Goal: Task Accomplishment & Management: Manage account settings

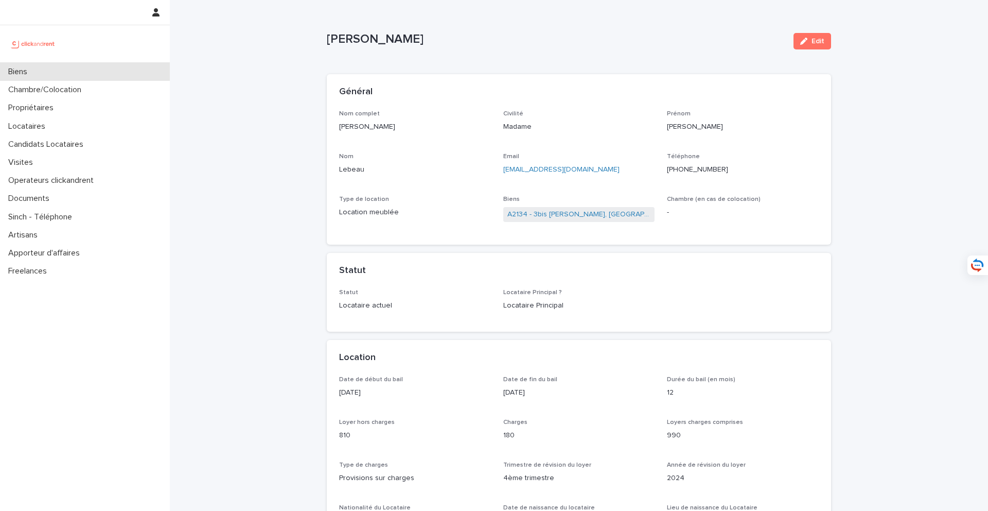
click at [100, 73] on div "Biens" at bounding box center [85, 72] width 170 height 18
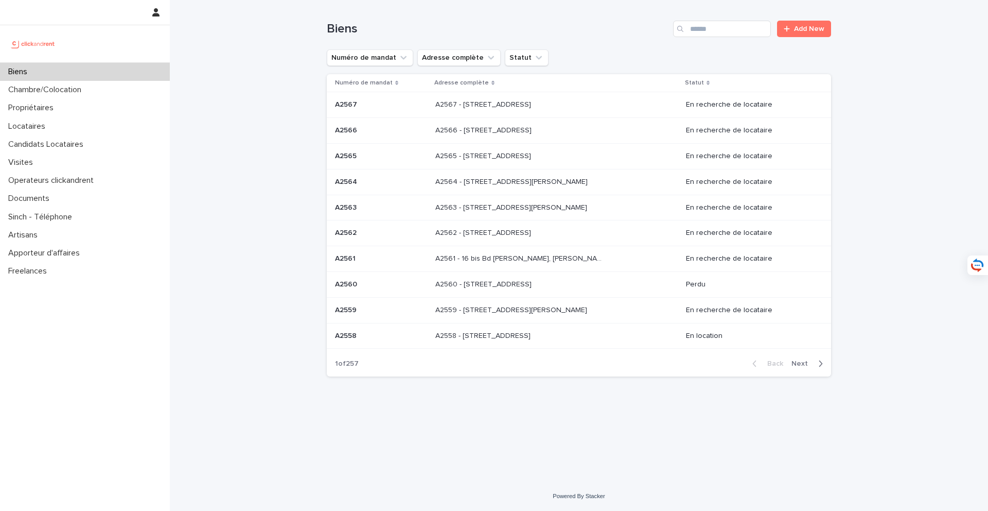
click at [100, 73] on div "Biens" at bounding box center [85, 72] width 170 height 18
click at [712, 27] on input "Search" at bounding box center [722, 29] width 98 height 16
type input "*****"
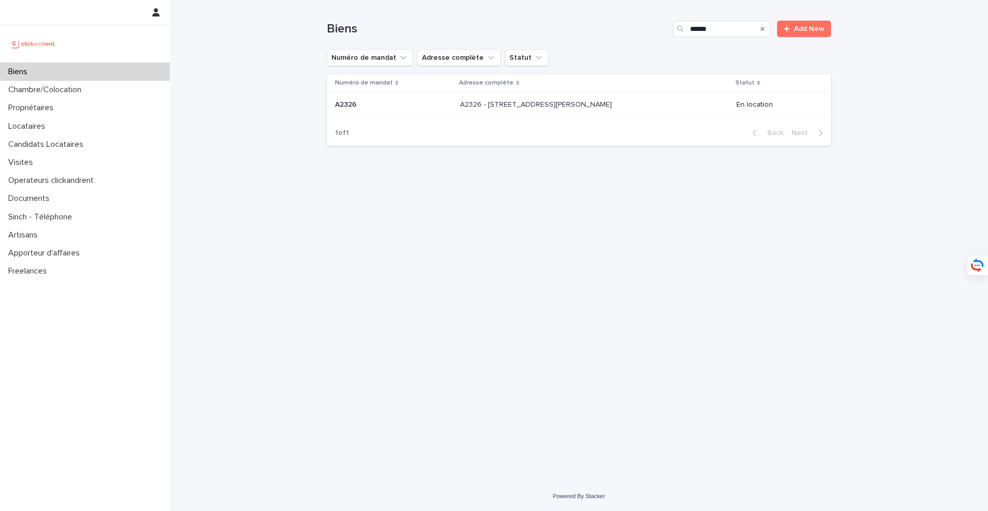
click at [548, 108] on p "A2326 - 3 rue du Général Leclerc, Amiens 80000" at bounding box center [537, 103] width 154 height 11
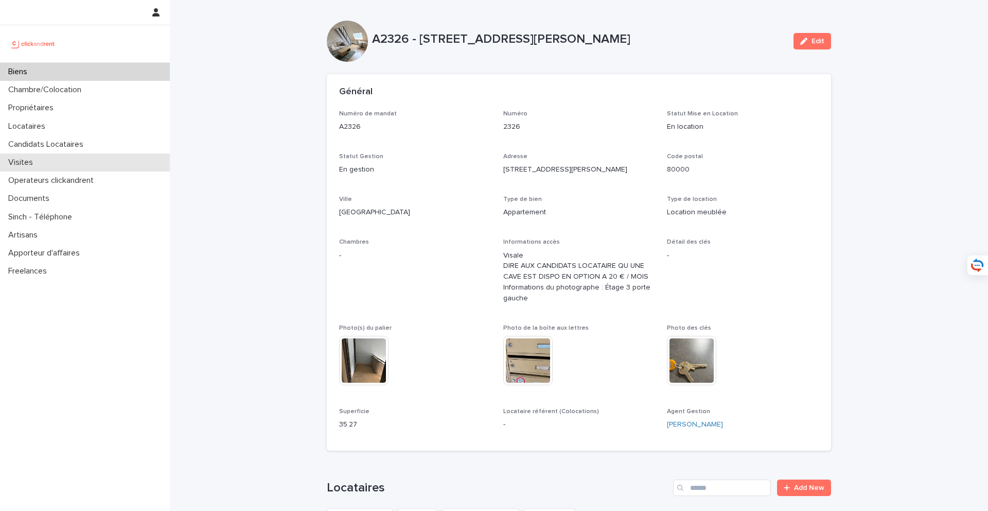
click at [96, 158] on div "Visites" at bounding box center [85, 162] width 170 height 18
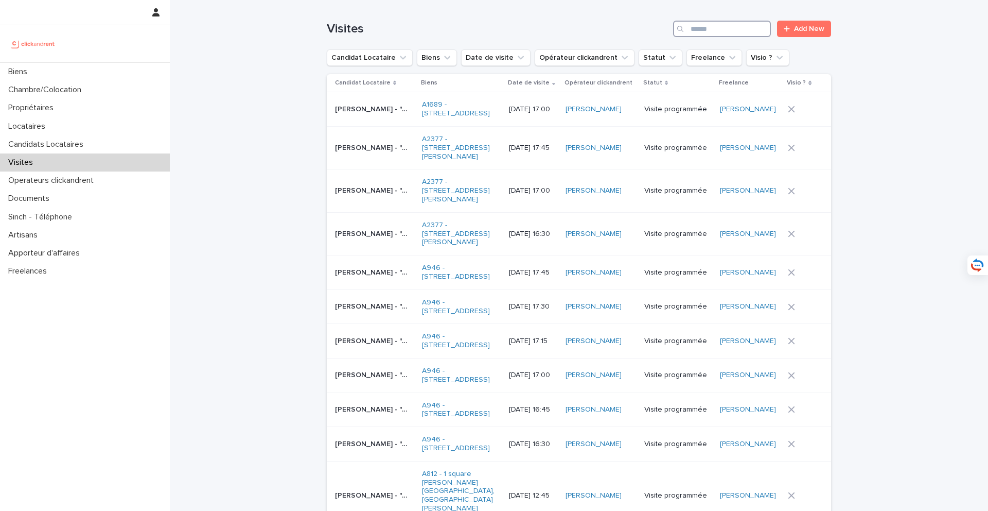
click at [725, 26] on input "Search" at bounding box center [722, 29] width 98 height 16
paste input "**********"
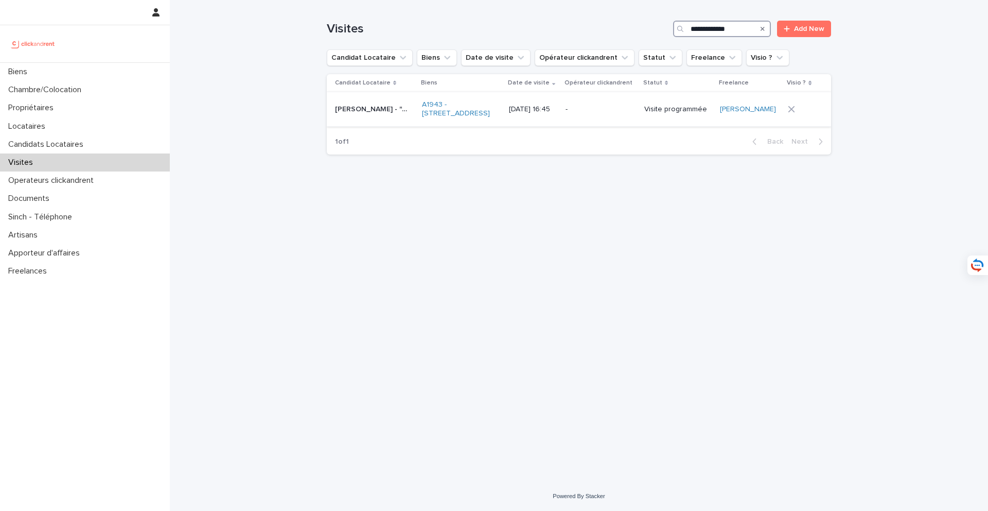
type input "**********"
click at [380, 127] on td "Eunice Emilia - "A1943 - 5 Square des Tilleuls, Noisy le Sec 93130" Eunice Emil…" at bounding box center [372, 109] width 91 height 34
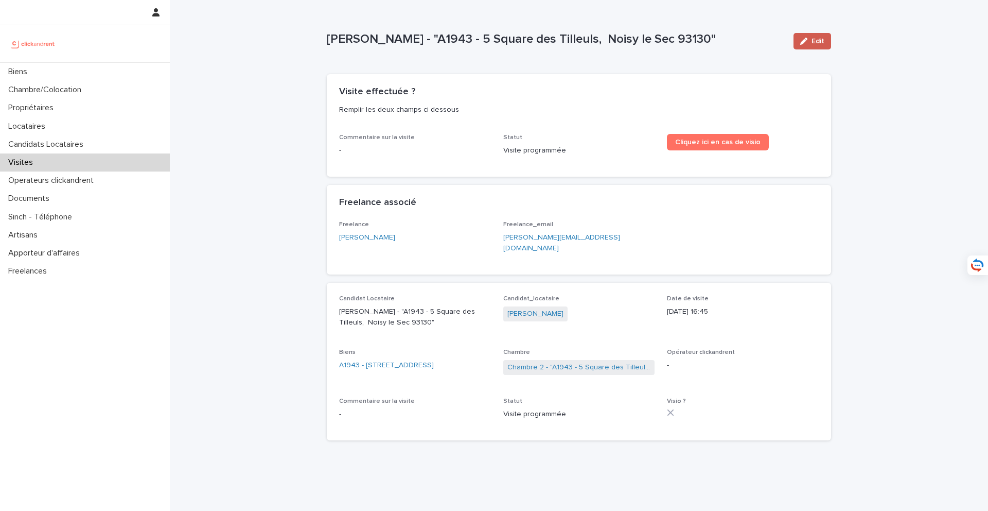
click at [817, 40] on span "Edit" at bounding box center [818, 41] width 13 height 7
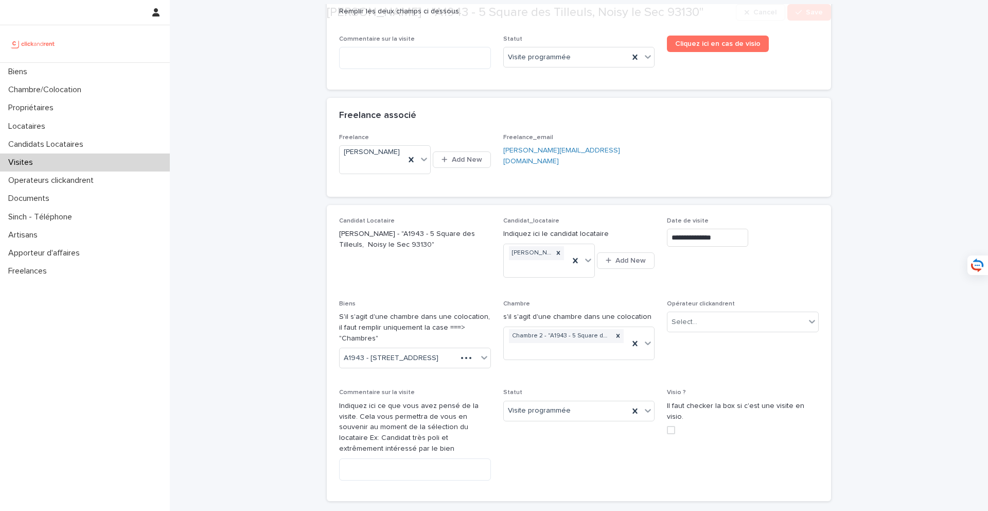
scroll to position [116, 0]
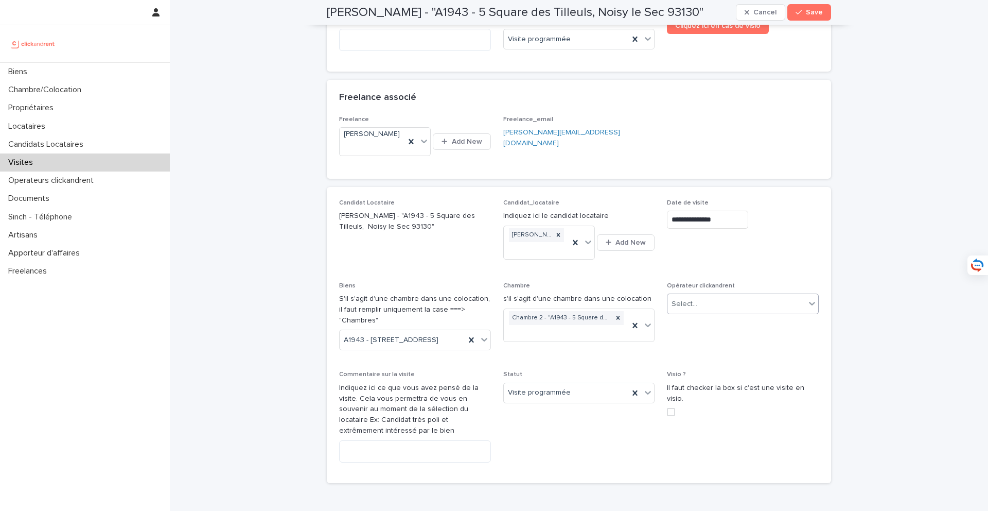
click at [705, 295] on div "Select..." at bounding box center [737, 303] width 138 height 17
type input "****"
click at [698, 304] on div "Sarah Ntimasieme" at bounding box center [743, 302] width 151 height 18
click at [810, 13] on span "Save" at bounding box center [814, 12] width 17 height 7
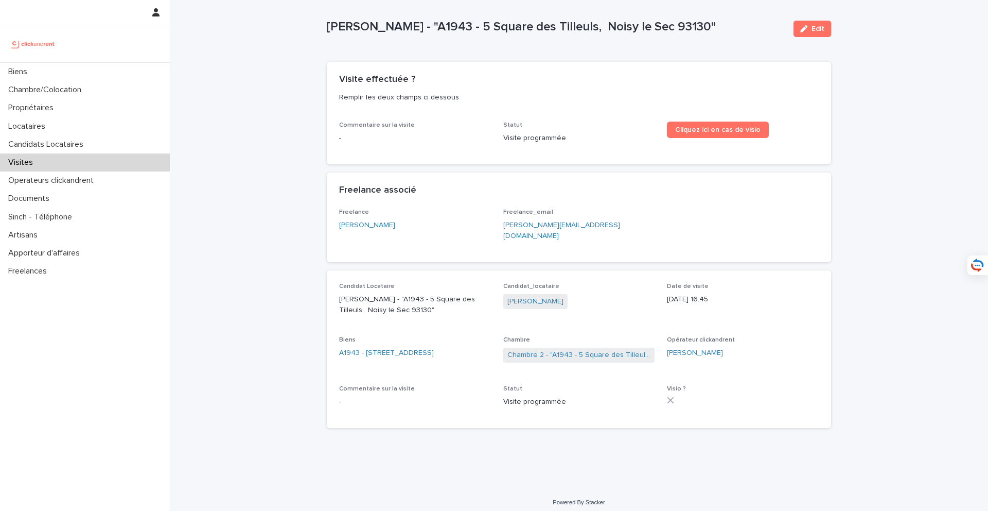
scroll to position [12, 0]
click at [45, 130] on p "Locataires" at bounding box center [28, 126] width 49 height 10
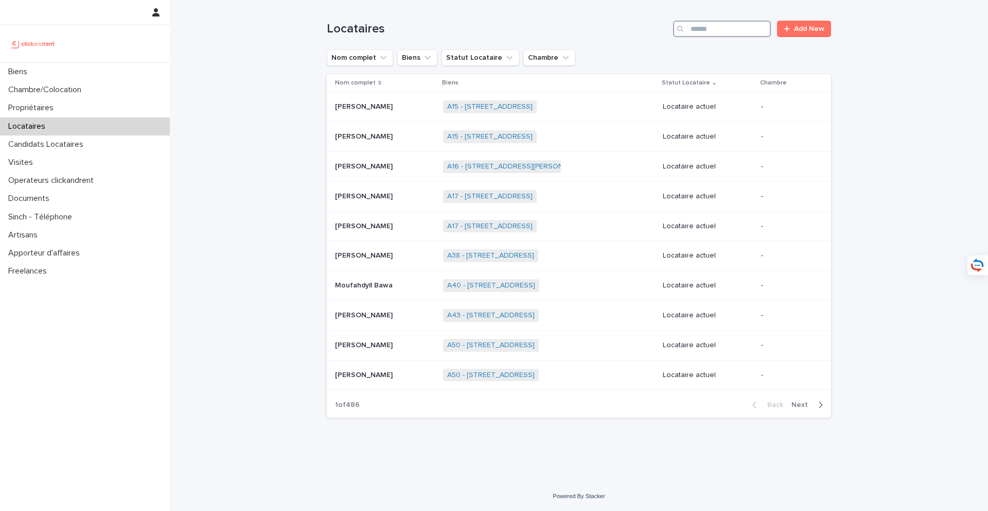
click at [705, 27] on input "Search" at bounding box center [722, 29] width 98 height 16
type input "*"
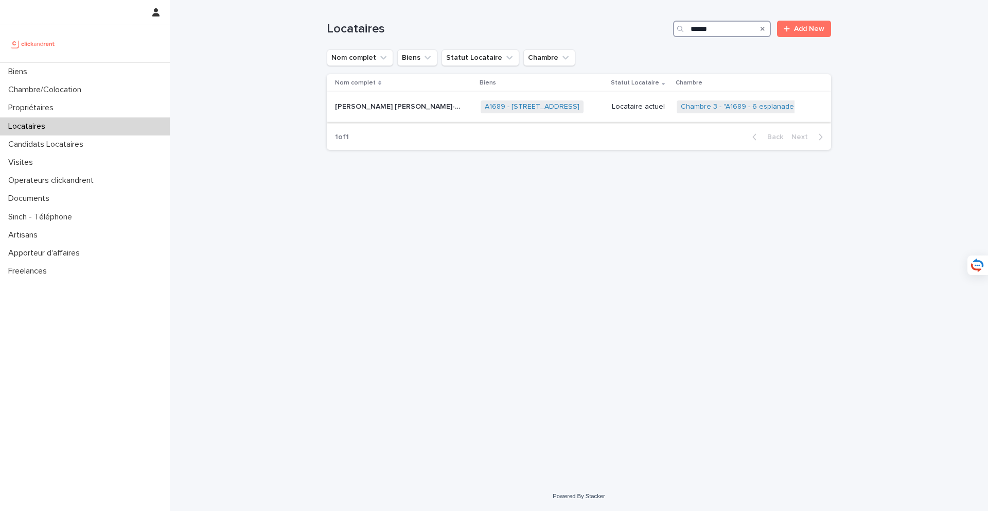
type input "******"
click at [417, 104] on p "Aaliyah Marie-nicole Ho-Meou-Choune" at bounding box center [400, 105] width 131 height 11
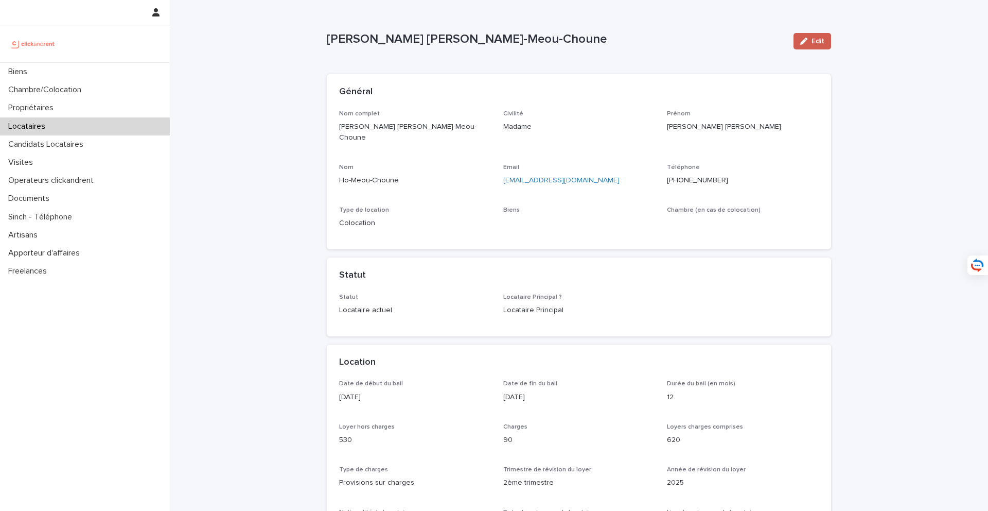
click at [825, 45] on button "Edit" at bounding box center [813, 41] width 38 height 16
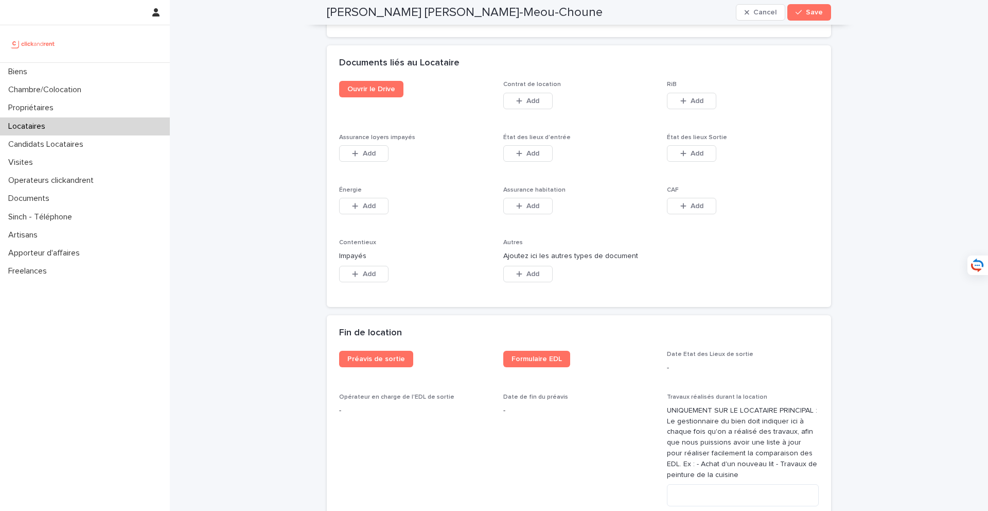
scroll to position [1658, 0]
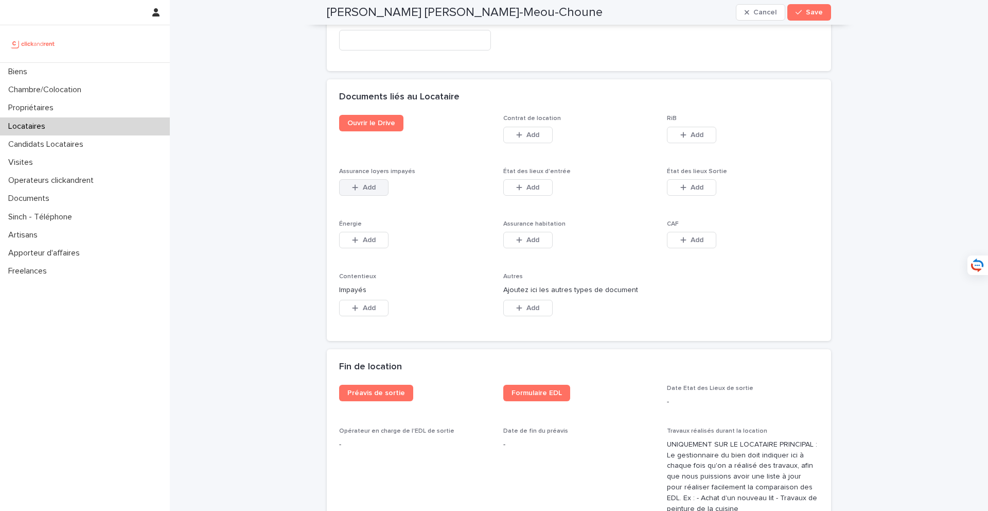
click at [363, 180] on button "Add" at bounding box center [363, 187] width 49 height 16
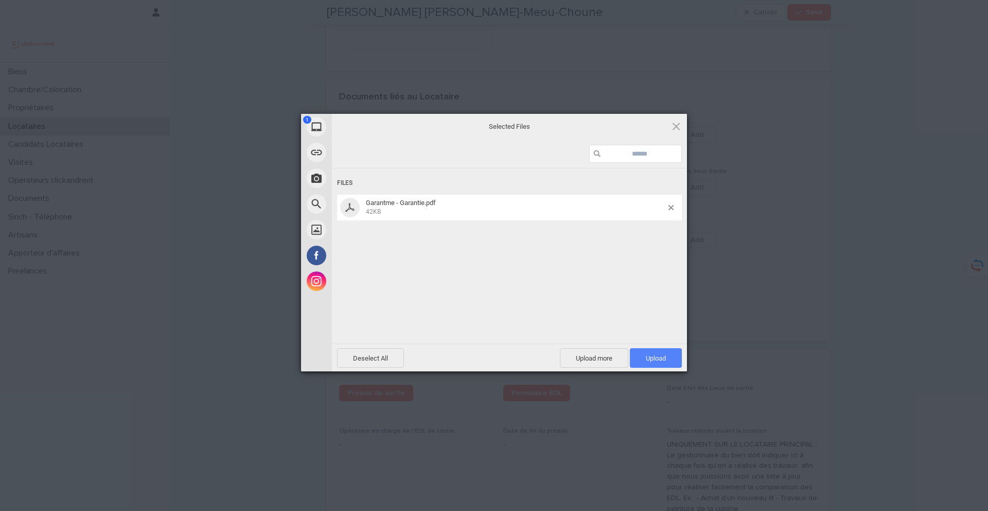
click at [649, 362] on span "Upload 1" at bounding box center [656, 358] width 52 height 20
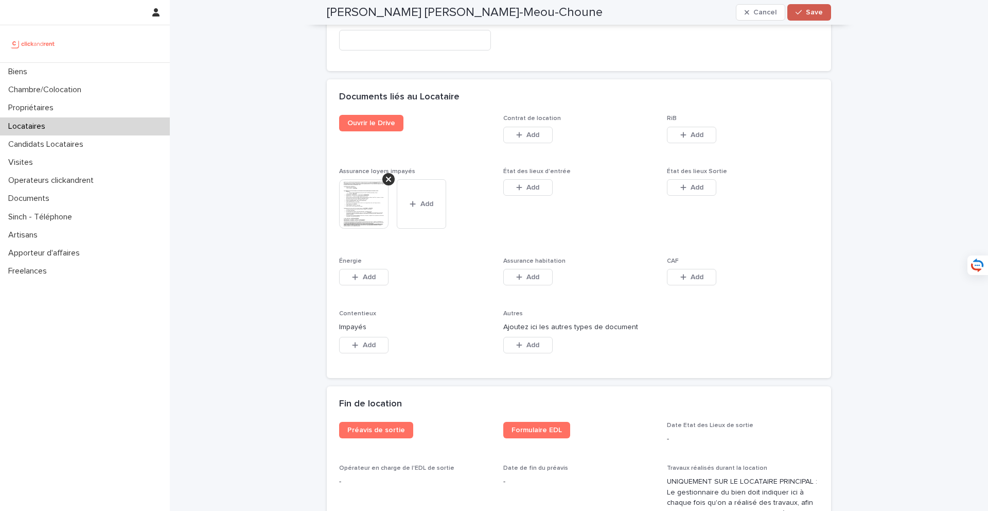
click at [822, 15] on span "Save" at bounding box center [814, 12] width 17 height 7
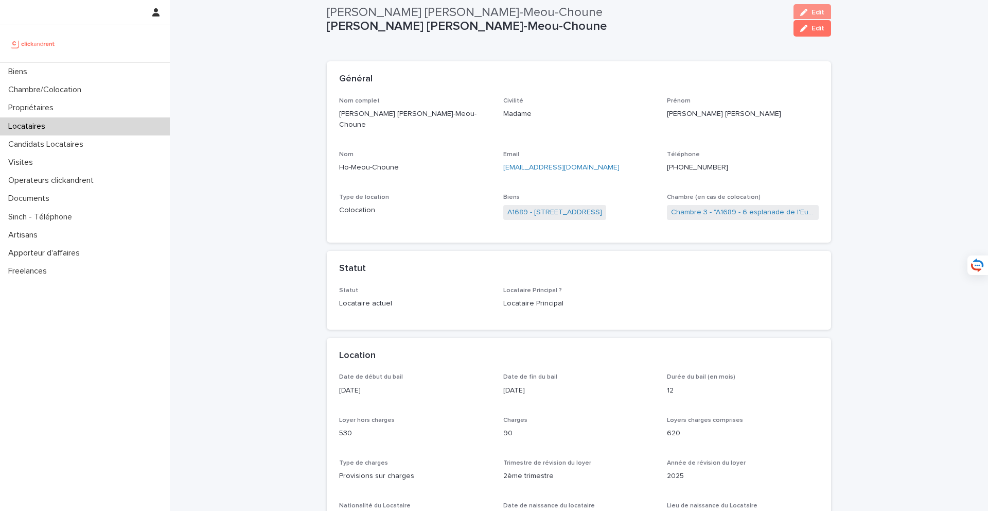
scroll to position [0, 0]
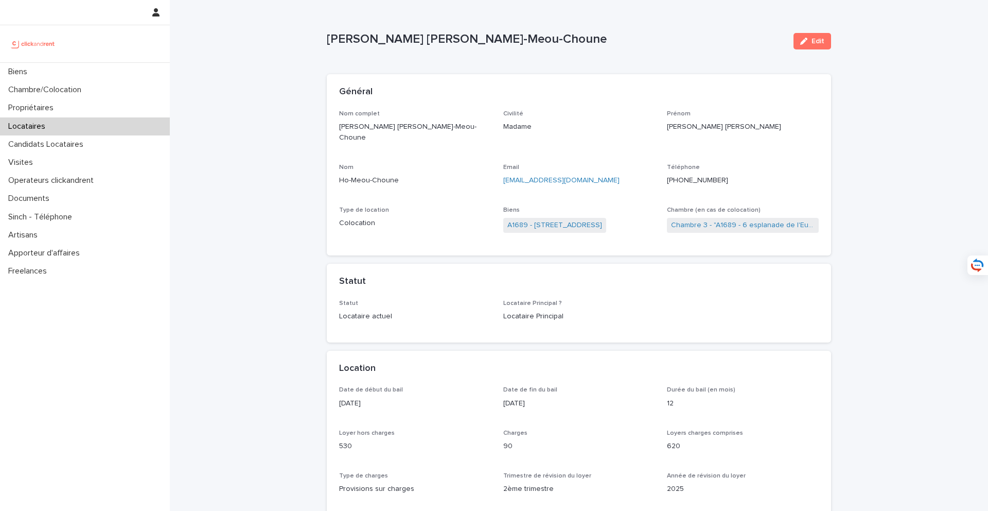
click at [82, 126] on div "Locataires" at bounding box center [85, 126] width 170 height 18
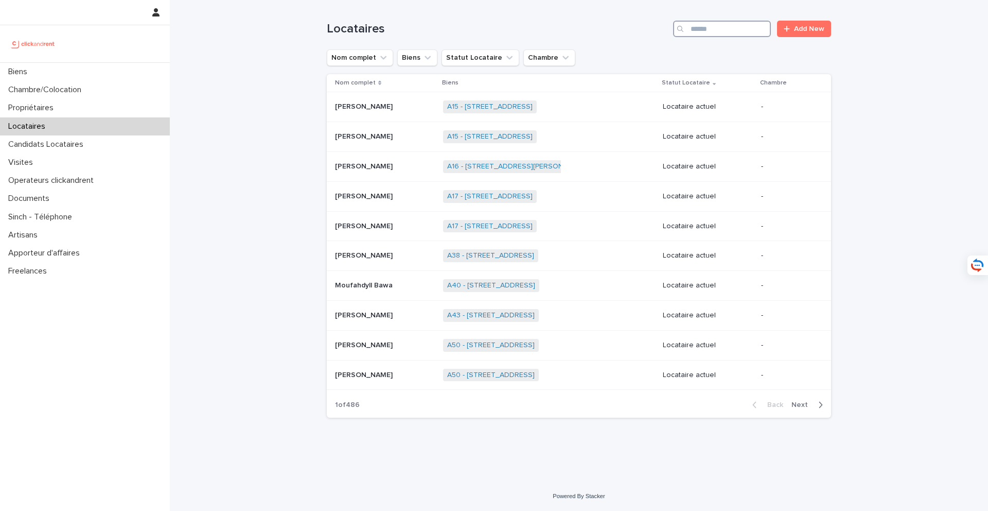
click at [721, 35] on input "Search" at bounding box center [722, 29] width 98 height 16
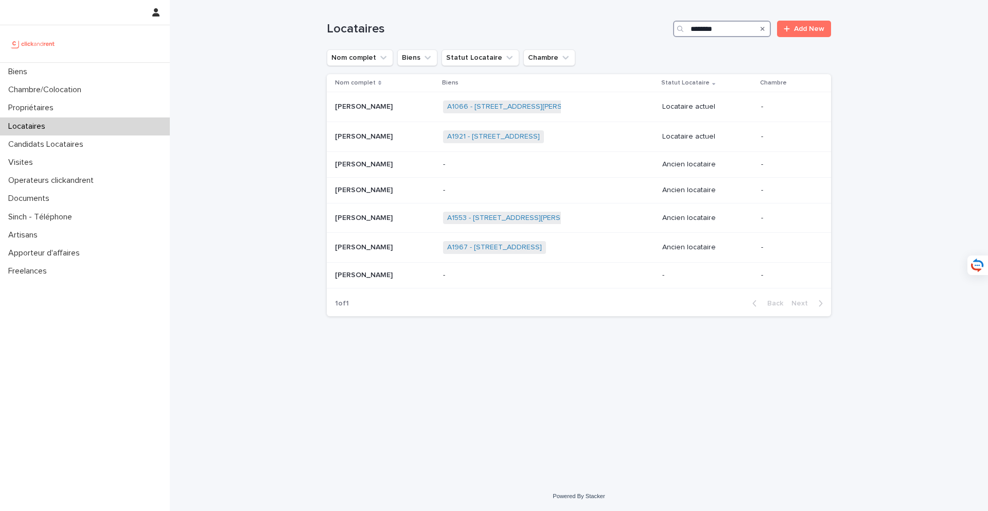
type input "********"
click at [102, 120] on div "Locataires" at bounding box center [85, 126] width 170 height 18
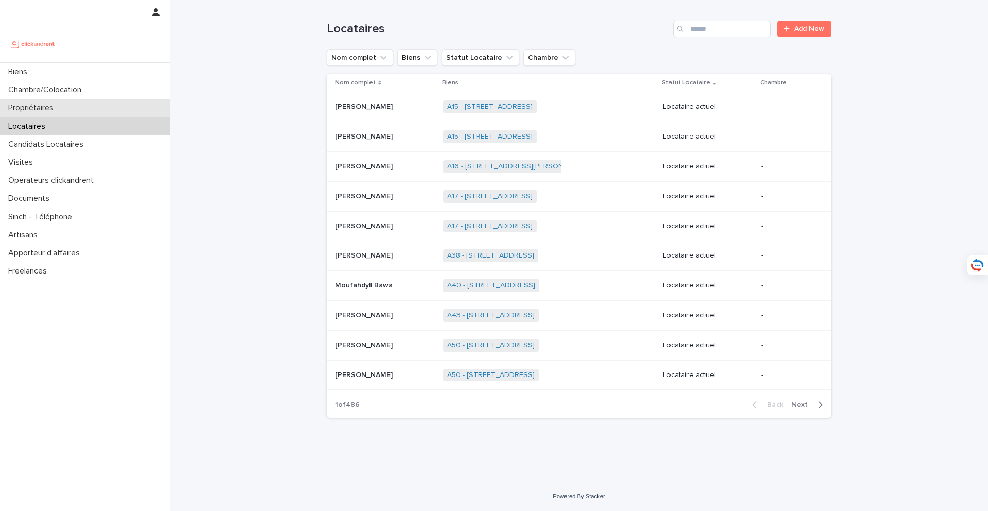
click at [145, 101] on div "Propriétaires" at bounding box center [85, 108] width 170 height 18
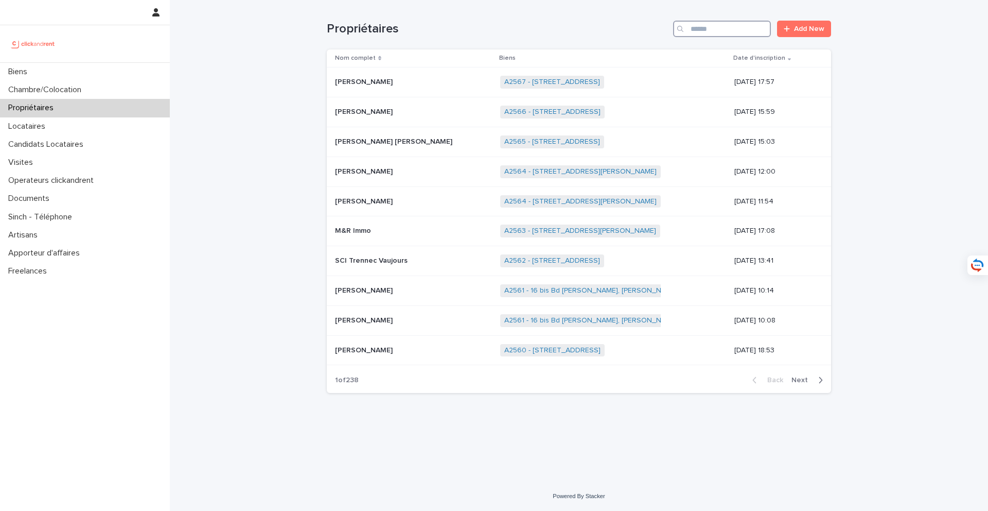
click at [722, 31] on input "Search" at bounding box center [722, 29] width 98 height 16
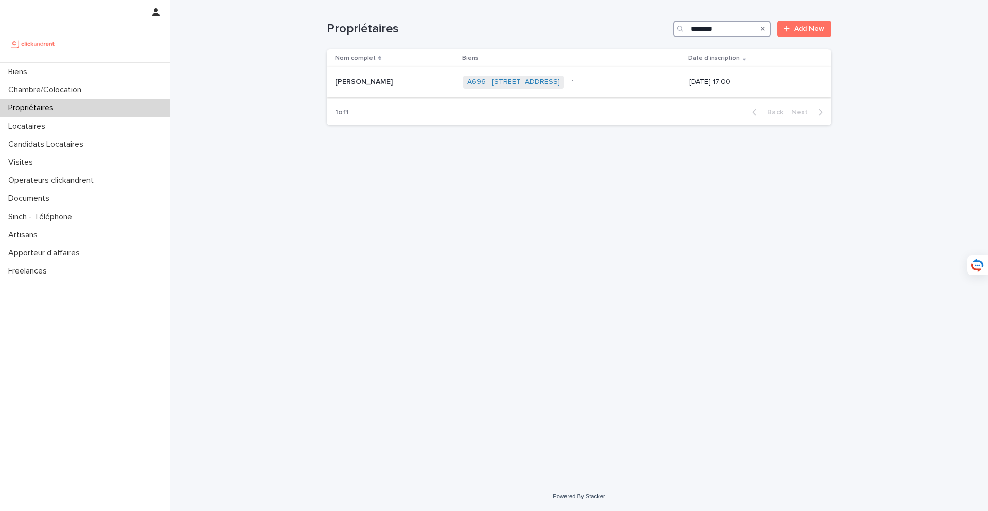
type input "********"
click at [379, 83] on p "Grégory Halibert" at bounding box center [365, 81] width 60 height 11
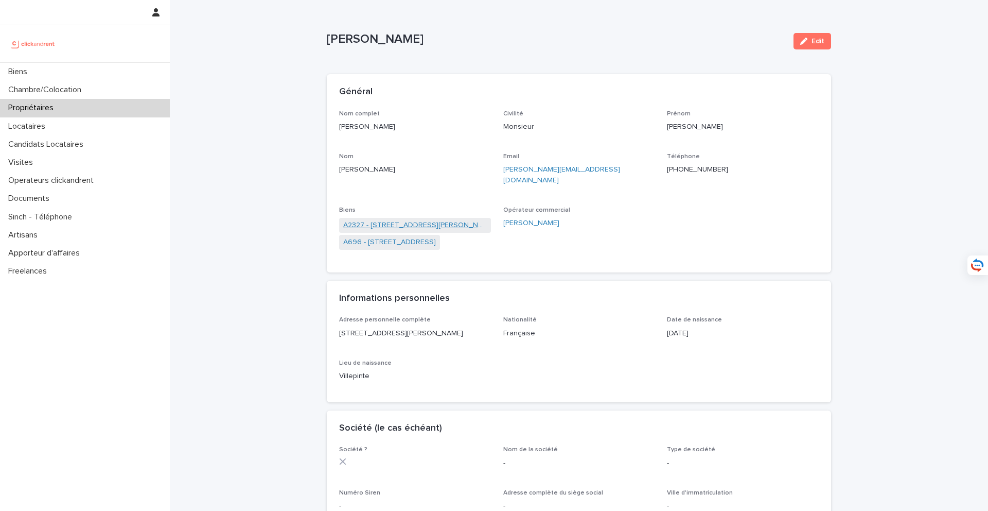
click at [427, 220] on link "A2327 - 5 Rue de la Roche, Rueil-Malmaison 92500" at bounding box center [415, 225] width 144 height 11
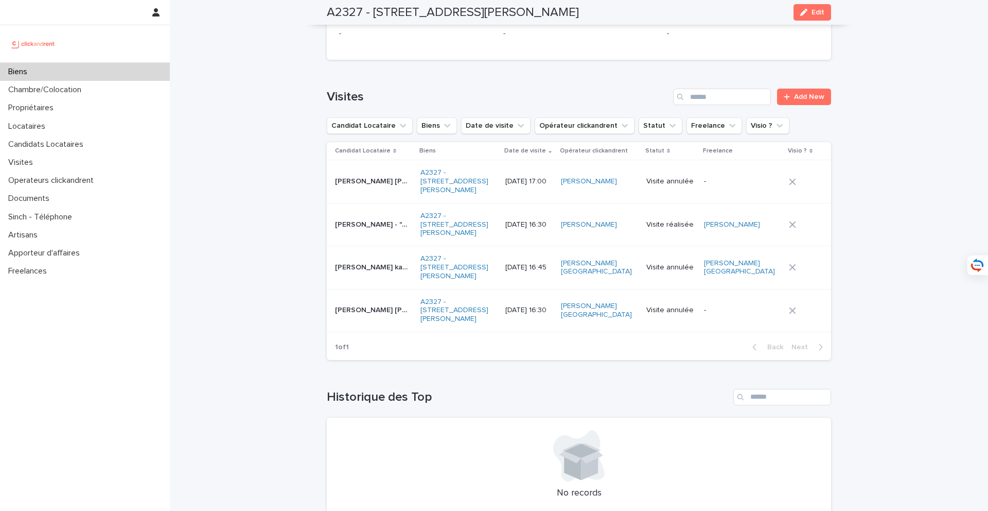
scroll to position [3975, 0]
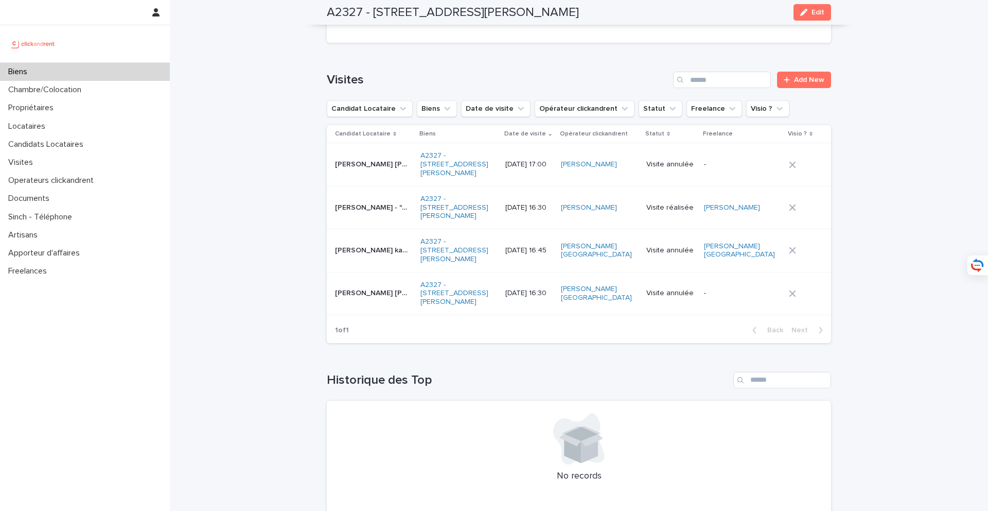
click at [37, 73] on div "Biens" at bounding box center [85, 72] width 170 height 18
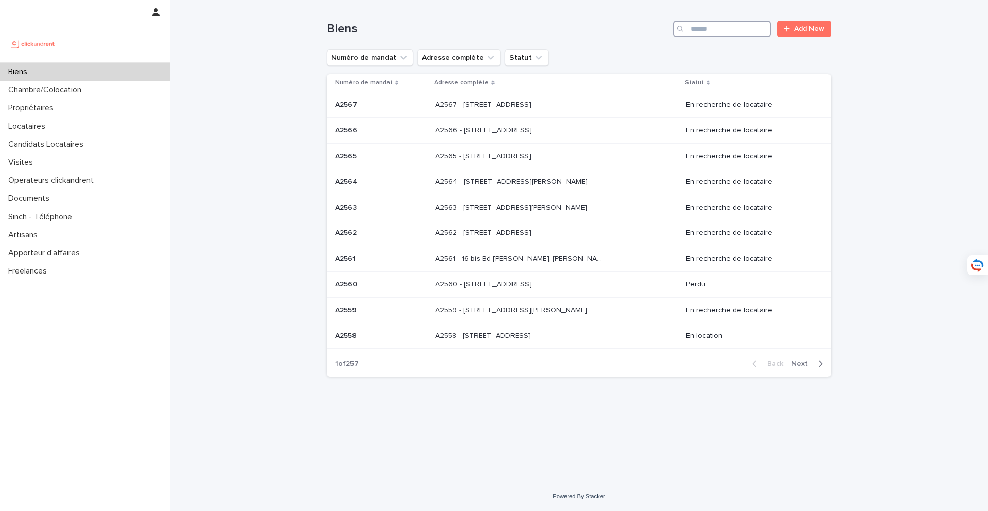
click at [716, 30] on input "Search" at bounding box center [722, 29] width 98 height 16
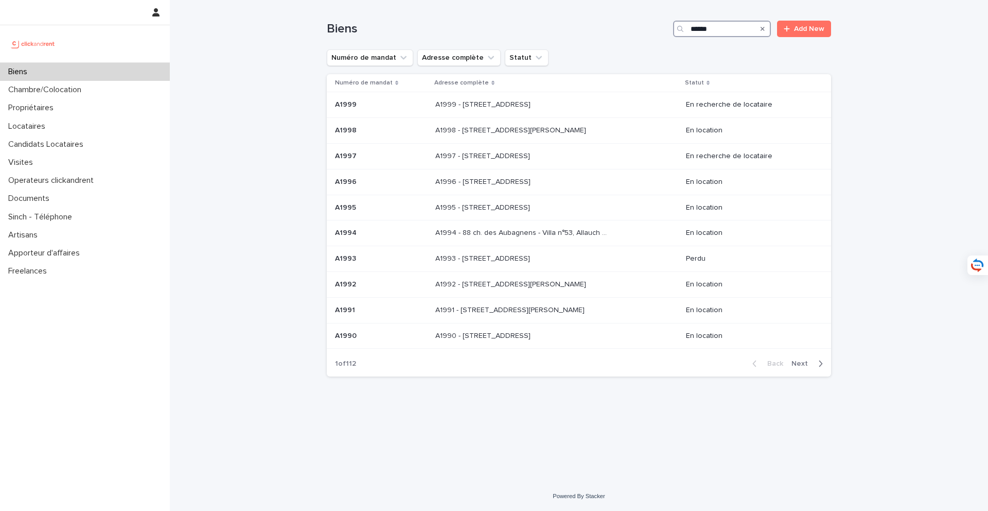
type input "*****"
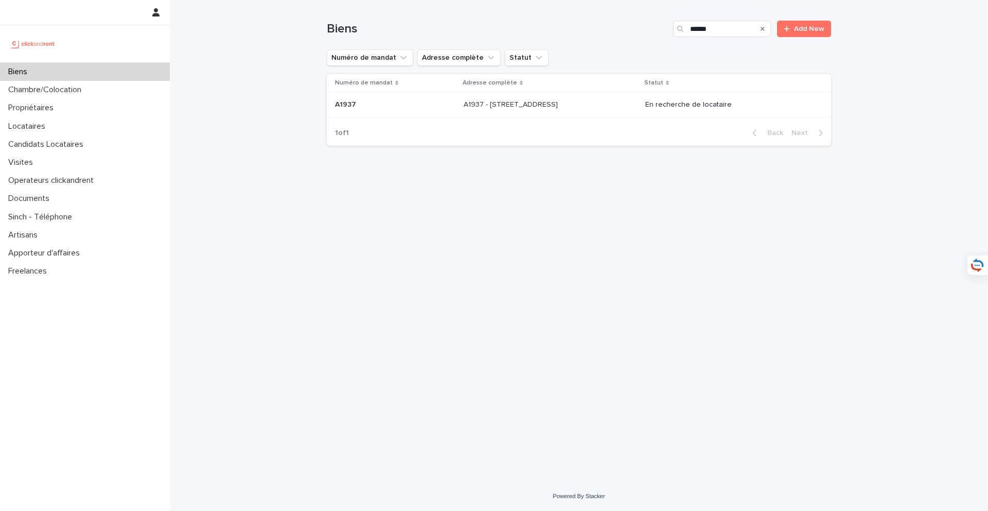
click at [580, 104] on p at bounding box center [549, 104] width 171 height 9
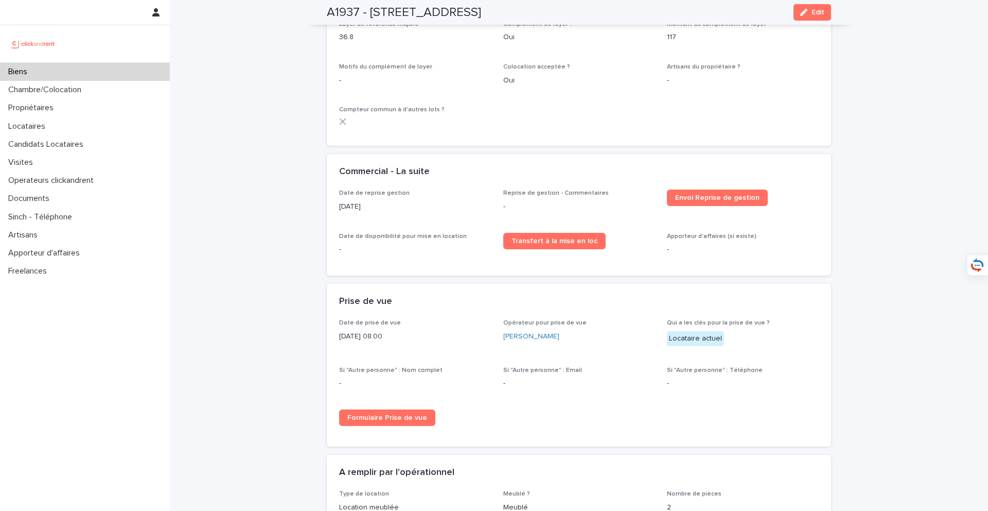
scroll to position [1397, 0]
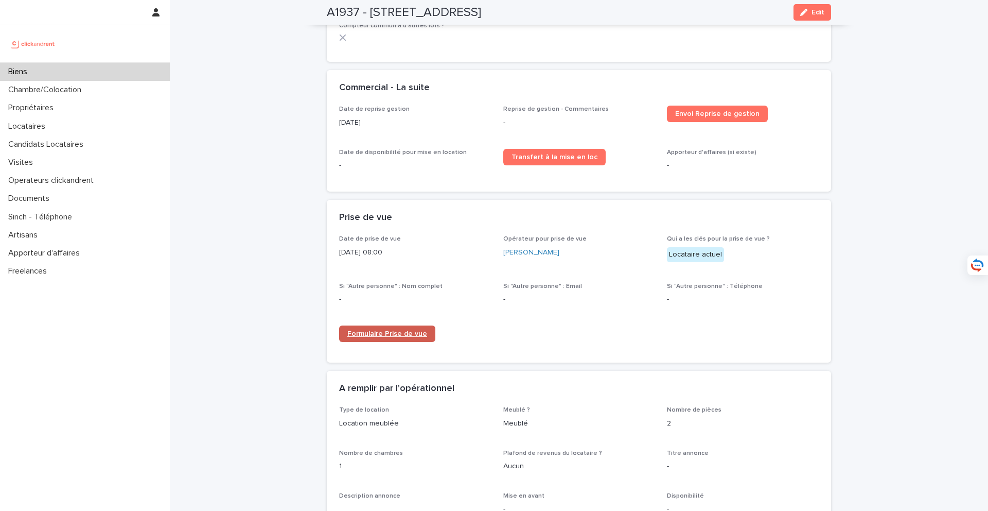
click at [393, 330] on span "Formulaire Prise de vue" at bounding box center [387, 333] width 80 height 7
click at [117, 75] on div "Biens" at bounding box center [85, 72] width 170 height 18
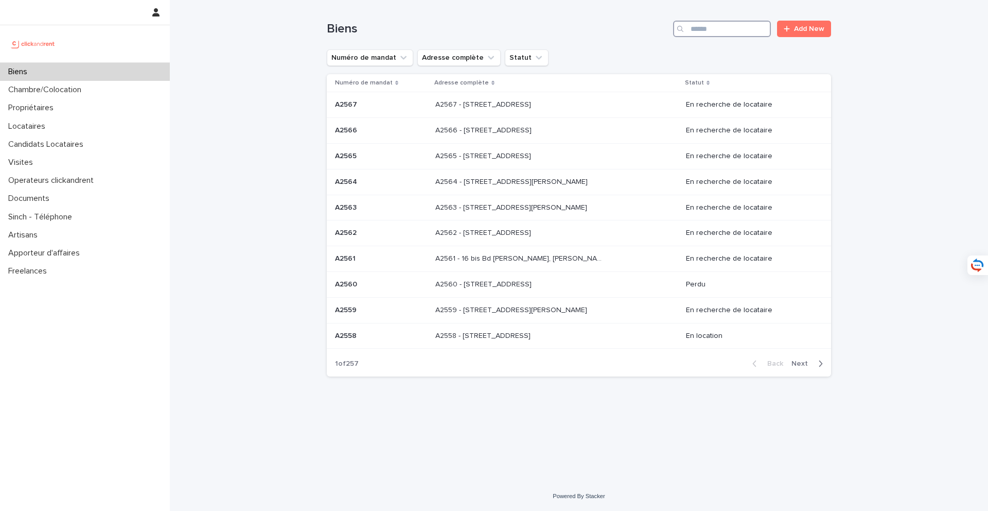
click at [736, 28] on input "Search" at bounding box center [722, 29] width 98 height 16
type input "*****"
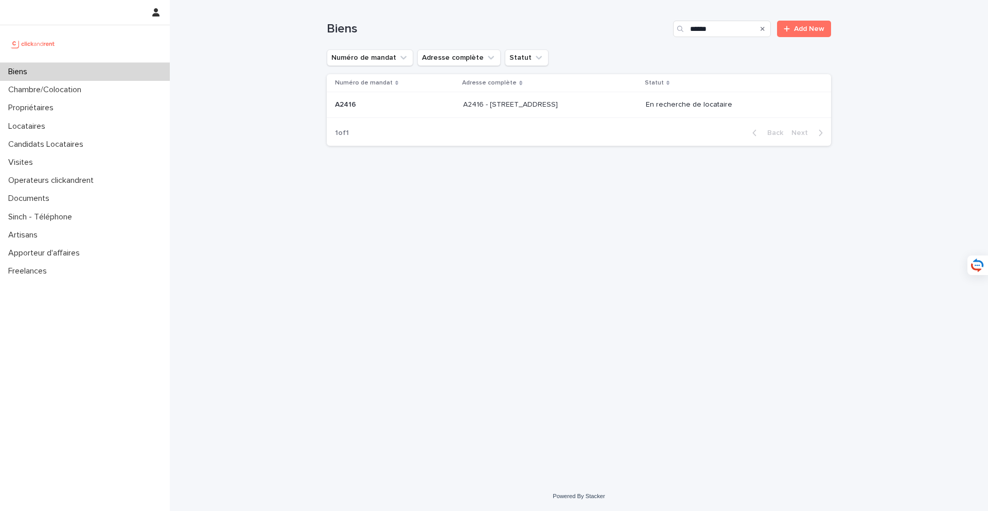
click at [495, 113] on div "A2416 - 16 rue de la Morlière, Amiens 80000 A2416 - 16 rue de la Morlière, Amie…" at bounding box center [550, 104] width 174 height 17
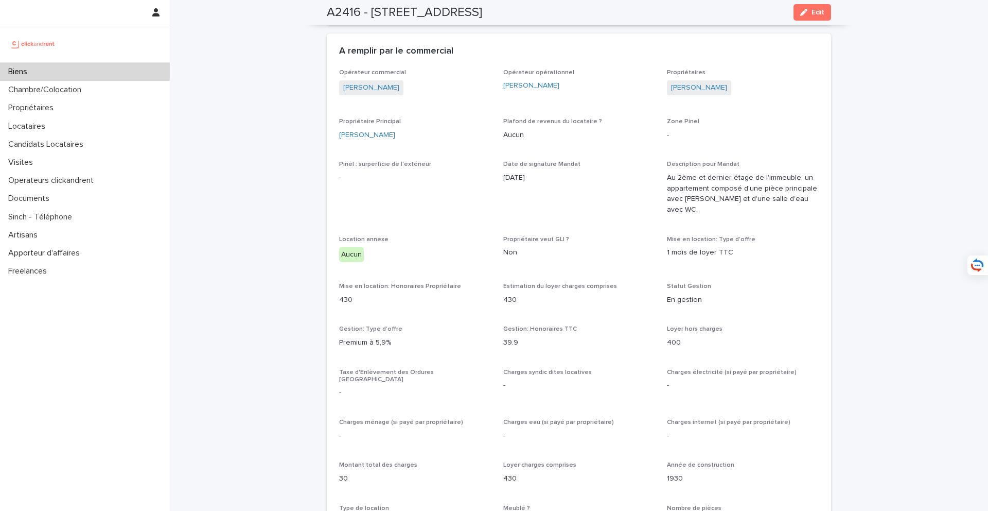
scroll to position [564, 0]
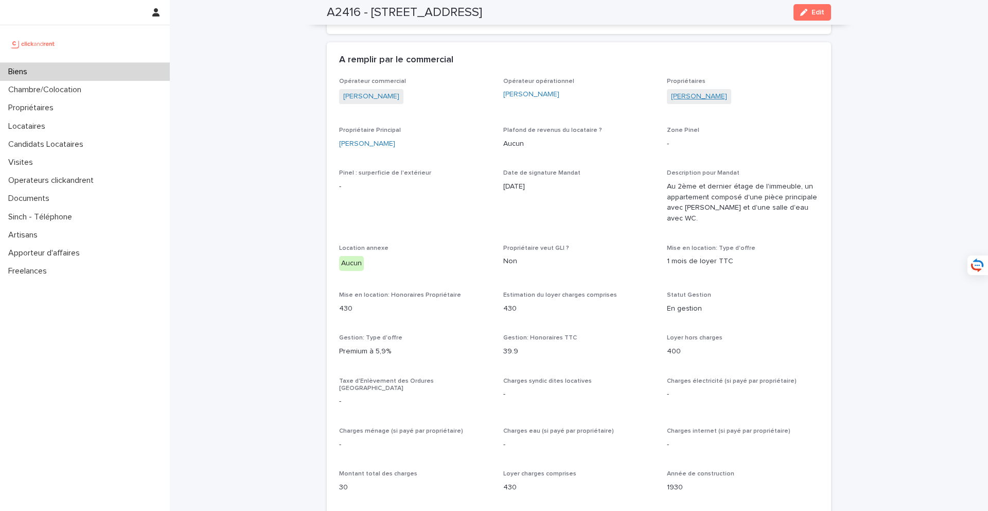
click at [704, 91] on link "Florent Cachera" at bounding box center [699, 96] width 56 height 11
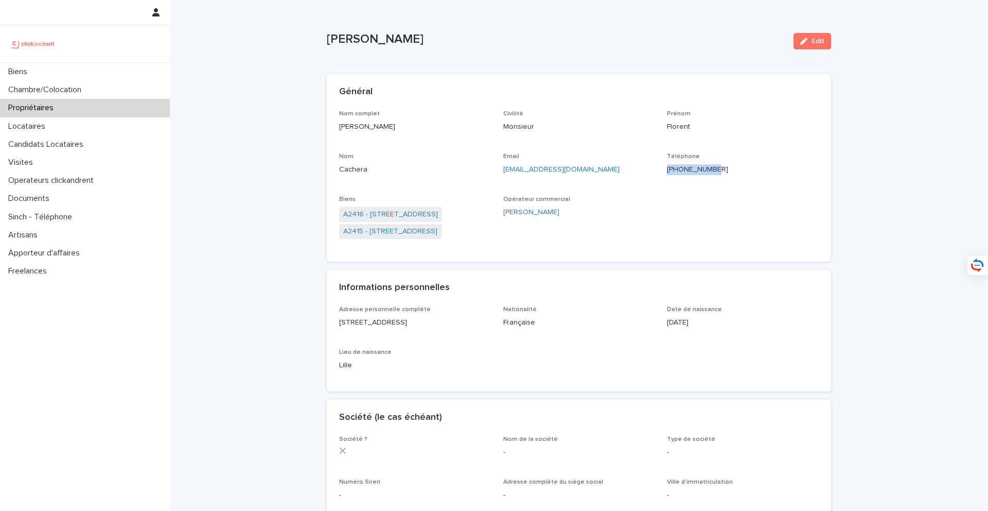
drag, startPoint x: 731, startPoint y: 170, endPoint x: 677, endPoint y: 170, distance: 53.5
click at [677, 170] on p "+33678205486" at bounding box center [743, 169] width 152 height 11
copy ringoverc2c-number-84e06f14122c "+33678205486"
click at [438, 214] on link "A2416 - 16 rue de la Morlière, Amiens 80000" at bounding box center [390, 214] width 95 height 11
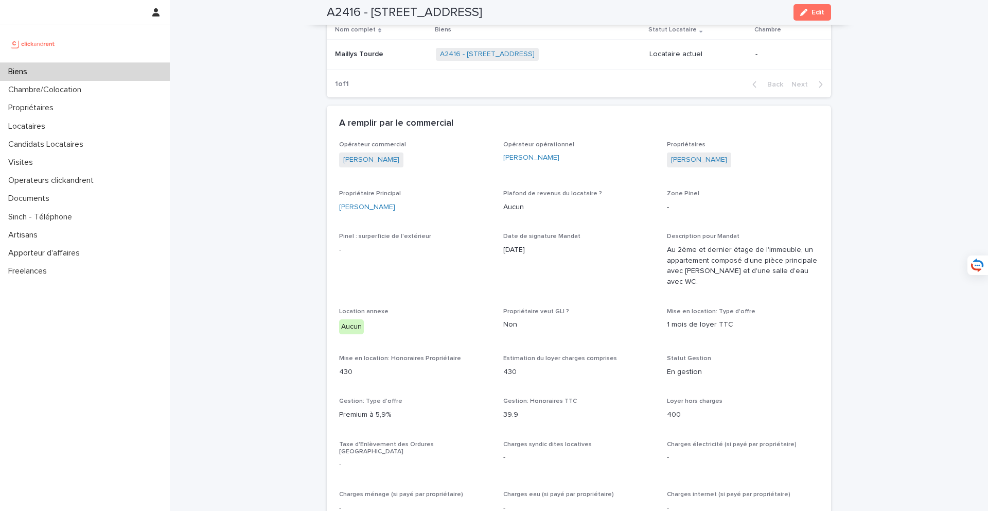
scroll to position [441, 0]
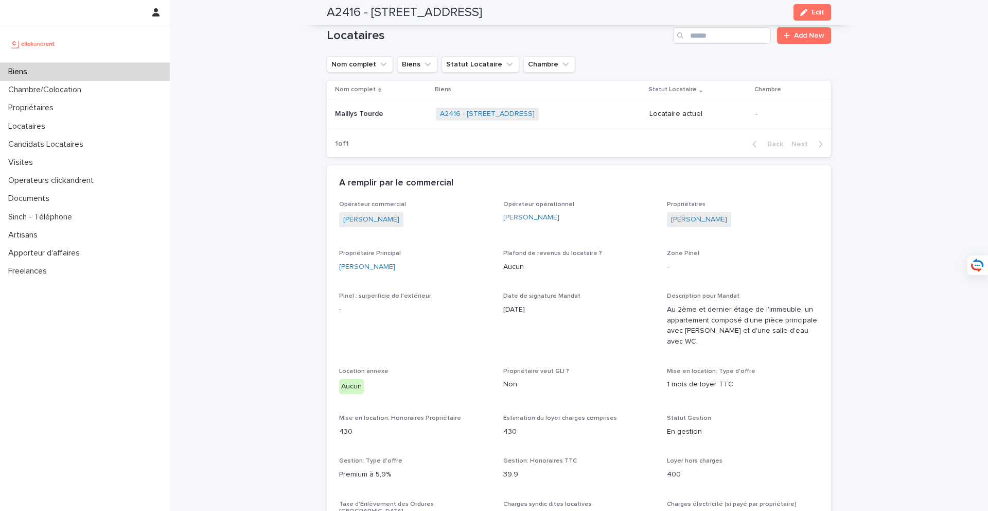
click at [388, 110] on p at bounding box center [381, 114] width 93 height 9
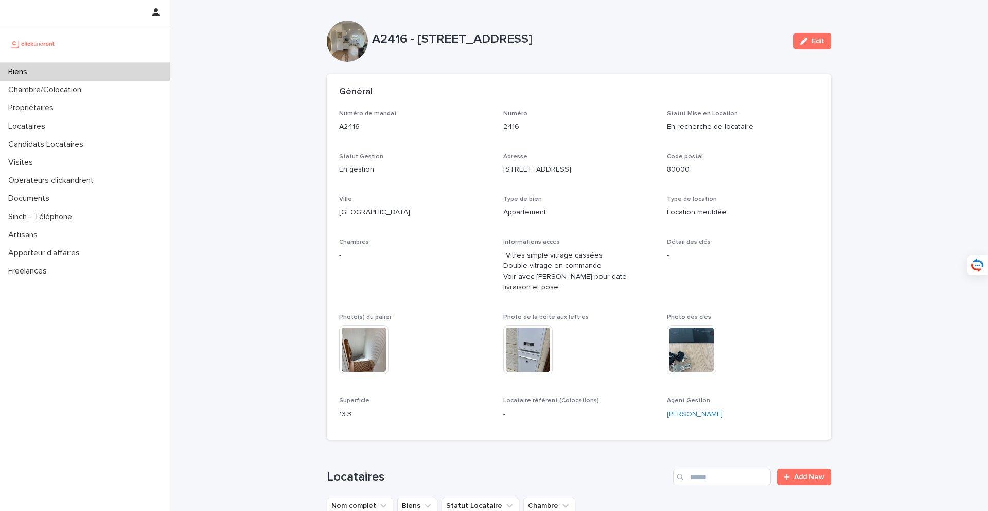
scroll to position [272, 0]
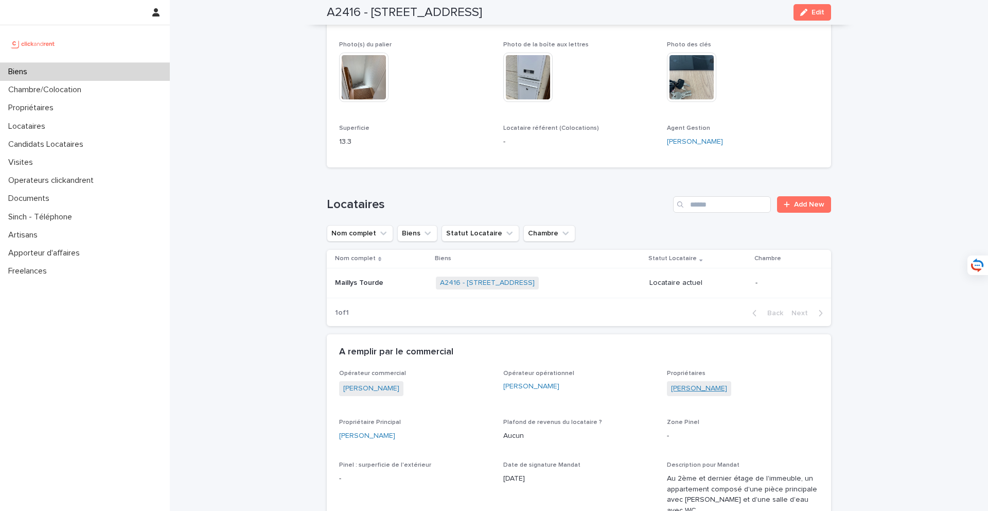
click at [712, 383] on link "Florent Cachera" at bounding box center [699, 388] width 56 height 11
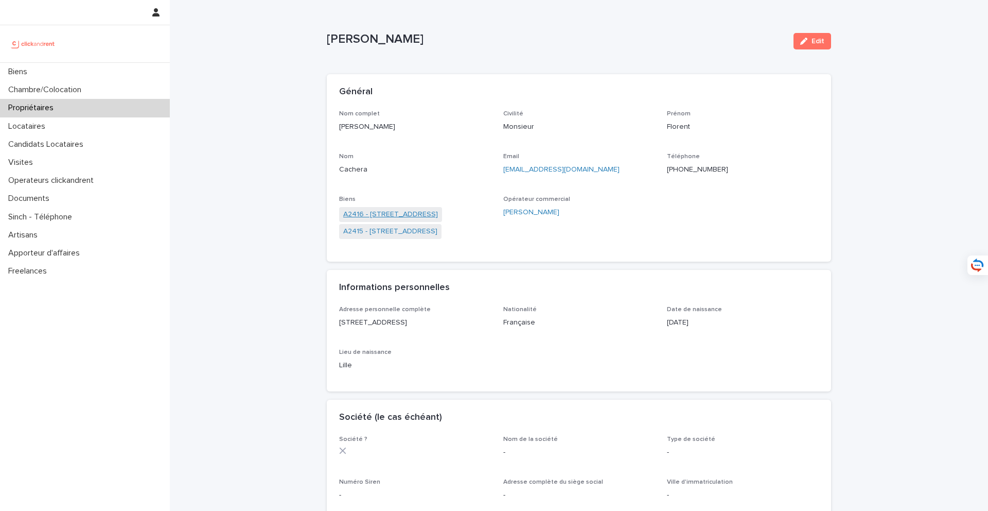
click at [415, 214] on link "A2416 - 16 rue de la Morlière, Amiens 80000" at bounding box center [390, 214] width 95 height 11
click at [411, 232] on link "A2415 - 16 rue de la Morlière, Amiens 80000" at bounding box center [390, 231] width 94 height 11
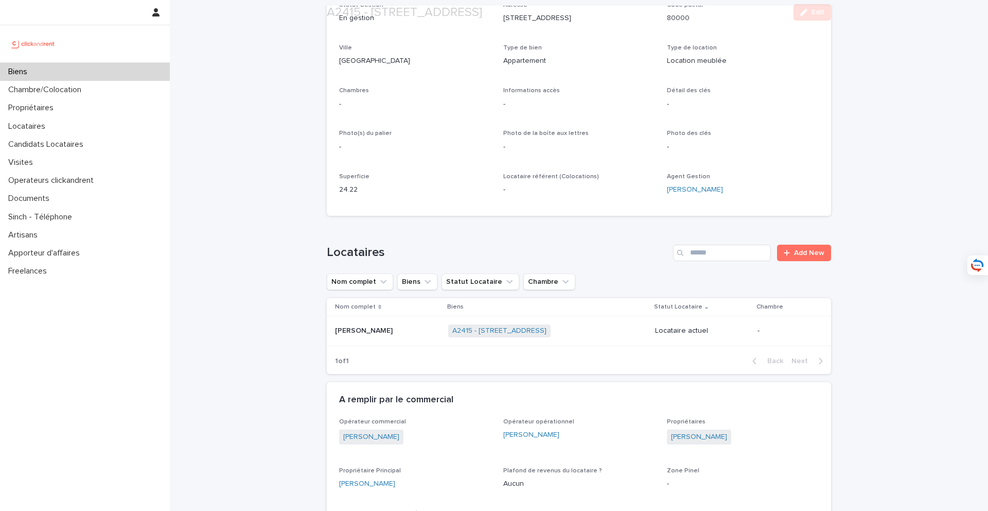
scroll to position [163, 0]
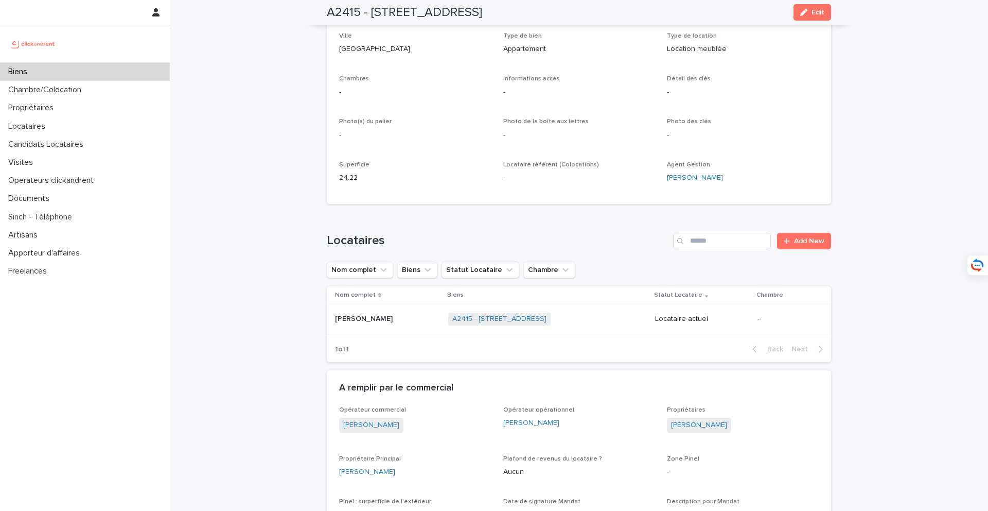
click at [386, 313] on div "Yliann Kotbi Yliann Kotbi" at bounding box center [387, 318] width 105 height 17
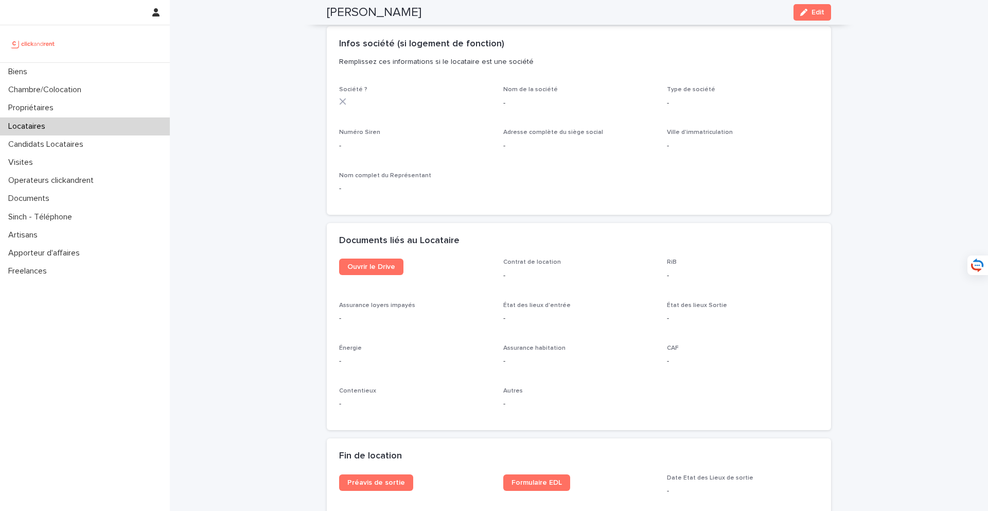
scroll to position [915, 0]
click at [71, 124] on div "Locataires" at bounding box center [85, 126] width 170 height 18
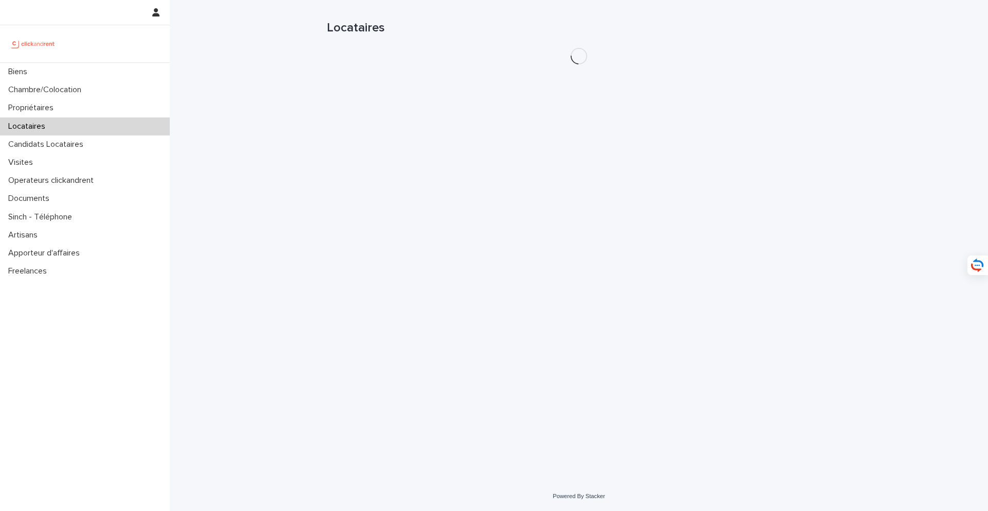
click at [689, 34] on h1 "Locataires" at bounding box center [579, 28] width 504 height 15
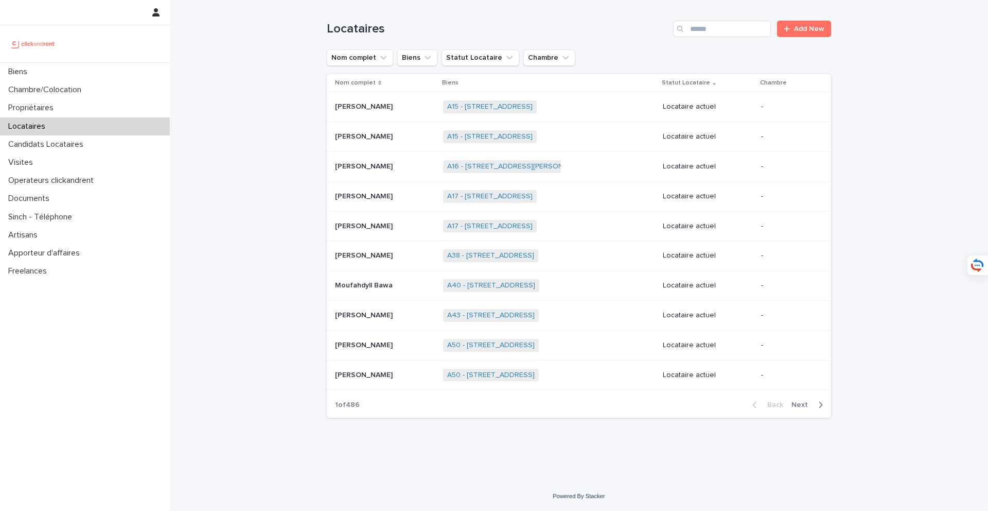
click at [689, 29] on div "Search" at bounding box center [681, 29] width 16 height 16
click at [710, 29] on input "Search" at bounding box center [722, 29] width 98 height 16
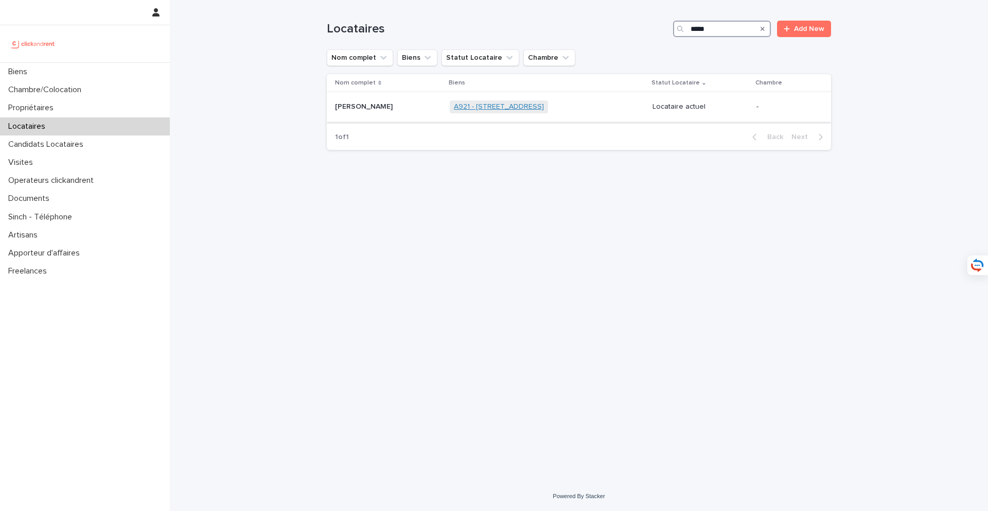
type input "*****"
click at [454, 105] on link "A921 - [STREET_ADDRESS]" at bounding box center [499, 106] width 90 height 9
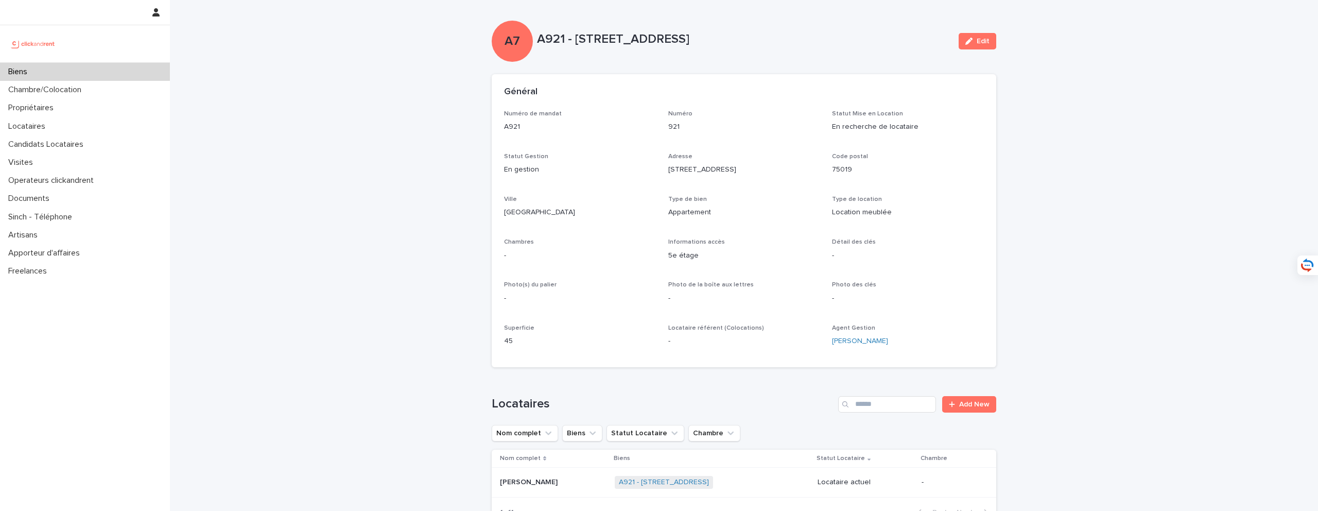
click at [120, 75] on div "Biens" at bounding box center [85, 72] width 170 height 18
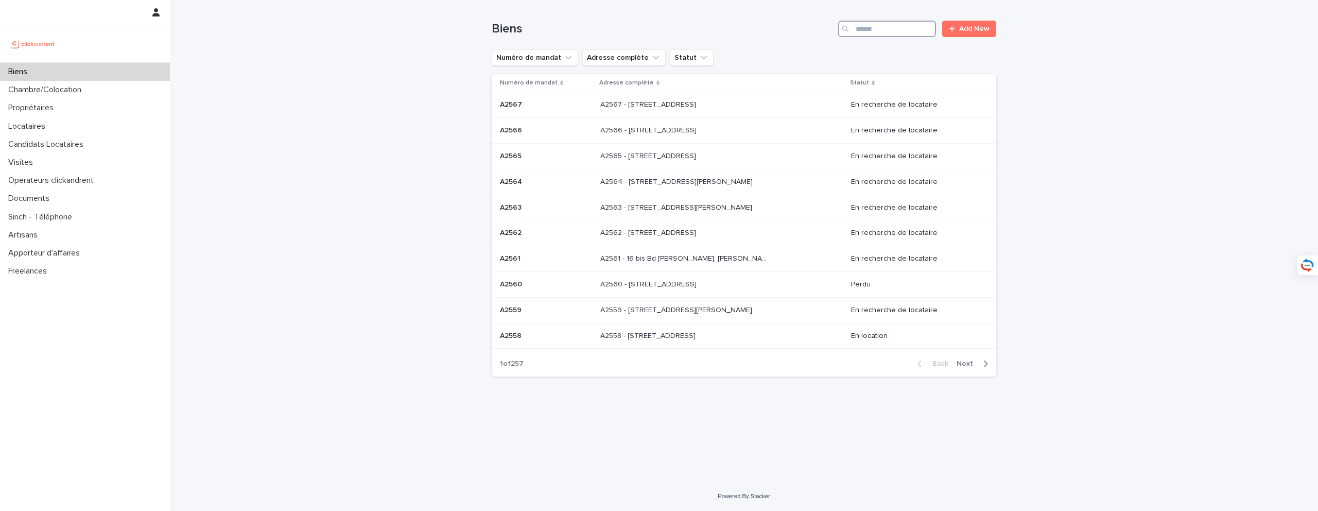
click at [879, 33] on input "Search" at bounding box center [887, 29] width 98 height 16
type input "*****"
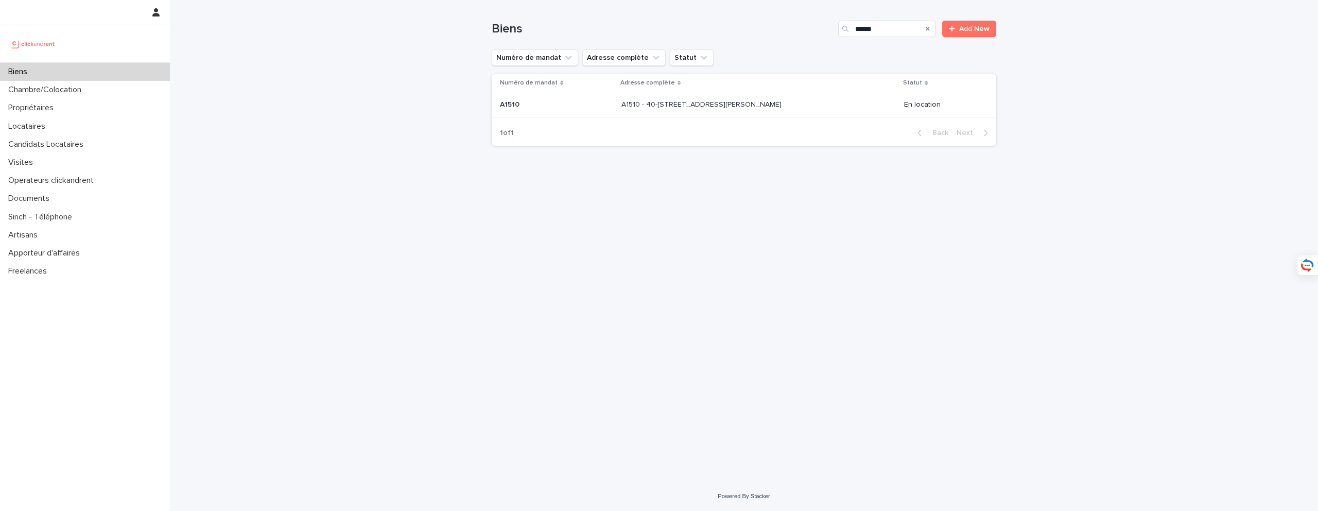
click at [706, 111] on div "A1510 - 40-42 rue Germaine Tillon, Colombes 92700 A1510 - 40-42 rue Germaine Ti…" at bounding box center [758, 104] width 274 height 17
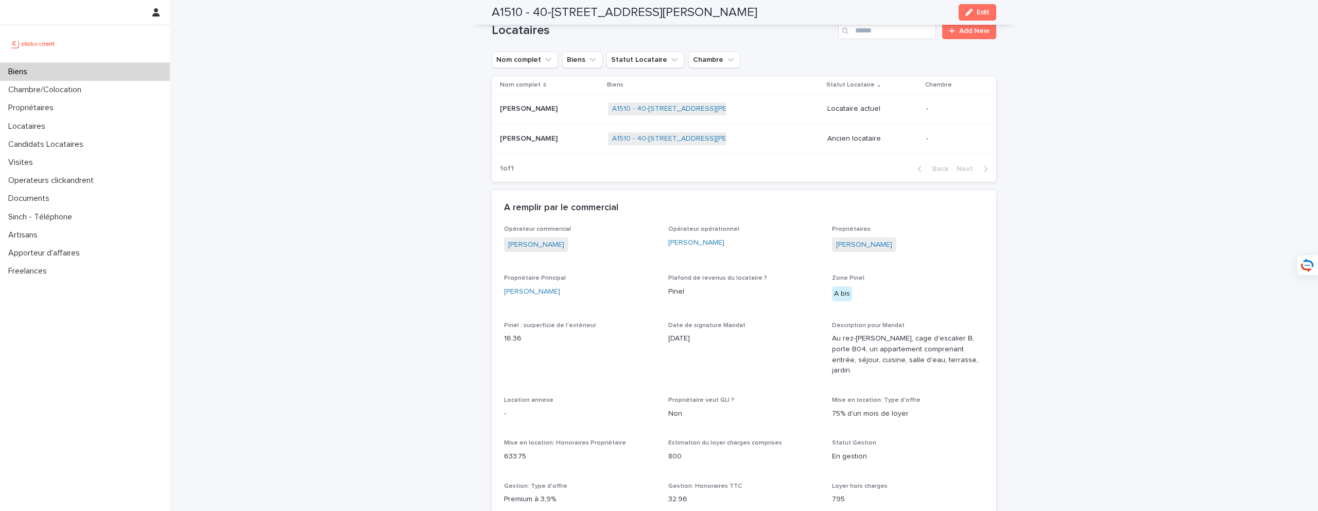
scroll to position [532, 0]
click at [124, 66] on div "Biens" at bounding box center [85, 72] width 170 height 18
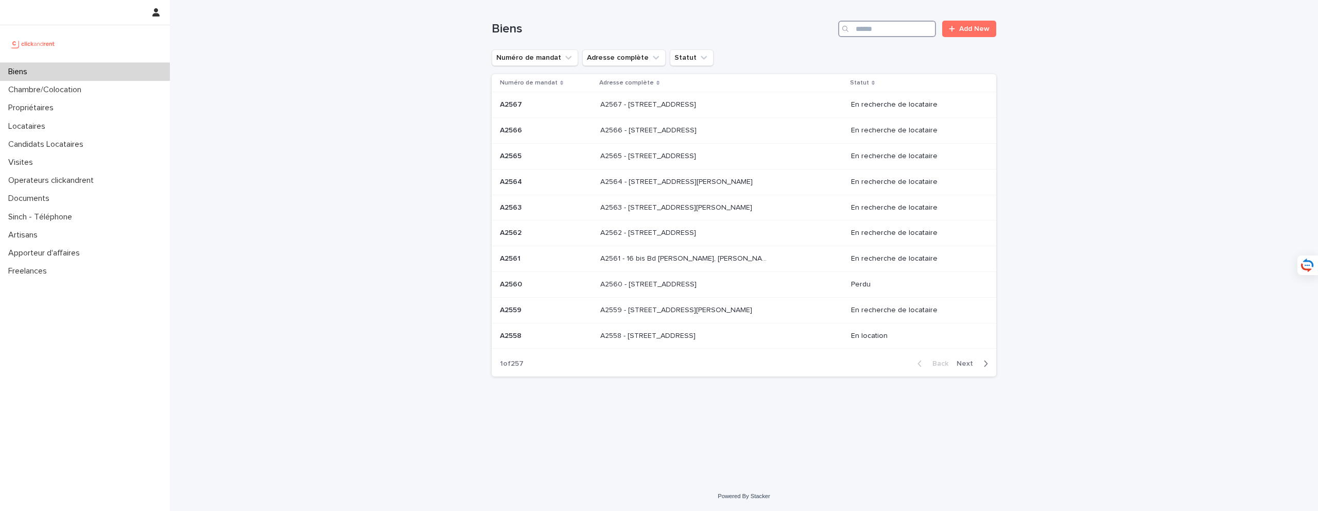
click at [914, 34] on input "Search" at bounding box center [887, 29] width 98 height 16
type input "*****"
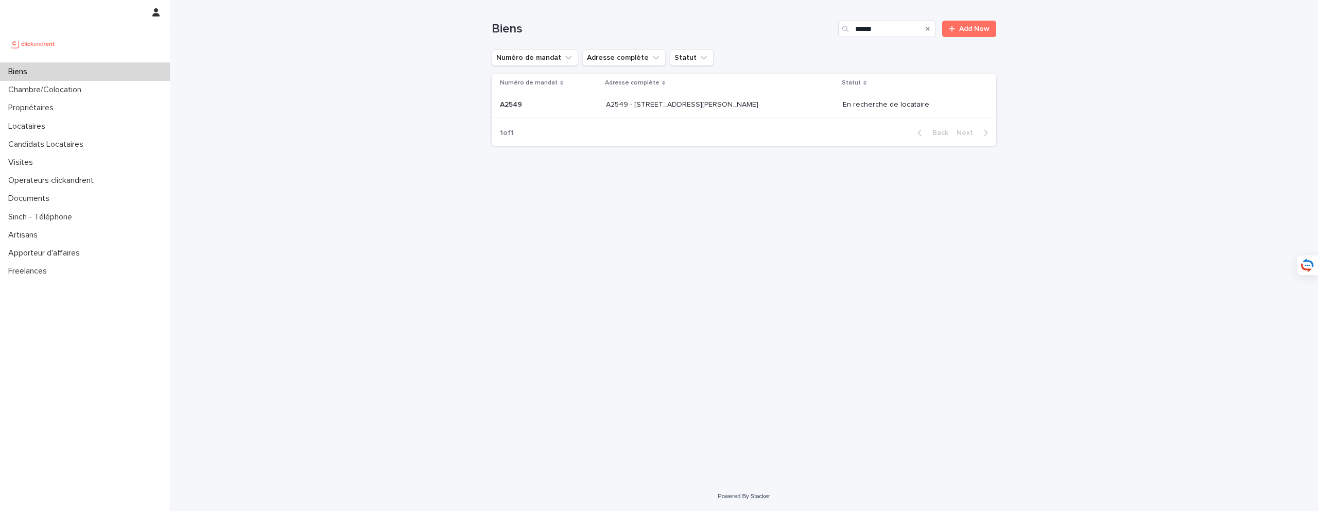
click at [772, 110] on div "A2549 - 4 place Pierre Roux, Marseille 13005 A2549 - 4 place Pierre Roux, Marse…" at bounding box center [720, 104] width 229 height 17
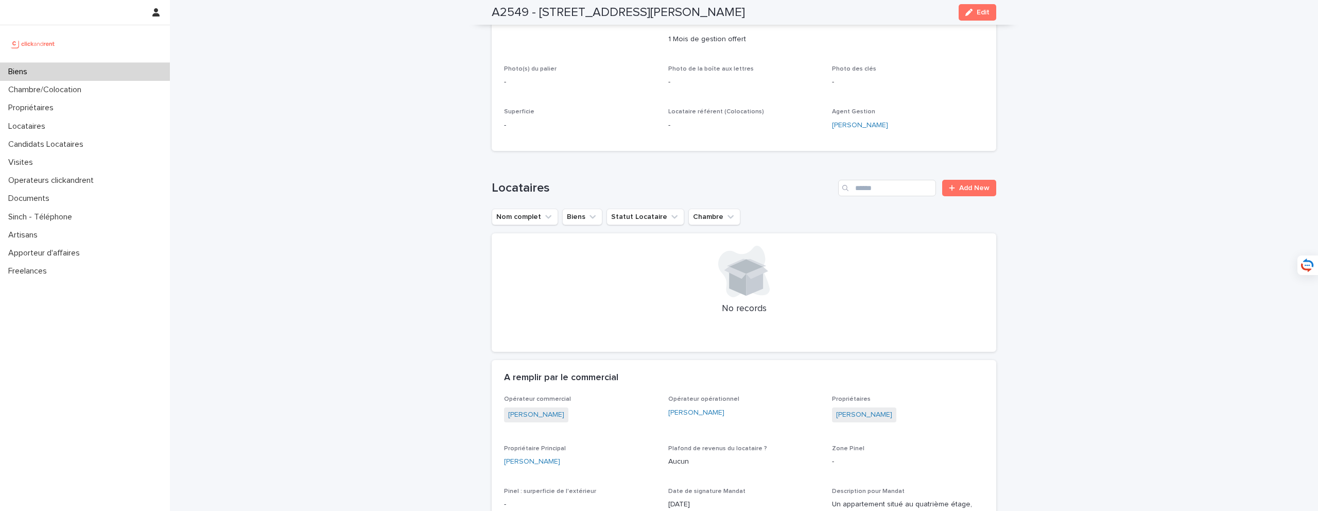
scroll to position [291, 0]
click at [142, 71] on div "Biens" at bounding box center [85, 72] width 170 height 18
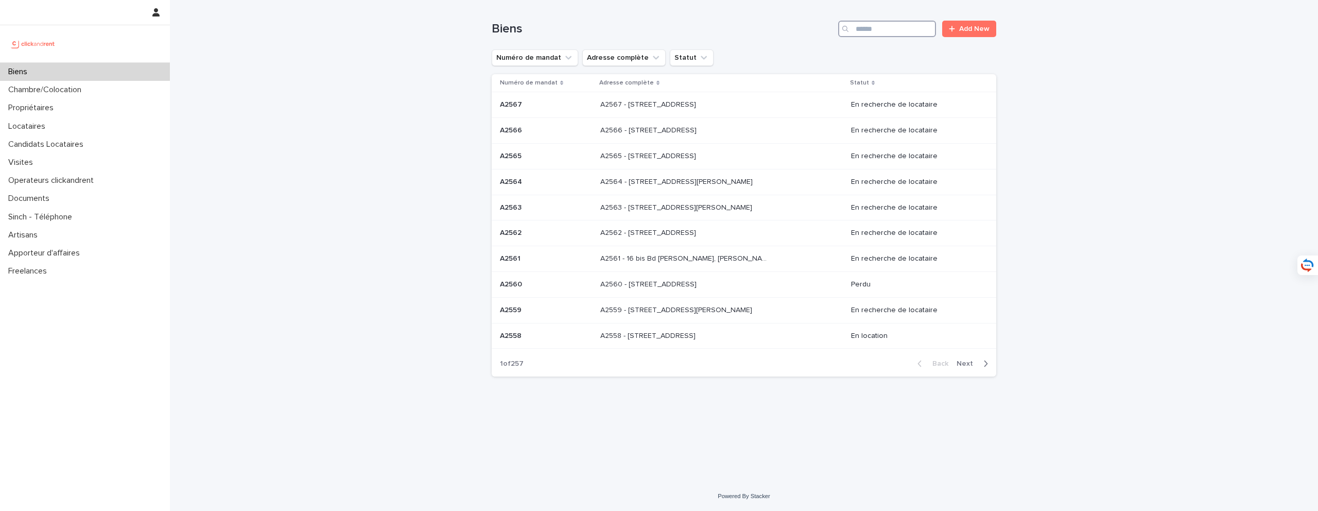
click at [881, 33] on input "Search" at bounding box center [887, 29] width 98 height 16
click at [87, 106] on div "Propriétaires" at bounding box center [85, 108] width 170 height 18
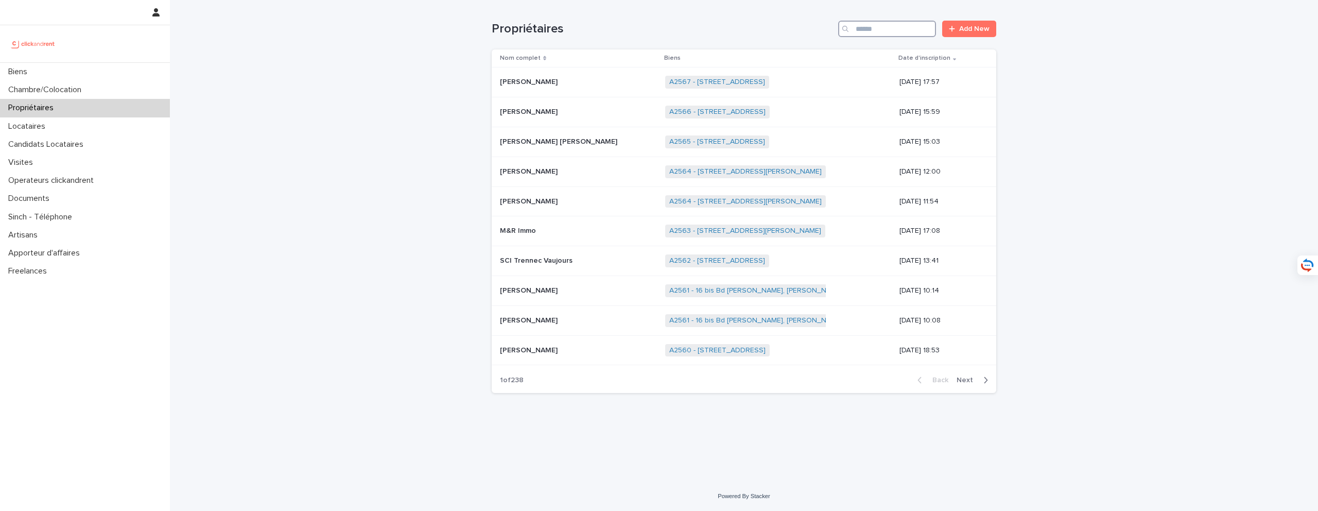
click at [864, 29] on input "Search" at bounding box center [887, 29] width 98 height 16
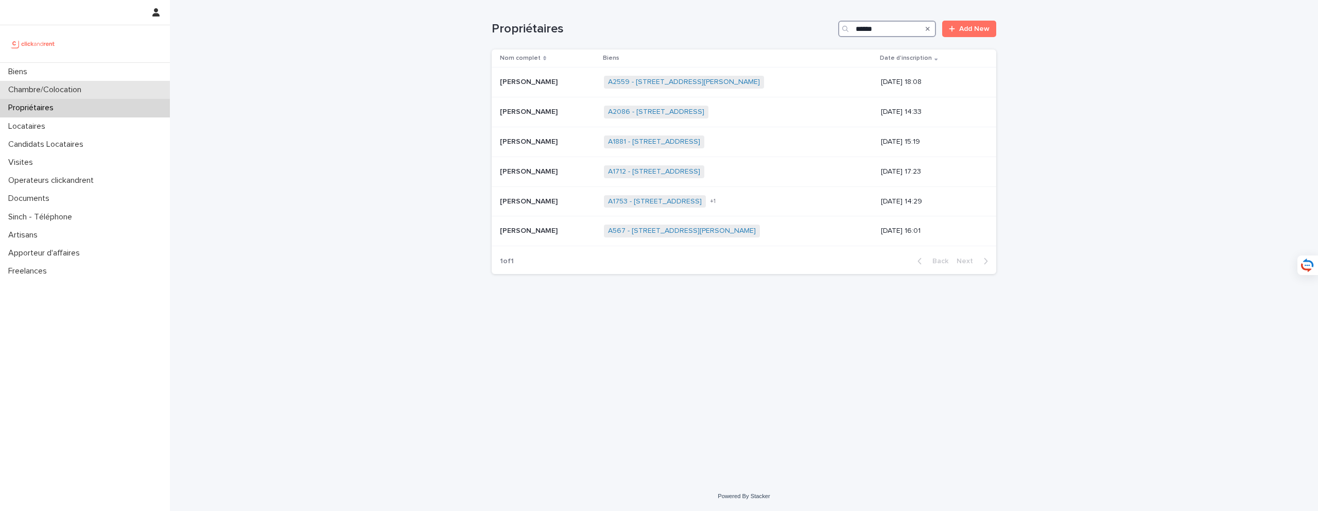
type input "*****"
click at [654, 83] on link "A2559 - [STREET_ADDRESS][PERSON_NAME]" at bounding box center [684, 82] width 152 height 9
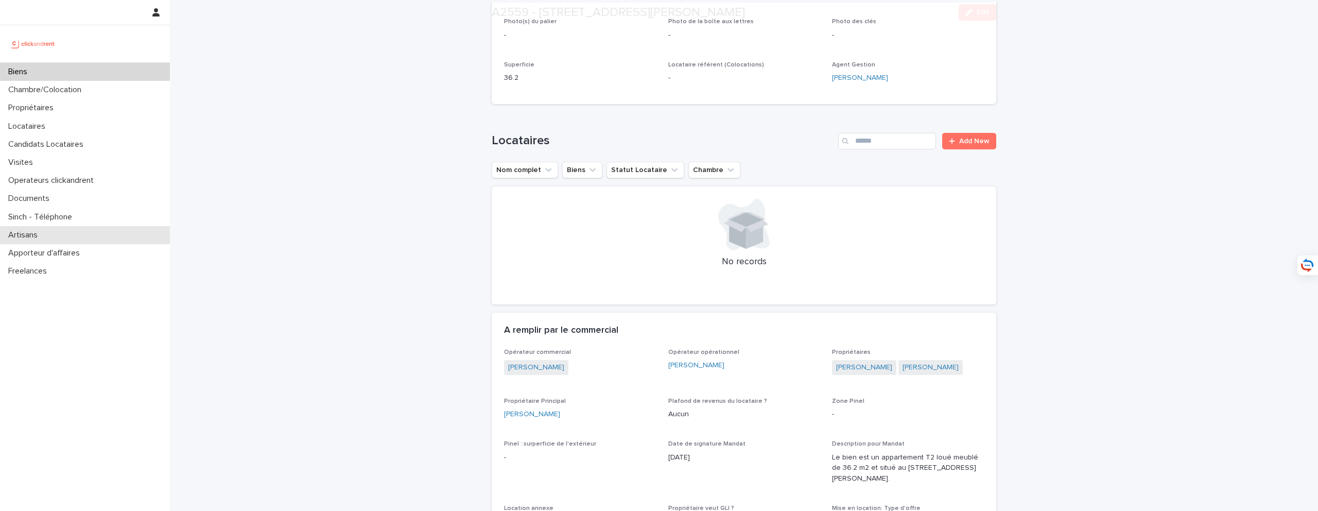
scroll to position [420, 0]
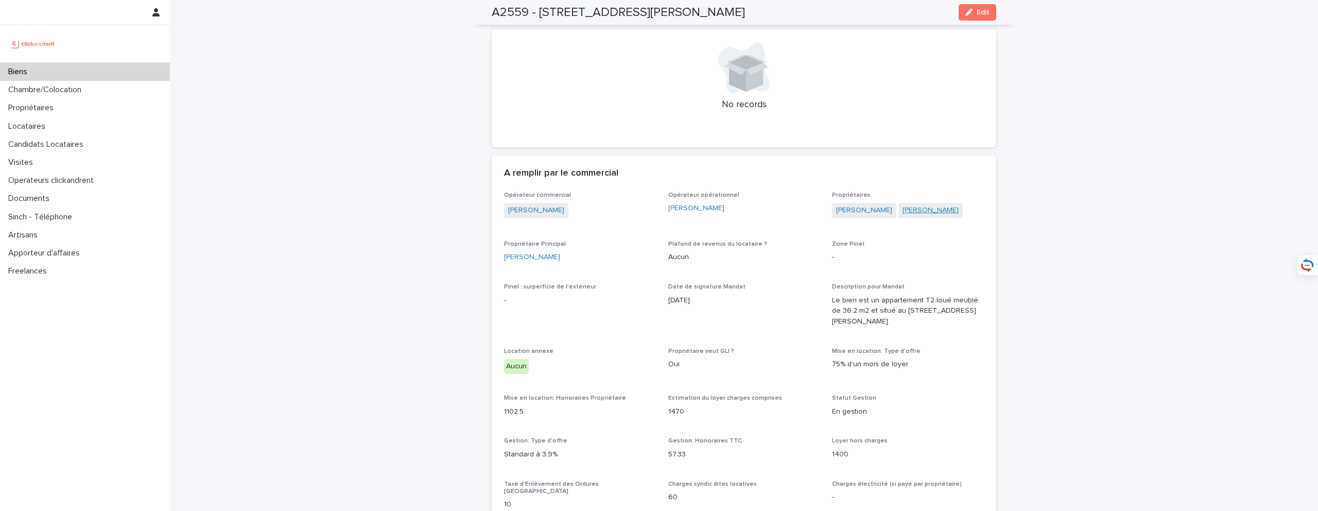
click at [936, 208] on link "[PERSON_NAME]" at bounding box center [930, 210] width 56 height 11
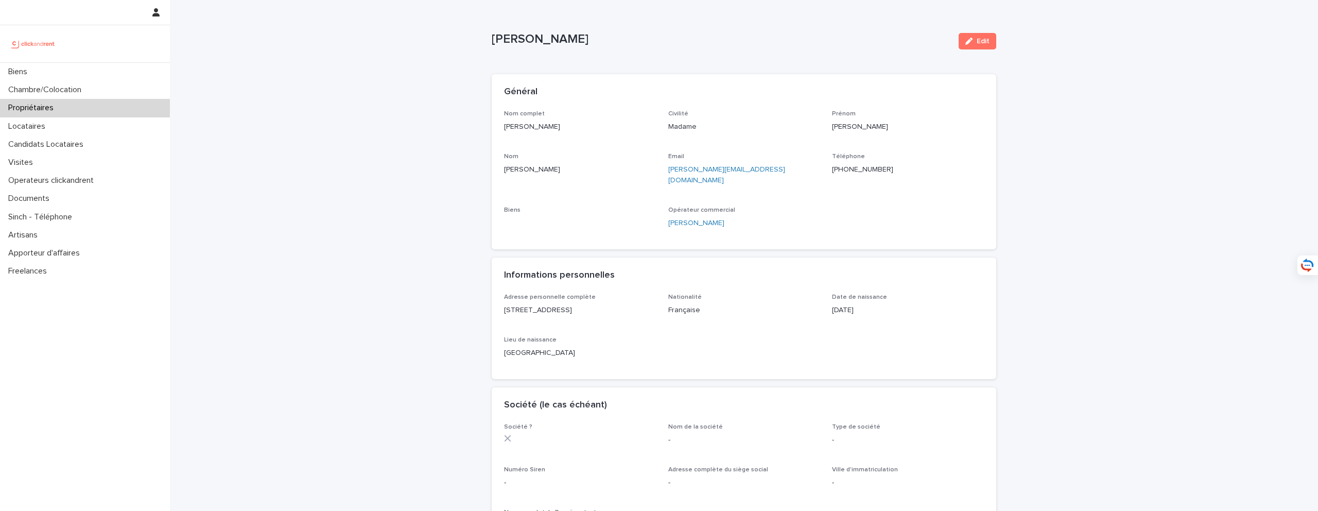
click at [781, 162] on div "l.chan.aramendi@gmail.com" at bounding box center [744, 174] width 152 height 24
drag, startPoint x: 896, startPoint y: 169, endPoint x: 841, endPoint y: 171, distance: 54.6
click at [841, 171] on p "+33640694132" at bounding box center [908, 169] width 152 height 11
copy ringoverc2c-number-84e06f14122c "+33640694132"
click at [610, 220] on link "A2559 - [STREET_ADDRESS][PERSON_NAME]" at bounding box center [580, 225] width 144 height 11
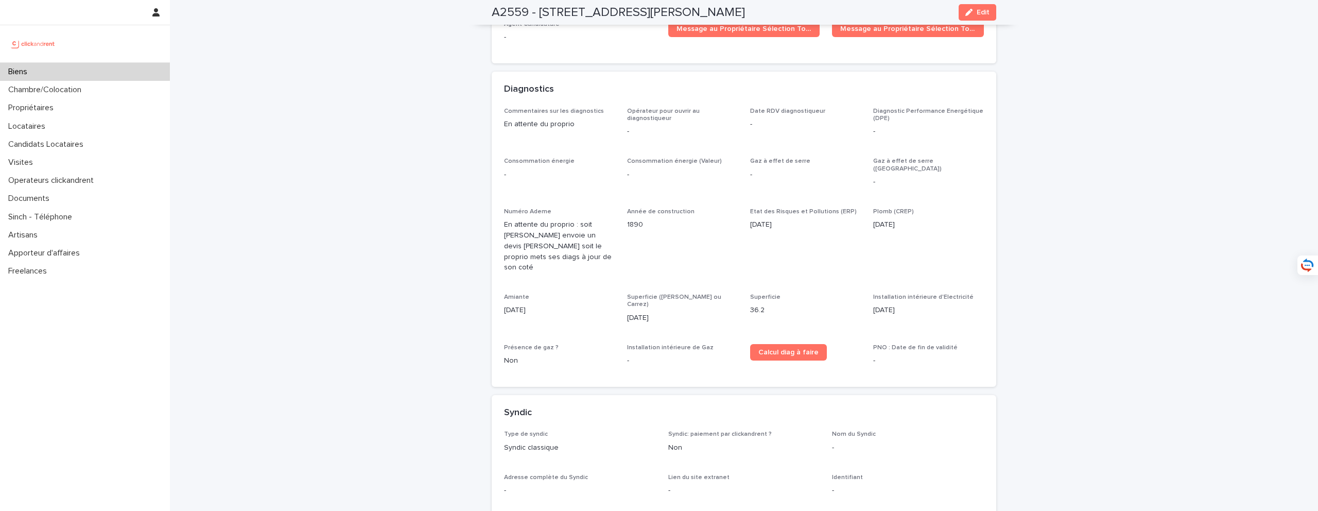
scroll to position [2527, 0]
click at [85, 78] on div "Biens" at bounding box center [85, 72] width 170 height 18
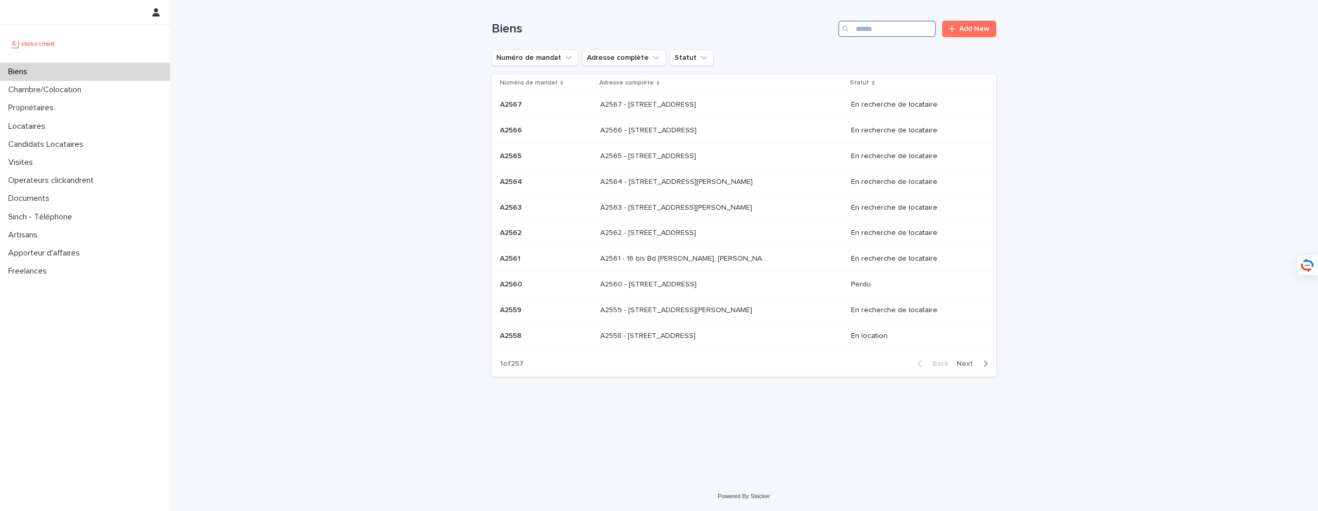
click at [887, 24] on input "Search" at bounding box center [887, 29] width 98 height 16
type input "*****"
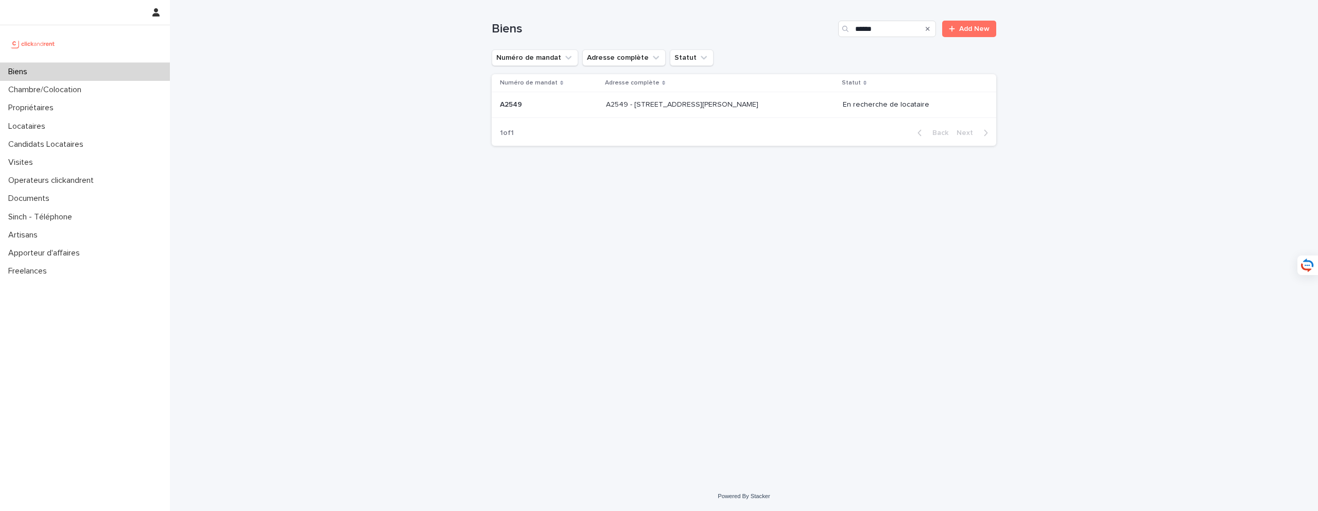
click at [732, 113] on td "A2549 - 4 place Pierre Roux, Marseille 13005 A2549 - 4 place Pierre Roux, Marse…" at bounding box center [720, 105] width 237 height 26
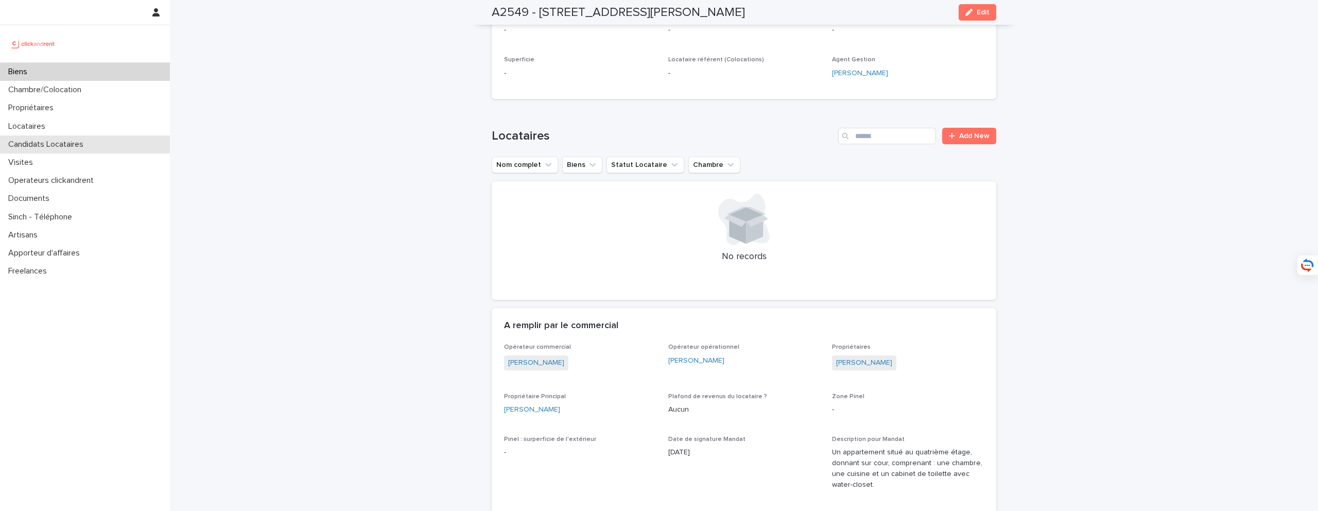
scroll to position [343, 0]
click at [91, 75] on div "Biens" at bounding box center [85, 72] width 170 height 18
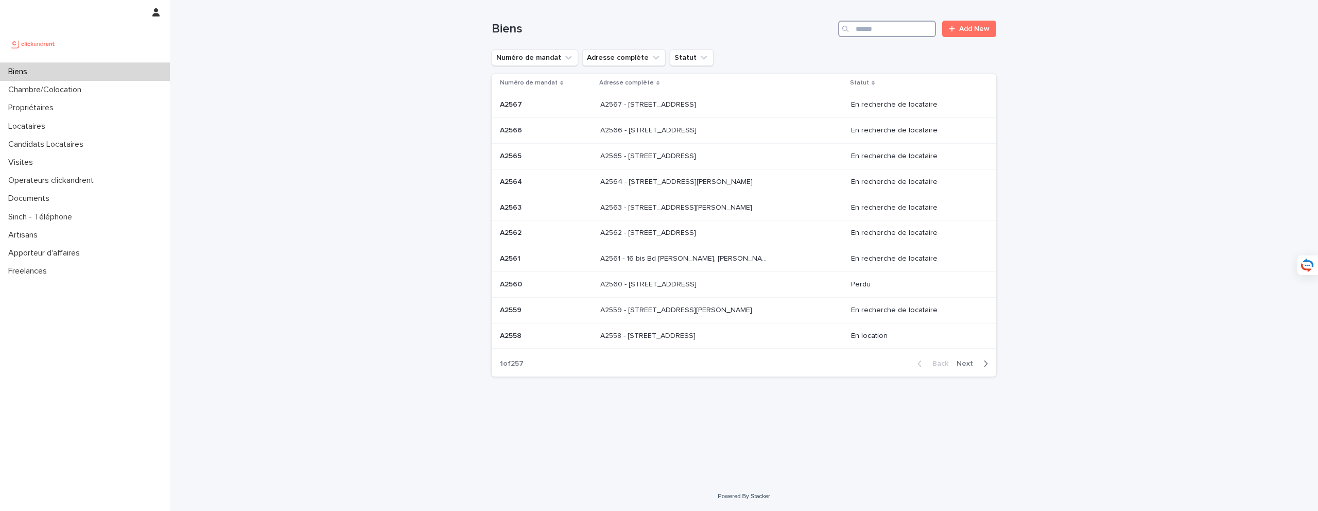
click at [860, 30] on input "Search" at bounding box center [887, 29] width 98 height 16
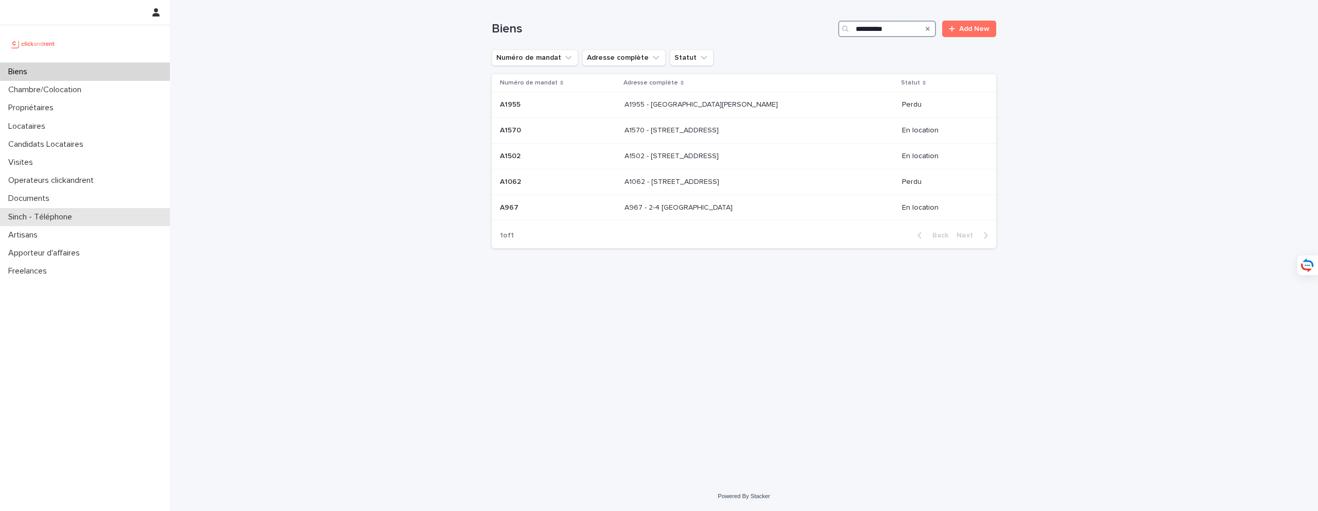
type input "**********"
click at [87, 119] on div "Locataires" at bounding box center [85, 126] width 170 height 18
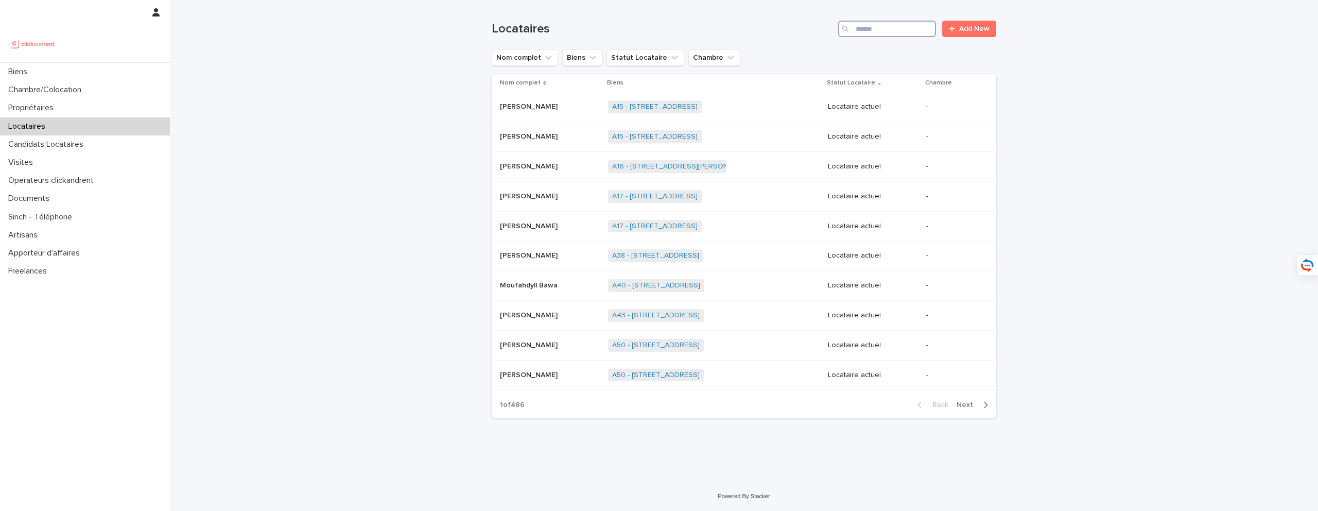
click at [888, 33] on input "Search" at bounding box center [887, 29] width 98 height 16
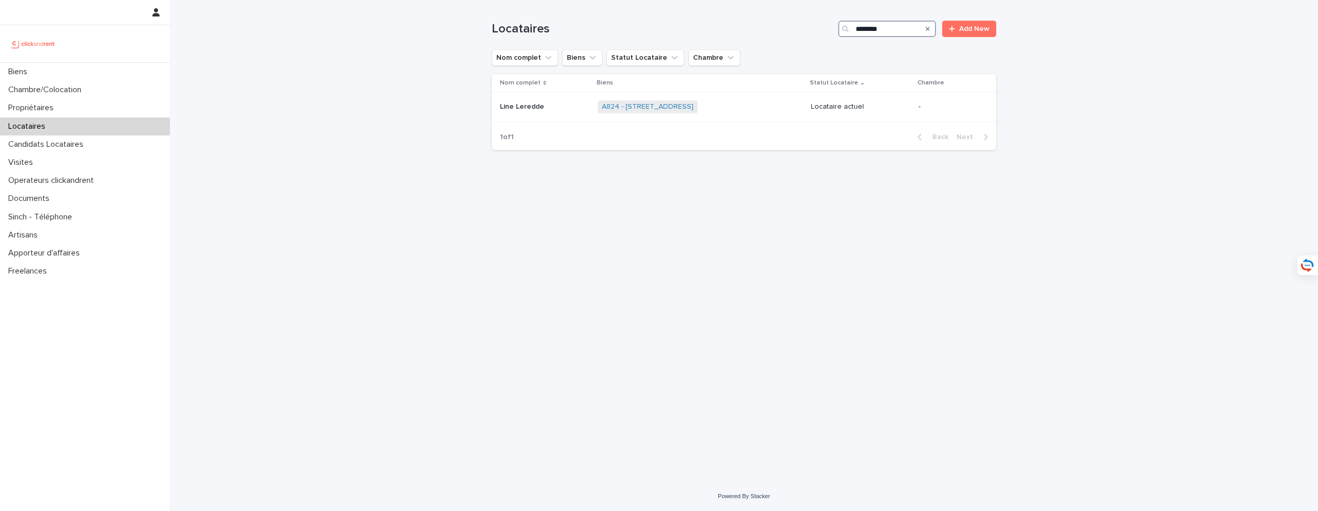
type input "********"
click at [554, 104] on p at bounding box center [545, 106] width 90 height 9
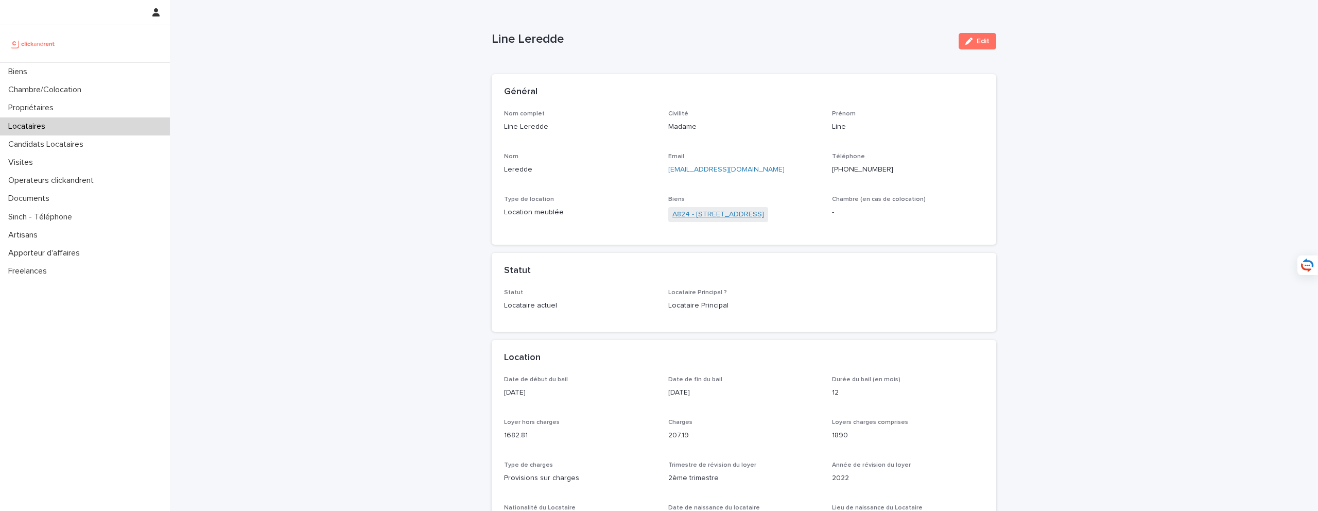
click at [700, 212] on link "A824 - 41 boulevard de Charonne, Paris 75011" at bounding box center [718, 214] width 92 height 11
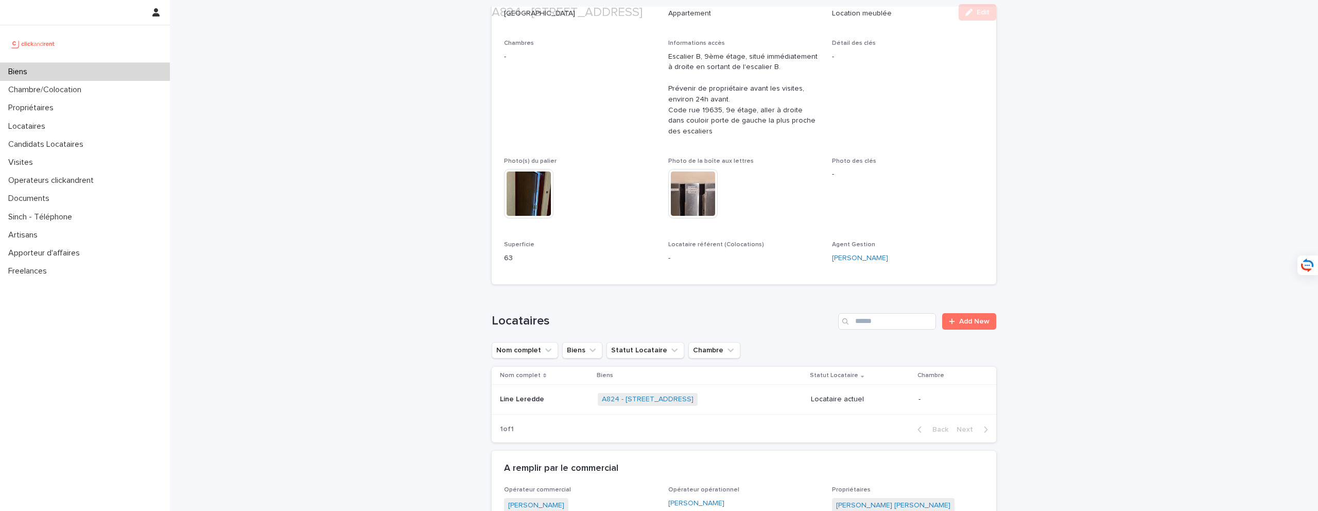
scroll to position [398, 0]
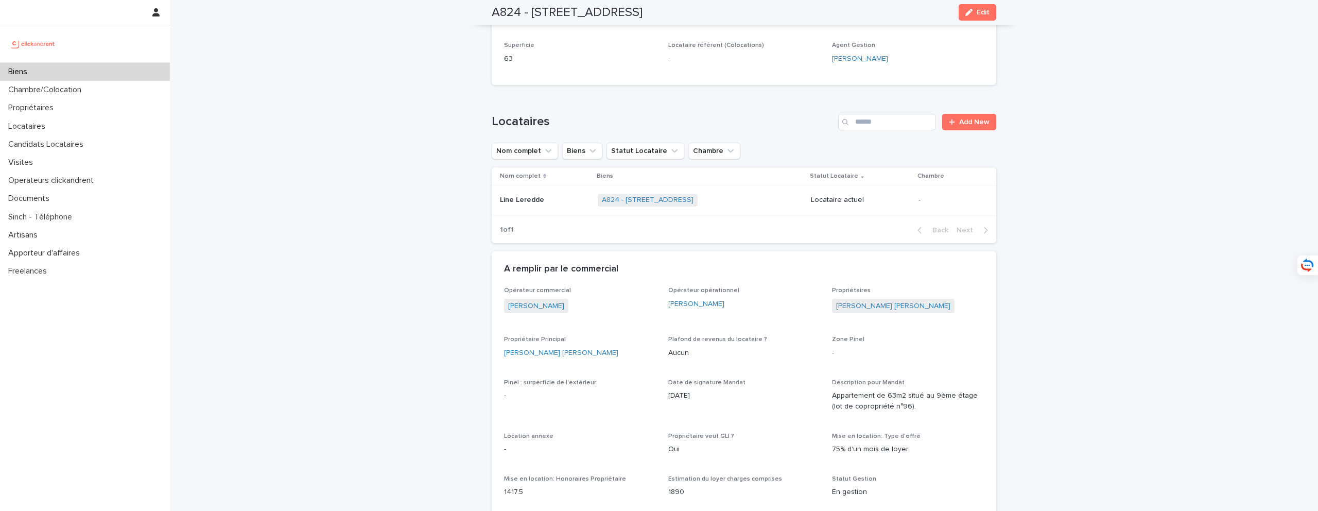
click at [569, 209] on td "Line Leredde Line Leredde" at bounding box center [543, 200] width 102 height 30
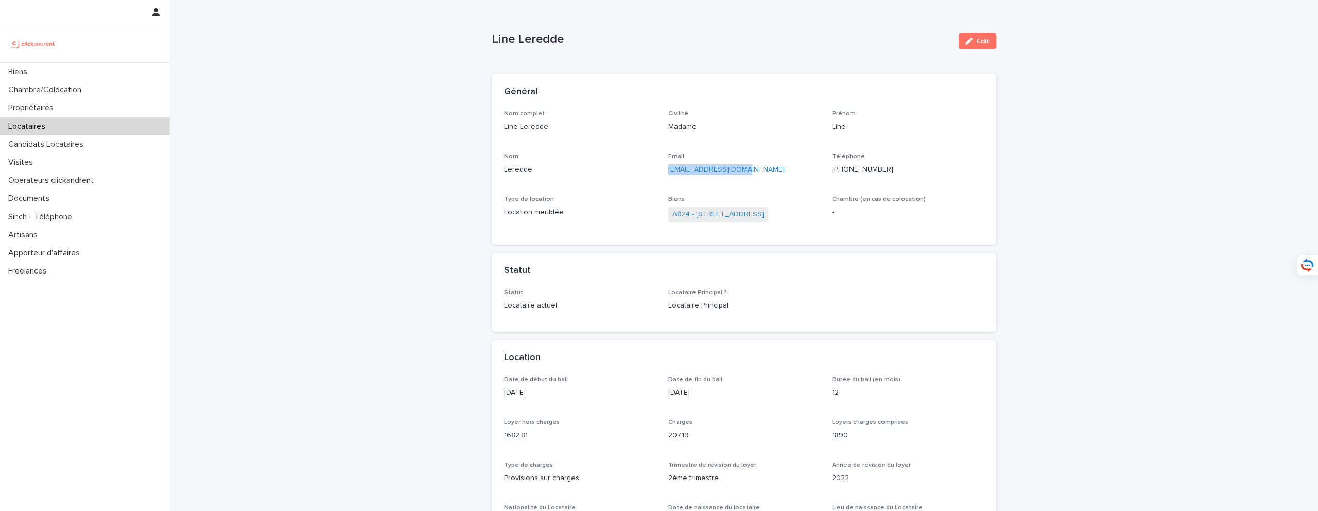
drag, startPoint x: 756, startPoint y: 163, endPoint x: 738, endPoint y: 174, distance: 21.6
click at [738, 174] on div "leredde.line@live.fr" at bounding box center [744, 168] width 152 height 13
copy link "leredde.line@live.fr"
click at [137, 75] on div "Biens" at bounding box center [85, 72] width 170 height 18
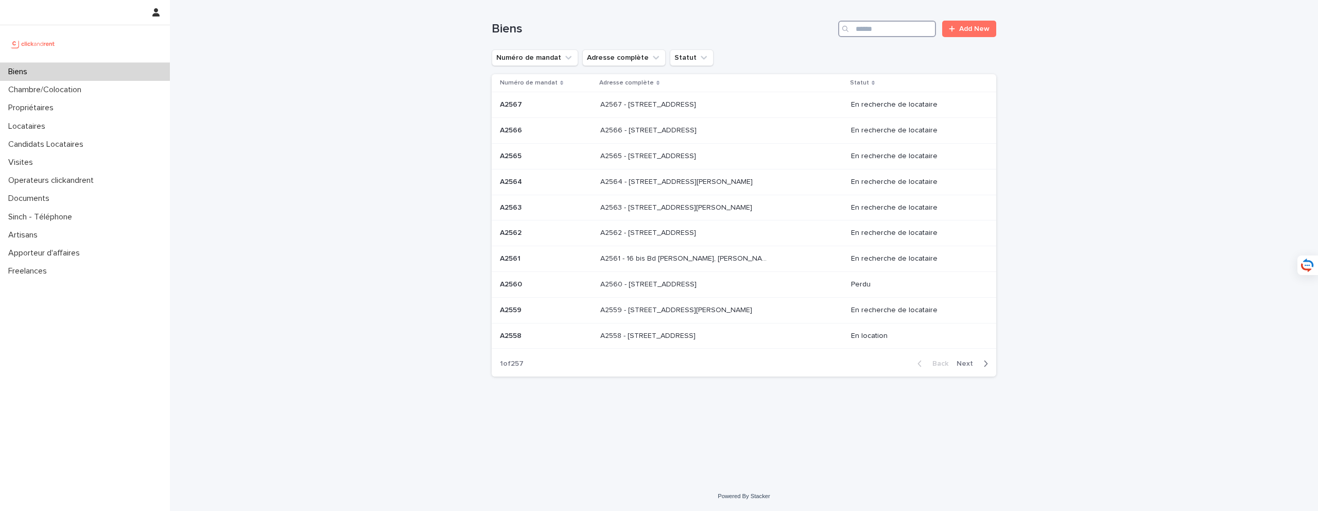
click at [908, 28] on input "Search" at bounding box center [887, 29] width 98 height 16
type input "*****"
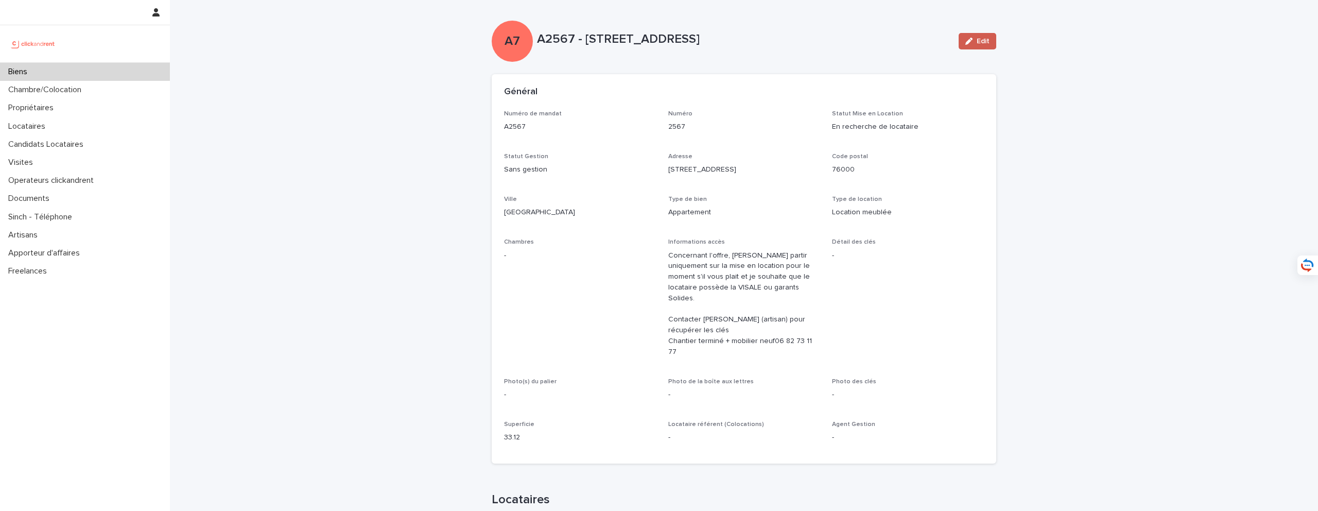
click at [973, 41] on div "button" at bounding box center [970, 41] width 11 height 7
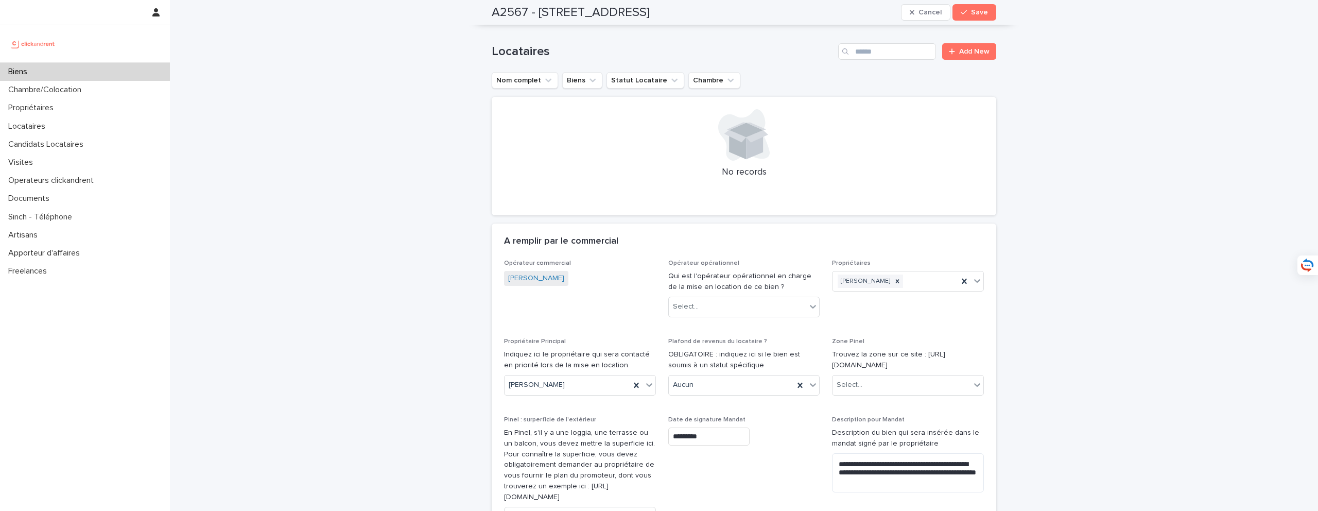
scroll to position [720, 0]
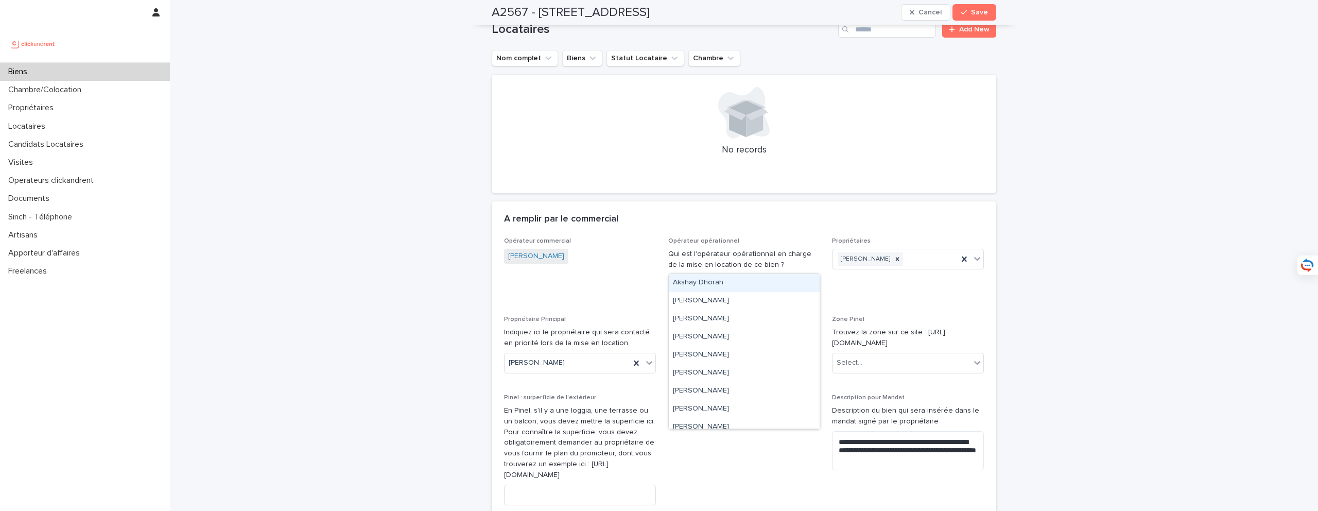
click at [754, 276] on div "Select..." at bounding box center [738, 284] width 138 height 17
type input "****"
click at [973, 11] on span "Save" at bounding box center [979, 12] width 17 height 7
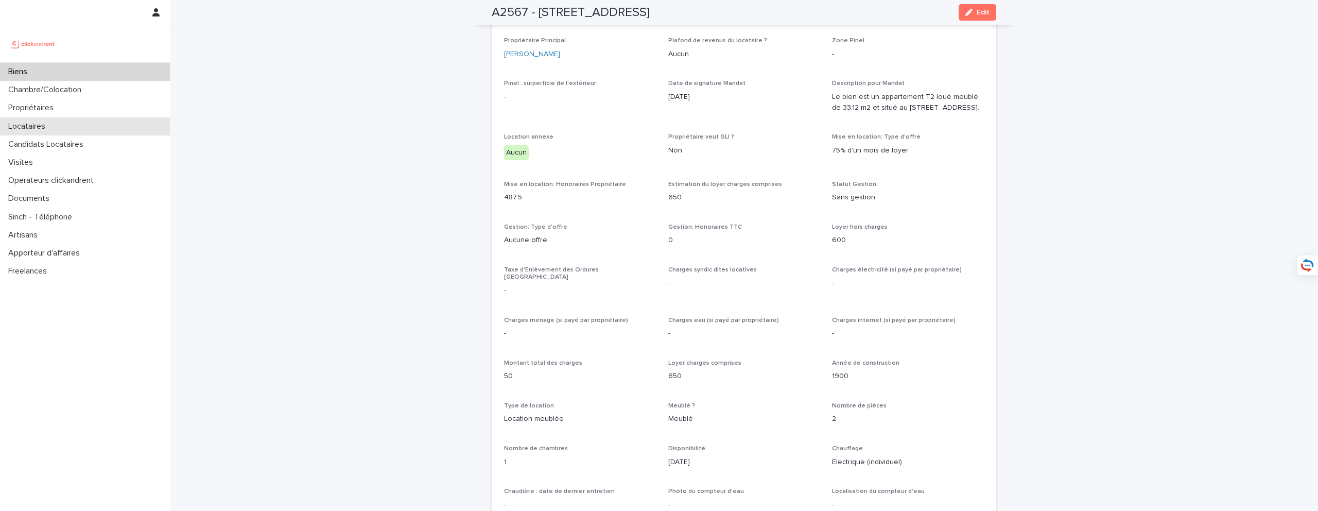
click at [79, 121] on div "Locataires" at bounding box center [85, 126] width 170 height 18
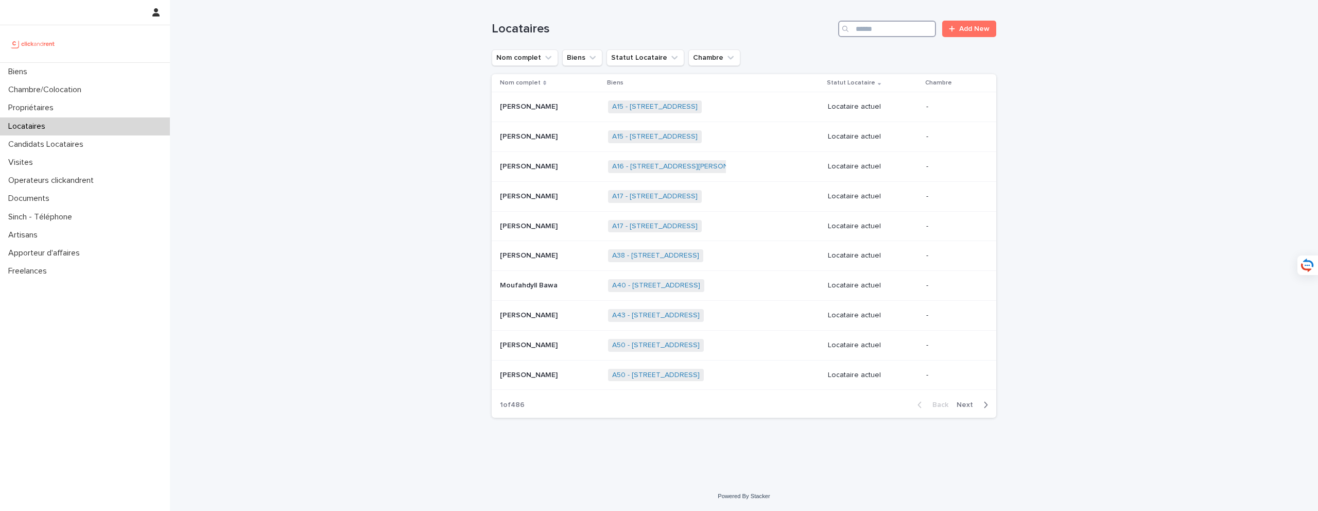
click at [905, 28] on input "Search" at bounding box center [887, 29] width 98 height 16
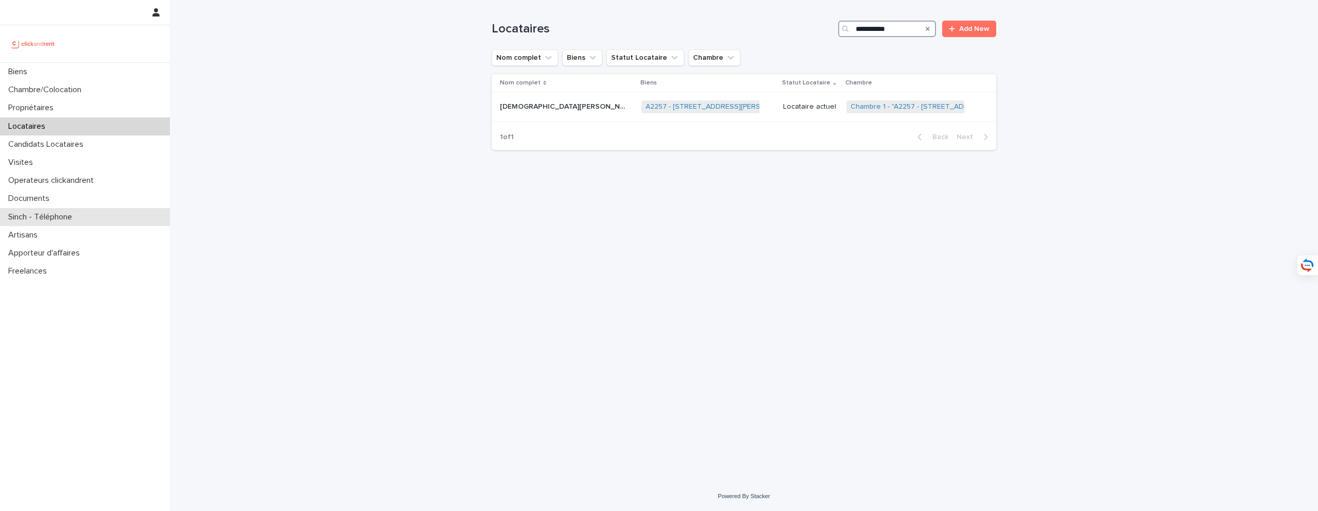
type input "**********"
click at [645, 107] on link "A2257 - 1 Rue Vincent Van Gogh, Toulouse 31100" at bounding box center [720, 106] width 151 height 9
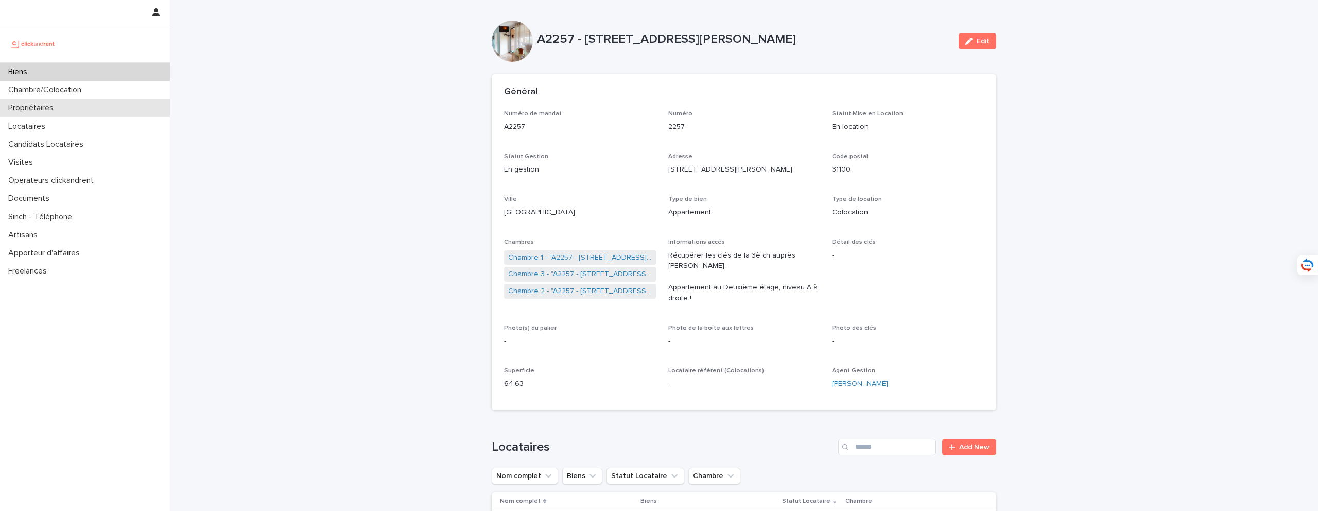
click at [120, 104] on div "Propriétaires" at bounding box center [85, 108] width 170 height 18
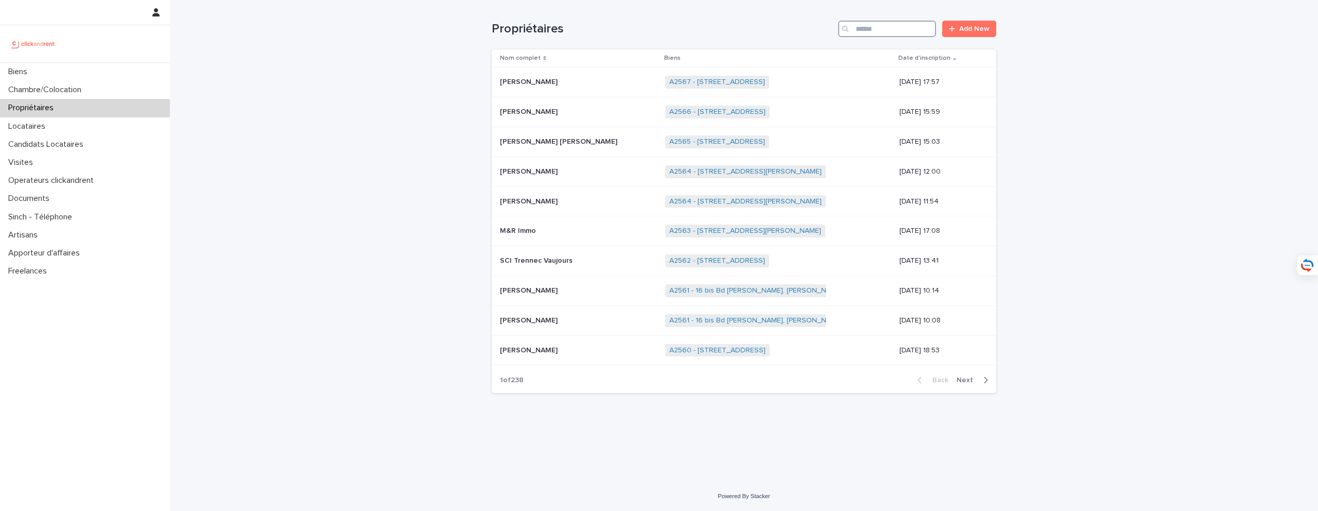
click at [899, 31] on input "Search" at bounding box center [887, 29] width 98 height 16
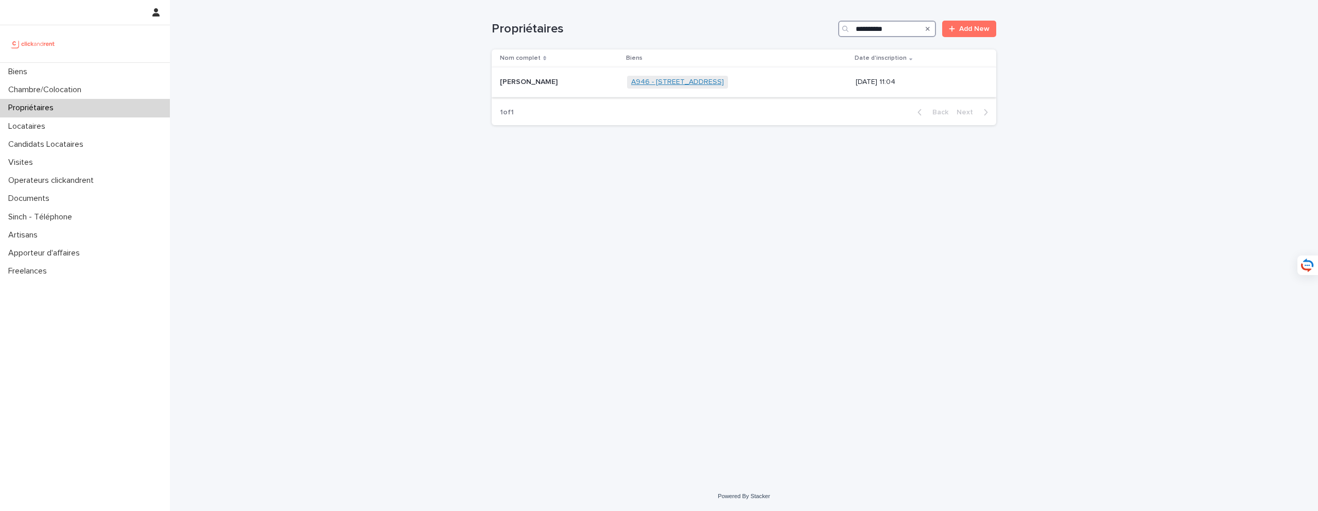
type input "**********"
click at [721, 84] on link "A946 - 41 rue de la Chapelle, Paris 75018" at bounding box center [677, 82] width 93 height 9
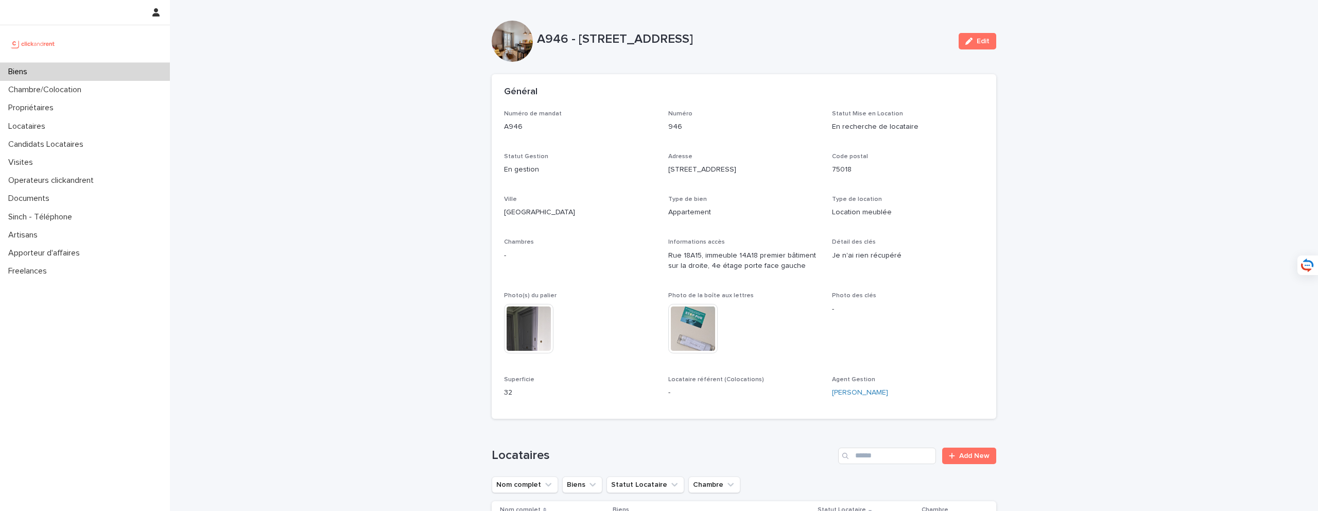
click at [150, 74] on div "Biens" at bounding box center [85, 72] width 170 height 18
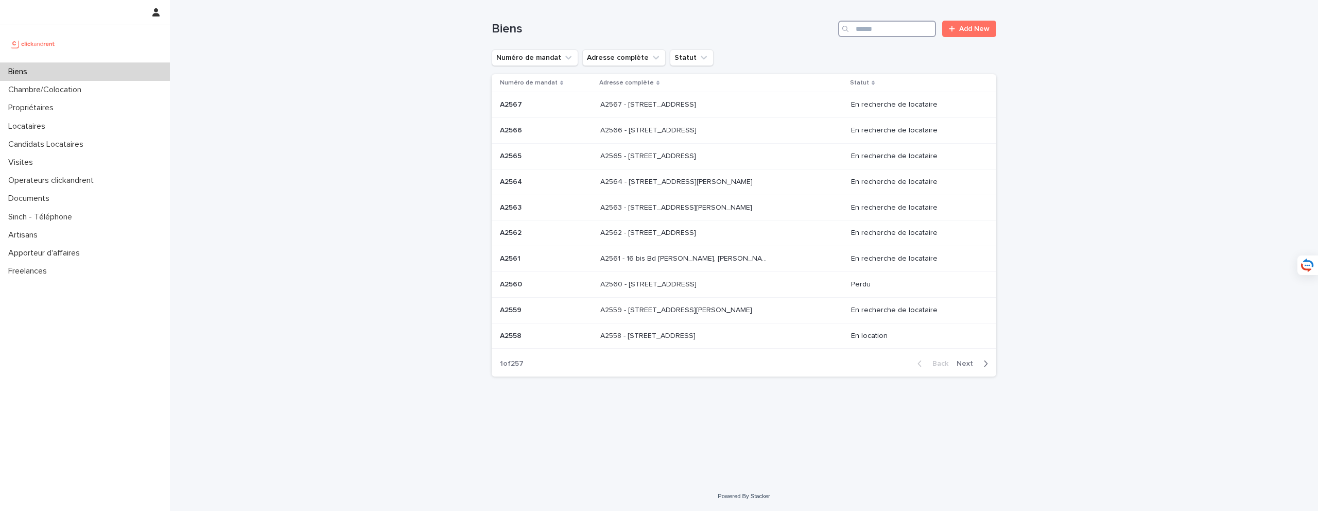
click at [877, 29] on input "Search" at bounding box center [887, 29] width 98 height 16
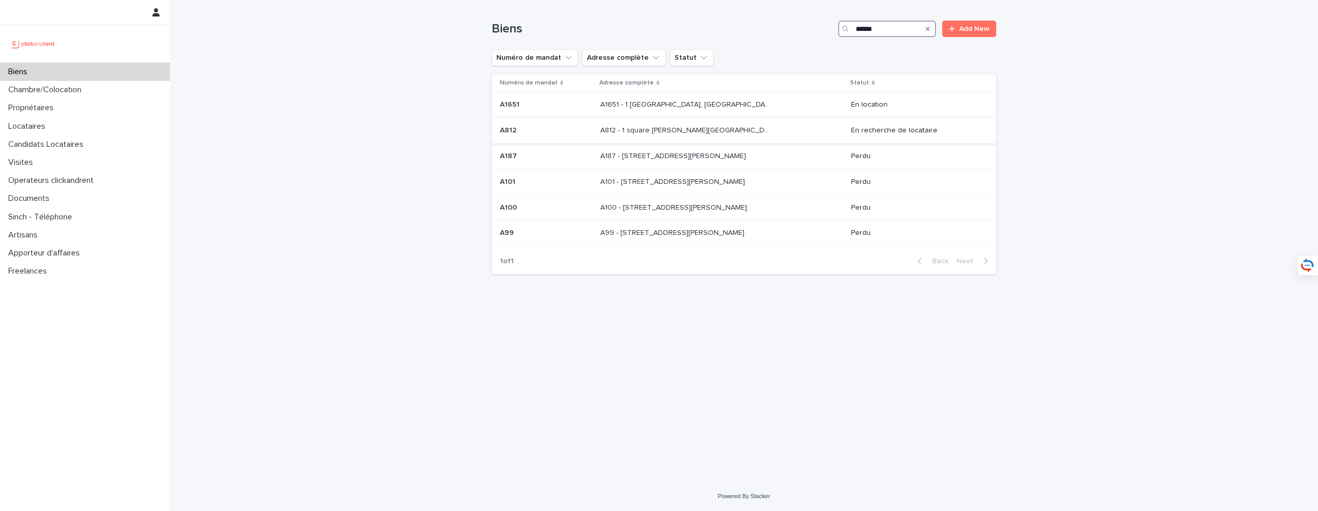
type input "******"
click at [707, 129] on p "A812 - 1 square Anatole France, Saint-Cyr-L’ecole 78210" at bounding box center [686, 129] width 173 height 11
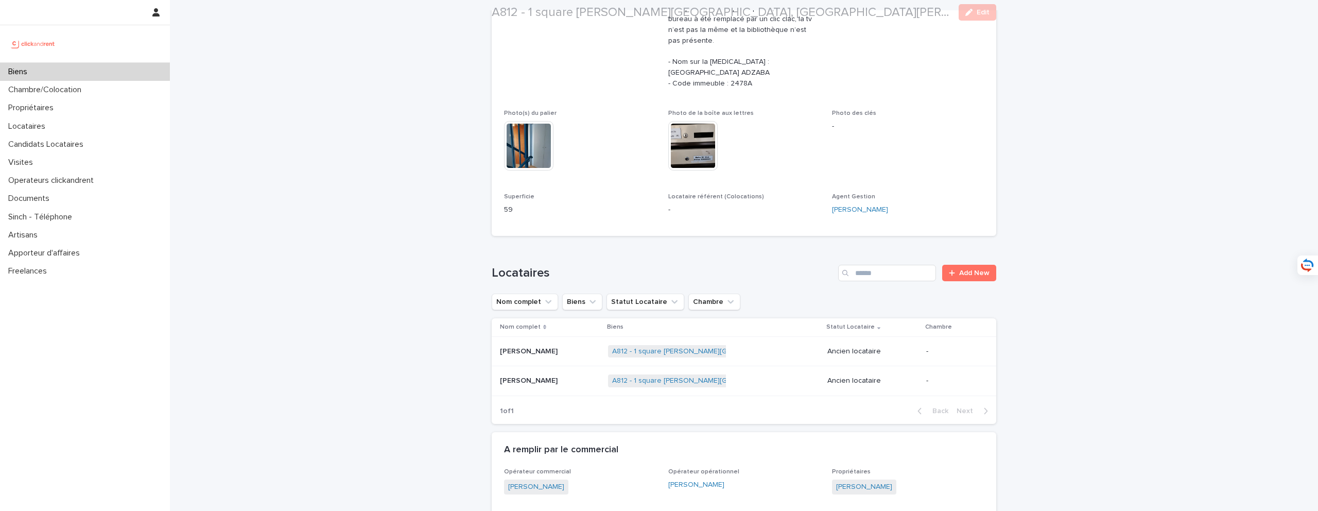
scroll to position [462, 0]
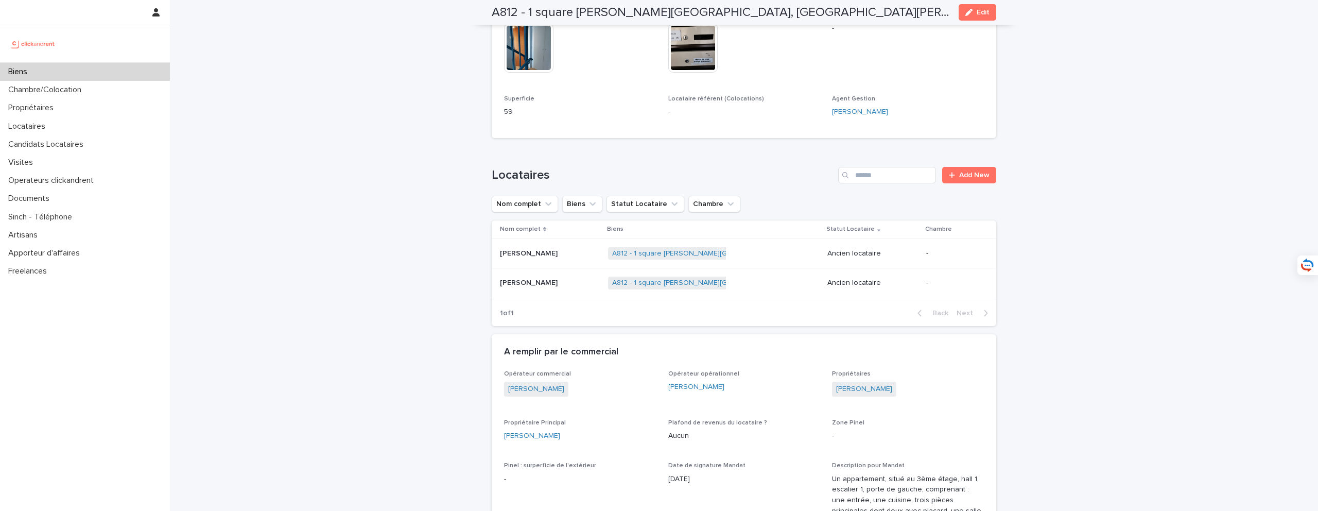
click at [583, 278] on p at bounding box center [550, 282] width 100 height 9
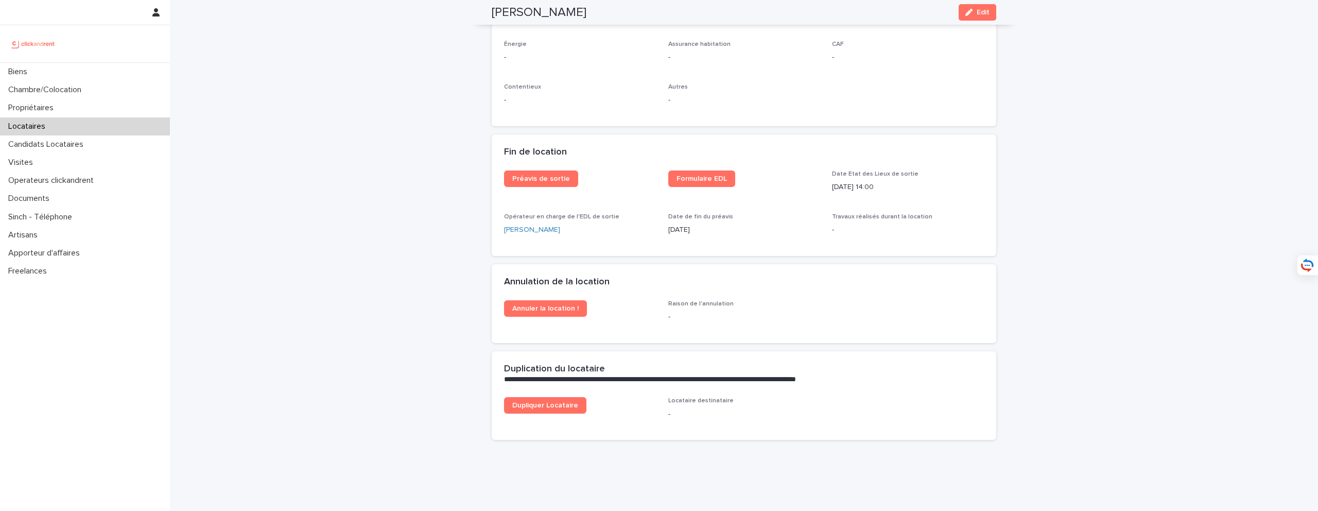
scroll to position [1237, 0]
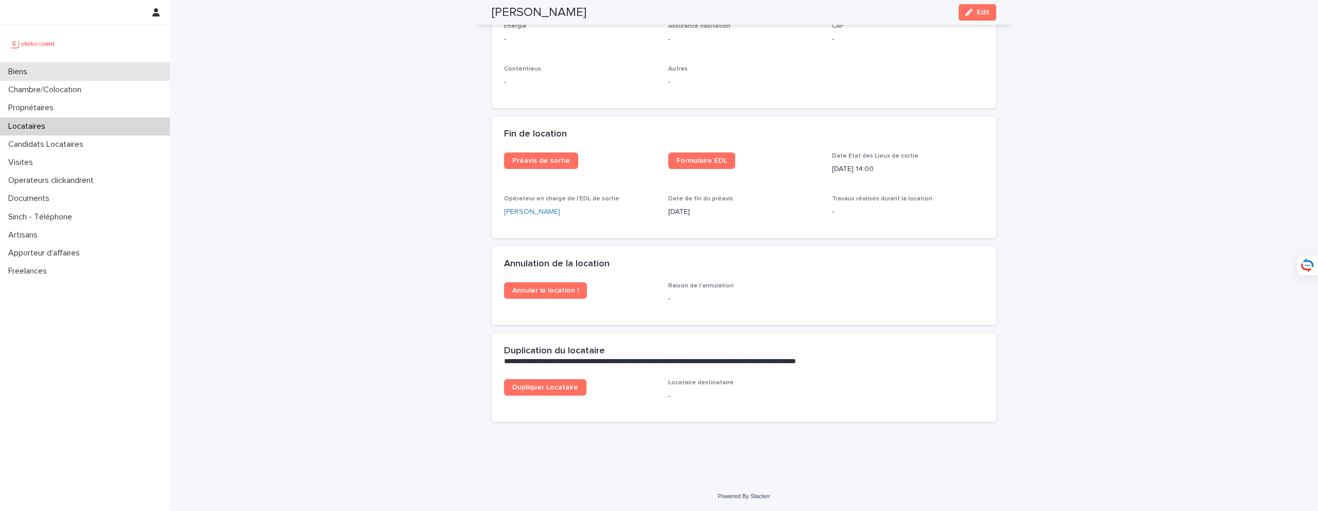
click at [96, 75] on div "Biens" at bounding box center [85, 72] width 170 height 18
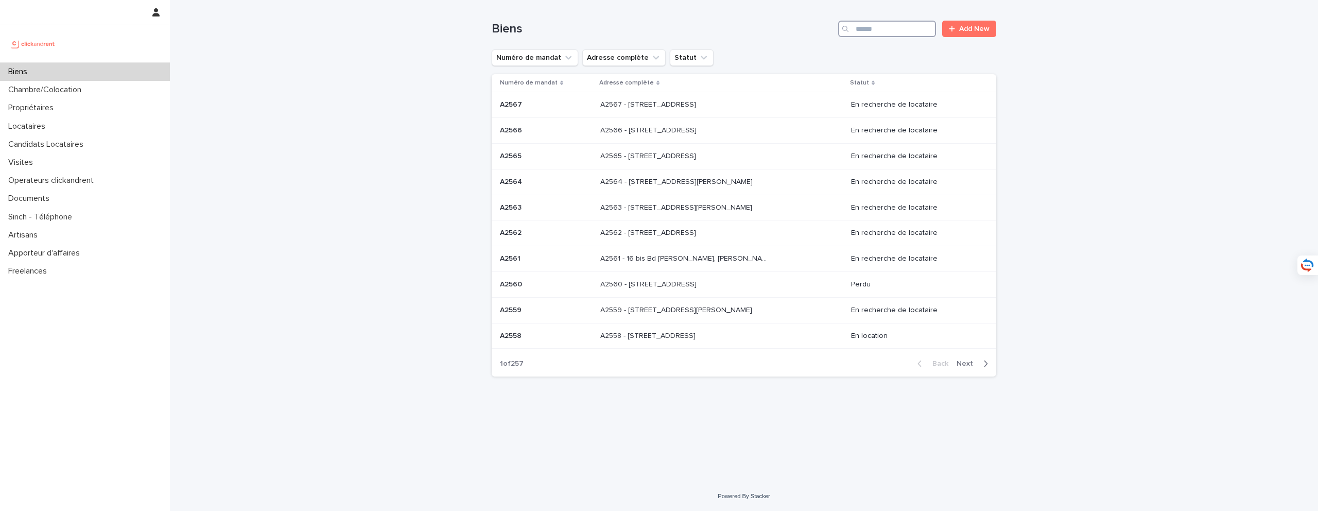
click at [860, 31] on input "Search" at bounding box center [887, 29] width 98 height 16
type input "*****"
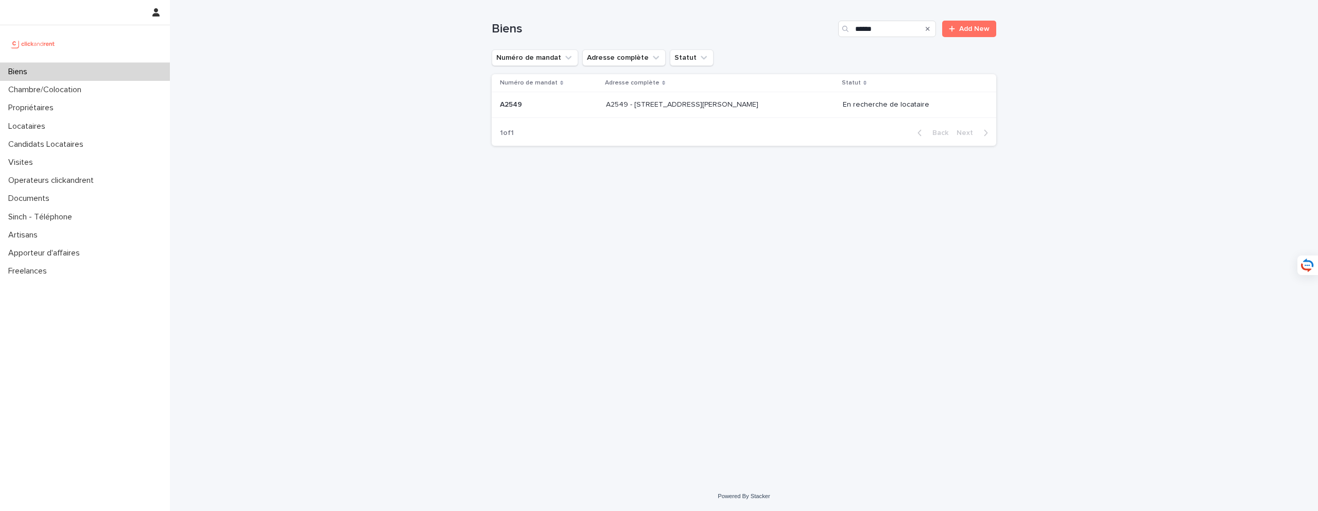
click at [752, 104] on p at bounding box center [691, 104] width 171 height 9
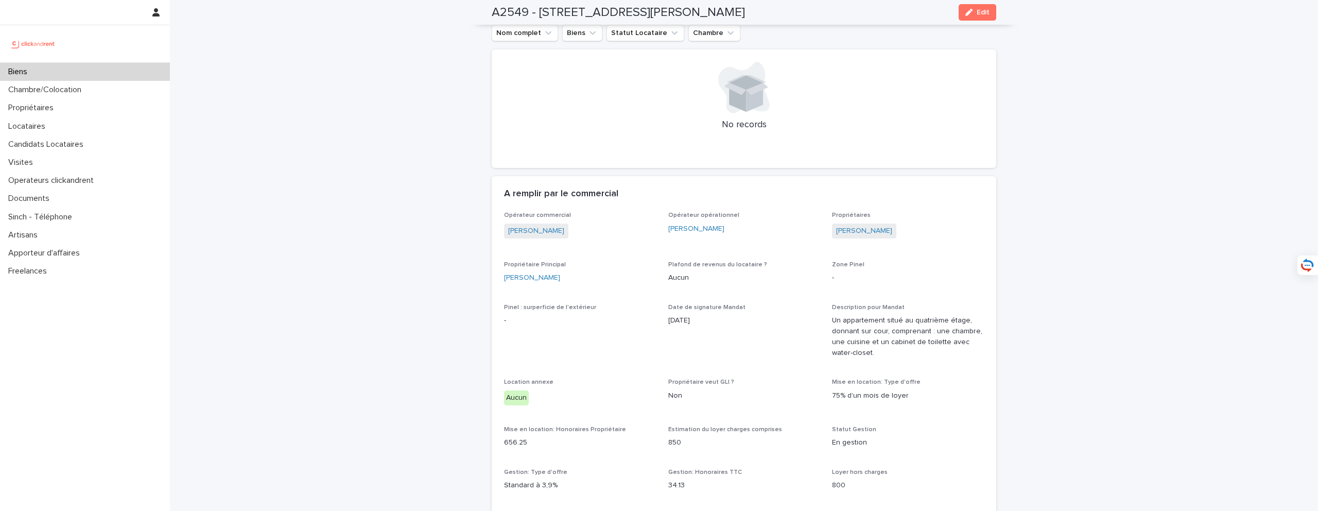
scroll to position [475, 0]
click at [494, 26] on button "Nom complet" at bounding box center [525, 33] width 66 height 16
drag, startPoint x: 492, startPoint y: 13, endPoint x: 765, endPoint y: 12, distance: 273.8
click at [765, 12] on div "A2549 - 4 place Pierre Roux, Marseille 13005 Edit" at bounding box center [744, 12] width 504 height 25
copy h2 "A2549 - 4 place Pierre Roux, Marseille 13005"
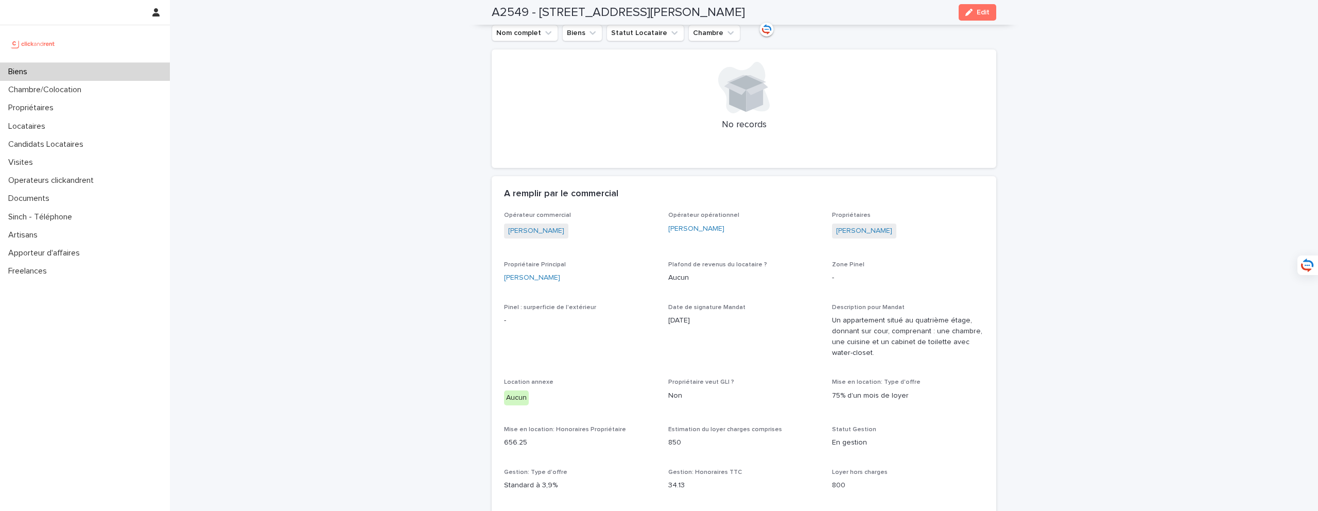
click at [115, 67] on div "Biens" at bounding box center [85, 72] width 170 height 18
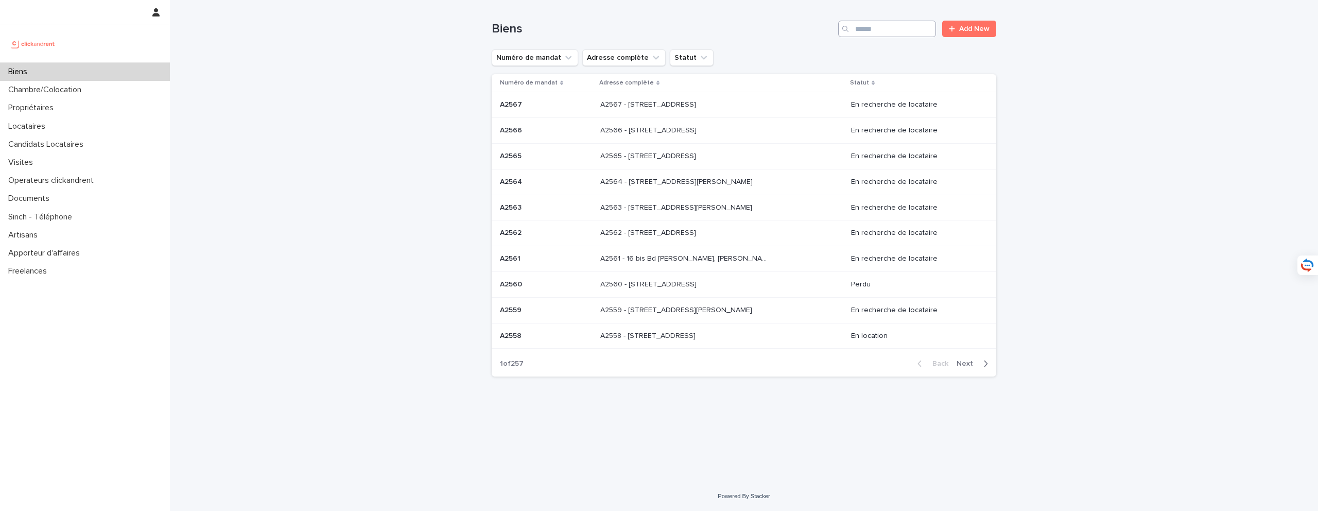
click at [915, 29] on input "Search" at bounding box center [887, 29] width 98 height 16
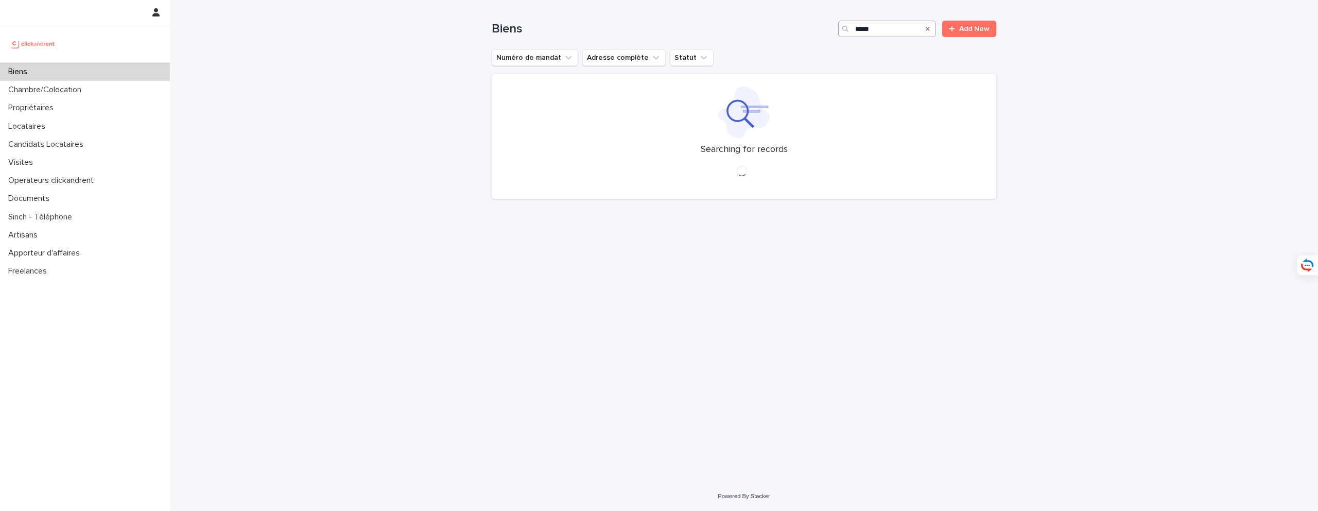
type input "****"
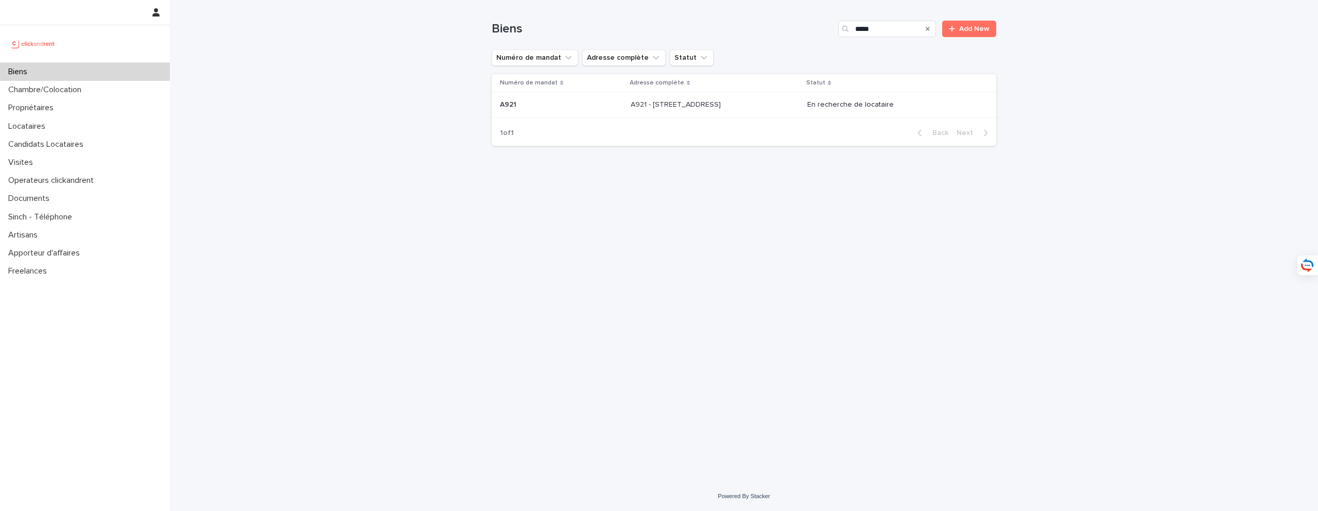
click at [734, 111] on div "A921 - 89 Rue de Crimée, Paris 75019 A921 - 89 Rue de Crimée, Paris 75019" at bounding box center [714, 104] width 169 height 17
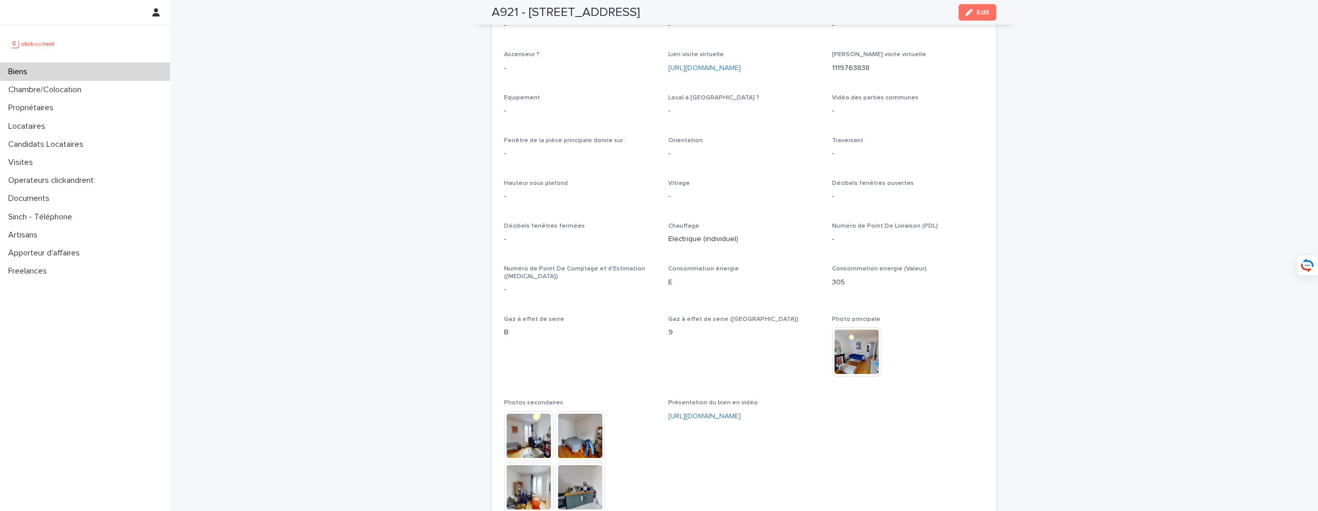
scroll to position [1955, 0]
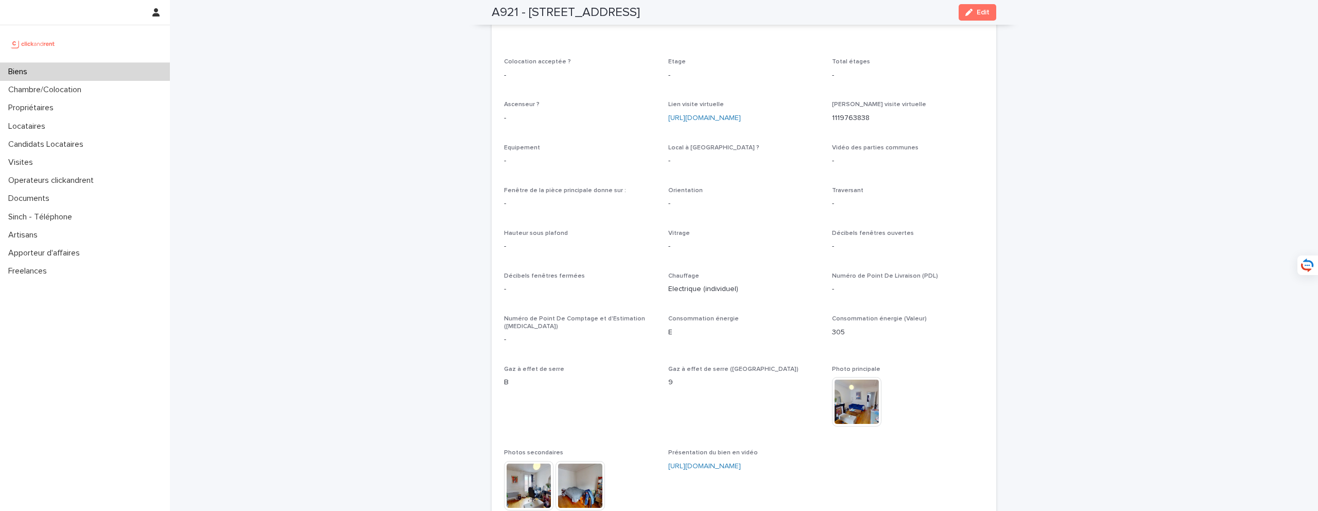
click at [781, 198] on p "-" at bounding box center [744, 203] width 152 height 11
click at [980, 10] on span "Edit" at bounding box center [982, 12] width 13 height 7
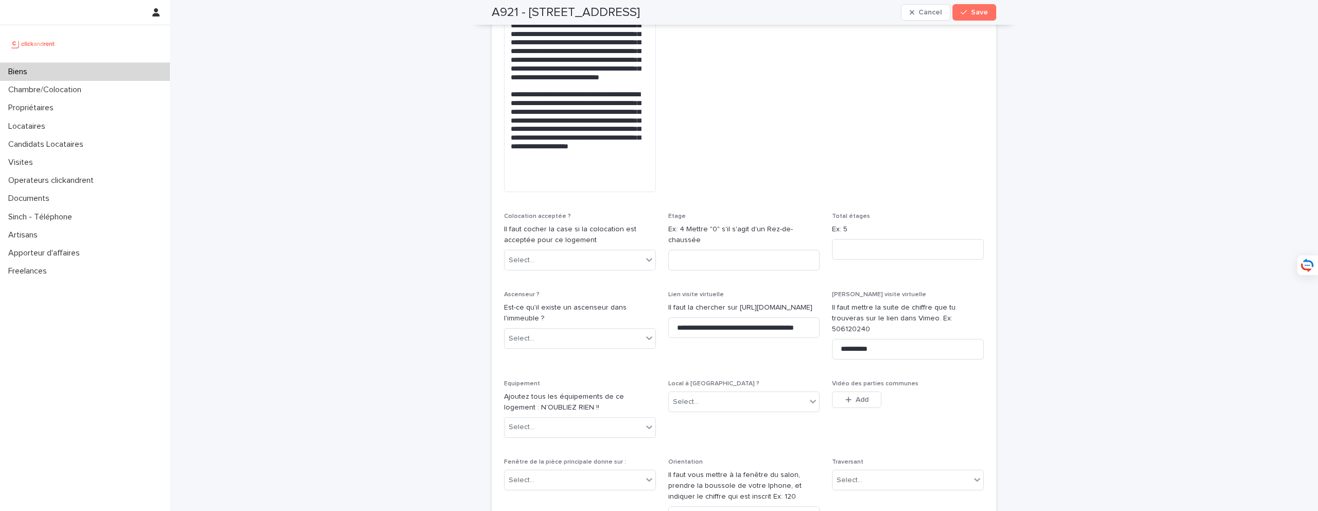
scroll to position [3136, 0]
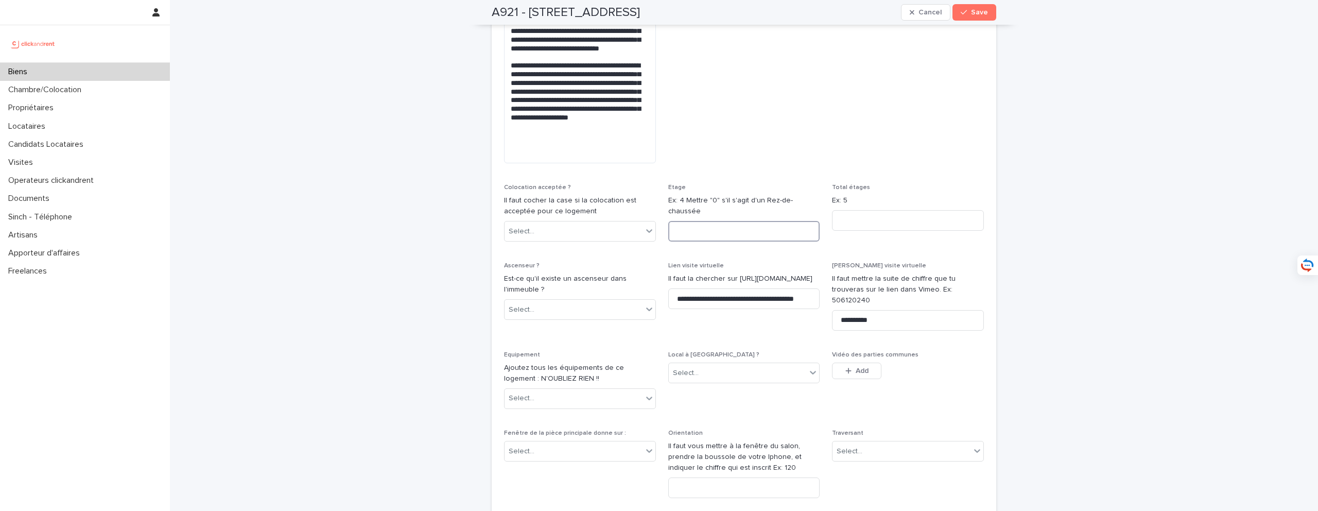
click at [745, 221] on input at bounding box center [744, 231] width 152 height 21
type input "*"
click at [874, 210] on input at bounding box center [908, 220] width 152 height 21
type input "*"
click at [540, 223] on div "Select..." at bounding box center [573, 231] width 138 height 17
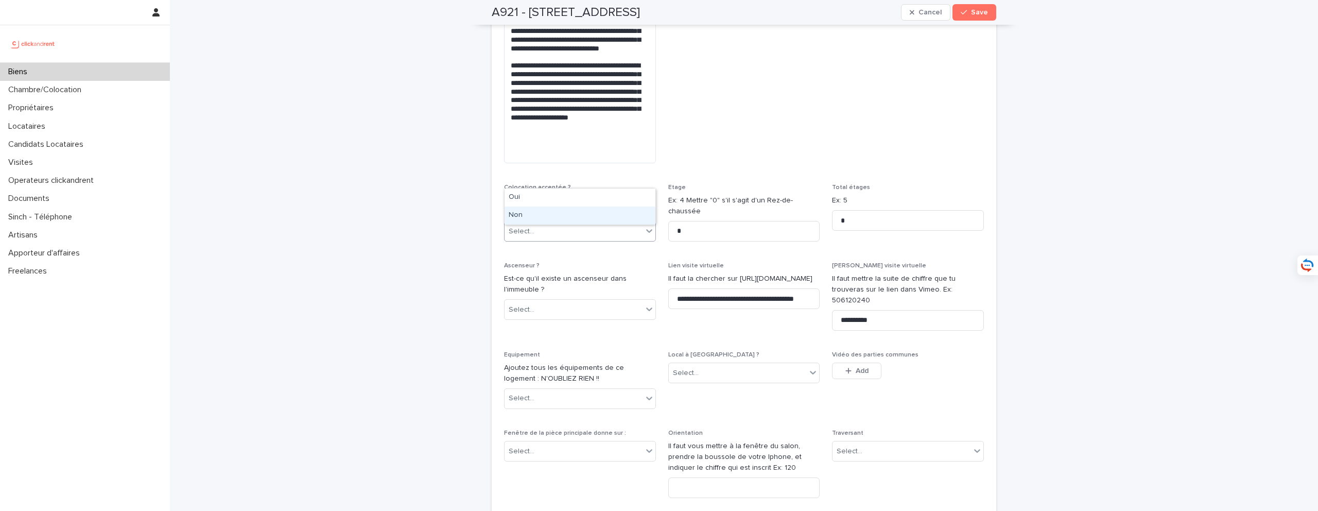
drag, startPoint x: 545, startPoint y: 205, endPoint x: 549, endPoint y: 216, distance: 11.3
click at [549, 215] on div "Non" at bounding box center [579, 215] width 151 height 18
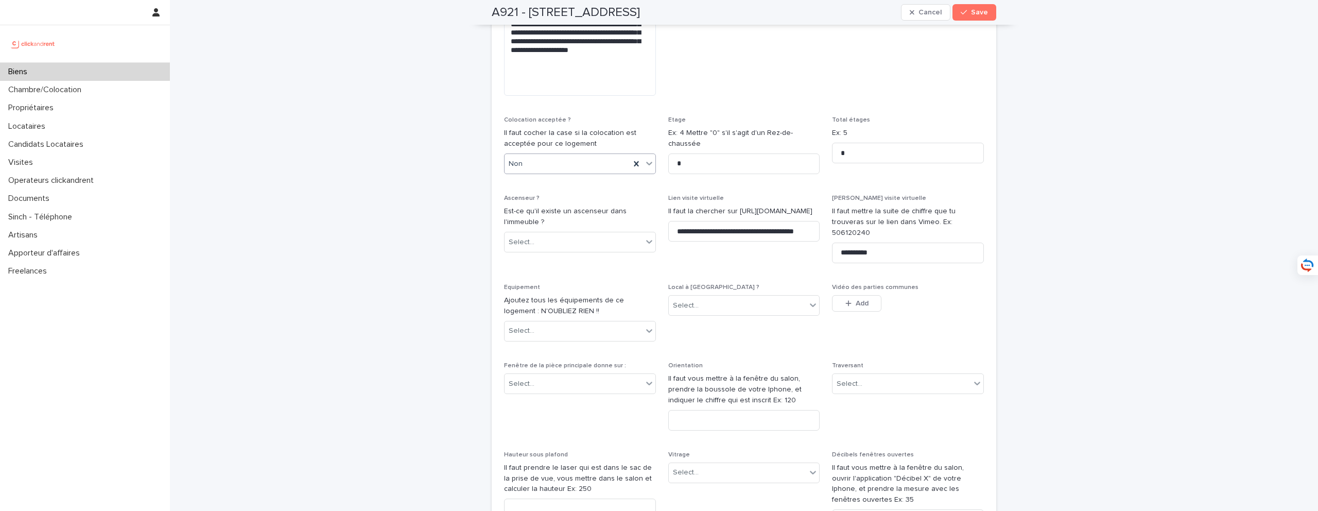
scroll to position [3237, 0]
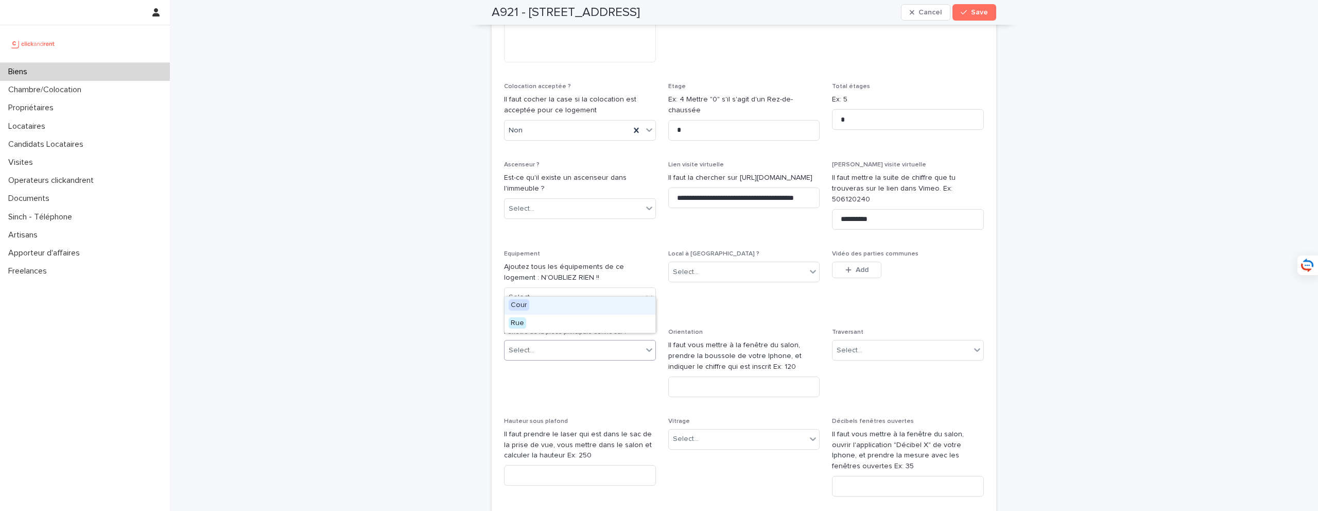
click at [565, 342] on div "Select..." at bounding box center [573, 350] width 138 height 17
click at [706, 328] on div "Orientation Il faut vous mettre à la fenêtre du salon, prendre la boussole de v…" at bounding box center [744, 366] width 152 height 77
click at [713, 376] on input at bounding box center [744, 386] width 152 height 21
type input "*"
type input "***"
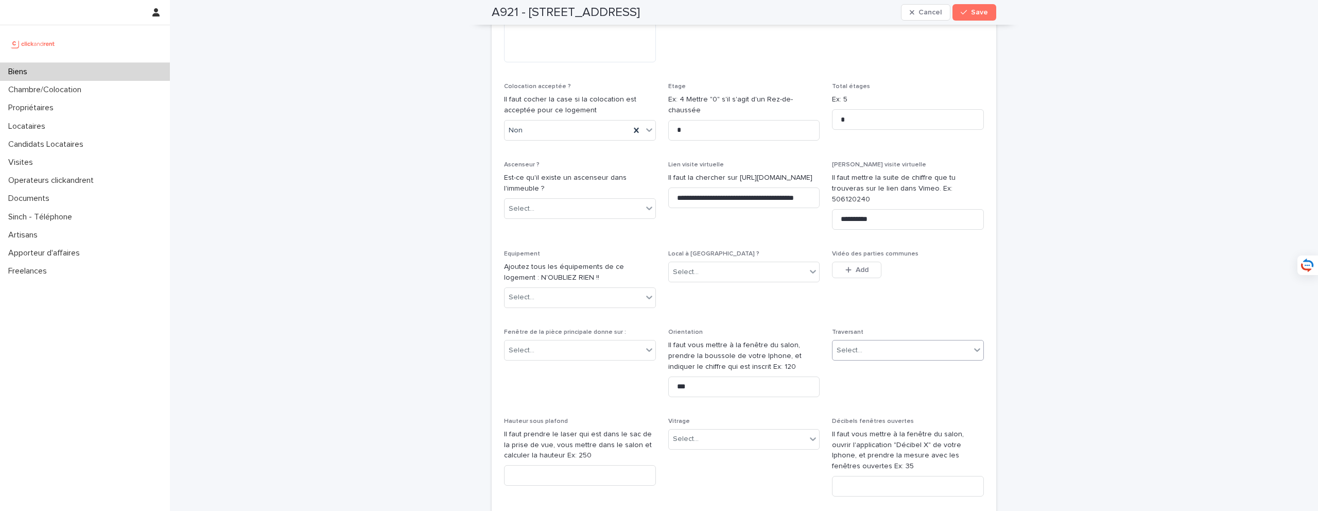
click at [908, 342] on div "Select..." at bounding box center [901, 350] width 138 height 17
click at [908, 303] on div "Oui" at bounding box center [907, 305] width 151 height 18
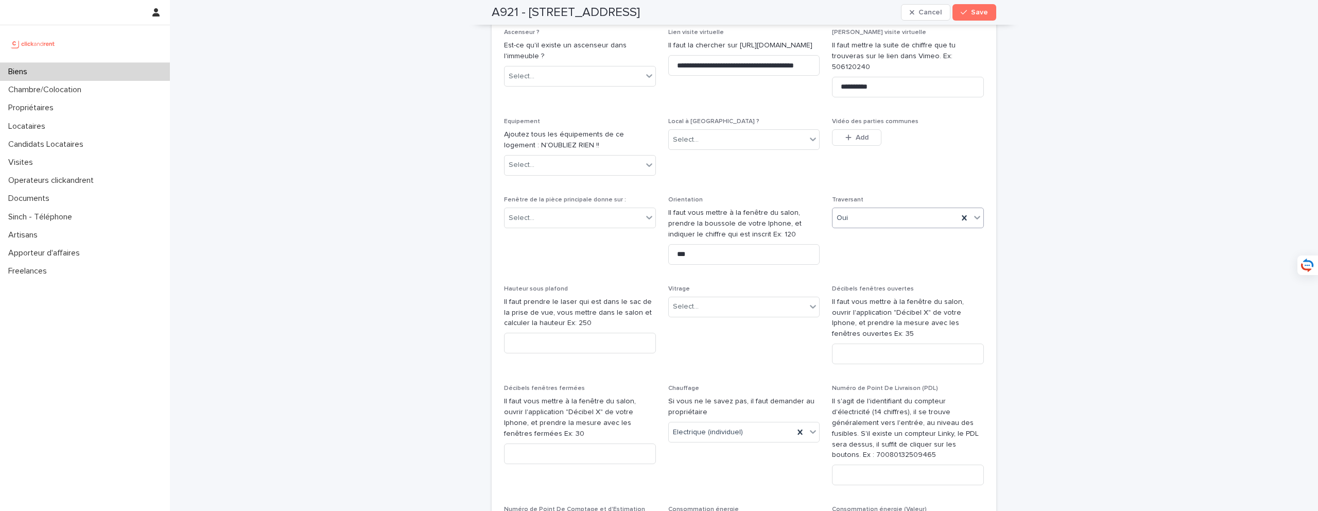
click at [763, 285] on div "Vitrage Select..." at bounding box center [744, 305] width 152 height 40
click at [763, 298] on div "Select..." at bounding box center [738, 306] width 138 height 17
click at [763, 278] on div "Double Vitrage" at bounding box center [744, 280] width 151 height 18
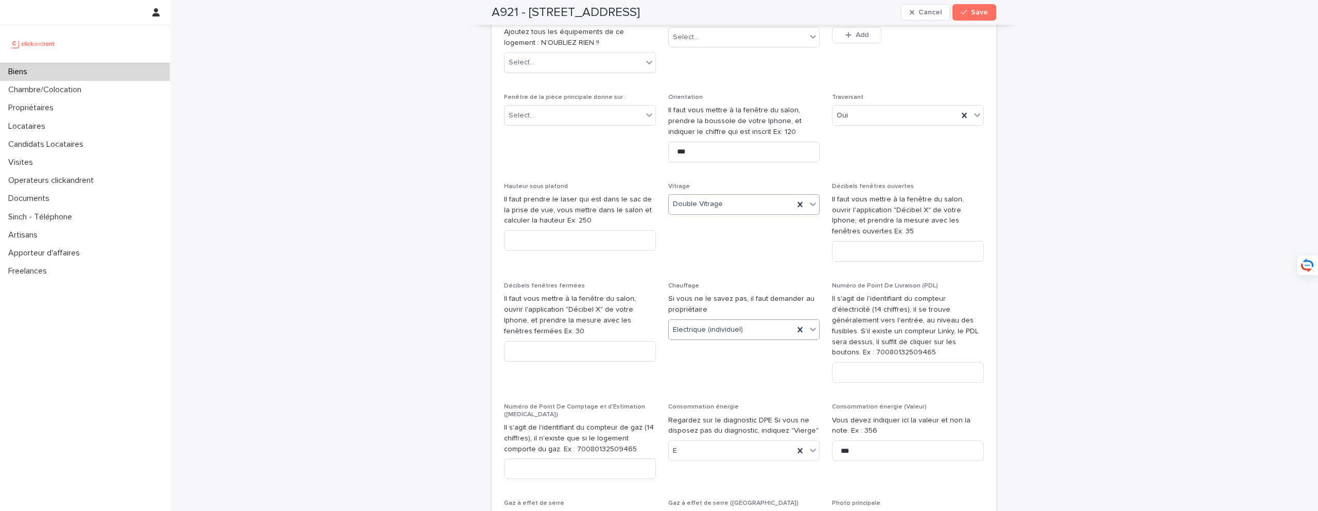
scroll to position [3498, 0]
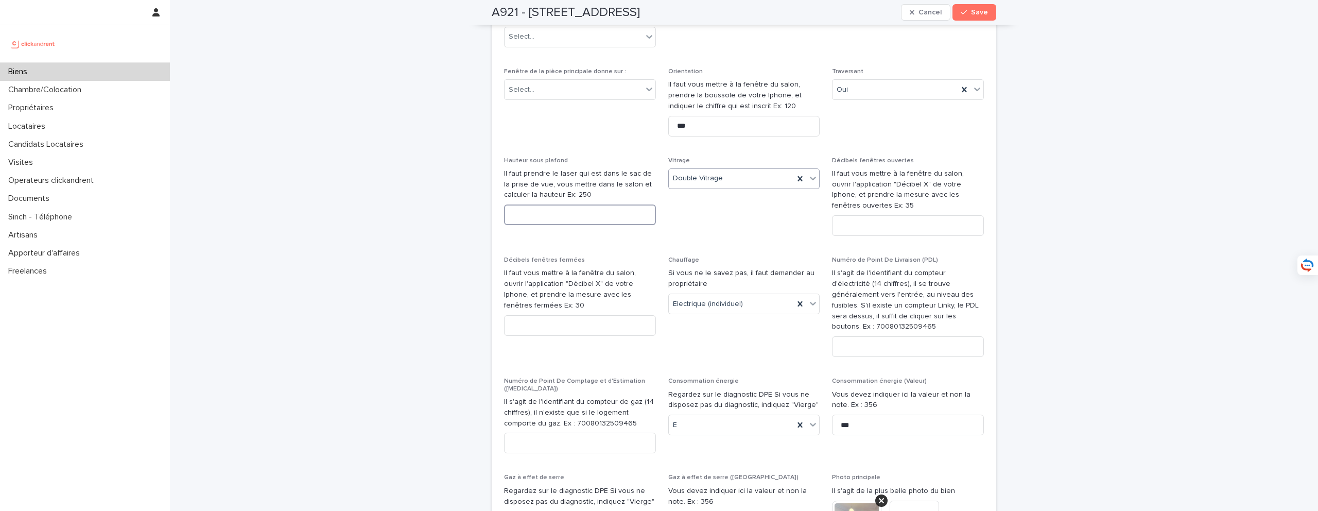
click at [621, 204] on input at bounding box center [580, 214] width 152 height 21
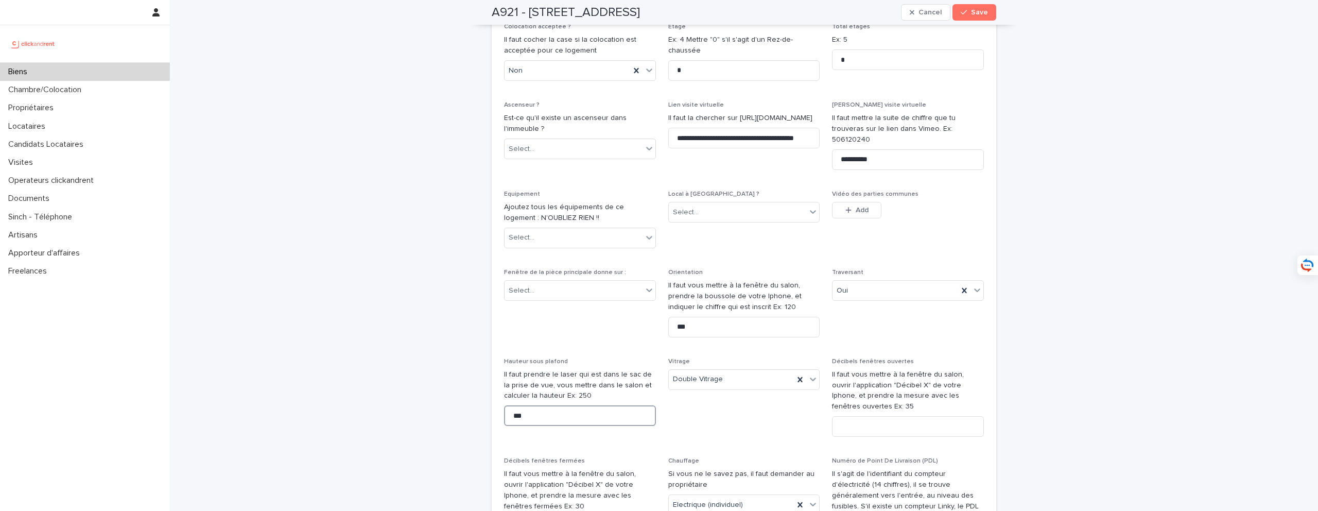
scroll to position [3282, 0]
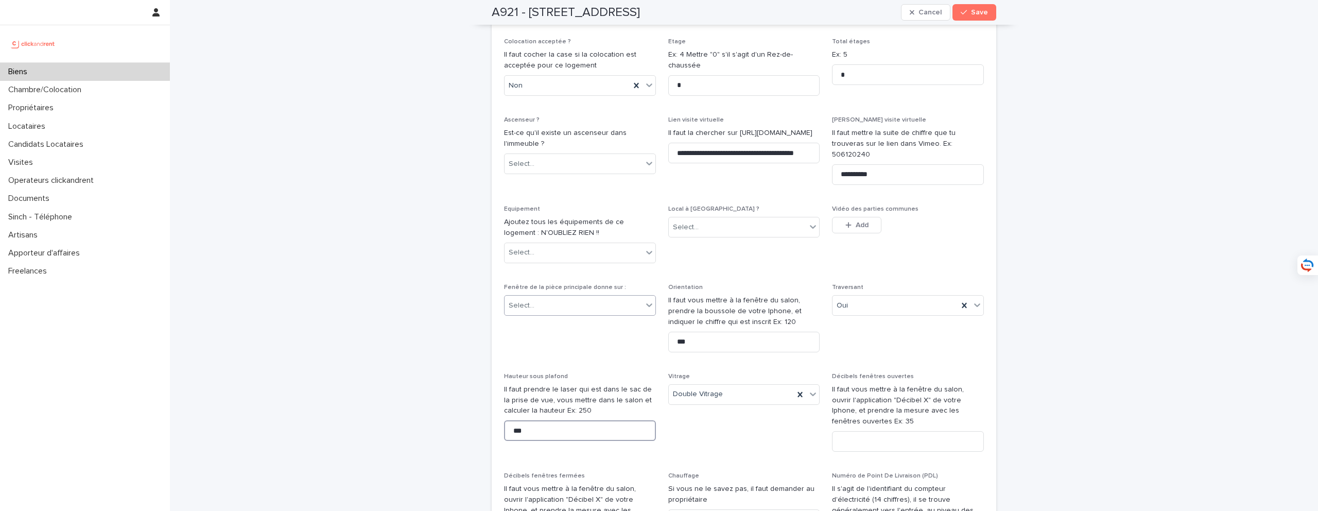
type input "***"
click at [606, 297] on div "Select..." at bounding box center [573, 305] width 138 height 17
click at [691, 295] on p "Il faut vous mettre à la fenêtre du salon, prendre la boussole de votre Iphone,…" at bounding box center [744, 311] width 152 height 32
click at [730, 219] on div "Select..." at bounding box center [738, 227] width 138 height 17
click at [732, 179] on div "Oui" at bounding box center [744, 182] width 151 height 18
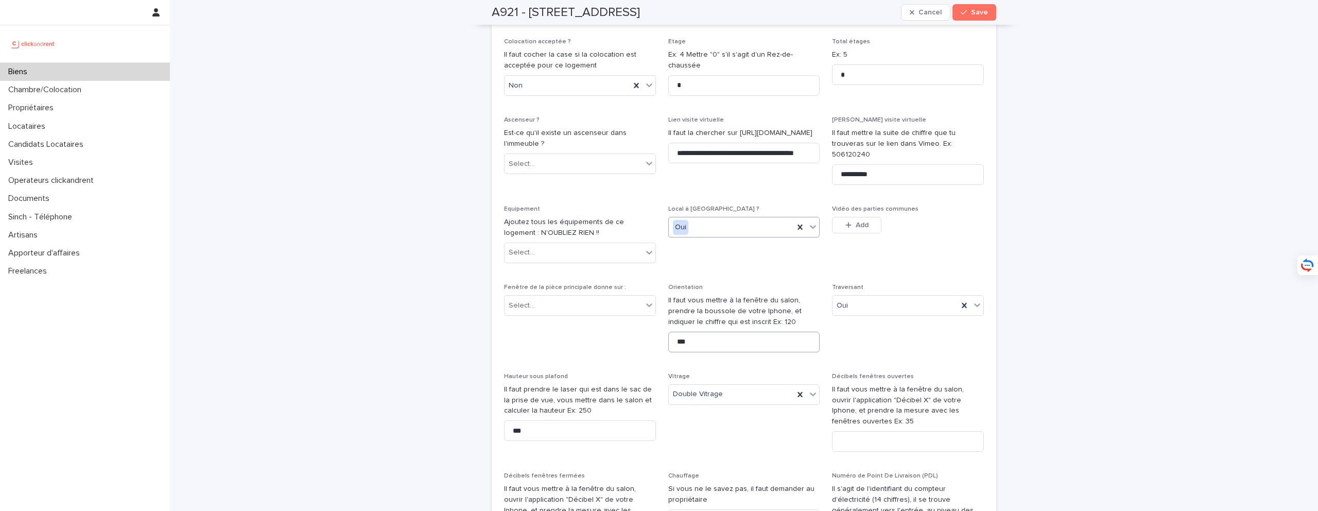
scroll to position [3298, 0]
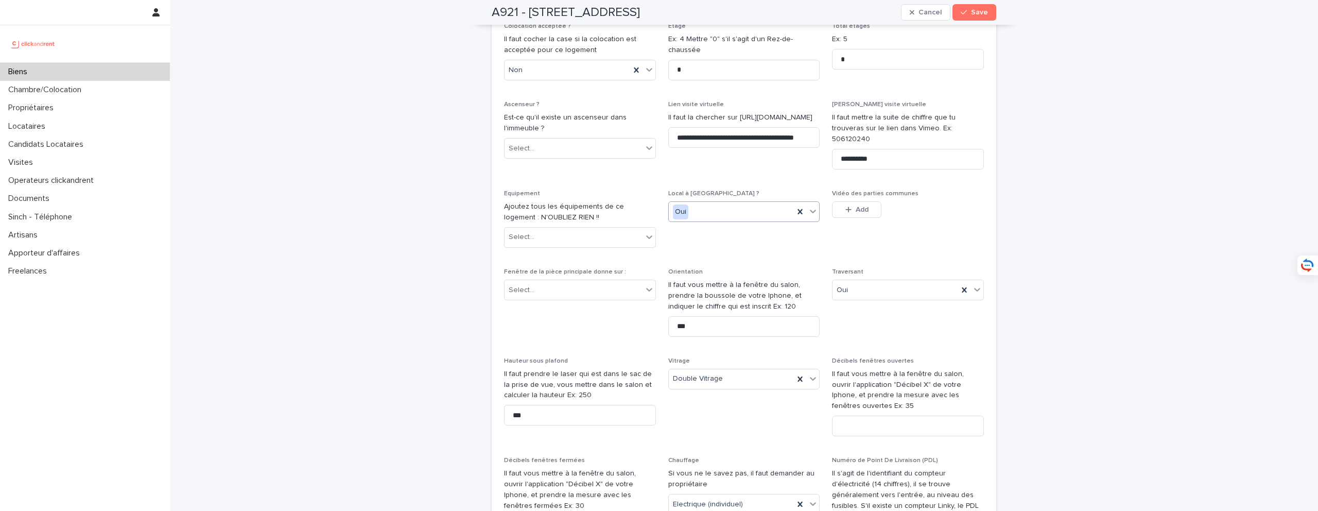
click at [734, 203] on div "Oui" at bounding box center [732, 211] width 126 height 17
click at [734, 182] on div "Non" at bounding box center [744, 185] width 151 height 18
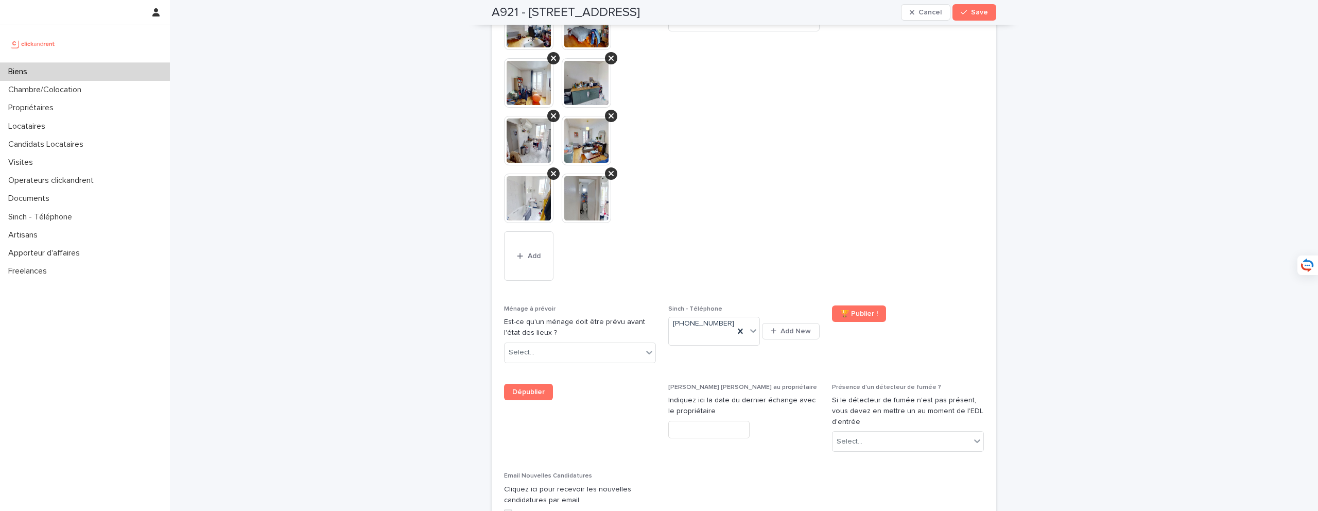
scroll to position [4115, 0]
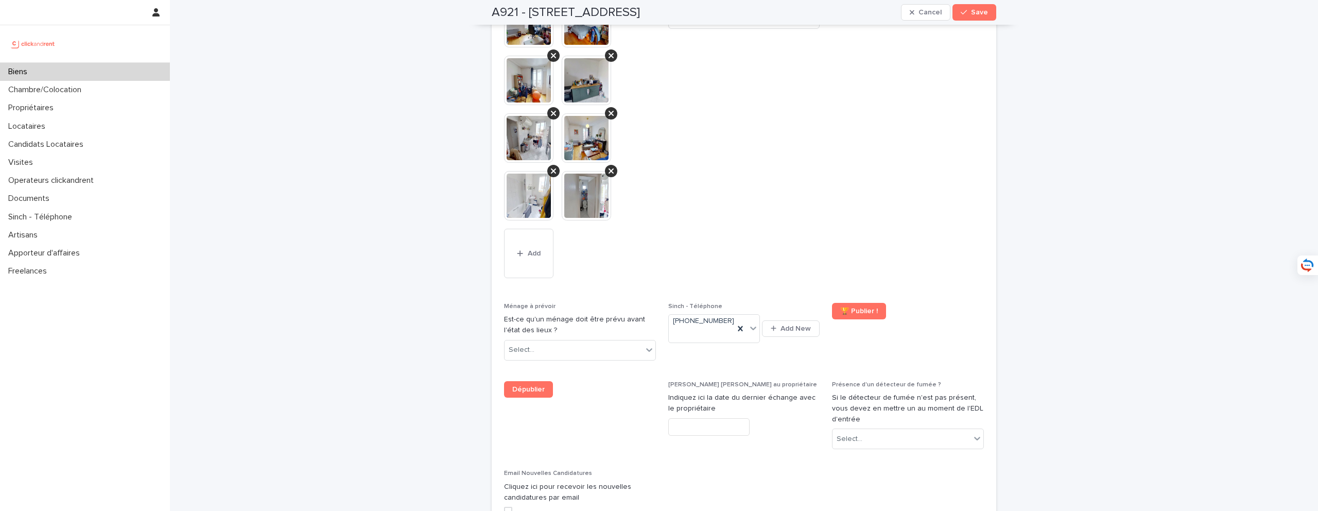
click at [968, 14] on div "button" at bounding box center [965, 12] width 10 height 7
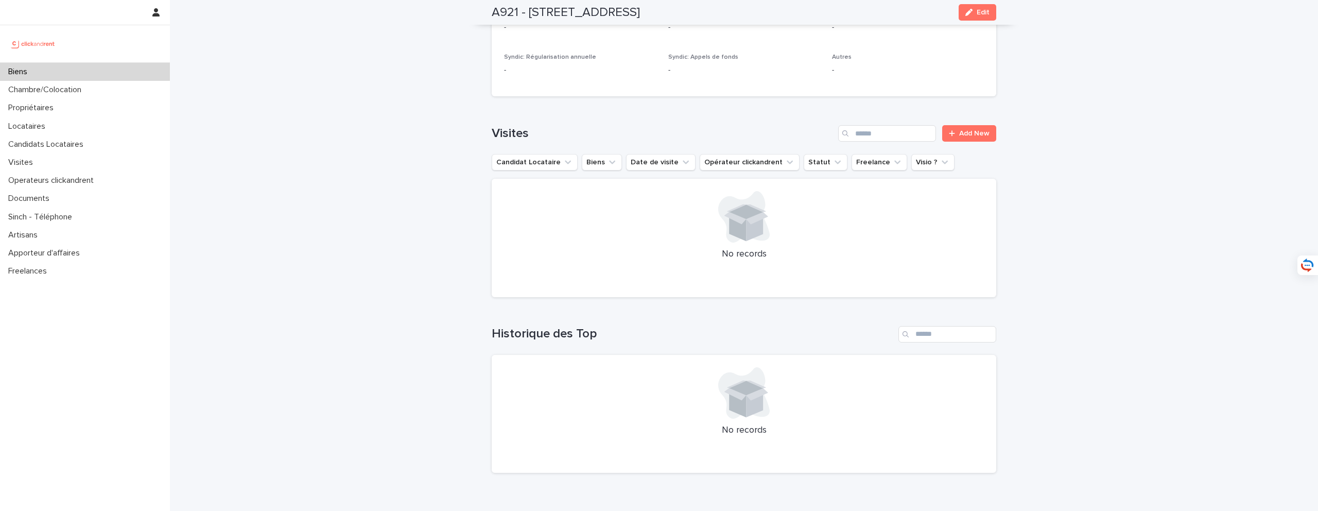
scroll to position [3494, 0]
click at [114, 75] on div "Biens" at bounding box center [85, 72] width 170 height 18
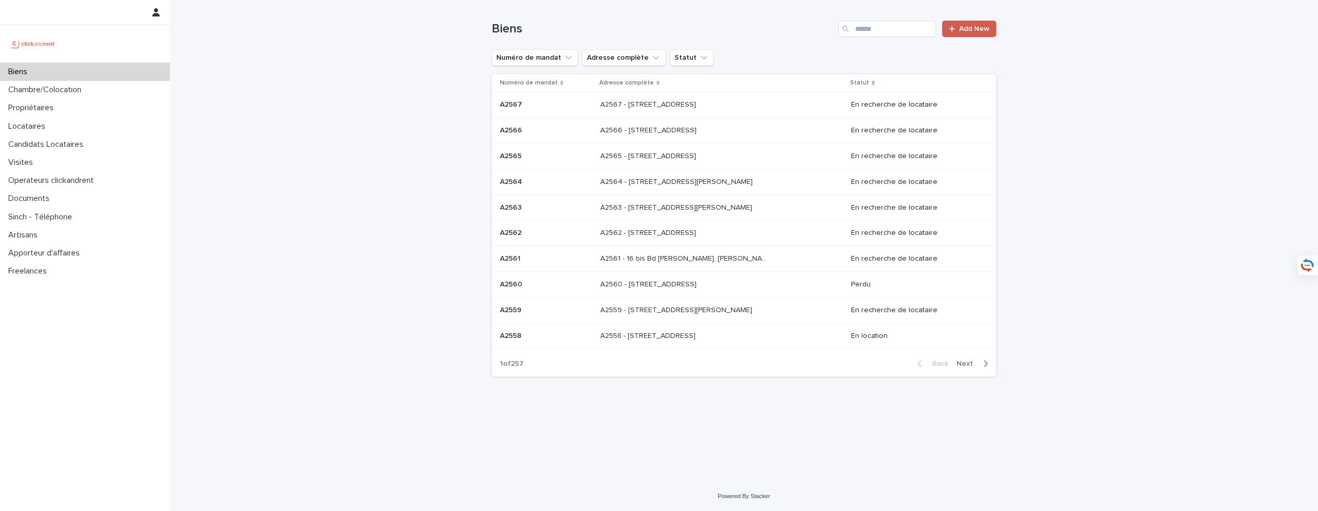
click at [960, 24] on link "Add New" at bounding box center [969, 29] width 54 height 16
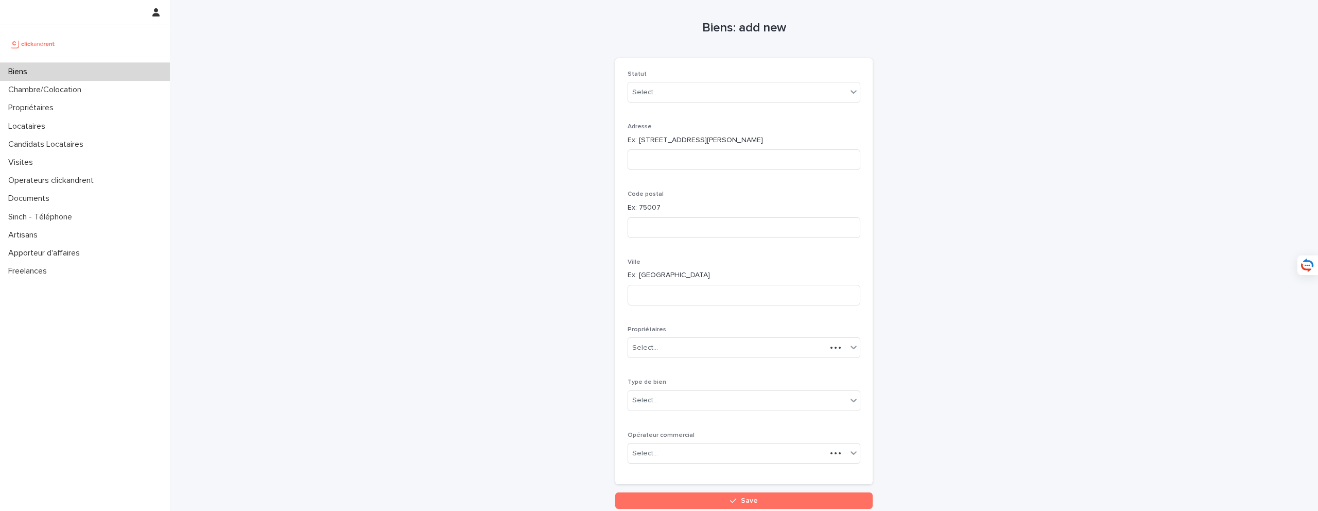
click at [960, 24] on div "Biens: add new Loading... Saving… Loading... Saving… Loading... Saving… Statut …" at bounding box center [744, 254] width 504 height 509
click at [135, 68] on div "Biens" at bounding box center [85, 72] width 170 height 18
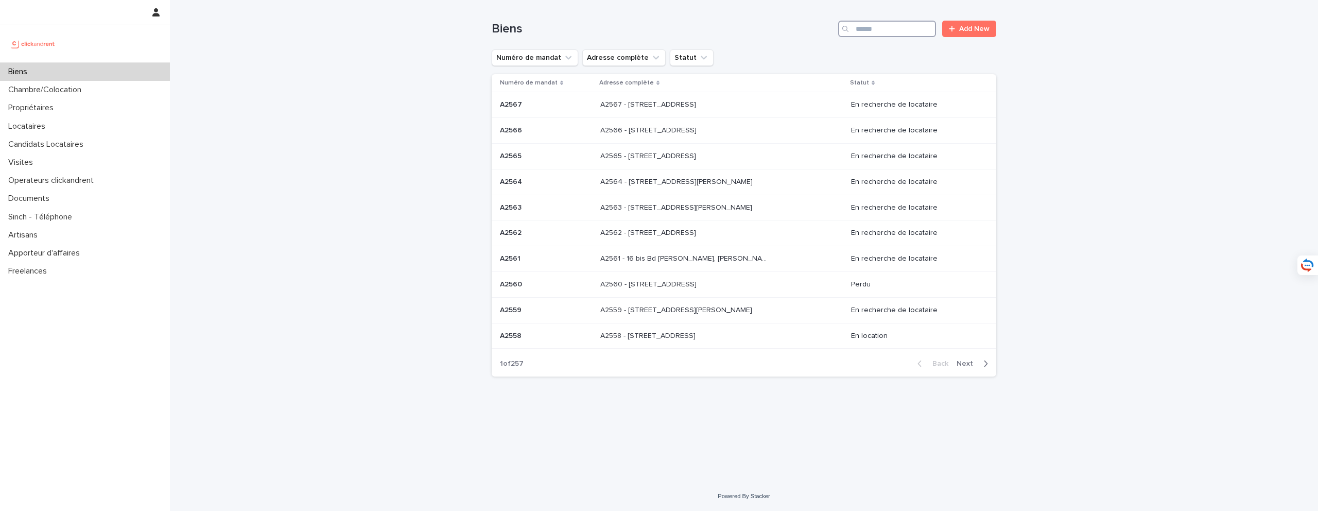
click at [885, 31] on input "Search" at bounding box center [887, 29] width 98 height 16
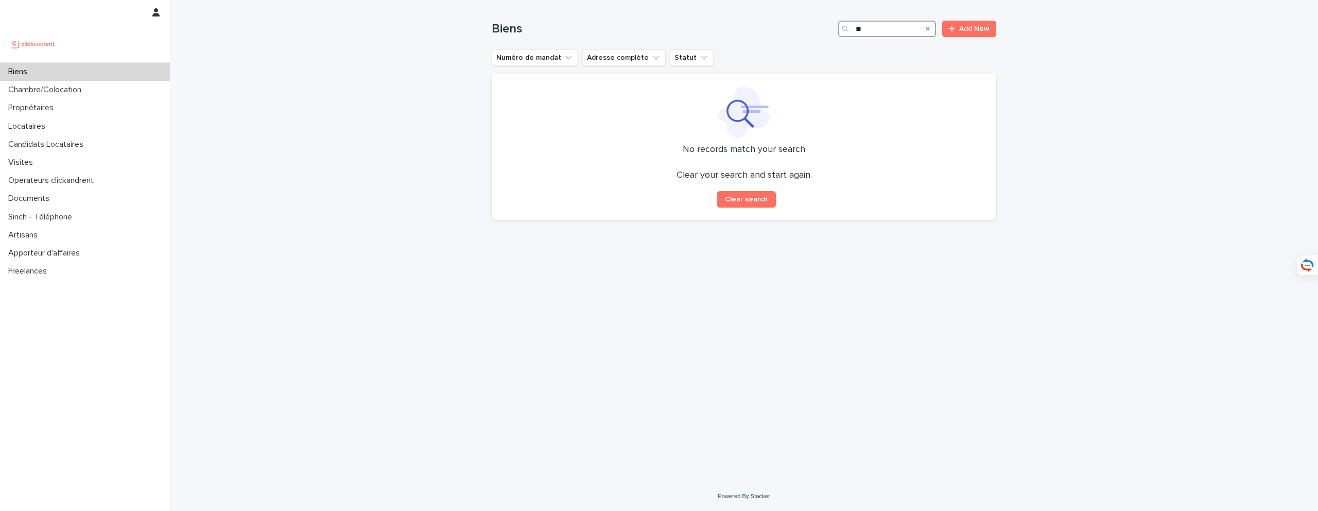
type input "*"
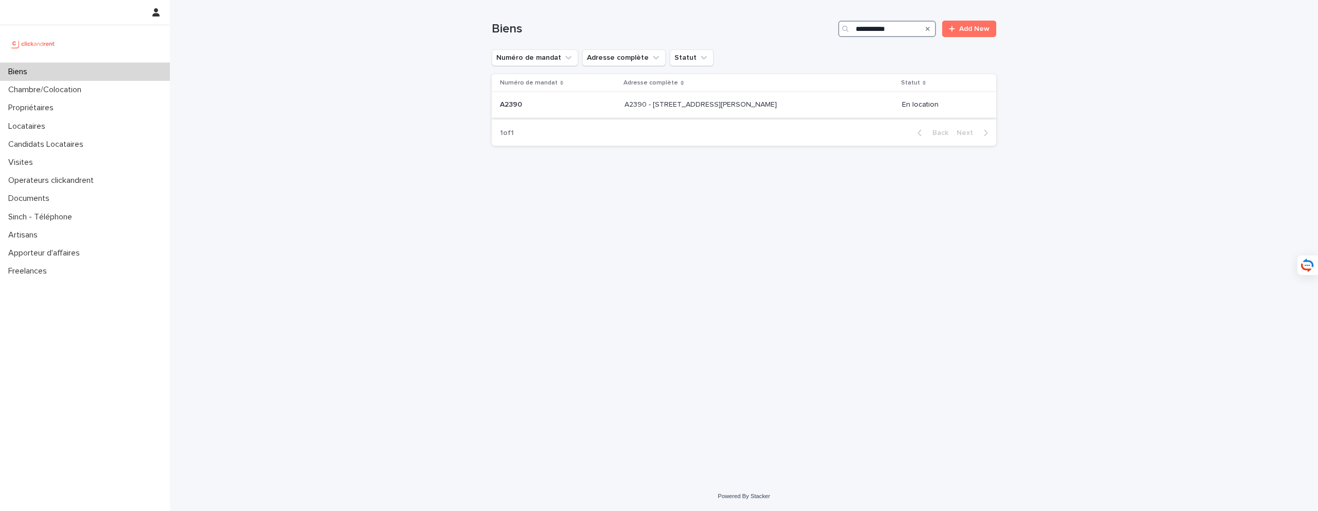
type input "**********"
click at [727, 102] on p "A2390 - 56 rue Jean Jaurès, Levallois-Perret 92300" at bounding box center [701, 103] width 154 height 11
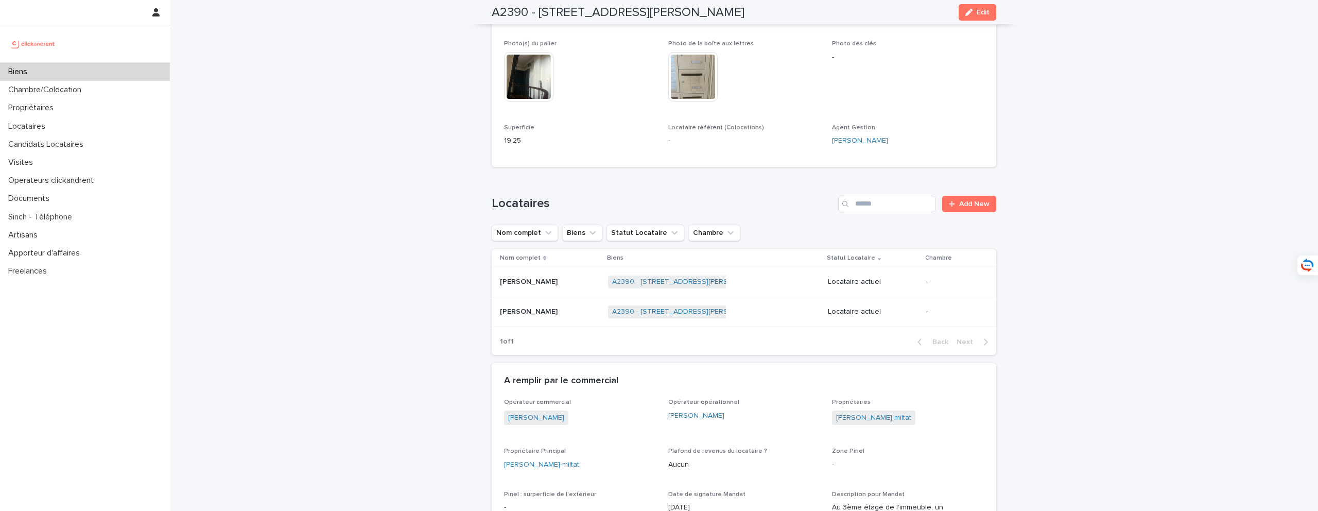
scroll to position [390, 0]
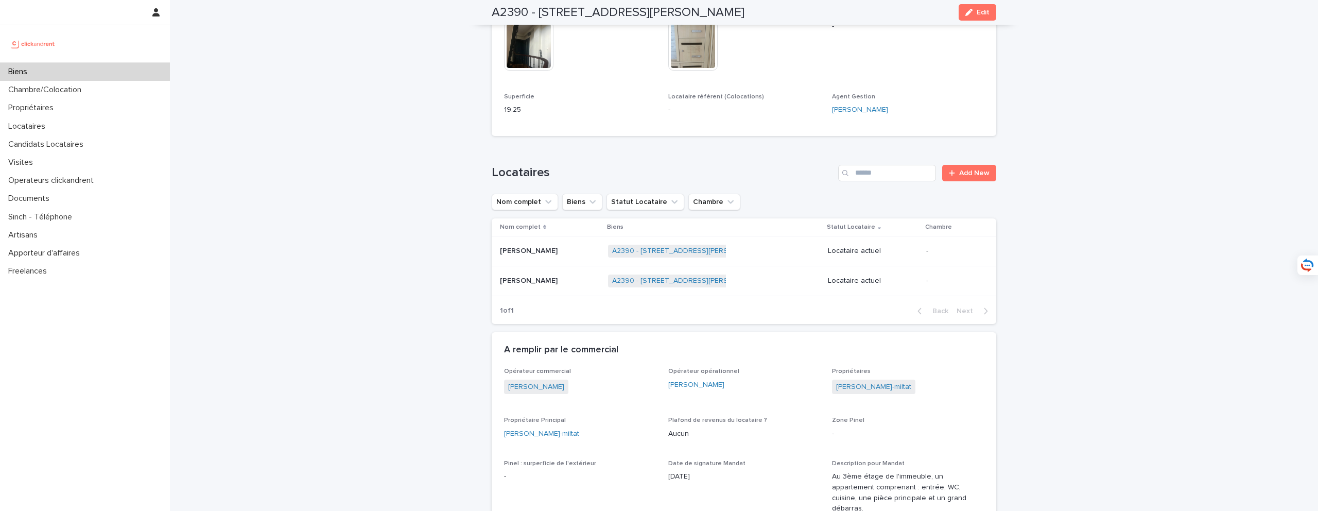
click at [552, 281] on p at bounding box center [550, 280] width 100 height 9
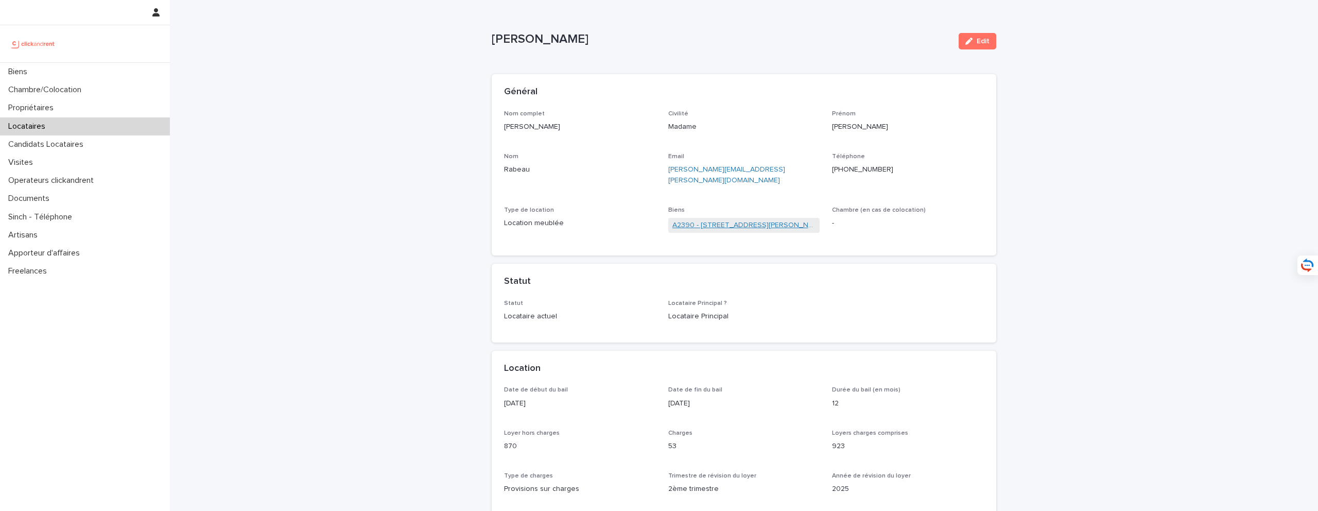
click at [686, 220] on link "A2390 - 56 rue Jean Jaurès, Levallois-Perret 92300" at bounding box center [744, 225] width 144 height 11
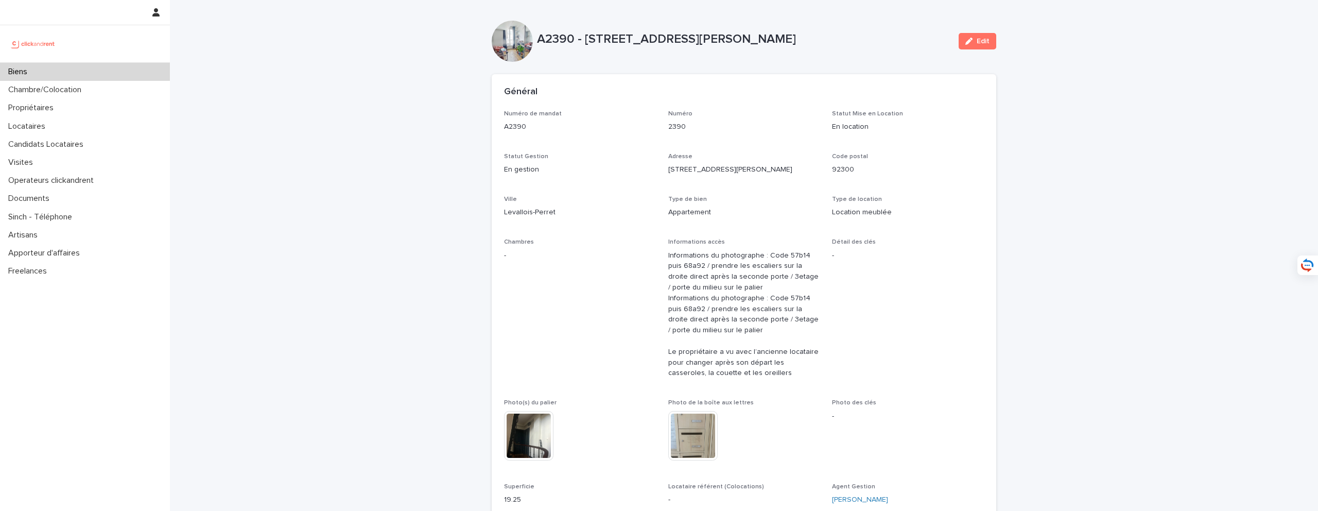
click at [123, 73] on div "Biens" at bounding box center [85, 72] width 170 height 18
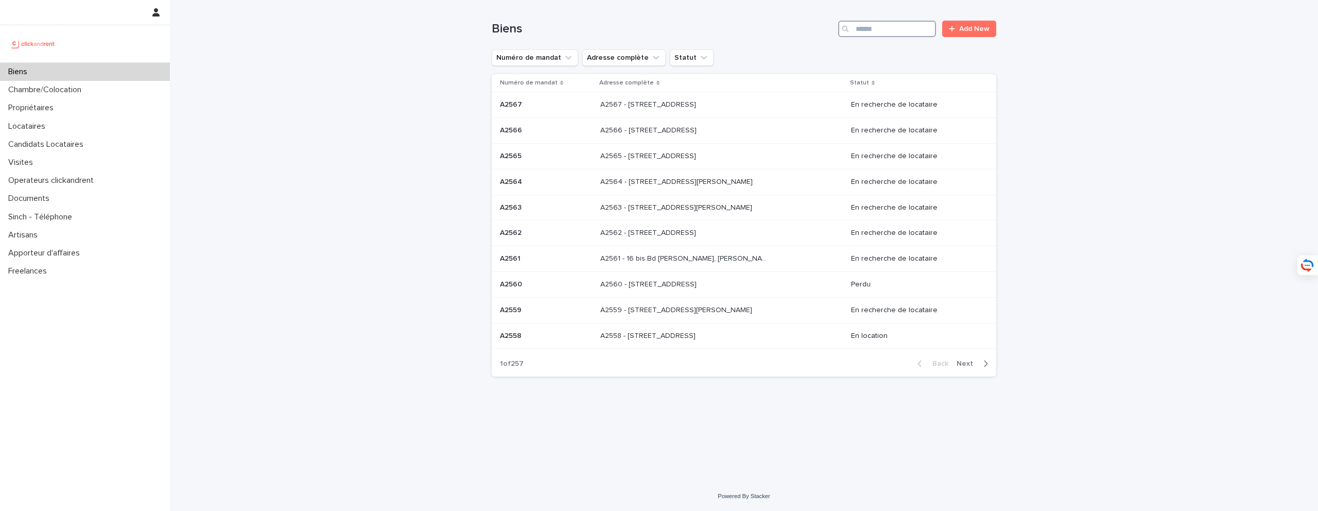
click at [870, 30] on input "Search" at bounding box center [887, 29] width 98 height 16
type input "*****"
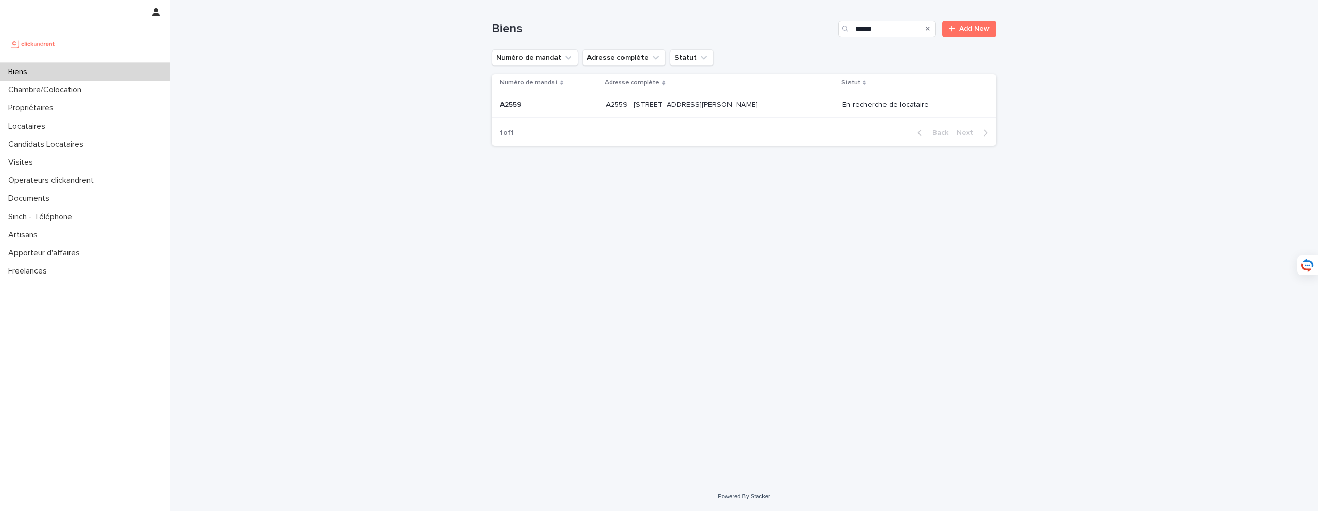
click at [710, 105] on p "A2559 - [STREET_ADDRESS][PERSON_NAME]" at bounding box center [683, 103] width 154 height 11
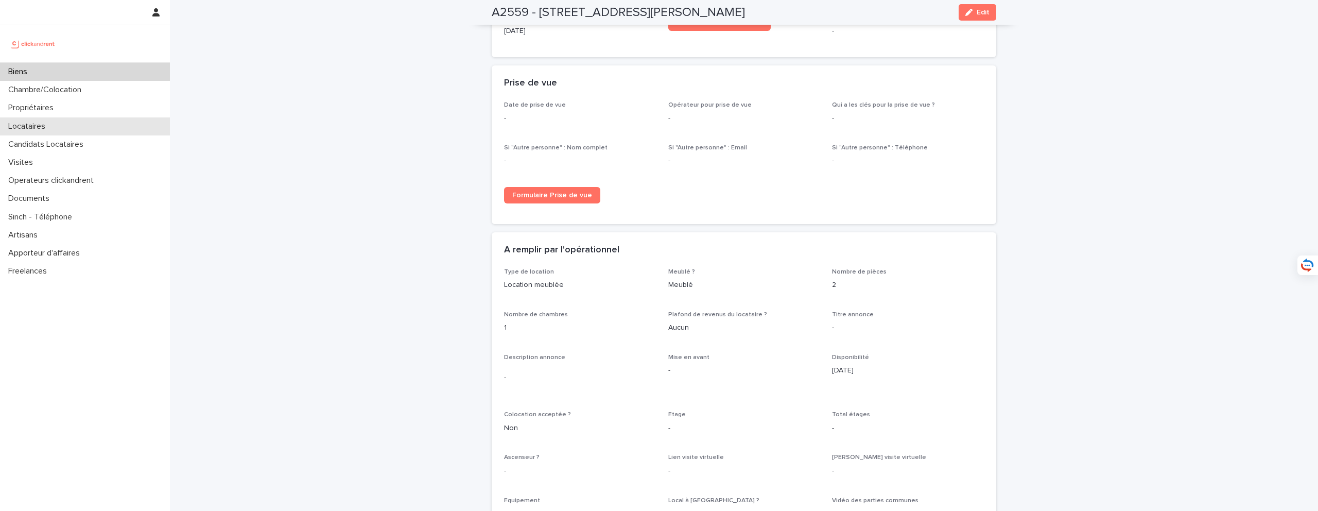
scroll to position [1519, 0]
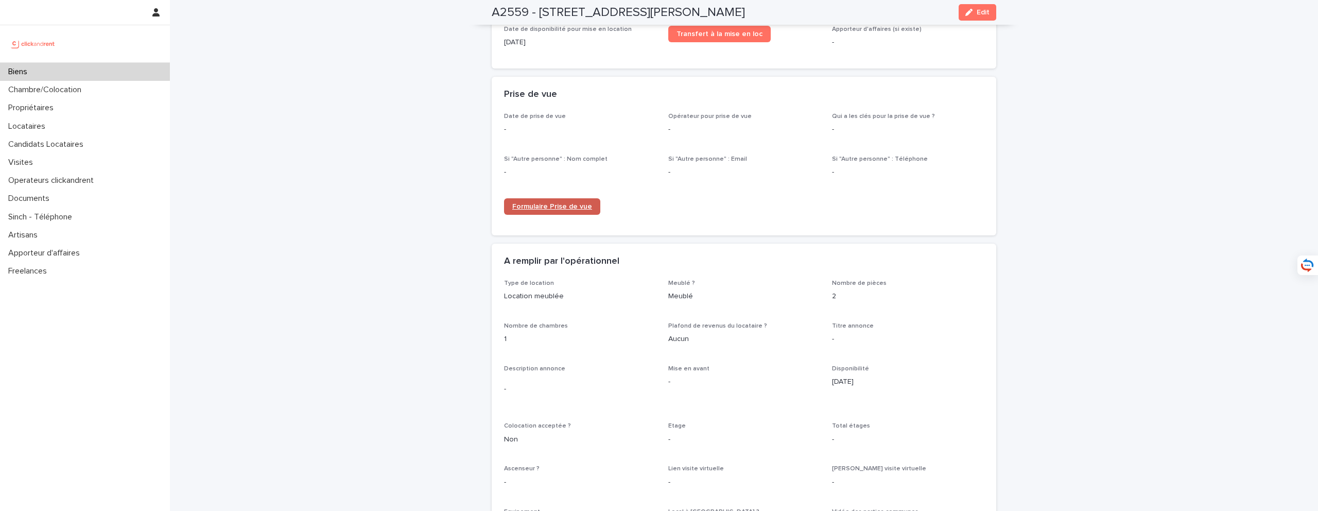
click at [567, 203] on span "Formulaire Prise de vue" at bounding box center [552, 206] width 80 height 7
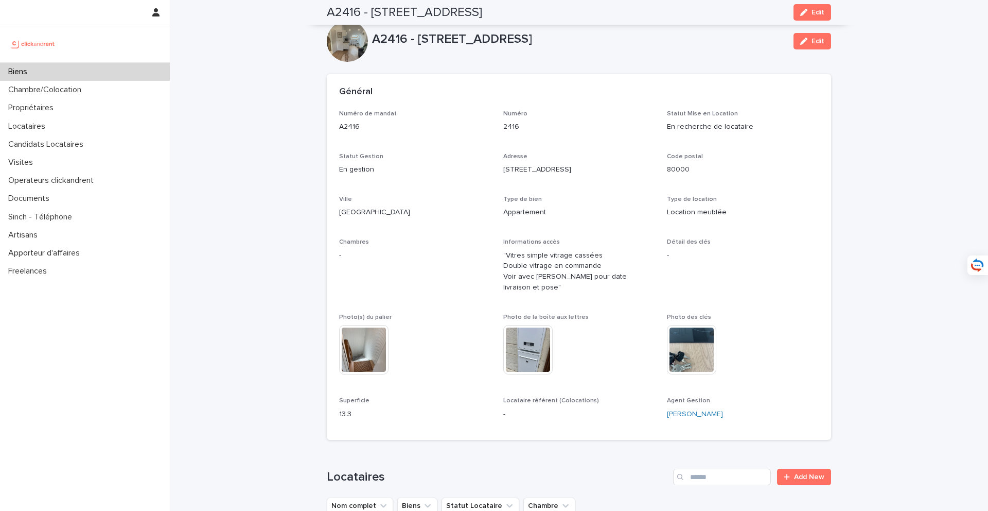
scroll to position [3626, 0]
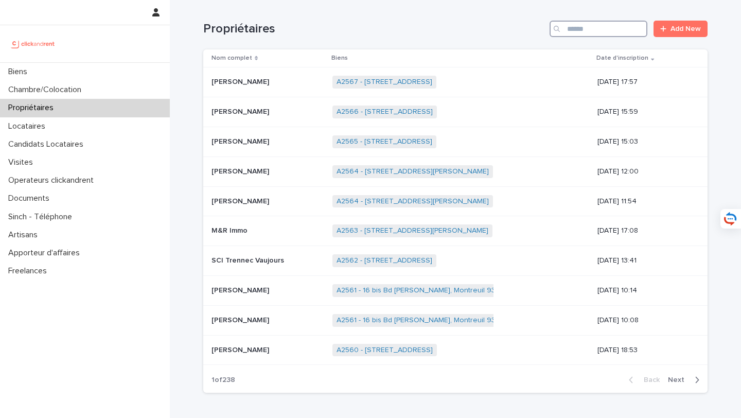
click at [589, 35] on input "Search" at bounding box center [599, 29] width 98 height 16
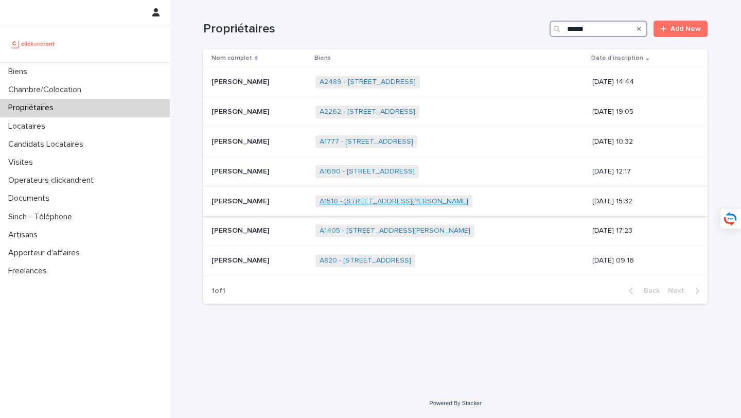
type input "******"
click at [379, 204] on link "A1510 - 40-42 rue Germaine Tillon, Colombes 92700" at bounding box center [394, 201] width 149 height 9
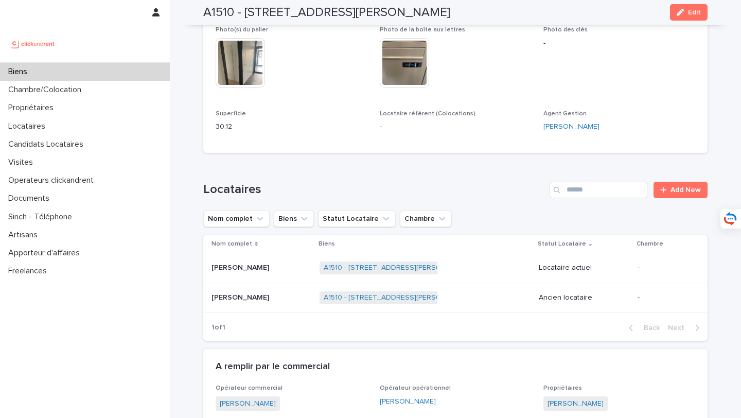
scroll to position [373, 0]
click at [137, 71] on div "Biens" at bounding box center [85, 72] width 170 height 18
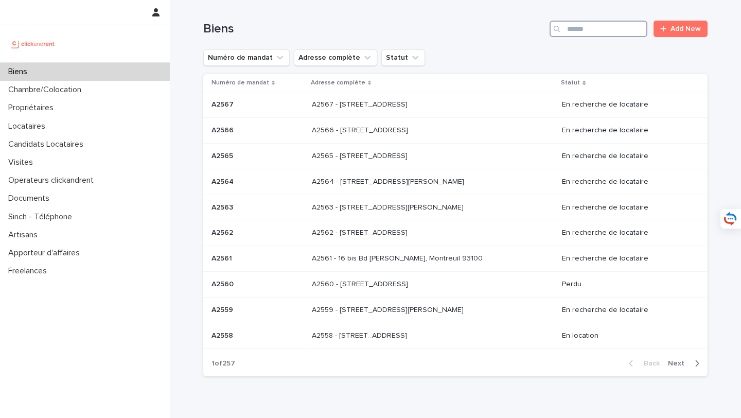
click at [591, 32] on input "Search" at bounding box center [599, 29] width 98 height 16
type input "*****"
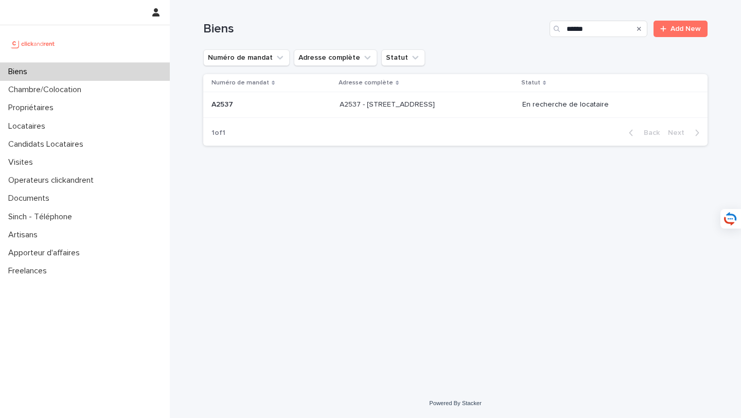
click at [381, 102] on p "A2537 - 142 rue Saint Honoré, Amiens 80000" at bounding box center [388, 103] width 97 height 11
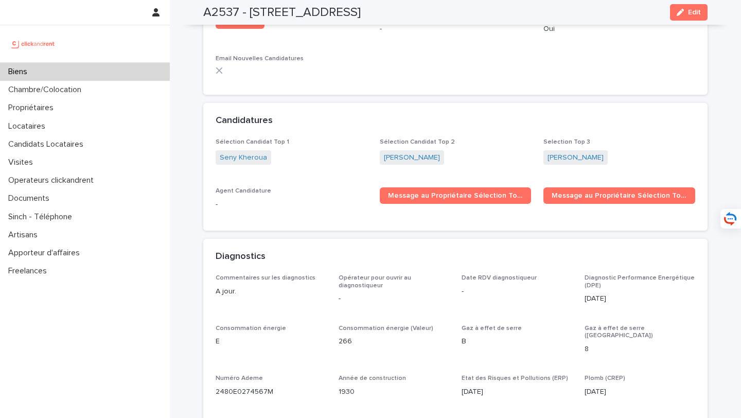
scroll to position [2919, 0]
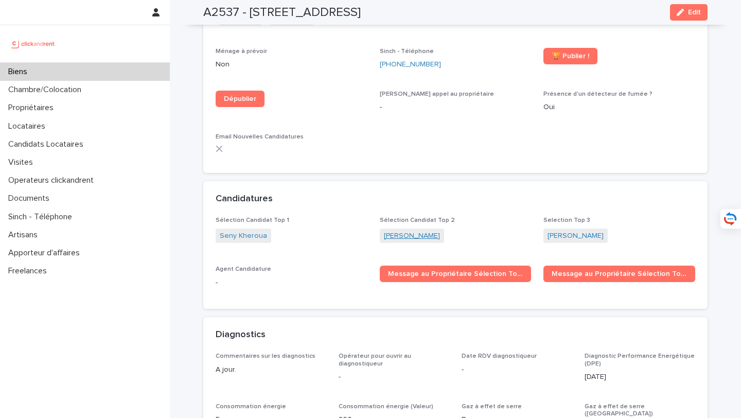
click at [426, 231] on link "Camille Lefebvre" at bounding box center [412, 236] width 56 height 11
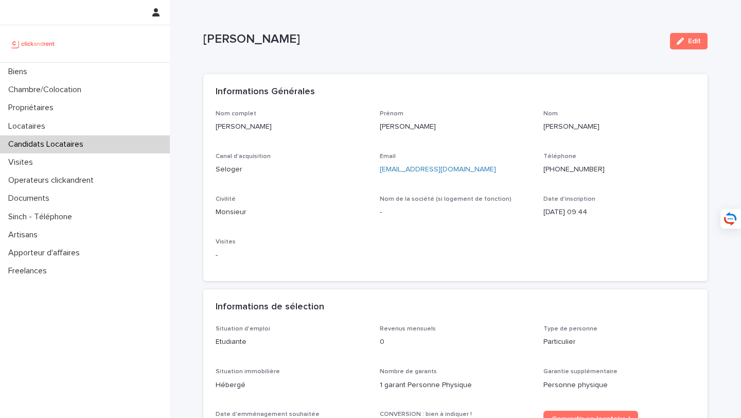
scroll to position [98, 0]
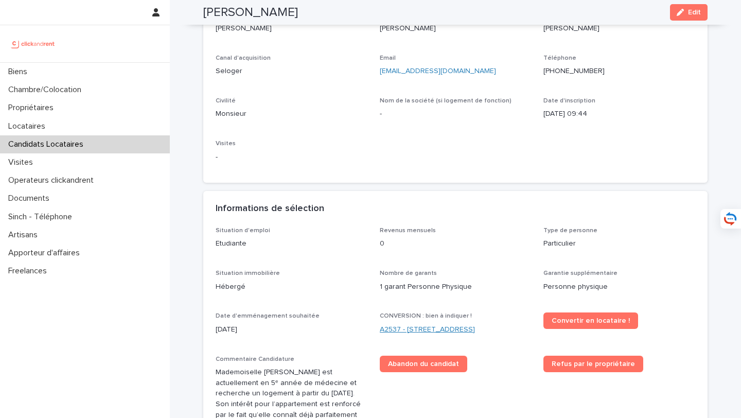
click at [424, 330] on link "A2537 - 142 rue Saint Honoré, Amiens 80000" at bounding box center [427, 329] width 95 height 11
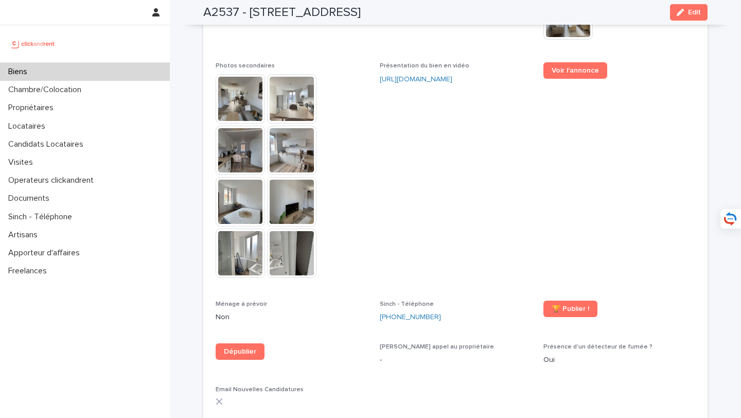
scroll to position [2982, 0]
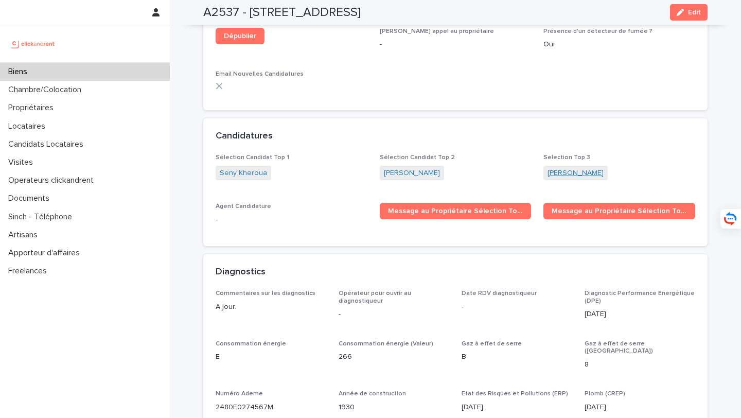
click at [577, 168] on link "Safae Margoum" at bounding box center [576, 173] width 56 height 11
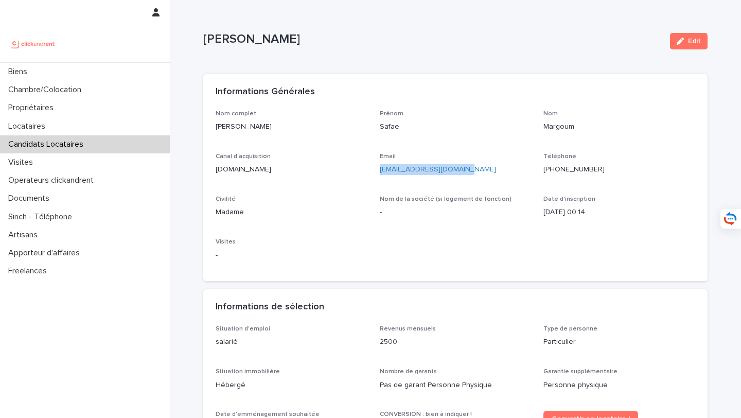
drag, startPoint x: 489, startPoint y: 171, endPoint x: 375, endPoint y: 172, distance: 114.8
click at [375, 172] on div "Nom complet Safae Margoum Prénom Safae Nom Margoum Canal d'acquisition clickand…" at bounding box center [456, 189] width 480 height 159
copy link "safae.margoum@ump.ac.ma"
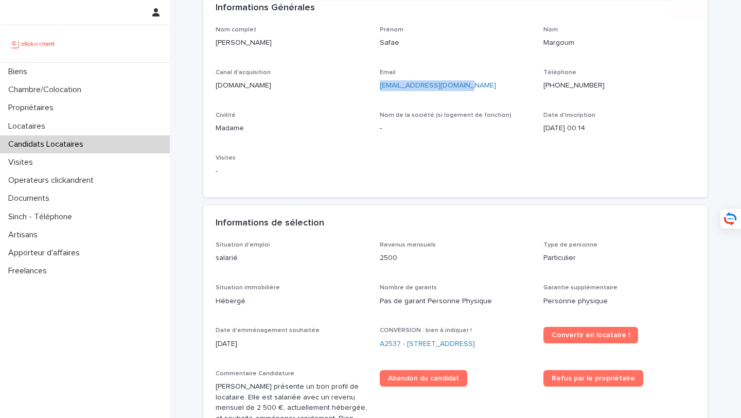
scroll to position [174, 0]
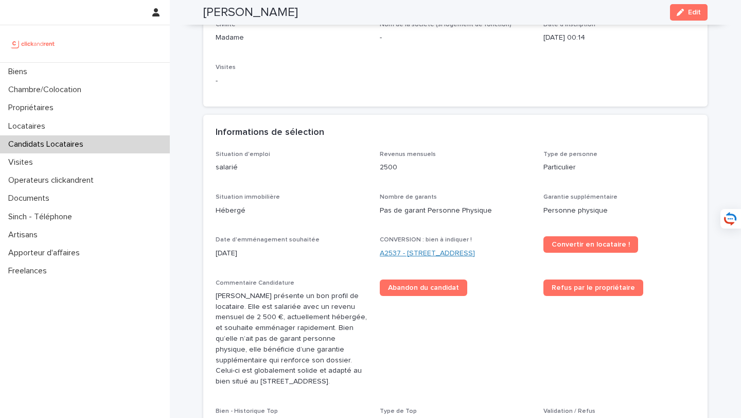
click at [437, 249] on link "A2537 - 142 rue Saint Honoré, Amiens 80000" at bounding box center [427, 253] width 95 height 11
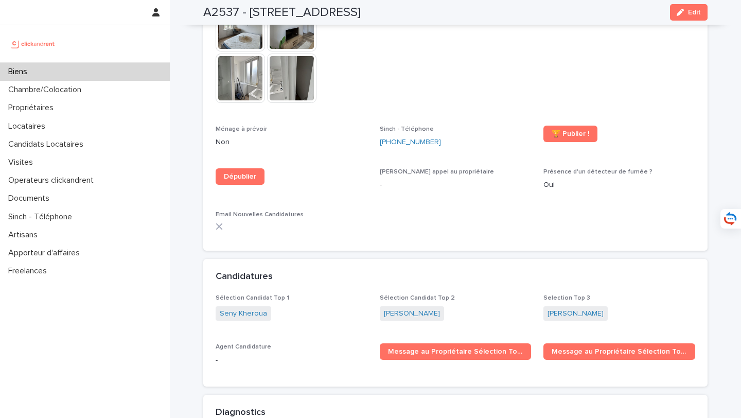
scroll to position [2873, 0]
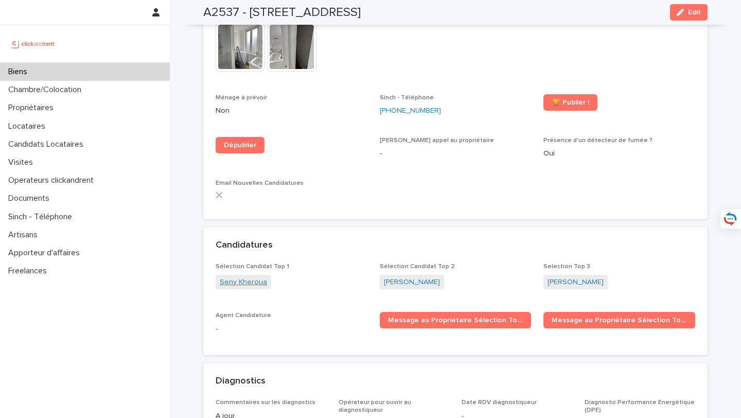
click at [232, 277] on link "Seny Kheroua" at bounding box center [243, 282] width 47 height 11
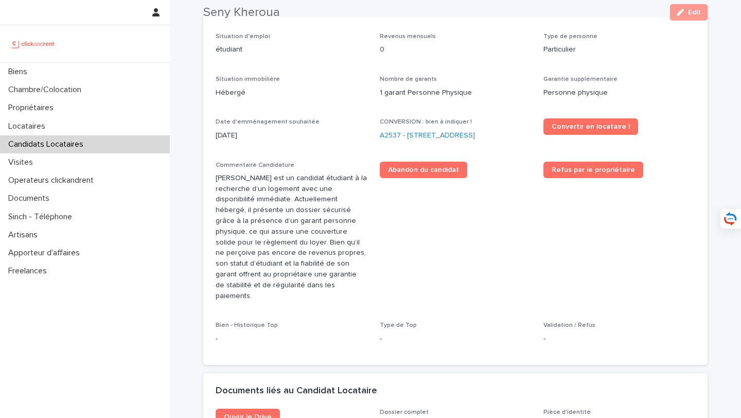
scroll to position [294, 0]
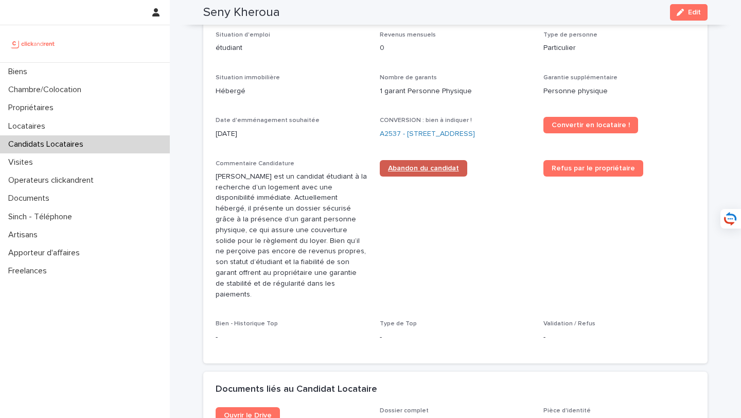
click at [425, 166] on span "Abandon du candidat" at bounding box center [423, 168] width 71 height 7
click at [391, 133] on link "A2537 - [STREET_ADDRESS]" at bounding box center [427, 134] width 95 height 11
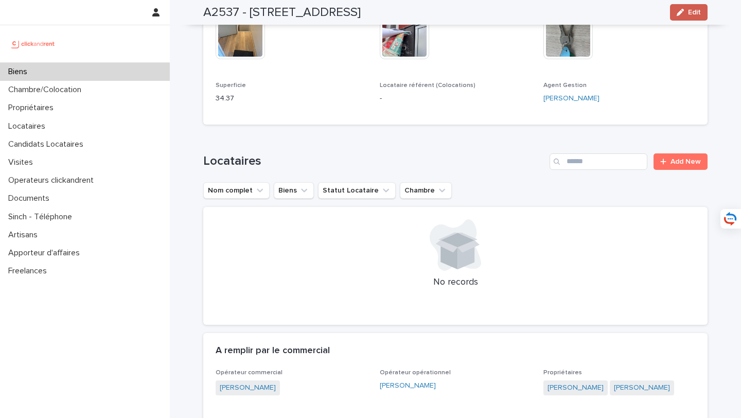
click at [698, 12] on span "Edit" at bounding box center [694, 12] width 13 height 7
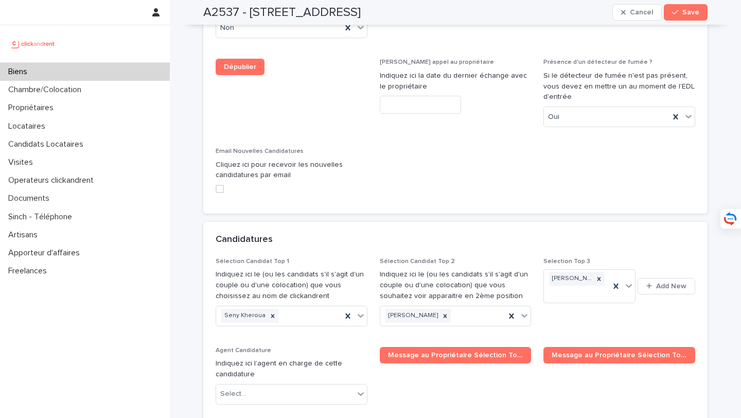
scroll to position [4723, 0]
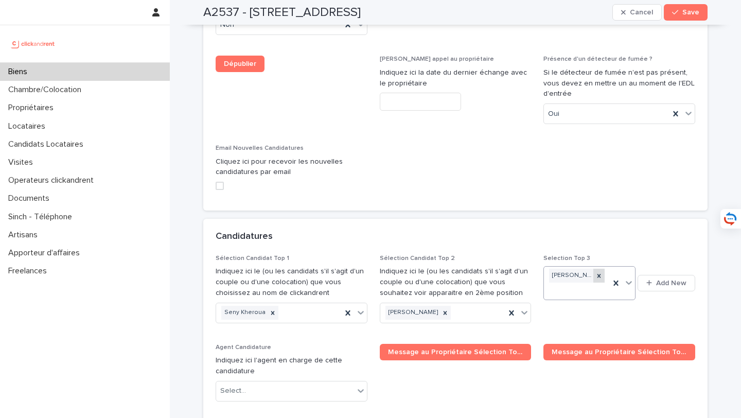
click at [599, 272] on icon at bounding box center [598, 275] width 7 height 7
click at [689, 14] on span "Save" at bounding box center [690, 12] width 17 height 7
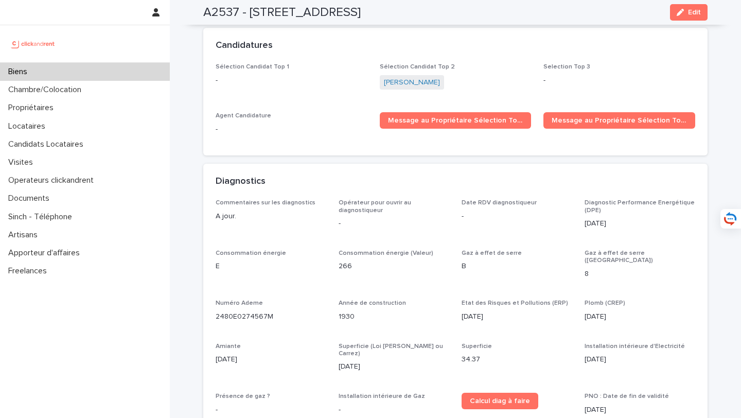
scroll to position [2871, 0]
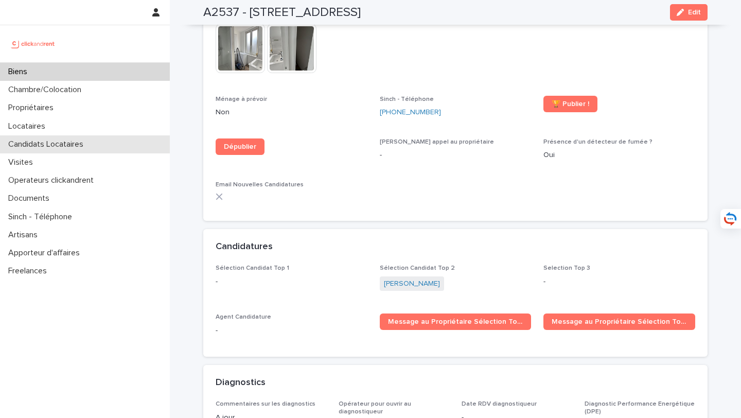
click at [104, 146] on div "Candidats Locataires" at bounding box center [85, 144] width 170 height 18
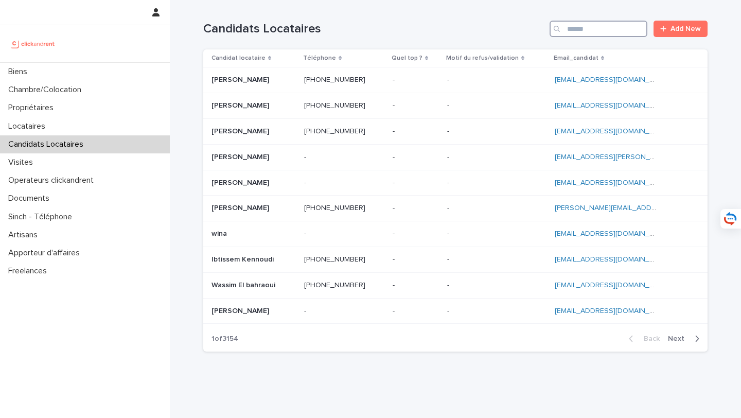
click at [615, 31] on input "Search" at bounding box center [599, 29] width 98 height 16
paste input "*********"
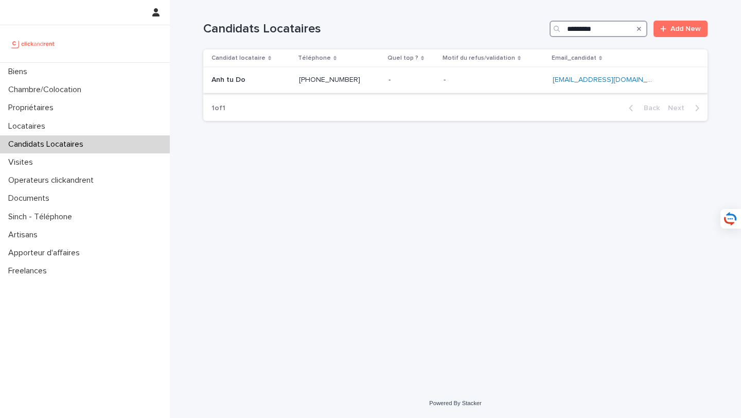
type input "*********"
click at [227, 83] on p "Anh tu Do" at bounding box center [230, 79] width 36 height 11
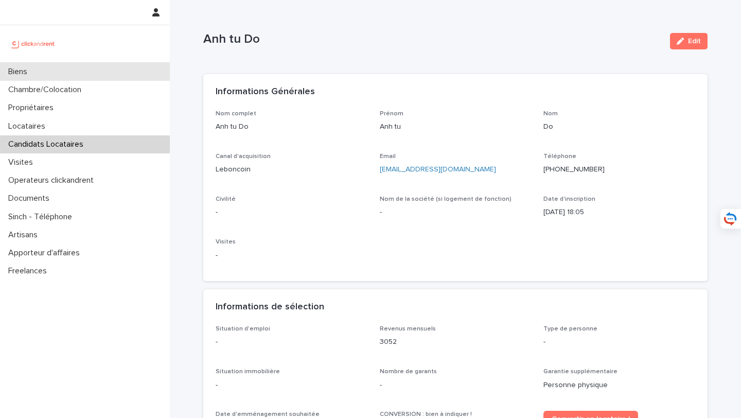
click at [136, 66] on div "Biens" at bounding box center [85, 72] width 170 height 18
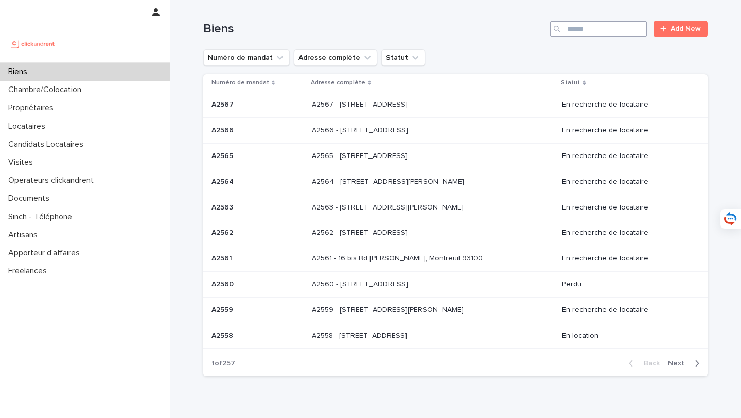
click at [600, 32] on input "Search" at bounding box center [599, 29] width 98 height 16
type input "*****"
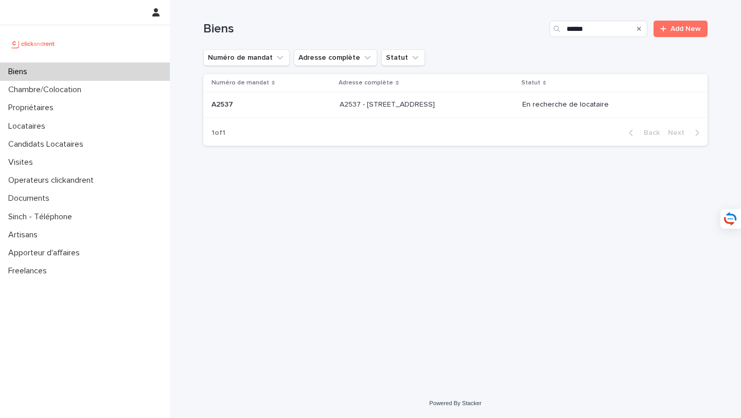
click at [498, 112] on div "A2537 - 142 rue Saint Honoré, Amiens 80000 A2537 - 142 rue Saint Honoré, Amiens…" at bounding box center [427, 104] width 174 height 17
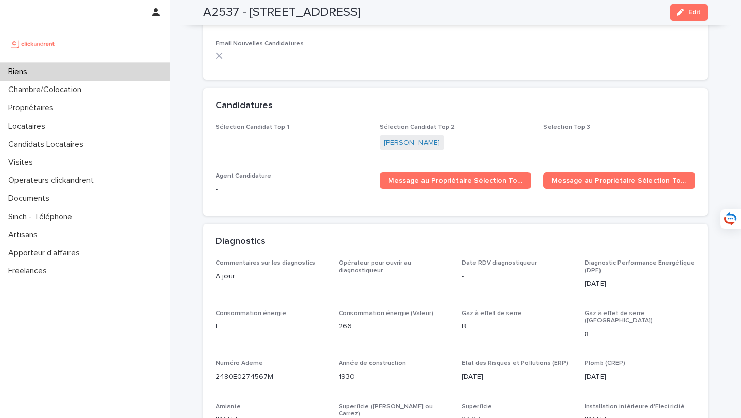
scroll to position [3071, 0]
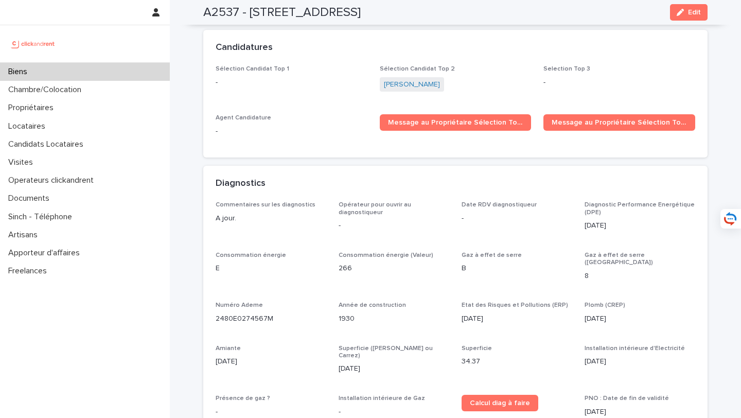
click at [680, 66] on span "Selection Top 3 -" at bounding box center [620, 83] width 152 height 37
click at [693, 20] on button "Edit" at bounding box center [689, 12] width 38 height 16
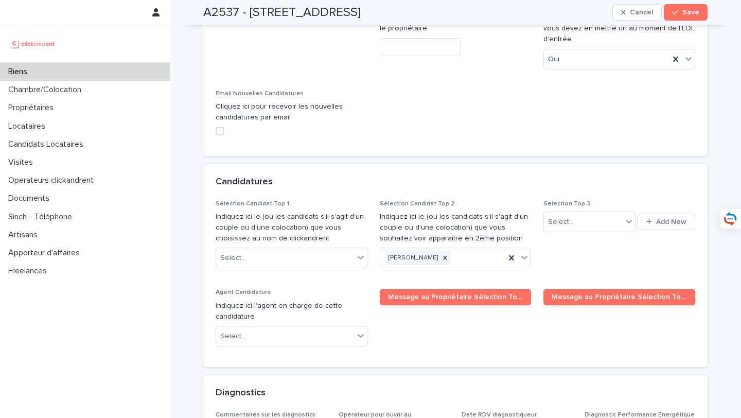
scroll to position [4792, 0]
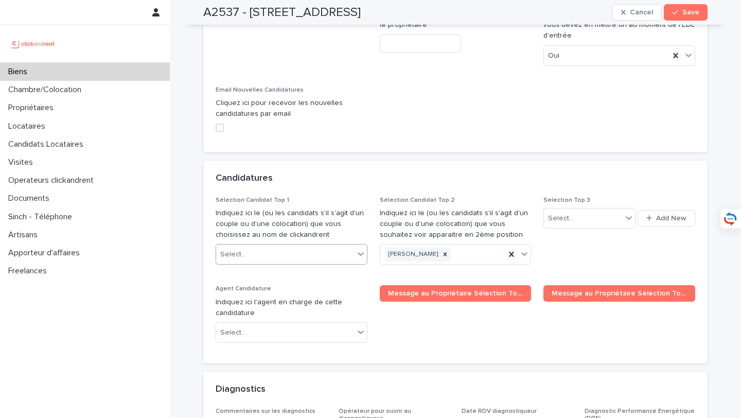
click at [327, 246] on div "Select..." at bounding box center [285, 254] width 138 height 17
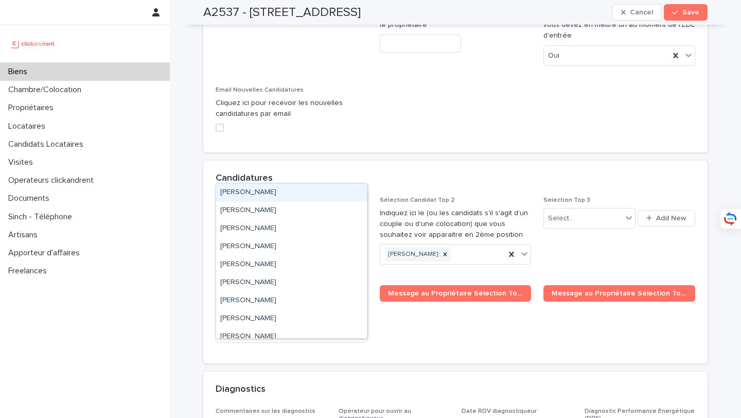
paste input "**********"
type input "**********"
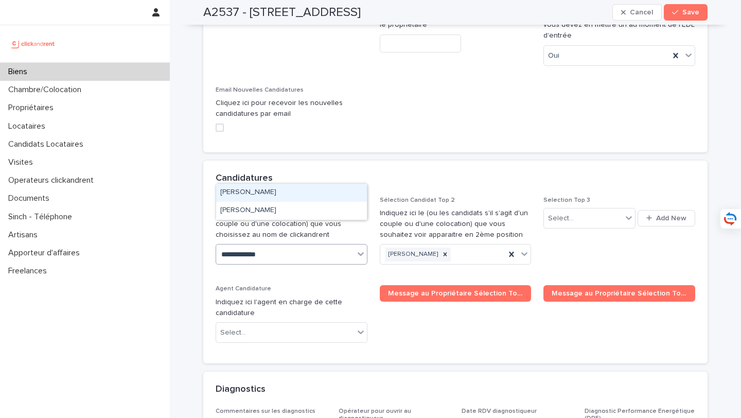
click at [312, 192] on div "[PERSON_NAME]" at bounding box center [291, 193] width 151 height 18
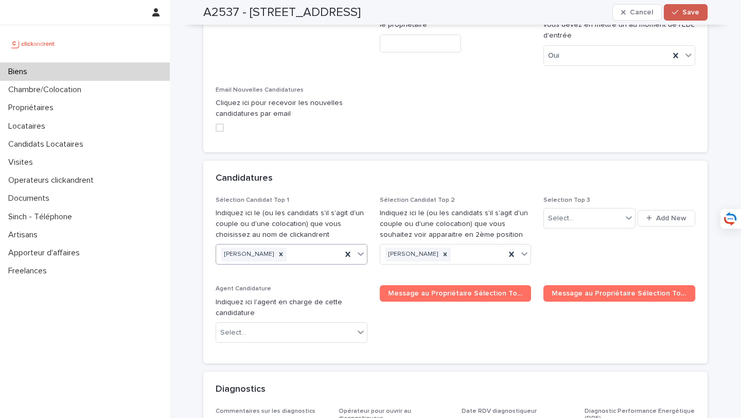
drag, startPoint x: 696, startPoint y: 12, endPoint x: 682, endPoint y: 19, distance: 15.4
click at [696, 12] on span "Save" at bounding box center [690, 12] width 17 height 7
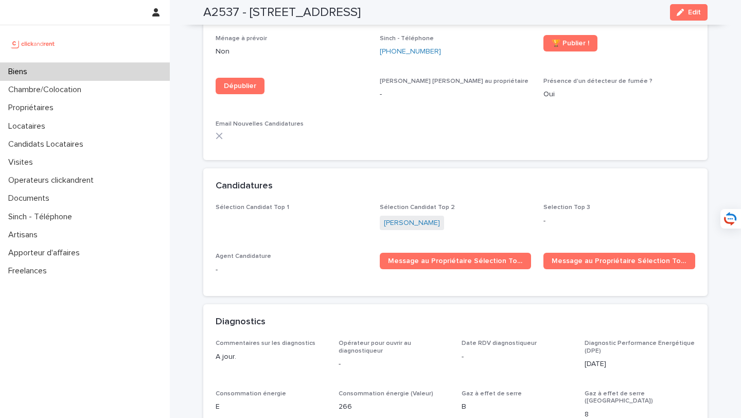
scroll to position [2929, 0]
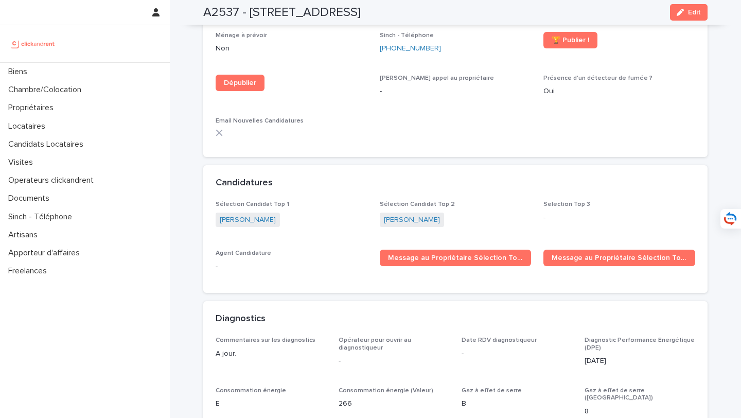
scroll to position [2950, 0]
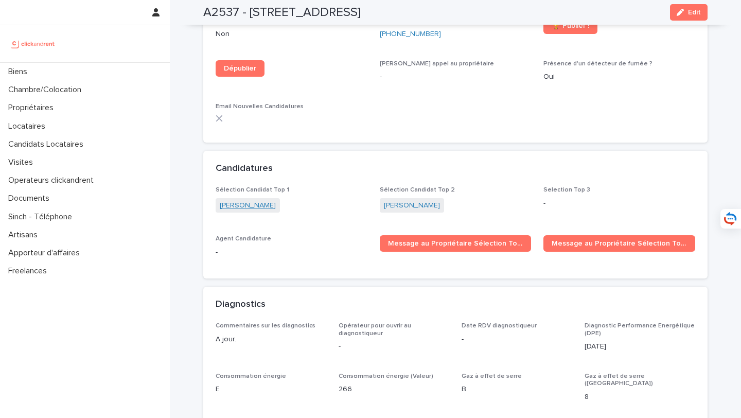
click at [261, 200] on link "[PERSON_NAME]" at bounding box center [248, 205] width 56 height 11
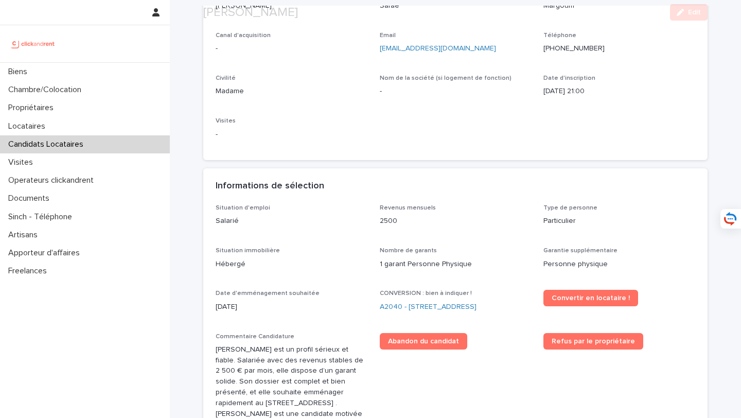
scroll to position [124, 0]
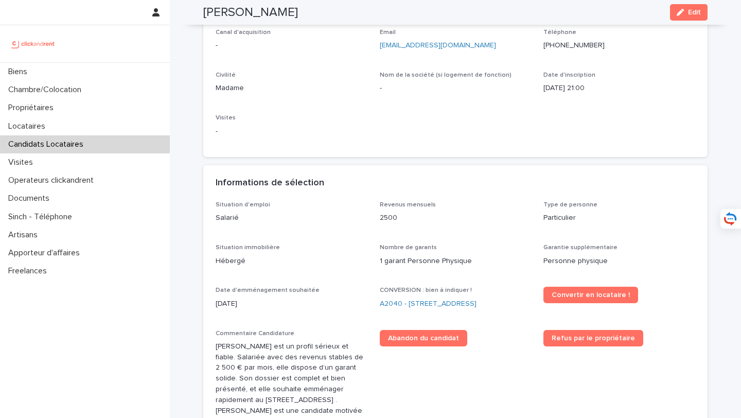
click at [697, 17] on button "Edit" at bounding box center [689, 12] width 38 height 16
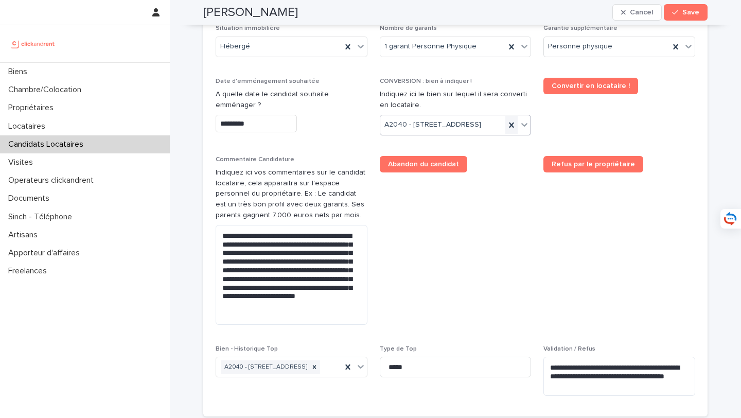
click at [510, 130] on icon at bounding box center [511, 125] width 10 height 10
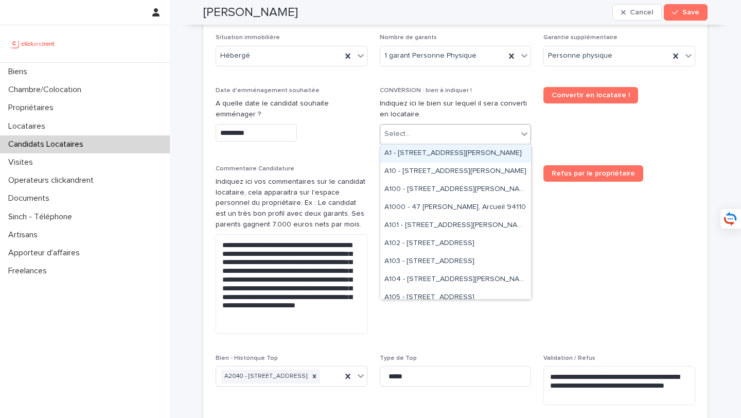
click at [443, 128] on div "Select..." at bounding box center [449, 134] width 138 height 17
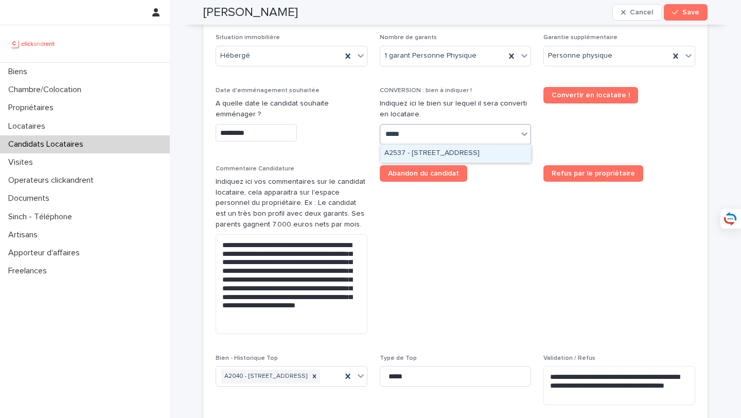
type input "*****"
click at [472, 147] on div "A2537 - [STREET_ADDRESS]" at bounding box center [455, 154] width 151 height 18
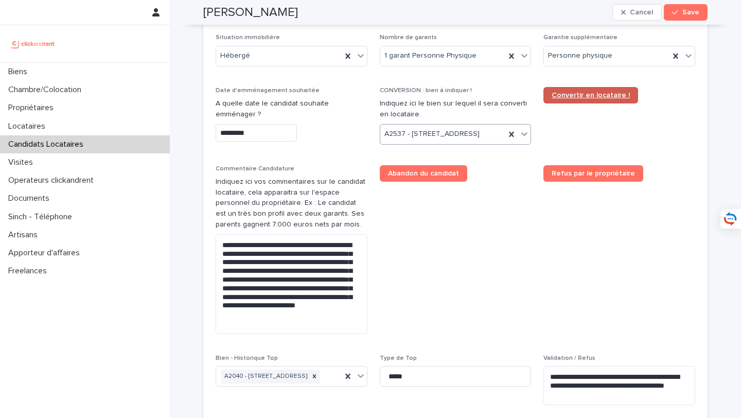
scroll to position [461, 0]
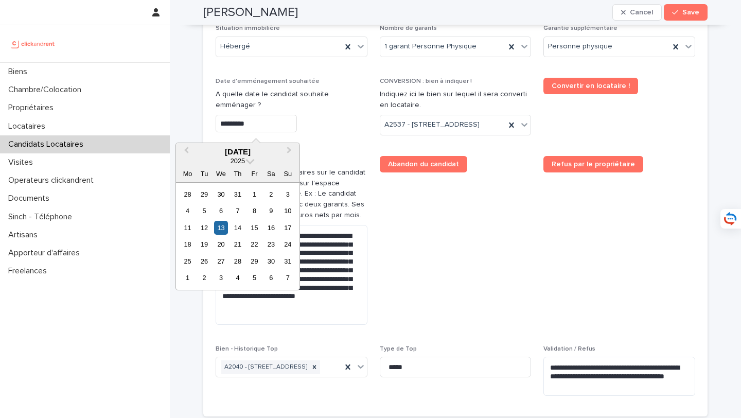
click at [256, 125] on input "*********" at bounding box center [256, 124] width 81 height 18
click at [290, 151] on button "Next Month" at bounding box center [290, 152] width 16 height 16
click at [205, 246] on div "23" at bounding box center [204, 244] width 14 height 14
type input "*********"
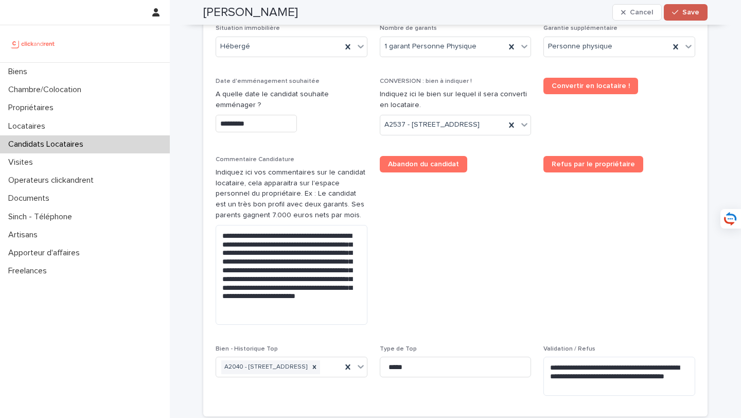
click at [684, 12] on span "Save" at bounding box center [690, 12] width 17 height 7
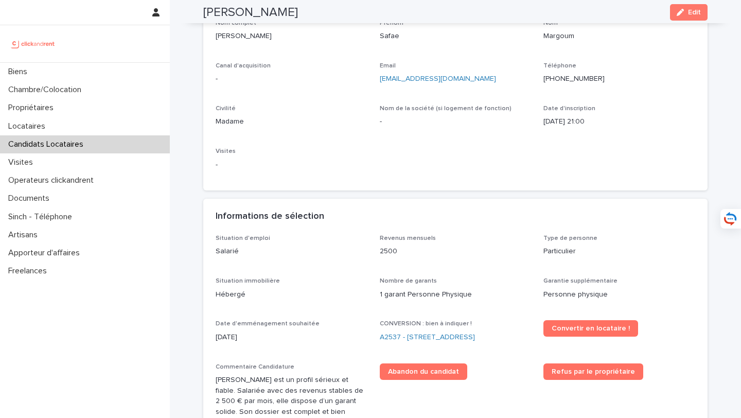
scroll to position [0, 0]
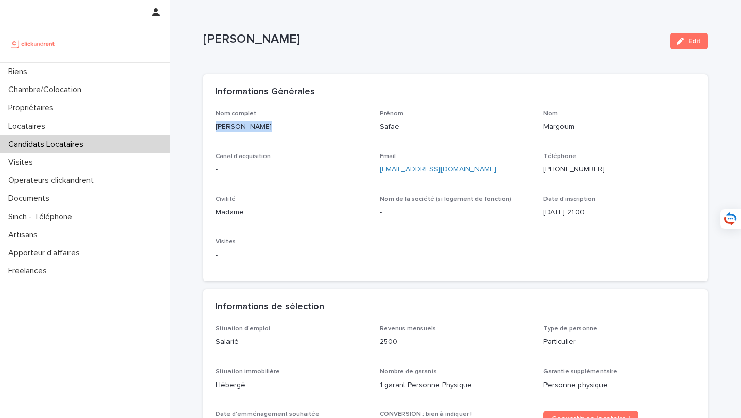
drag, startPoint x: 288, startPoint y: 130, endPoint x: 212, endPoint y: 128, distance: 75.7
click at [212, 128] on div "Nom complet Safae Margoum Prénom Safae Nom Margoum Canal d'acquisition - Email …" at bounding box center [455, 195] width 504 height 171
copy p "Safae Margoum"
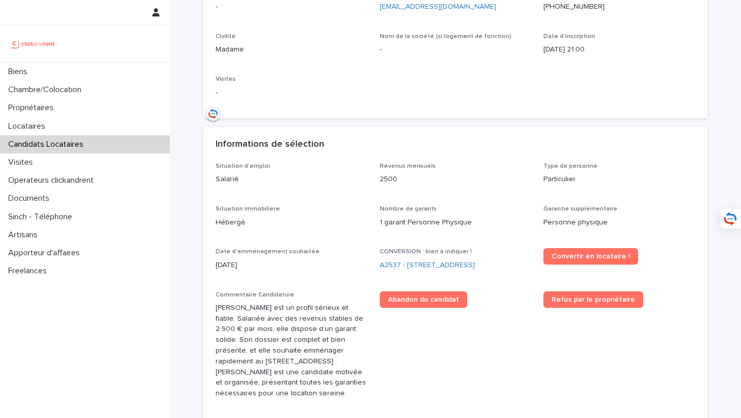
scroll to position [184, 0]
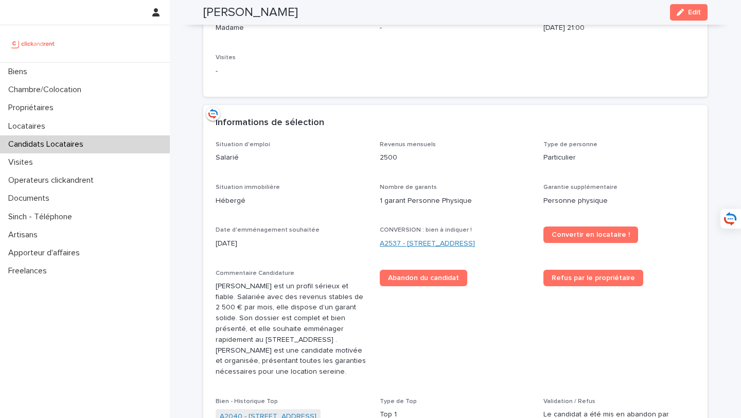
click at [428, 241] on link "A2537 - 142 rue Saint Honoré, Amiens 80000" at bounding box center [427, 243] width 95 height 11
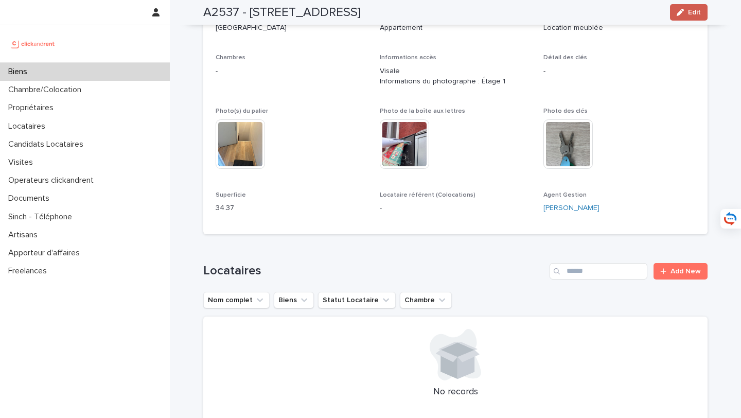
click at [692, 7] on button "Edit" at bounding box center [689, 12] width 38 height 16
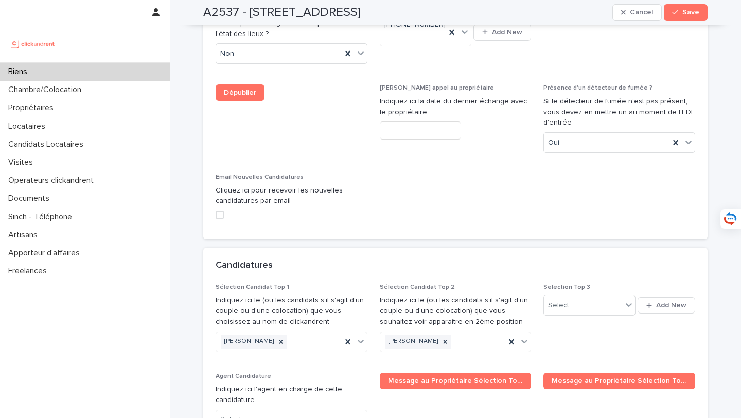
scroll to position [4696, 0]
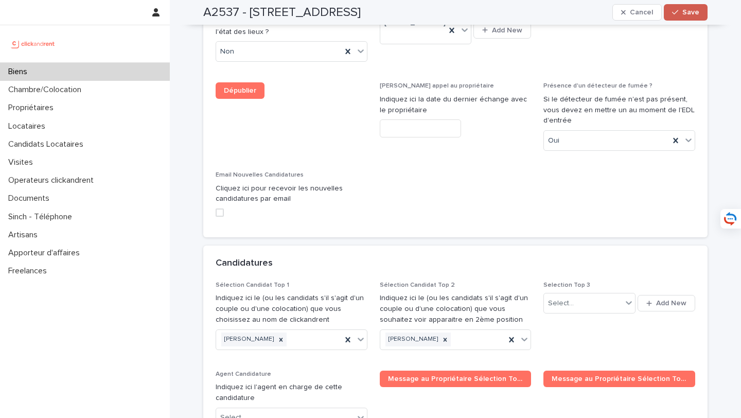
click at [686, 15] on span "Save" at bounding box center [690, 12] width 17 height 7
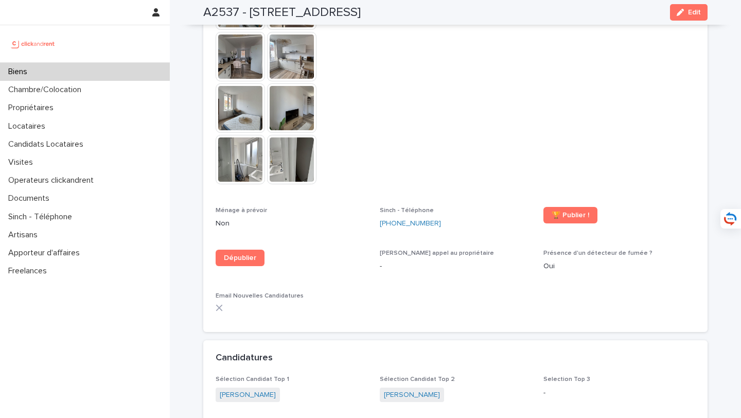
scroll to position [2851, 0]
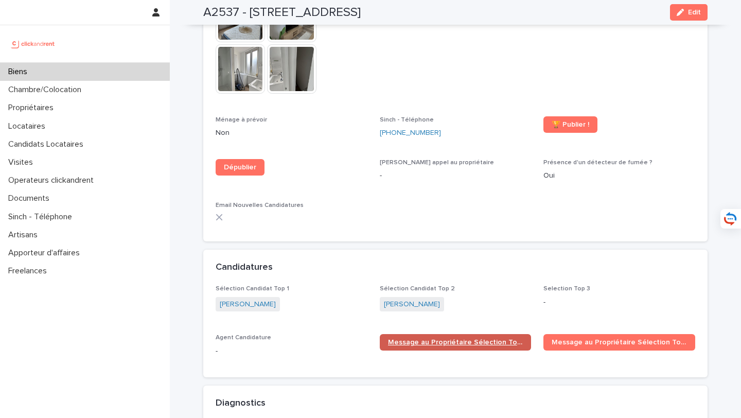
click at [446, 339] on span "Message au Propriétaire Sélection Top 1" at bounding box center [455, 342] width 135 height 7
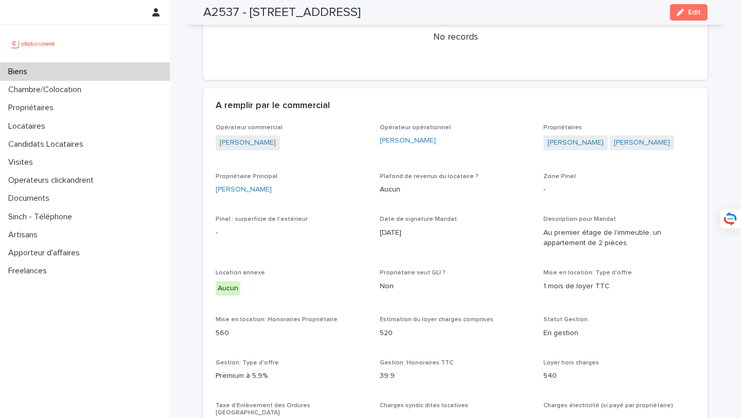
scroll to position [560, 0]
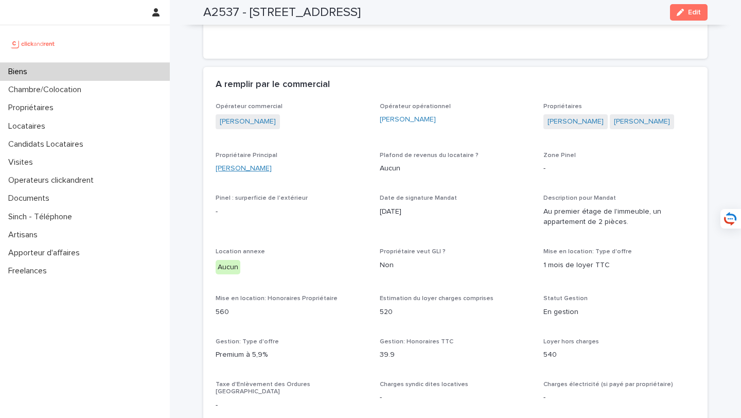
click at [250, 167] on link "Aurélien Gouillardon" at bounding box center [244, 168] width 56 height 11
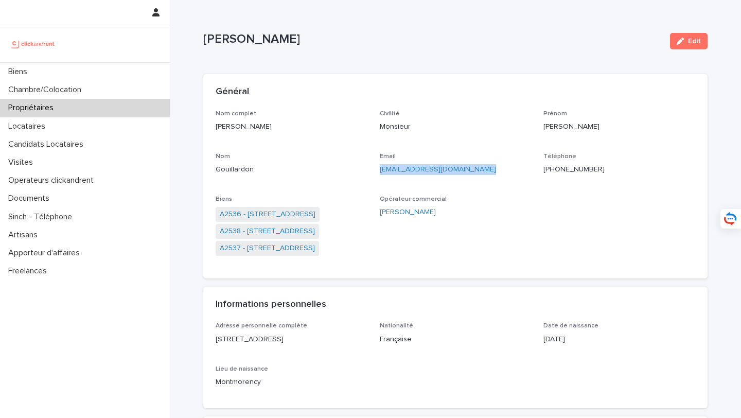
drag, startPoint x: 480, startPoint y: 170, endPoint x: 378, endPoint y: 170, distance: 101.4
click at [378, 170] on div "Nom complet Aurélien Gouillardon Civilité Monsieur Prénom Aurélien Nom Gouillar…" at bounding box center [456, 188] width 480 height 156
copy link "aurelien.gouillardon@free.fr"
click at [310, 252] on link "A2537 - 142 rue Saint Honoré, Amiens 80000" at bounding box center [267, 248] width 95 height 11
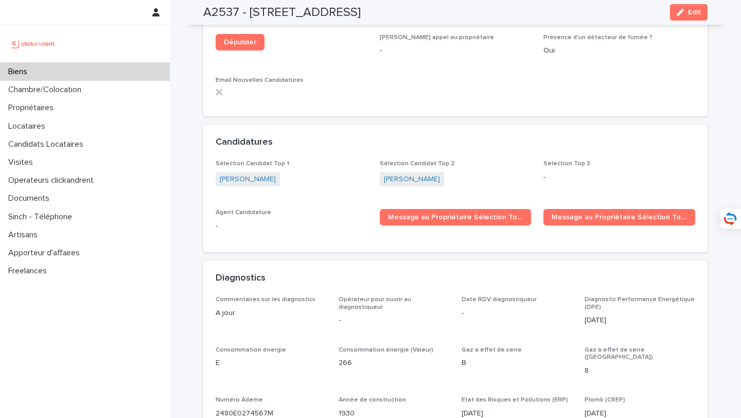
scroll to position [3045, 0]
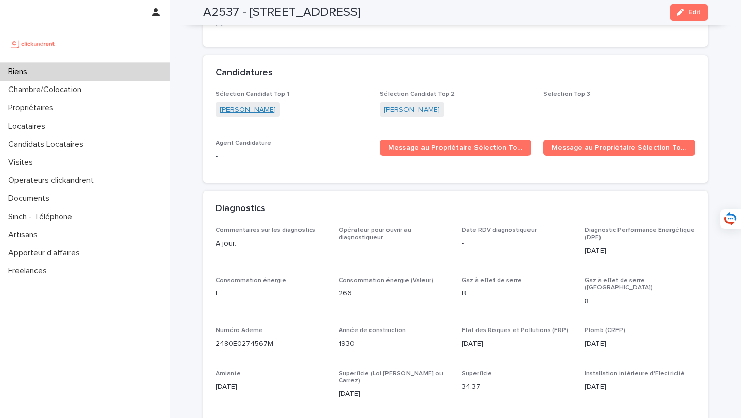
click at [253, 104] on link "Safae Margoum" at bounding box center [248, 109] width 56 height 11
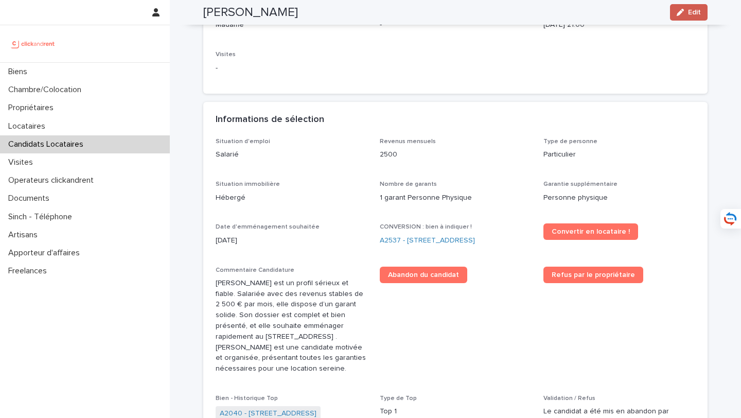
click at [695, 13] on span "Edit" at bounding box center [694, 12] width 13 height 7
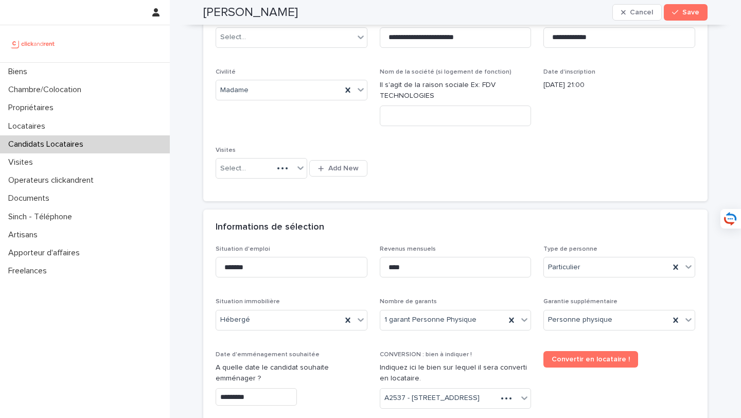
scroll to position [306, 0]
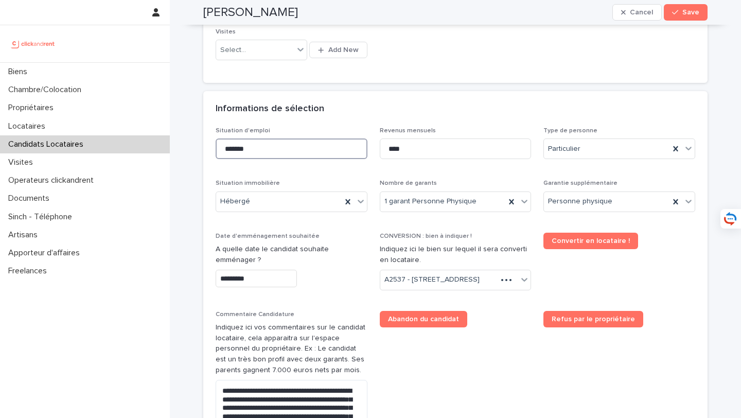
drag, startPoint x: 318, startPoint y: 156, endPoint x: 220, endPoint y: 135, distance: 100.4
click at [219, 135] on div "Situation d'emploi *******" at bounding box center [292, 147] width 152 height 40
type input "********"
drag, startPoint x: 416, startPoint y: 149, endPoint x: 328, endPoint y: 148, distance: 88.5
click at [328, 148] on div "**********" at bounding box center [456, 343] width 480 height 432
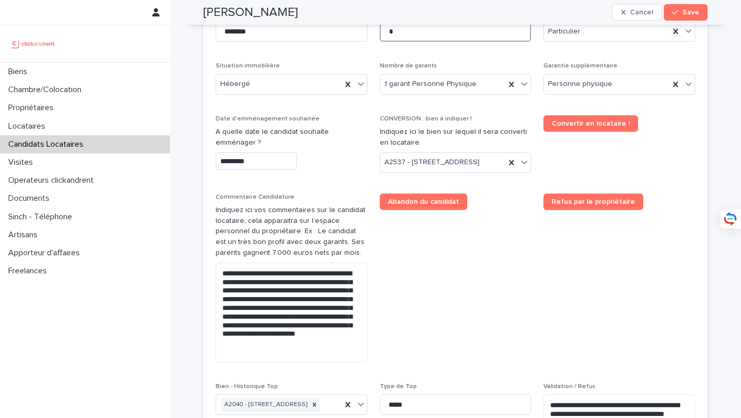
scroll to position [424, 0]
type input "*"
click at [243, 300] on textarea "**********" at bounding box center [292, 312] width 152 height 100
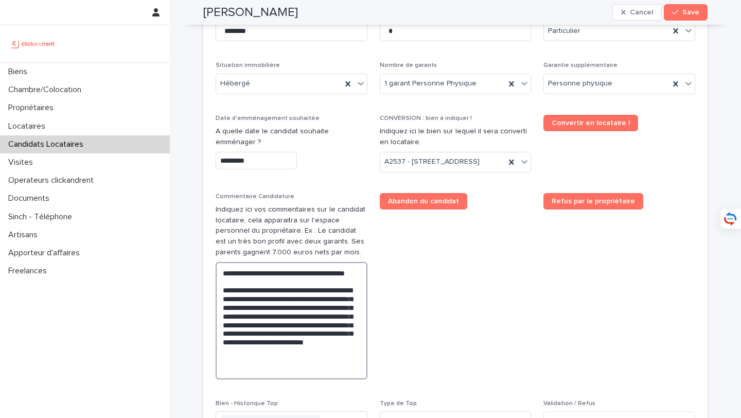
click at [270, 300] on textarea "**********" at bounding box center [292, 320] width 152 height 117
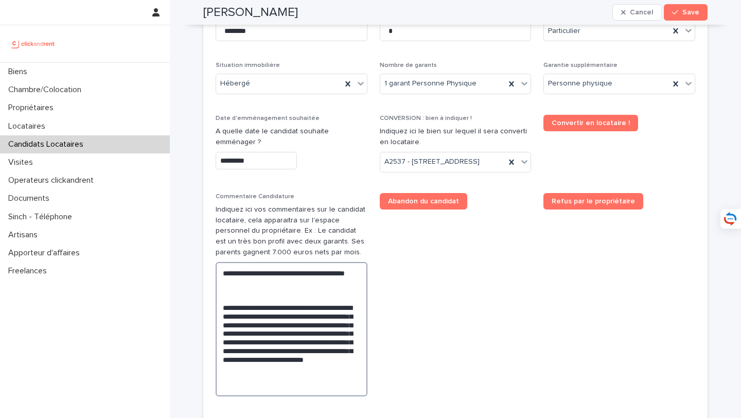
click at [295, 319] on textarea "**********" at bounding box center [292, 329] width 152 height 134
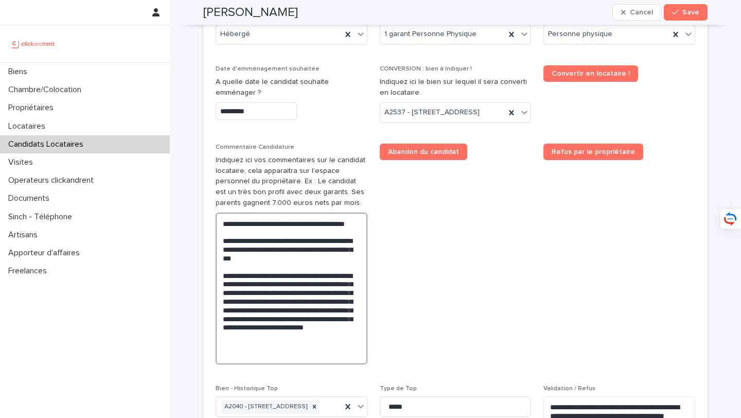
scroll to position [475, 0]
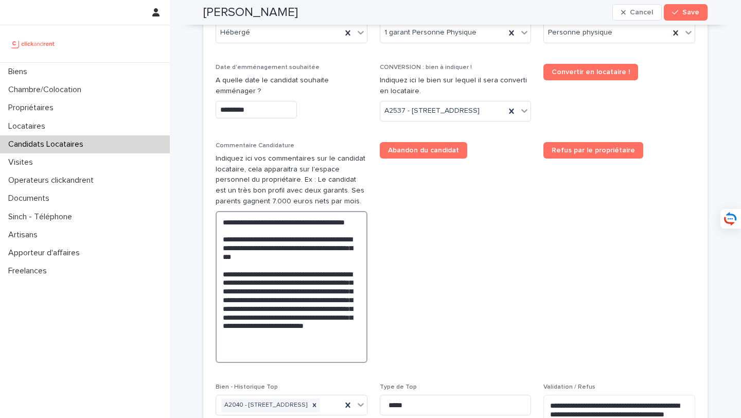
click at [262, 327] on textarea "**********" at bounding box center [292, 287] width 152 height 152
drag, startPoint x: 263, startPoint y: 327, endPoint x: 214, endPoint y: 301, distance: 55.9
click at [214, 300] on div "**********" at bounding box center [455, 206] width 504 height 497
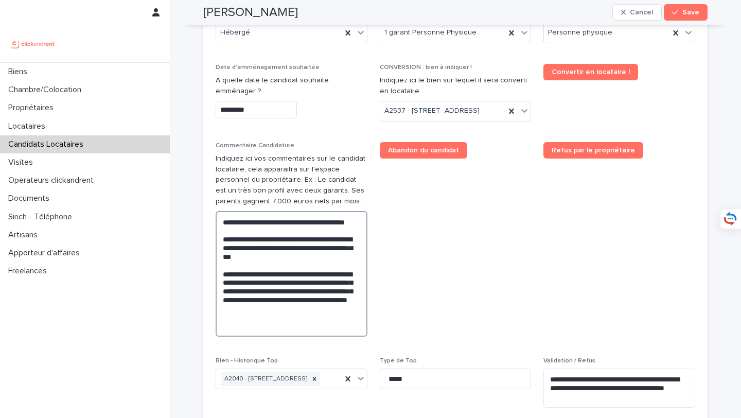
drag, startPoint x: 340, startPoint y: 310, endPoint x: 345, endPoint y: 302, distance: 10.2
click at [345, 302] on textarea "**********" at bounding box center [292, 274] width 152 height 126
click at [345, 337] on textarea "**********" at bounding box center [292, 274] width 152 height 126
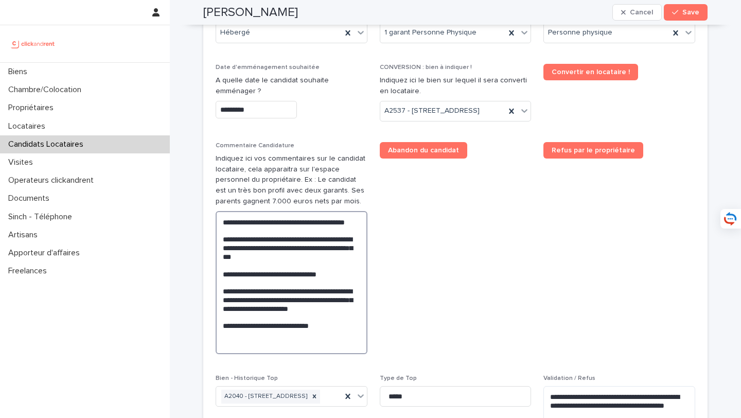
drag, startPoint x: 335, startPoint y: 363, endPoint x: 210, endPoint y: 206, distance: 200.4
click at [210, 206] on div "**********" at bounding box center [455, 202] width 504 height 488
paste textarea "**********"
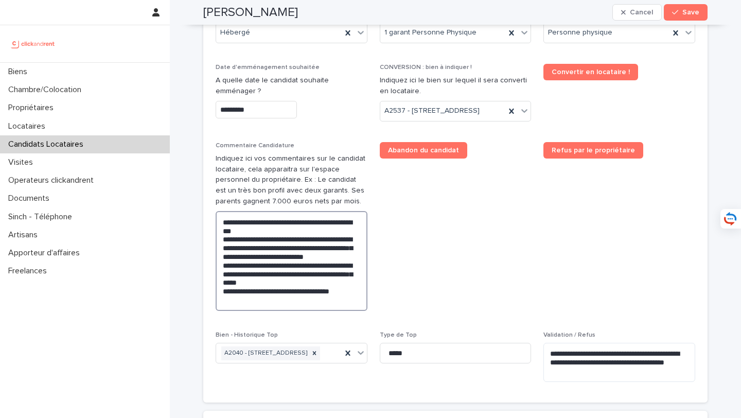
click at [243, 237] on textarea "**********" at bounding box center [292, 261] width 152 height 100
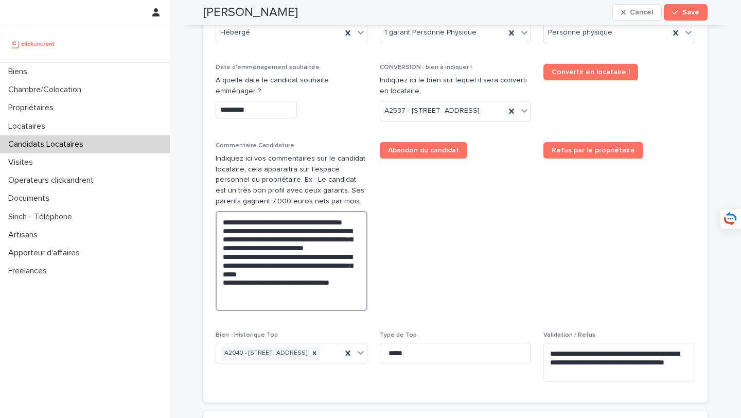
click at [263, 253] on textarea "**********" at bounding box center [292, 261] width 152 height 100
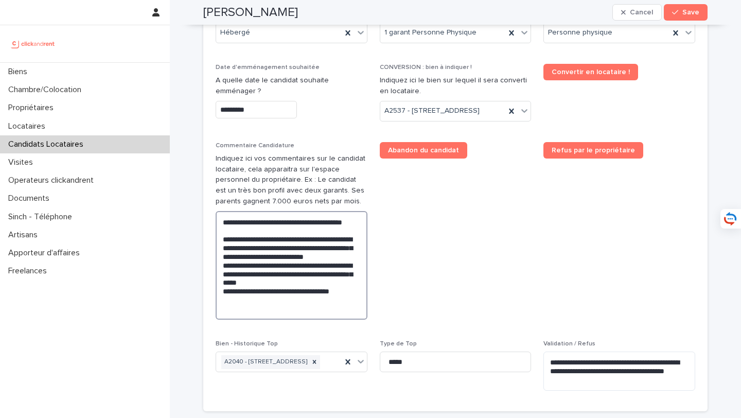
click at [299, 286] on textarea "**********" at bounding box center [292, 265] width 152 height 109
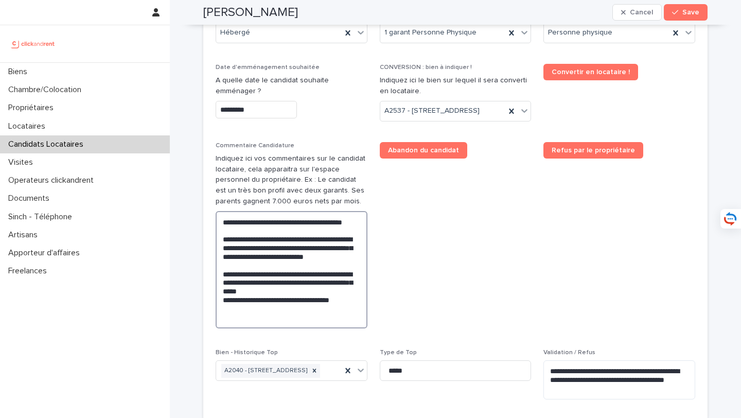
click at [327, 327] on textarea "**********" at bounding box center [292, 269] width 152 height 117
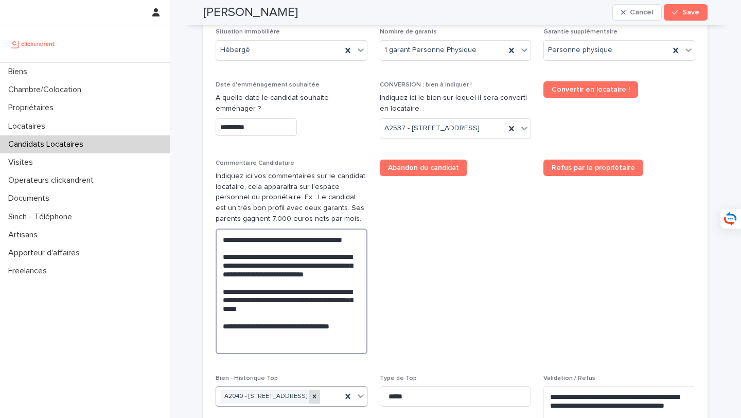
scroll to position [459, 0]
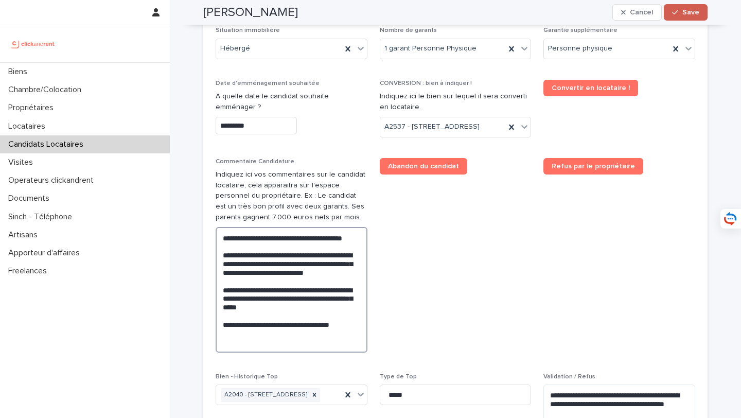
type textarea "**********"
click at [689, 14] on span "Save" at bounding box center [690, 12] width 17 height 7
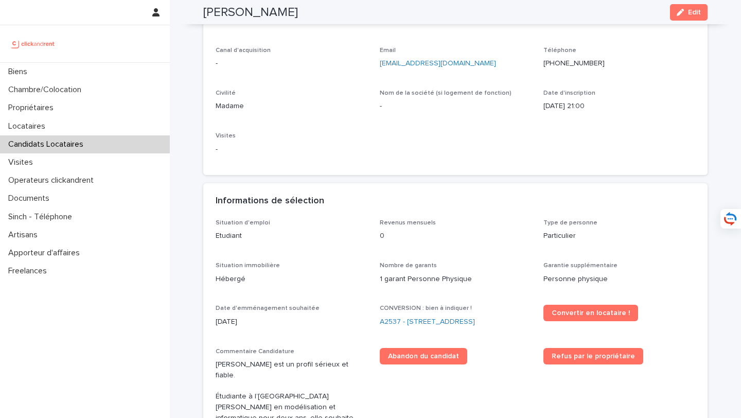
scroll to position [0, 0]
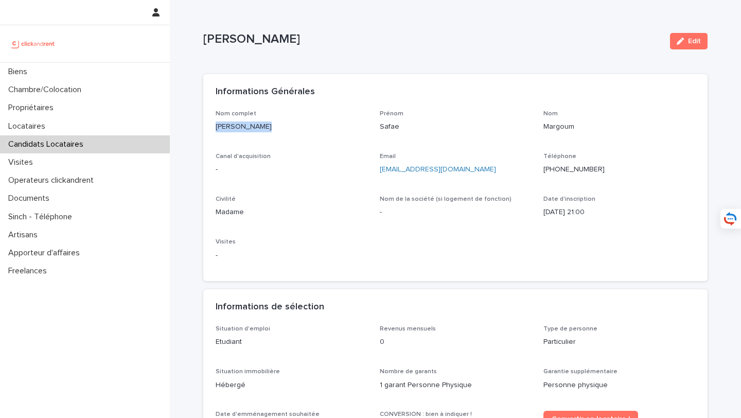
drag, startPoint x: 290, startPoint y: 129, endPoint x: 213, endPoint y: 128, distance: 77.2
click at [213, 128] on div "Nom complet Safae Margoum Prénom Safae Nom Margoum Canal d'acquisition - Email …" at bounding box center [455, 195] width 504 height 171
copy p "Safae Margoum"
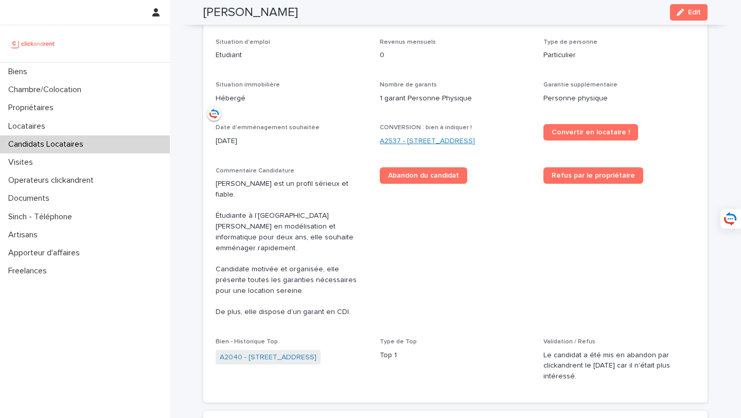
click at [413, 142] on link "A2537 - 142 rue Saint Honoré, Amiens 80000" at bounding box center [427, 141] width 95 height 11
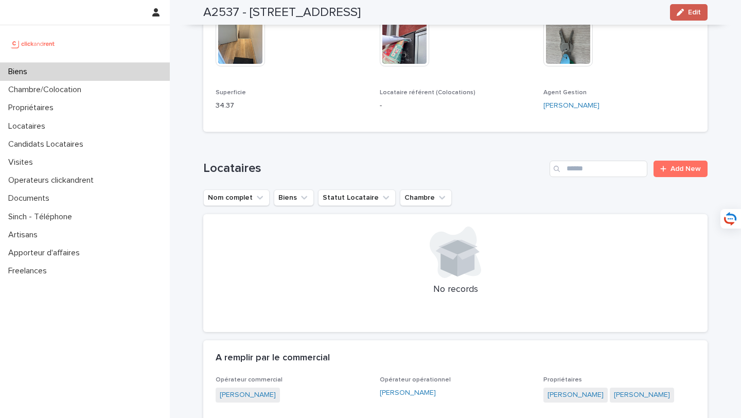
click at [681, 13] on icon "button" at bounding box center [680, 12] width 7 height 7
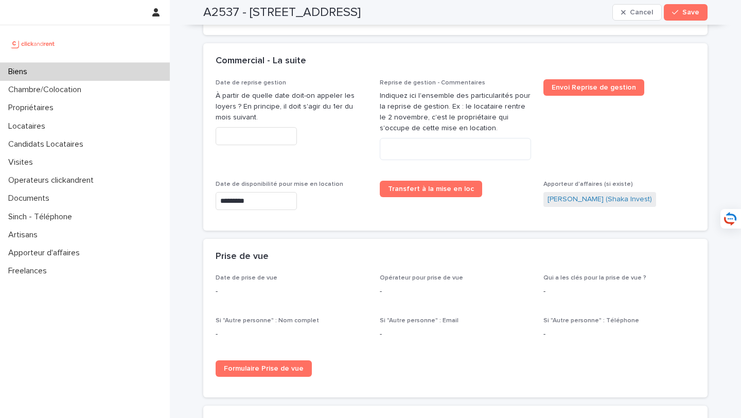
scroll to position [3193, 0]
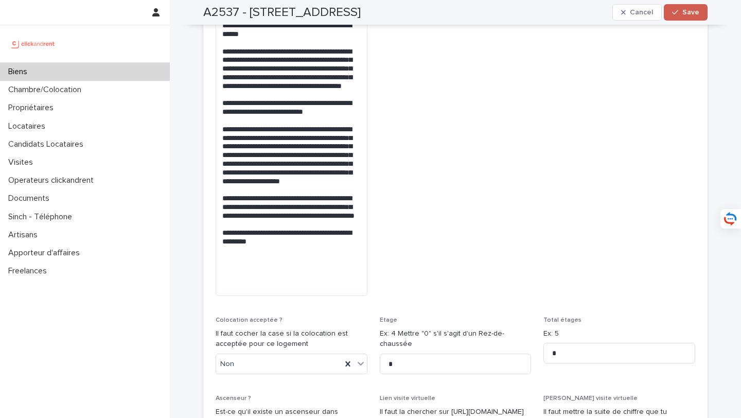
click at [689, 9] on span "Save" at bounding box center [690, 12] width 17 height 7
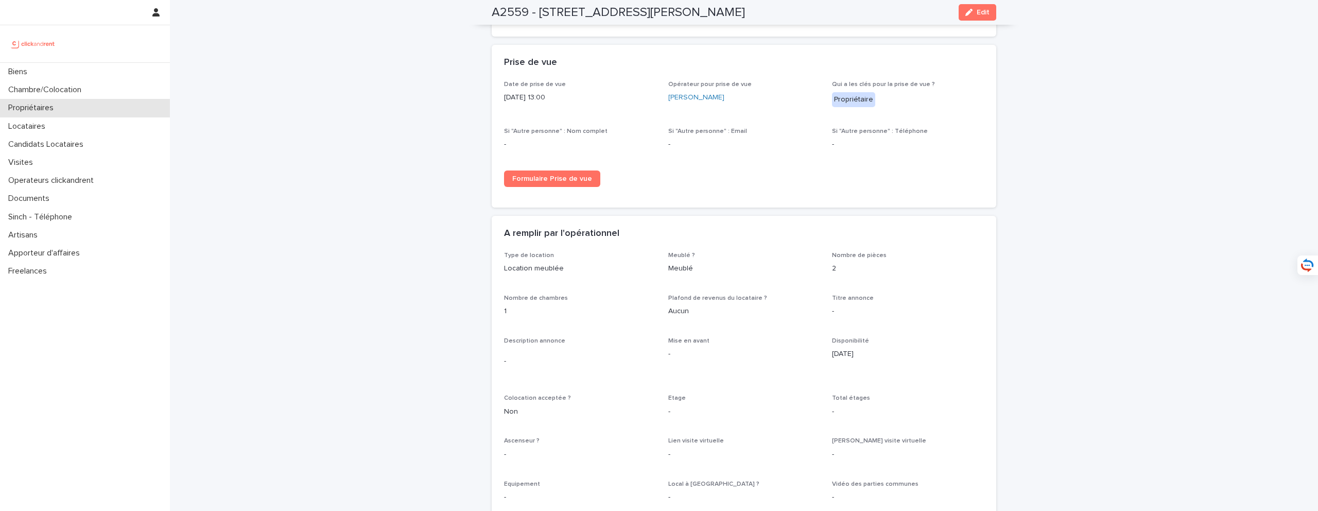
scroll to position [1521, 0]
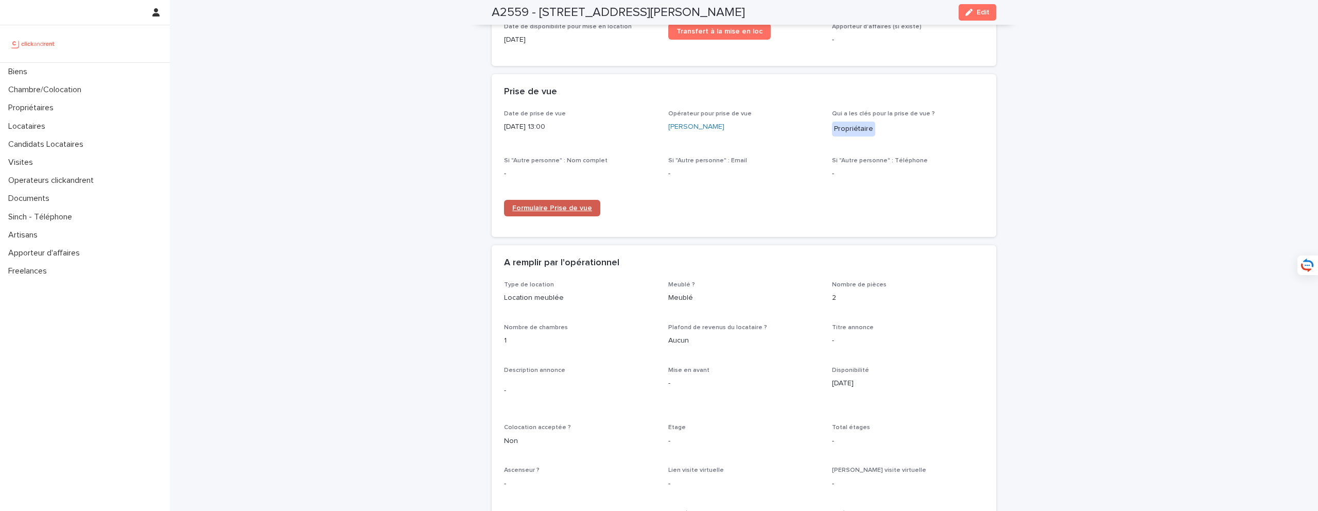
click at [571, 204] on link "Formulaire Prise de vue" at bounding box center [552, 208] width 96 height 16
click at [146, 73] on div "Biens" at bounding box center [85, 72] width 170 height 18
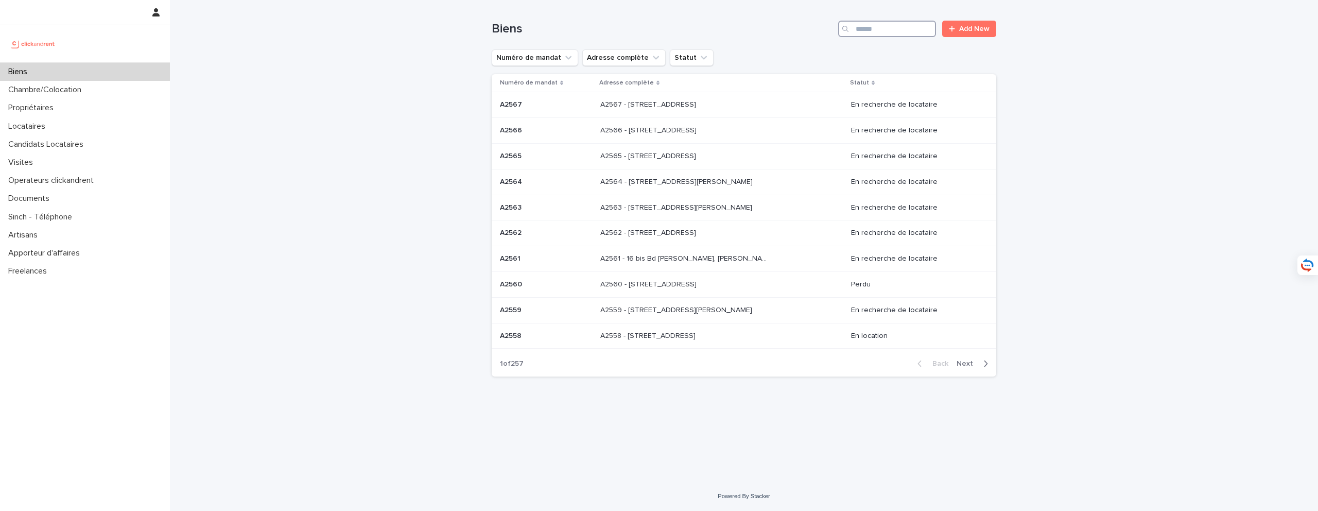
click at [882, 36] on input "Search" at bounding box center [887, 29] width 98 height 16
type input "*****"
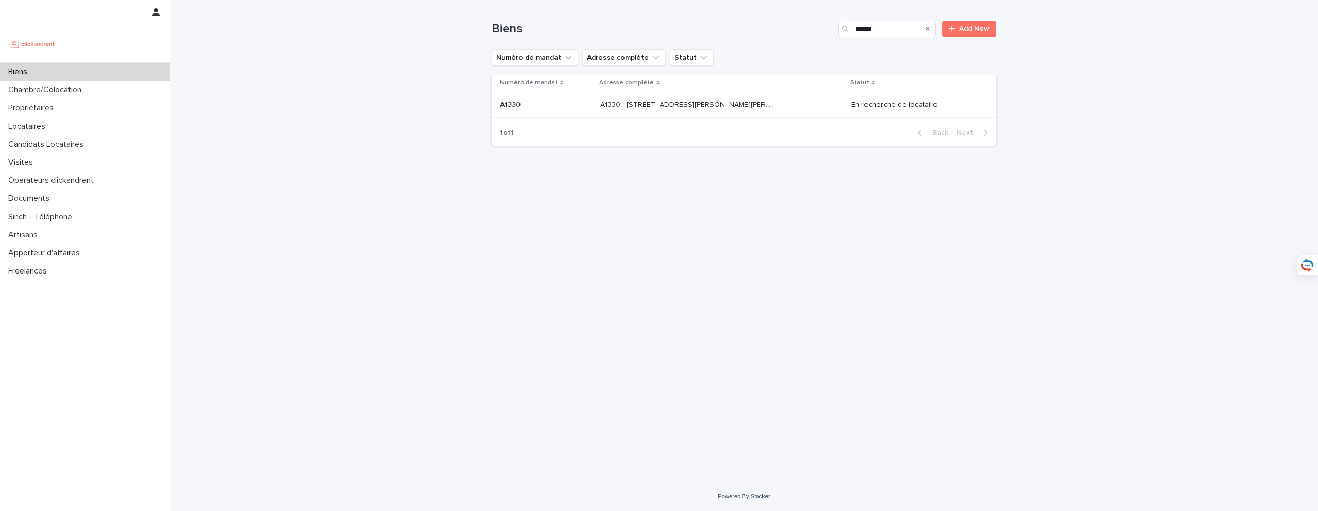
click at [691, 109] on p "A1330 - [STREET_ADDRESS][PERSON_NAME][PERSON_NAME]" at bounding box center [686, 103] width 173 height 11
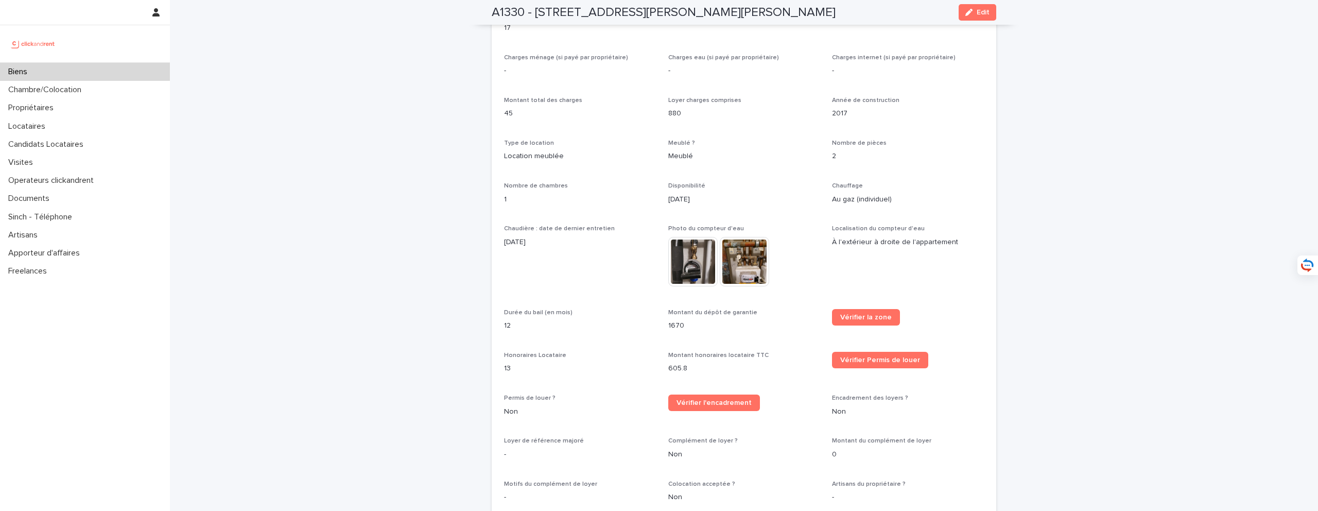
scroll to position [1241, 0]
click at [70, 108] on div "Propriétaires" at bounding box center [85, 108] width 170 height 18
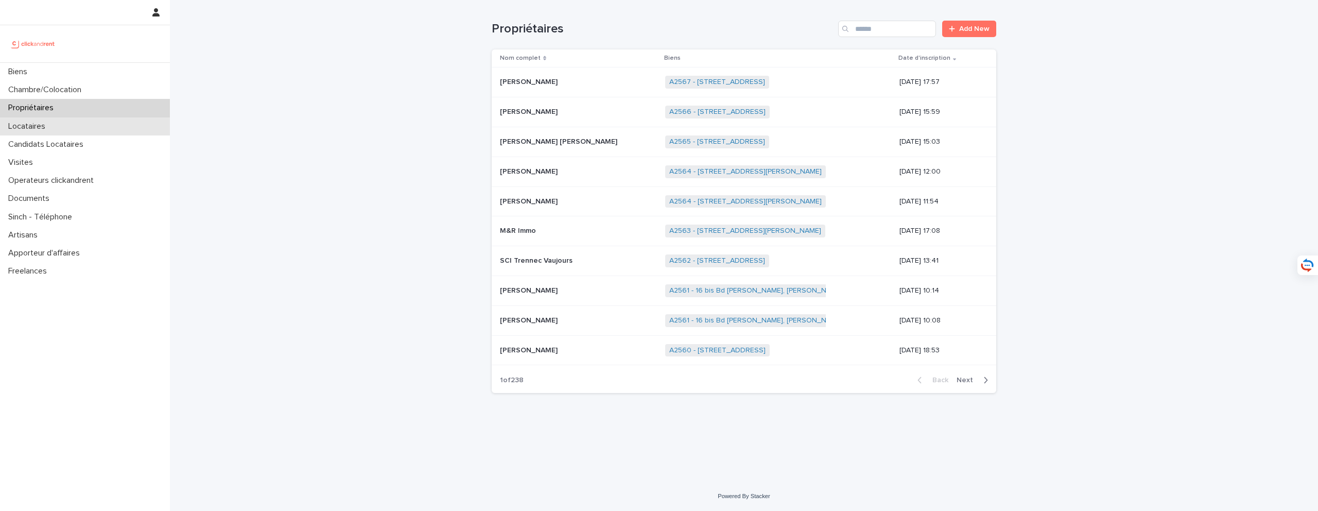
click at [85, 134] on div "Locataires" at bounding box center [85, 126] width 170 height 18
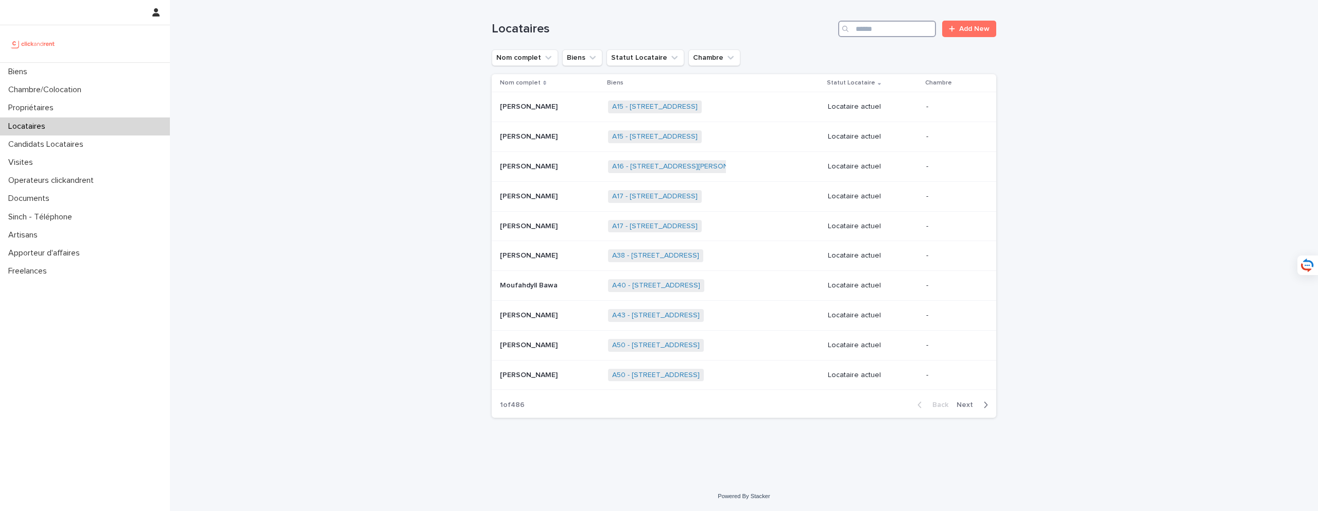
click at [930, 27] on input "Search" at bounding box center [887, 29] width 98 height 16
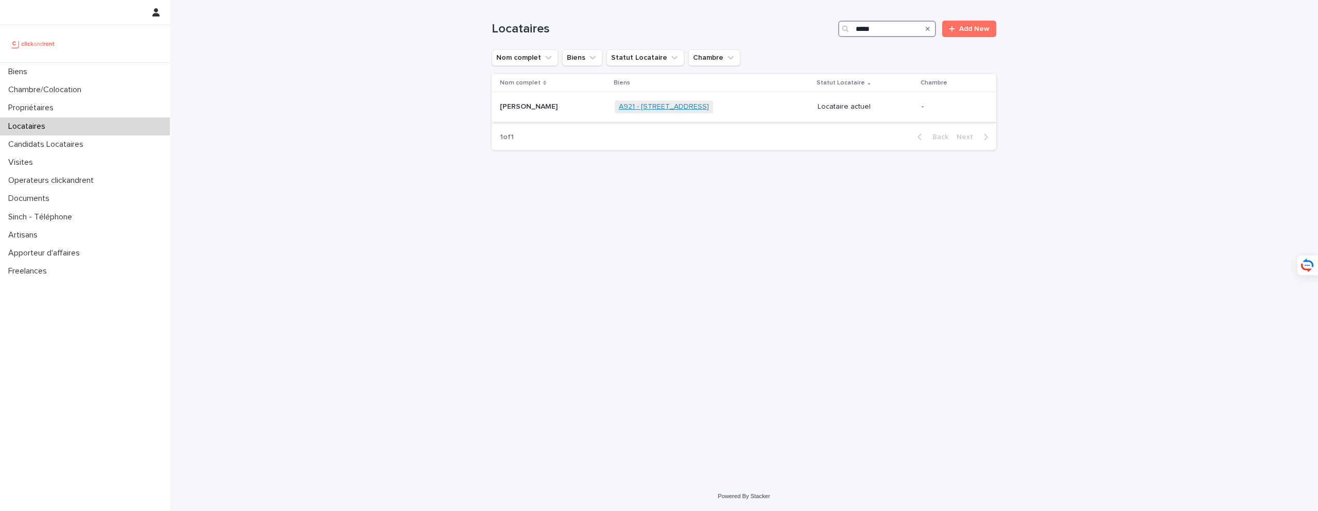
type input "*****"
click at [635, 103] on link "A921 - [STREET_ADDRESS]" at bounding box center [664, 106] width 90 height 9
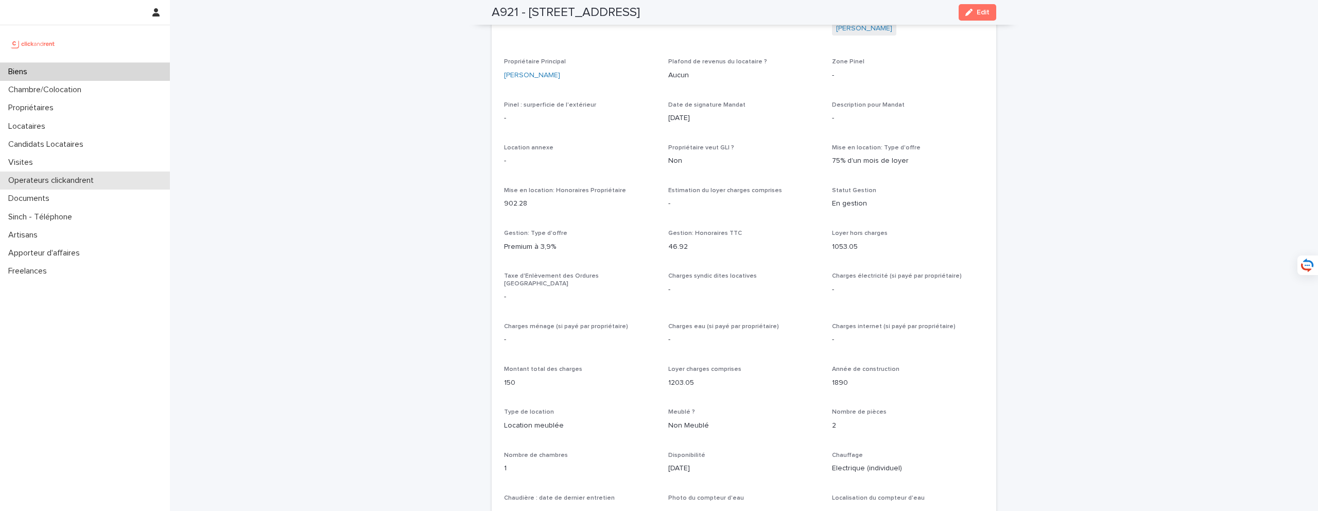
scroll to position [585, 0]
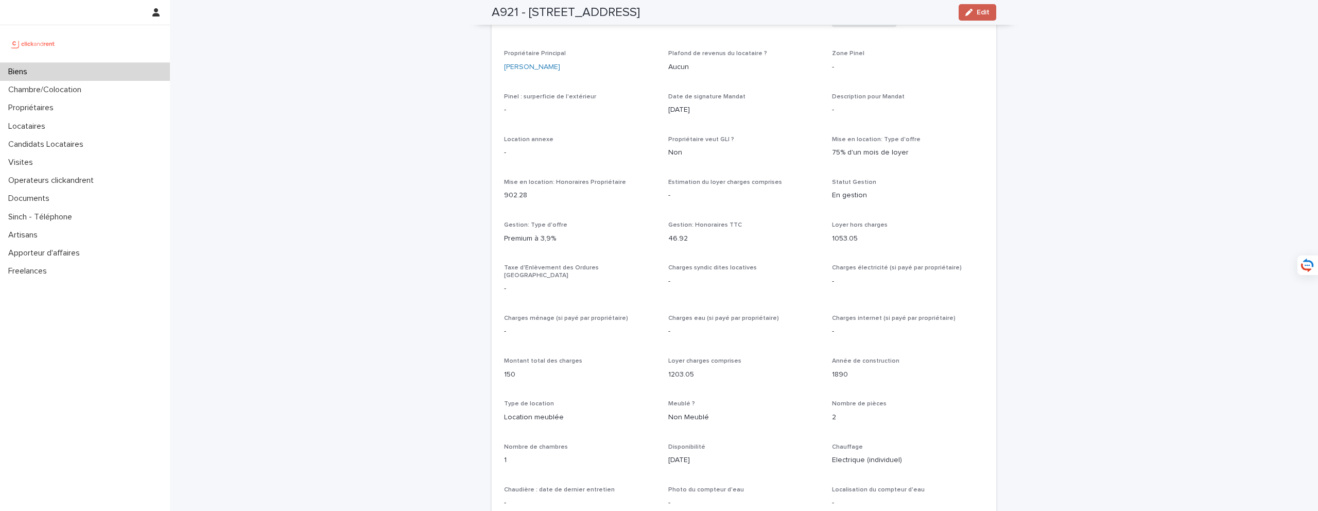
click at [979, 13] on span "Edit" at bounding box center [982, 12] width 13 height 7
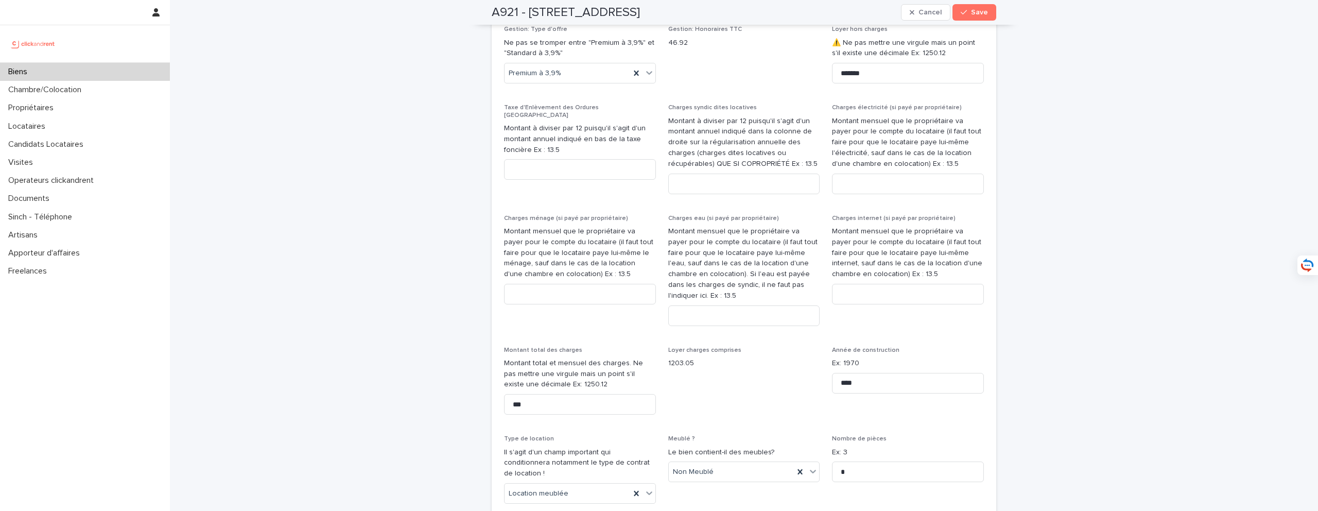
scroll to position [1167, 0]
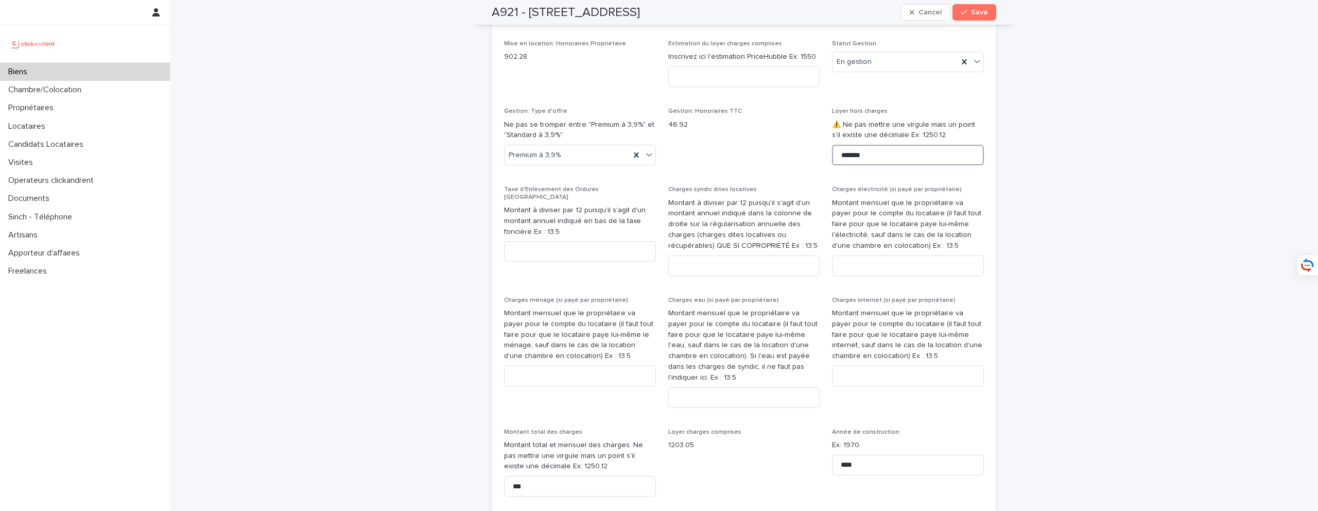
click at [877, 160] on input "*******" at bounding box center [908, 155] width 152 height 21
drag, startPoint x: 892, startPoint y: 160, endPoint x: 812, endPoint y: 155, distance: 80.4
click at [812, 155] on div "**********" at bounding box center [744, 472] width 480 height 1607
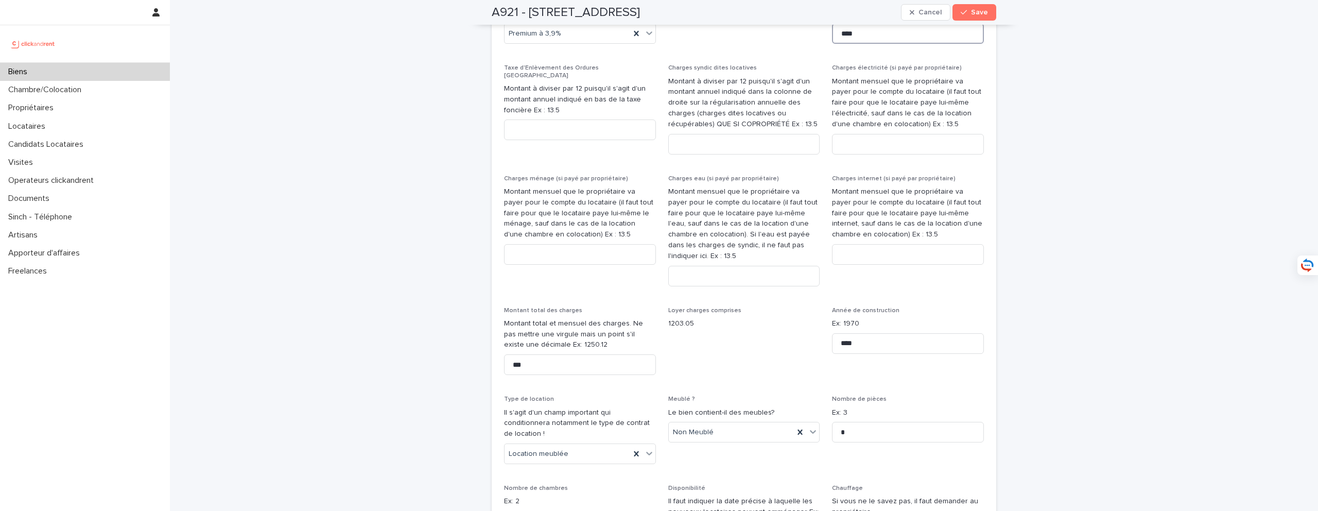
scroll to position [1301, 0]
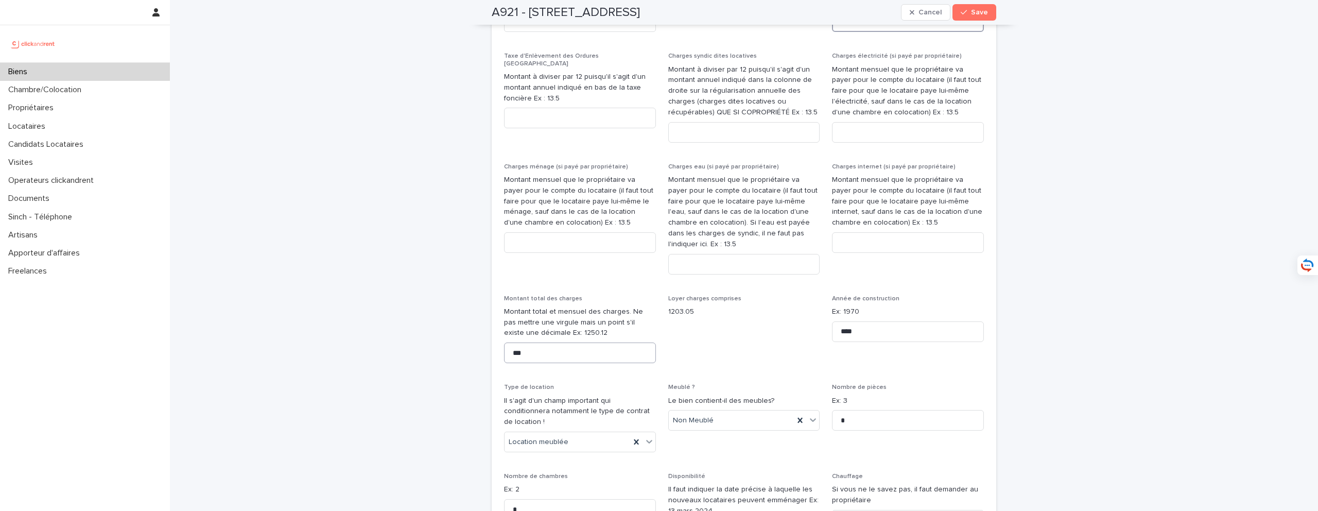
type input "****"
click at [565, 342] on input "***" at bounding box center [580, 352] width 152 height 21
drag, startPoint x: 574, startPoint y: 340, endPoint x: 469, endPoint y: 339, distance: 105.0
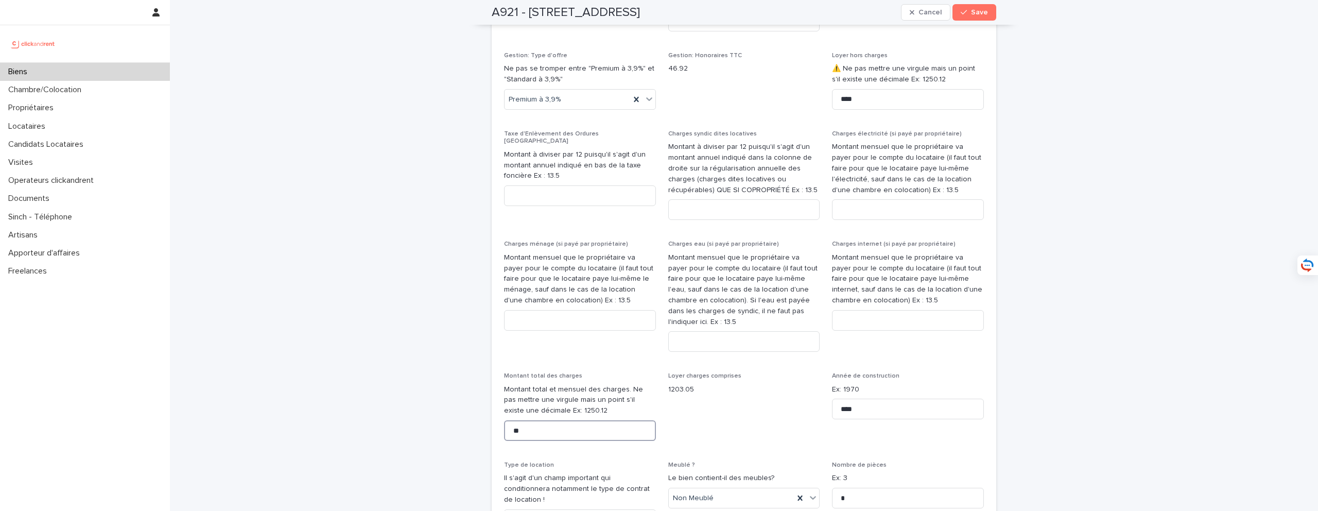
scroll to position [1311, 0]
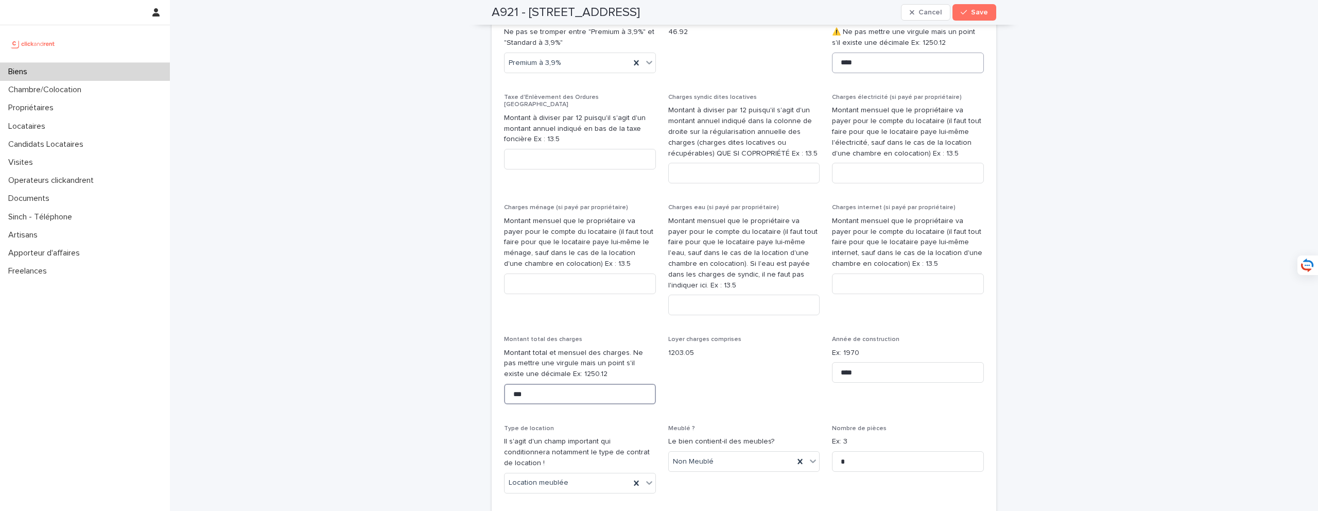
type input "***"
drag, startPoint x: 875, startPoint y: 67, endPoint x: 820, endPoint y: 61, distance: 55.4
click at [820, 61] on div "**********" at bounding box center [744, 380] width 480 height 1607
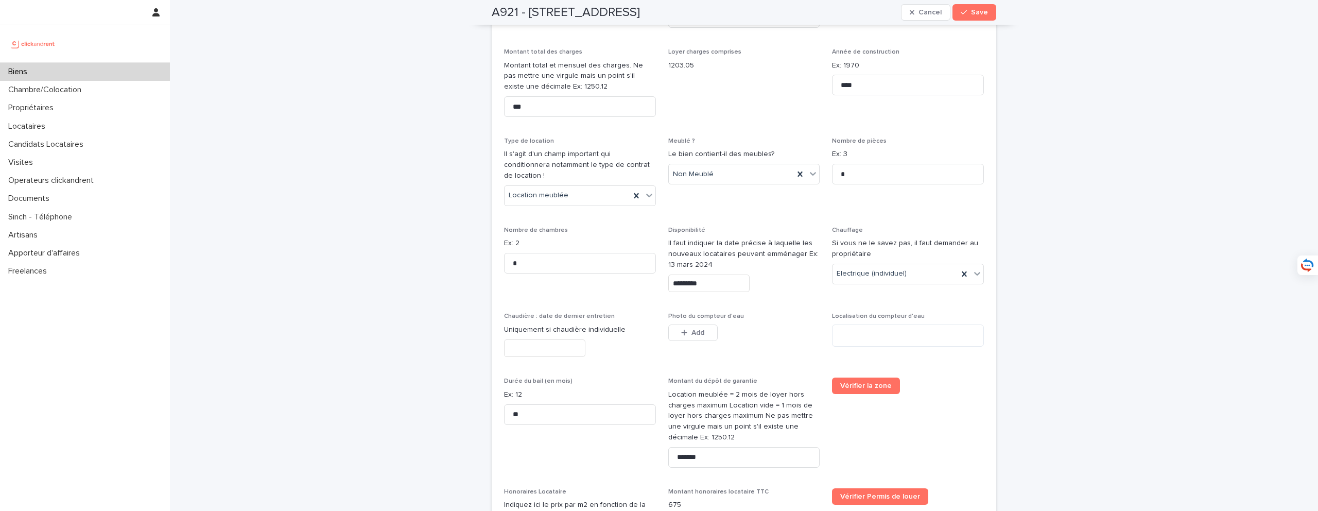
scroll to position [1602, 0]
type input "****"
drag, startPoint x: 738, startPoint y: 433, endPoint x: 657, endPoint y: 431, distance: 80.8
click at [657, 431] on div "**********" at bounding box center [744, 89] width 480 height 1607
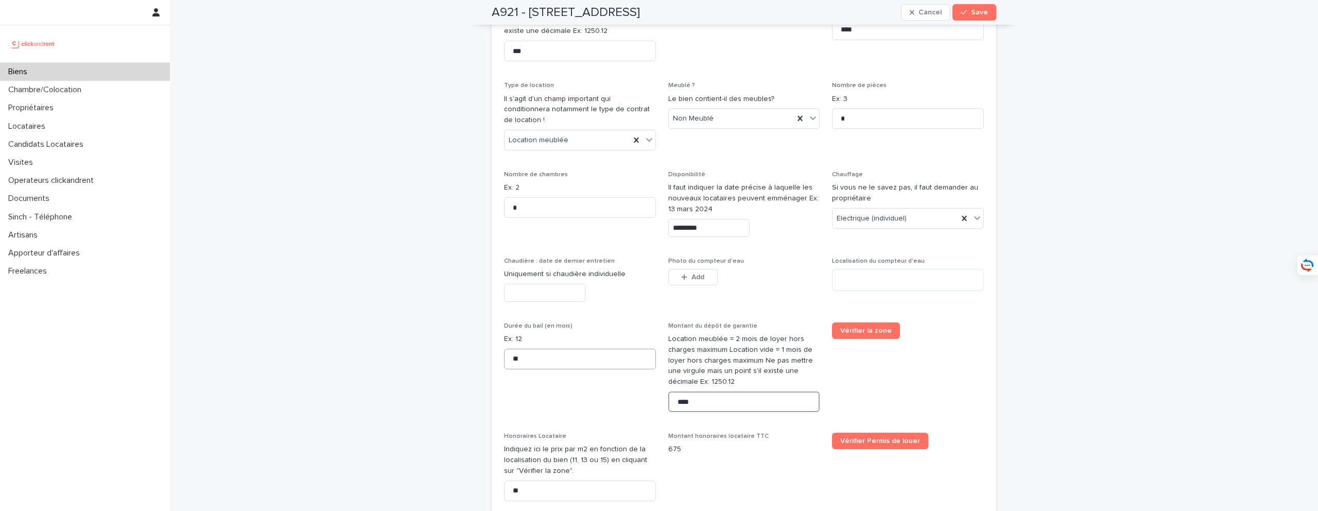
type input "****"
drag, startPoint x: 547, startPoint y: 342, endPoint x: 503, endPoint y: 334, distance: 44.4
click at [503, 334] on div "**********" at bounding box center [744, 44] width 504 height 1620
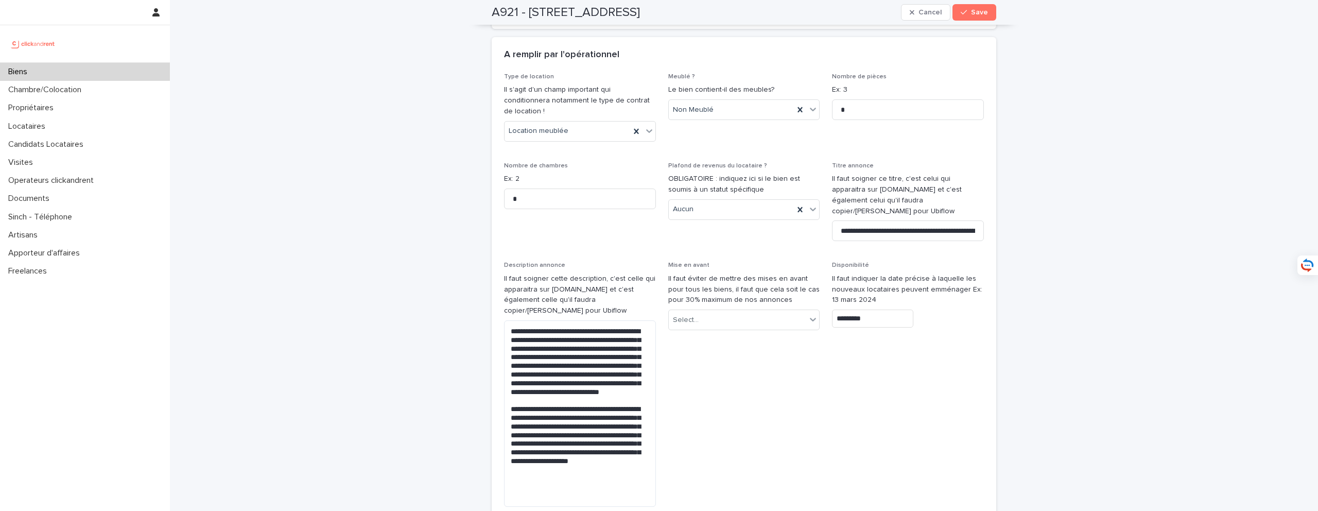
scroll to position [2809, 0]
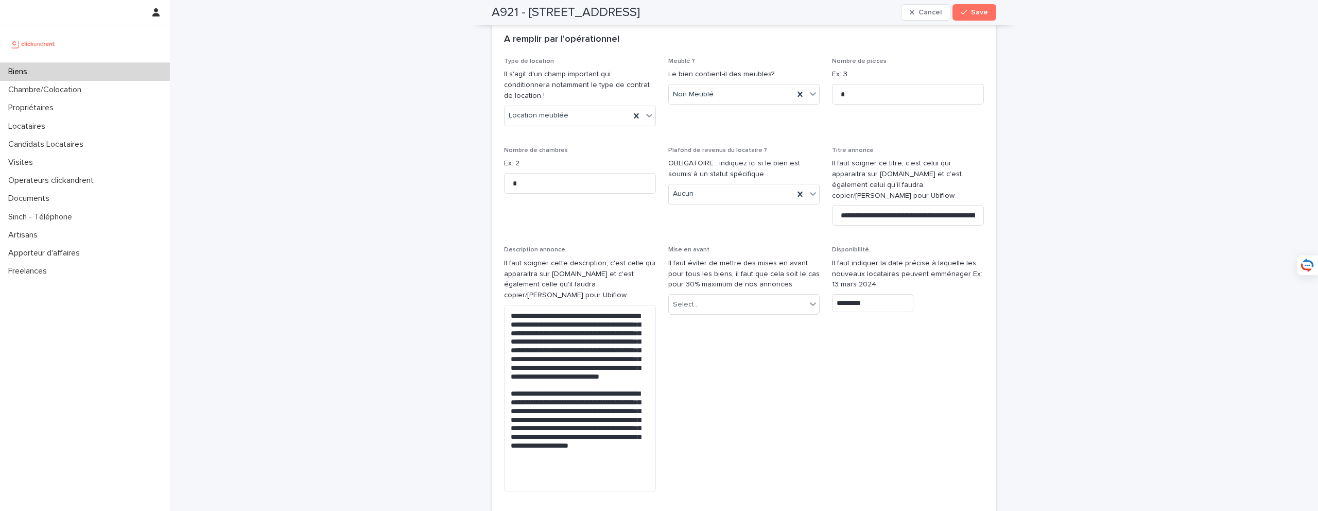
type input "**"
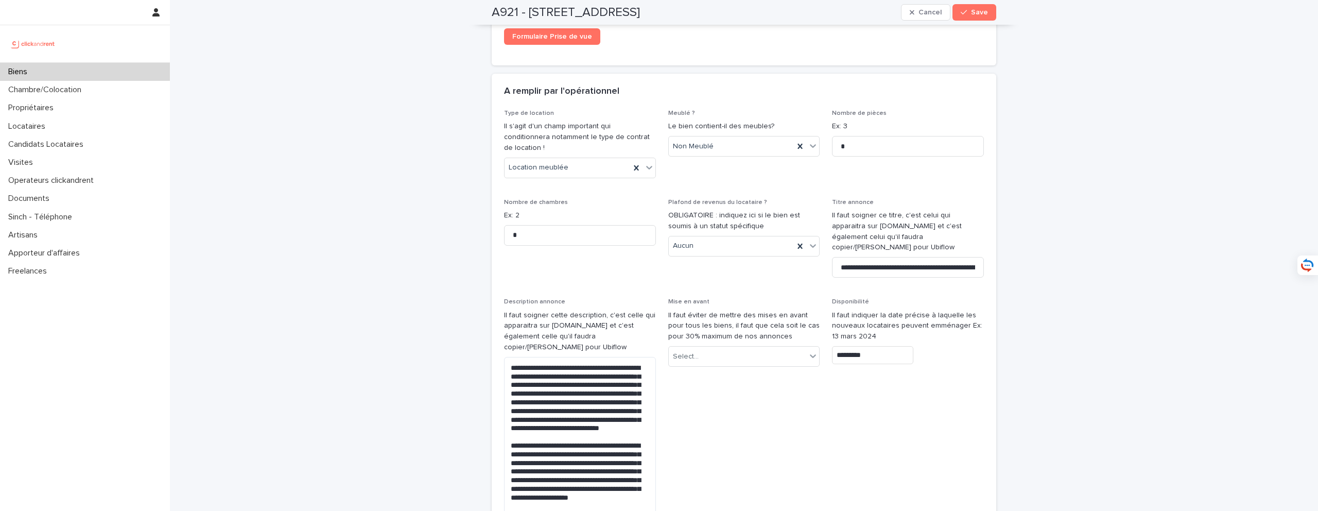
scroll to position [2835, 0]
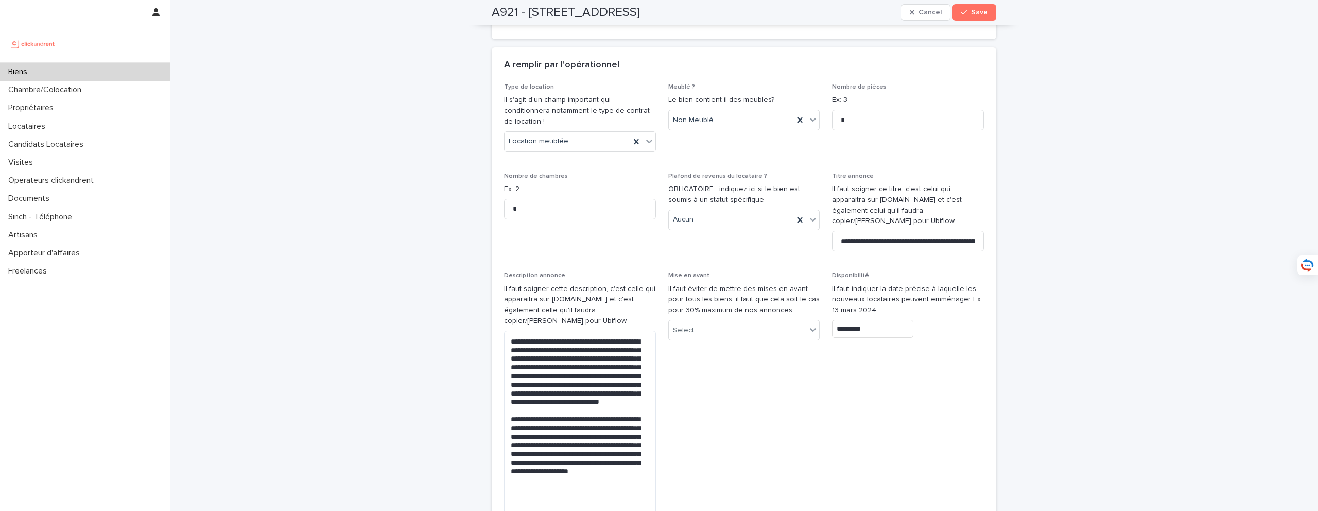
click at [597, 284] on p "Il faut soigner cette description, c'est celle qui apparaitra sur [DOMAIN_NAME]…" at bounding box center [580, 305] width 152 height 43
click at [580, 330] on textarea "**********" at bounding box center [580, 423] width 152 height 186
click at [597, 330] on textarea "**********" at bounding box center [580, 423] width 152 height 186
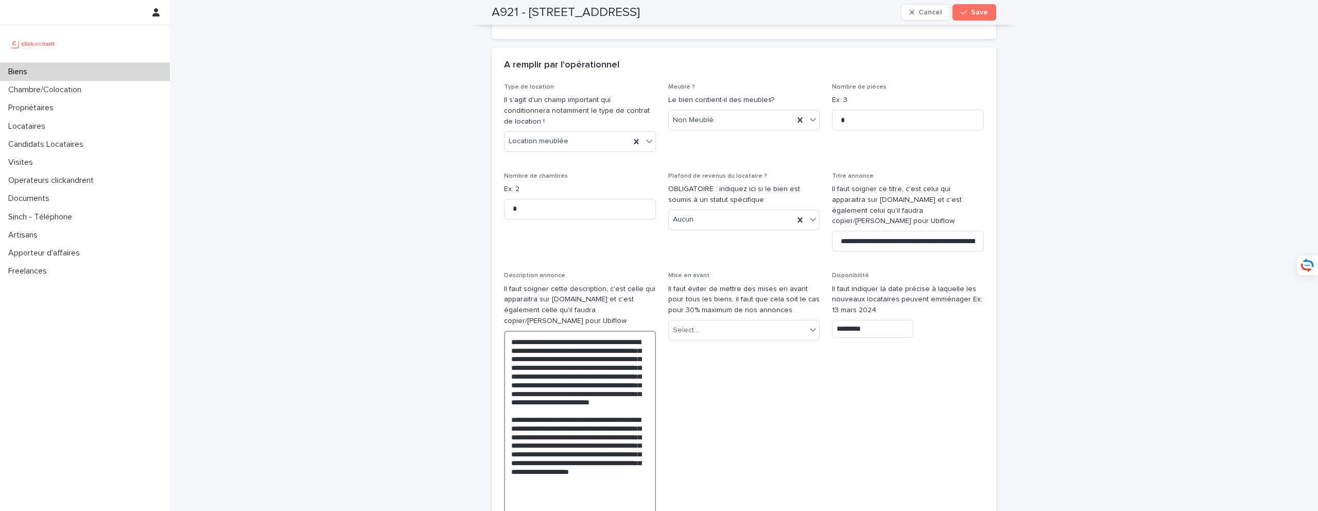
click at [615, 330] on textarea "**********" at bounding box center [580, 427] width 152 height 195
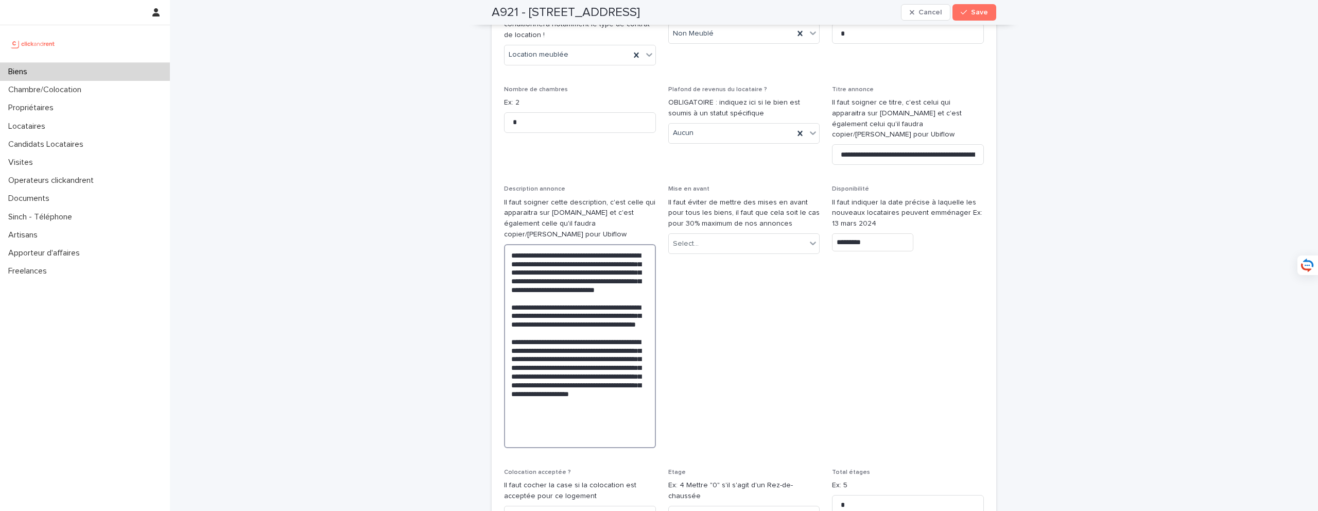
scroll to position [2934, 0]
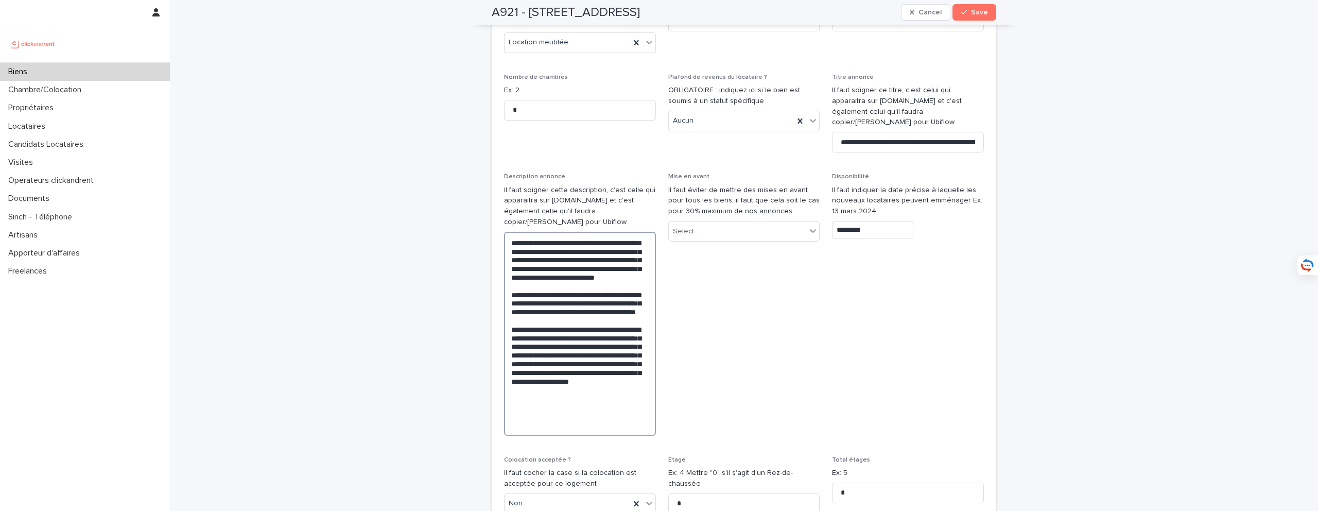
click at [546, 338] on textarea "**********" at bounding box center [580, 334] width 152 height 204
type textarea "**********"
click at [705, 185] on p "Il faut éviter de mettre des mises en avant pour tous les biens, il faut que ce…" at bounding box center [744, 201] width 152 height 32
click at [705, 223] on div "Select..." at bounding box center [738, 231] width 138 height 17
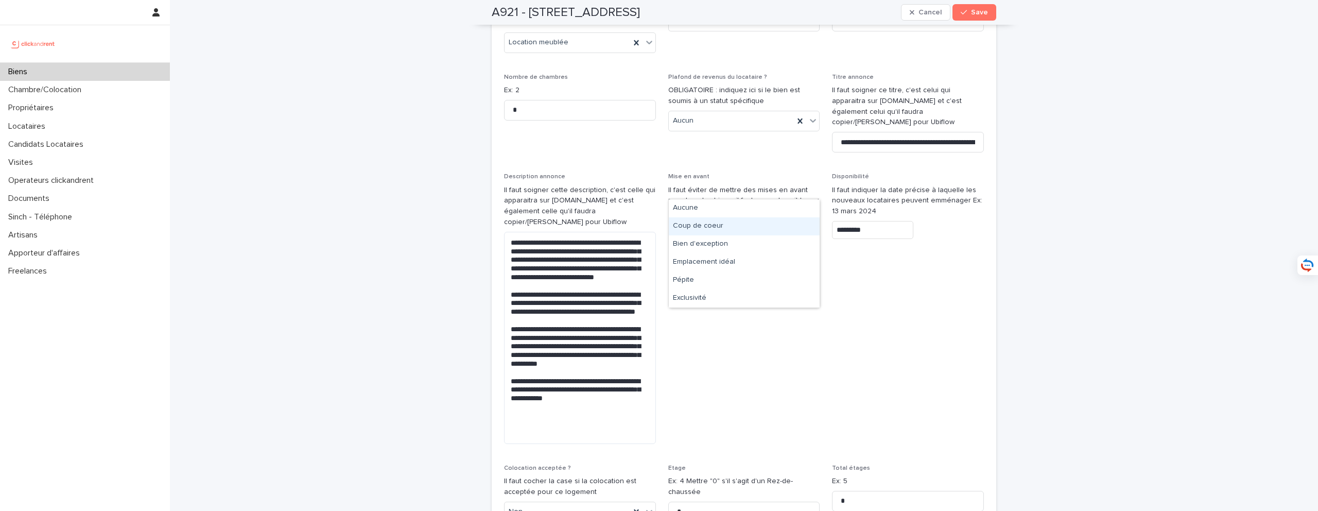
click at [720, 222] on div "Coup de coeur" at bounding box center [744, 226] width 151 height 18
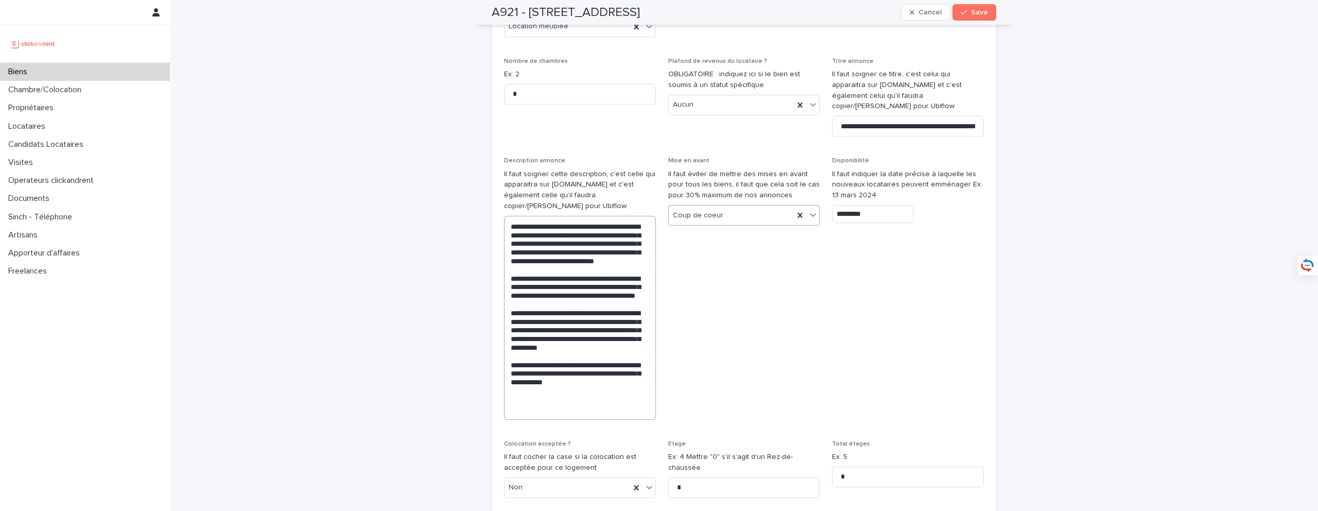
scroll to position [3009, 0]
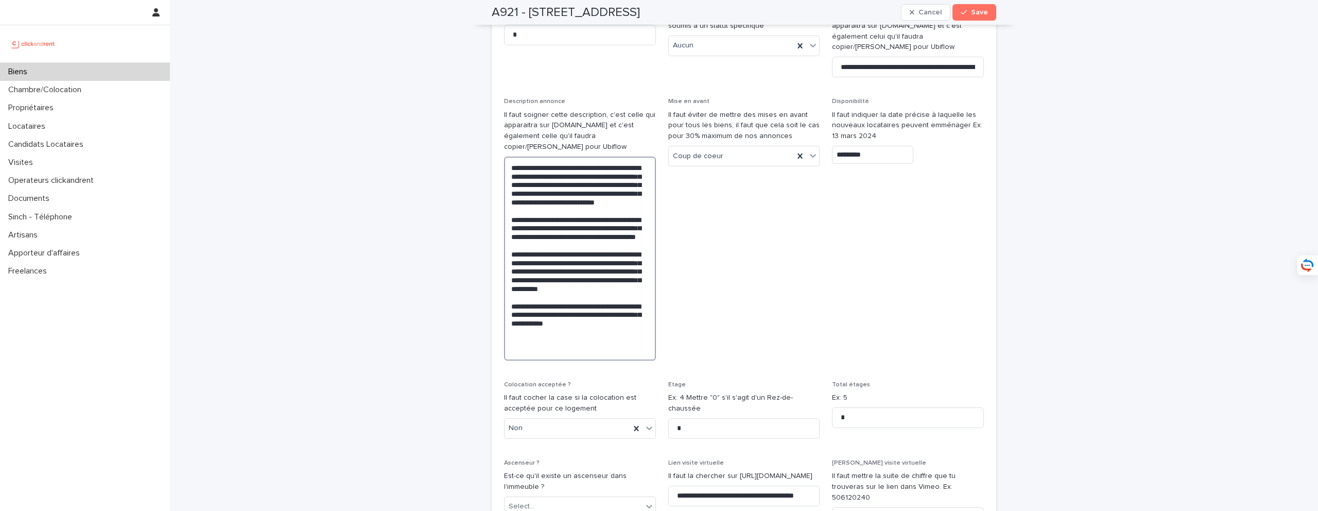
click at [576, 292] on textarea "**********" at bounding box center [580, 258] width 152 height 204
drag, startPoint x: 607, startPoint y: 292, endPoint x: 491, endPoint y: 90, distance: 233.5
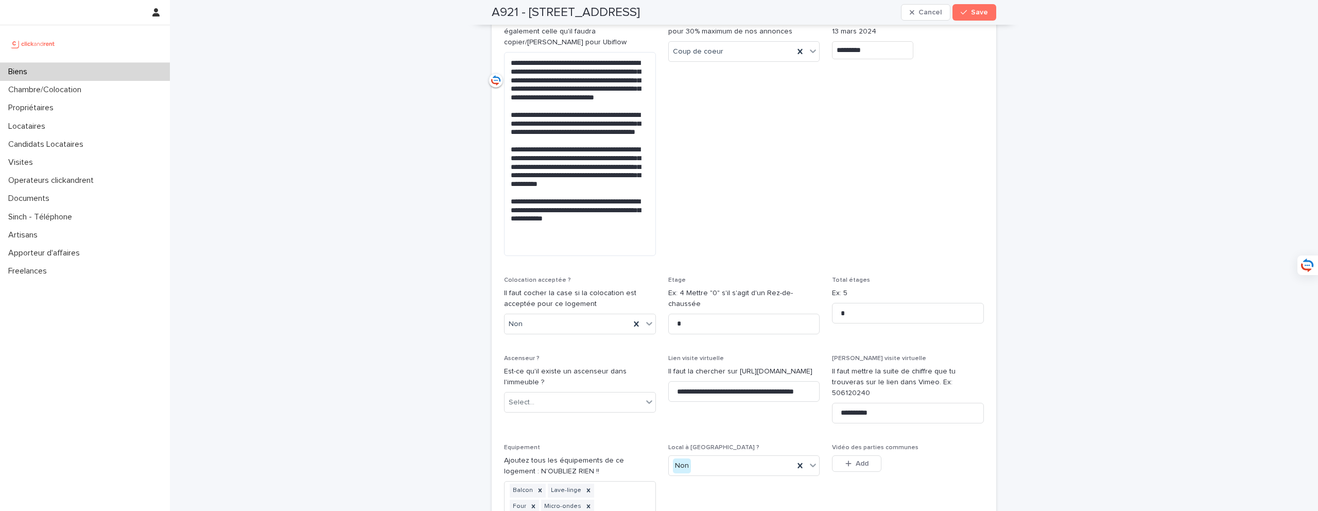
scroll to position [3073, 0]
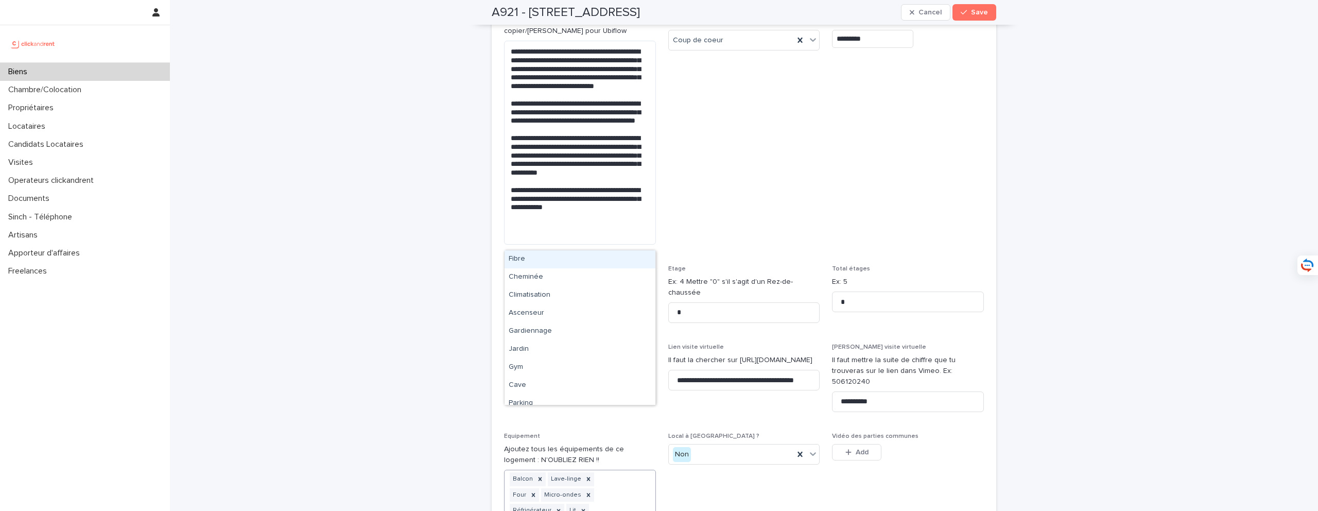
click at [614, 474] on div "Balcon Lave-linge Four Micro-ondes Réfrigérateur Lit Canapé Table Bureau Chaise…" at bounding box center [567, 518] width 126 height 97
type input "****"
click at [546, 396] on div "Cave" at bounding box center [579, 396] width 151 height 18
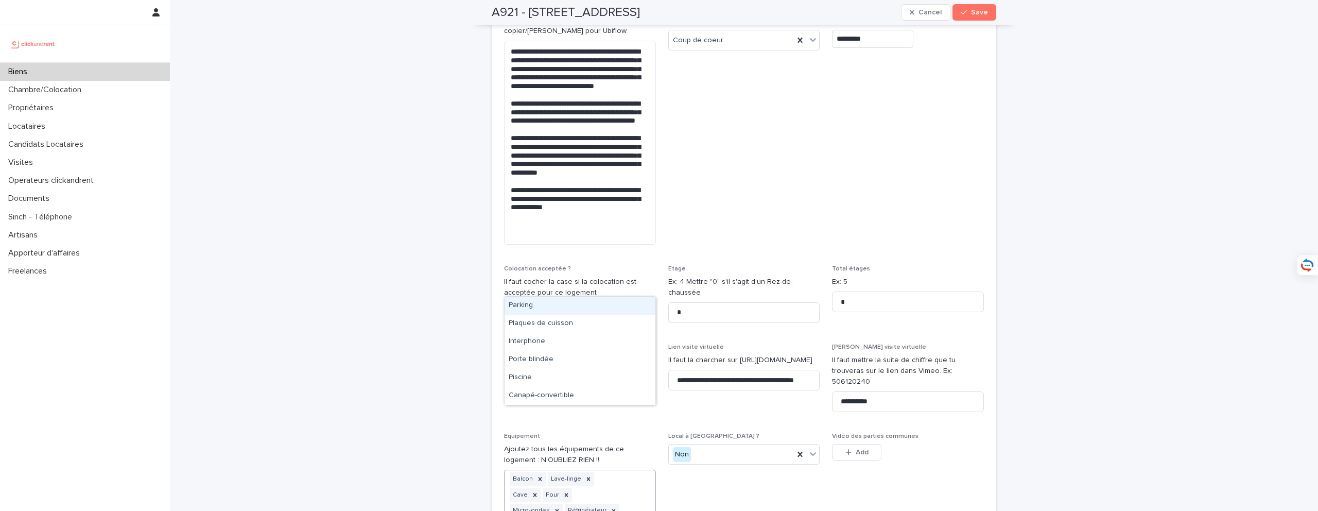
type input "***"
click at [583, 392] on div "Parking" at bounding box center [579, 396] width 151 height 18
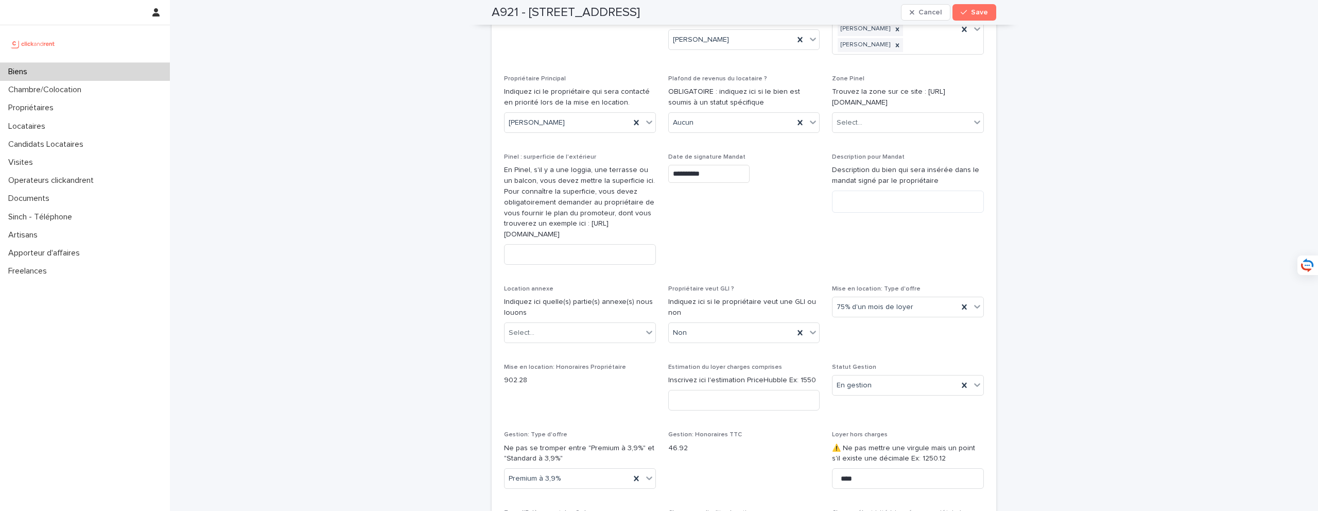
scroll to position [835, 0]
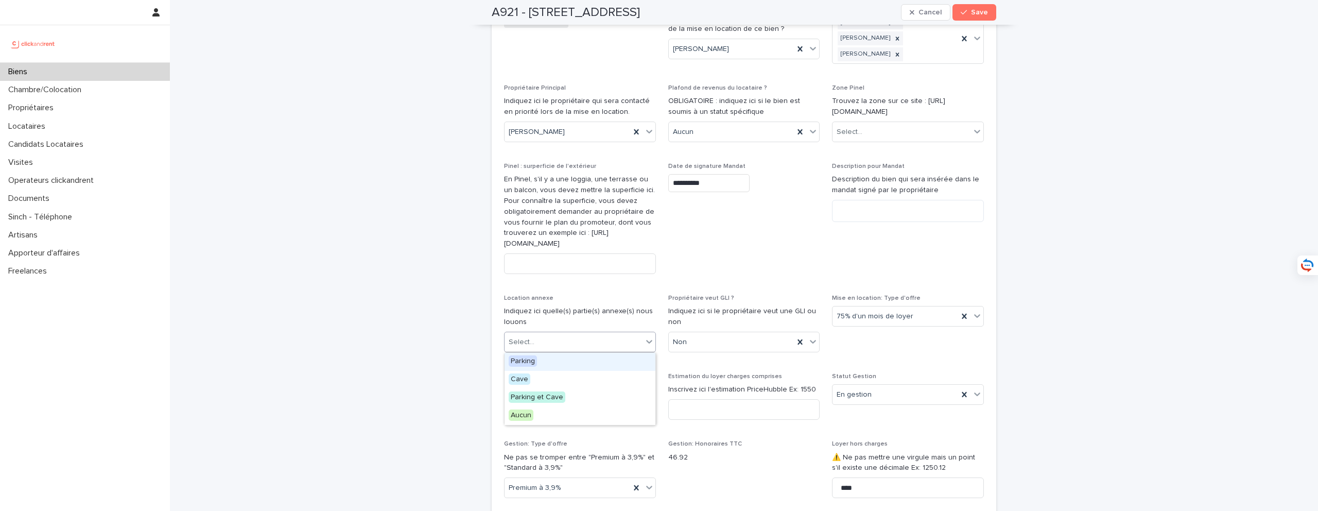
click at [600, 341] on div "Select..." at bounding box center [573, 342] width 138 height 17
click at [595, 397] on div "Parking et Cave" at bounding box center [579, 398] width 151 height 18
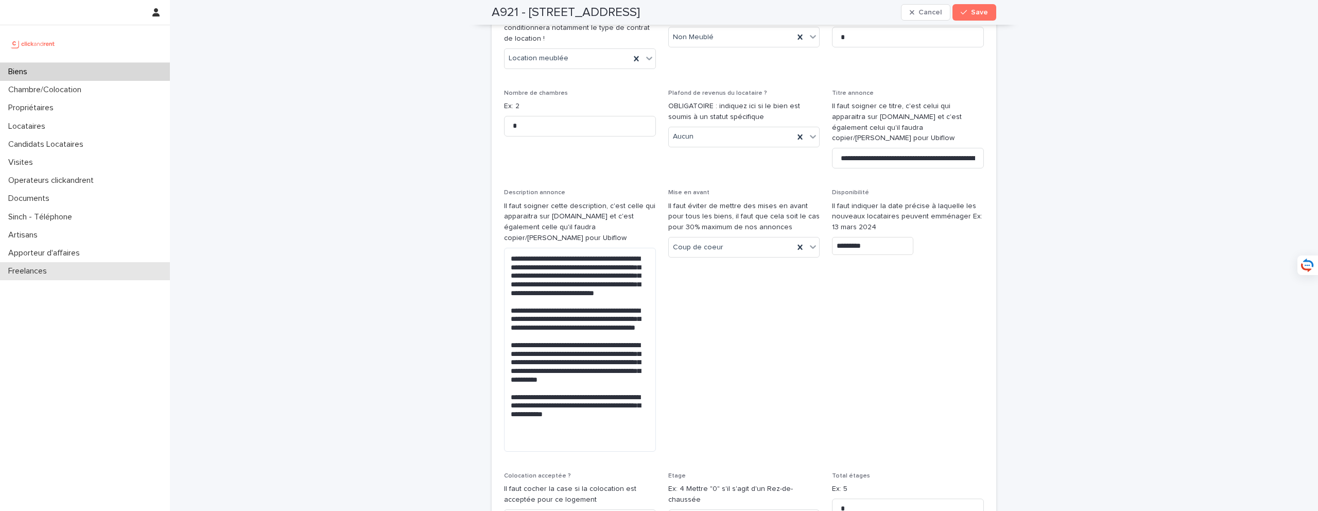
scroll to position [2943, 0]
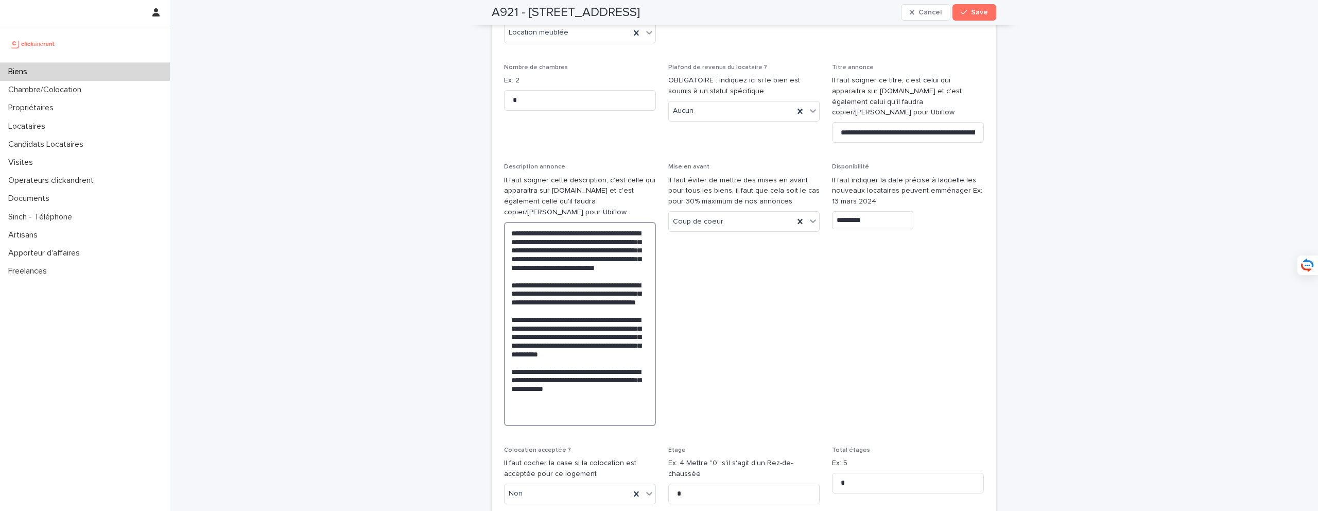
click at [616, 353] on textarea "**********" at bounding box center [580, 324] width 152 height 204
click at [619, 363] on textarea "**********" at bounding box center [580, 324] width 152 height 204
paste textarea "**********"
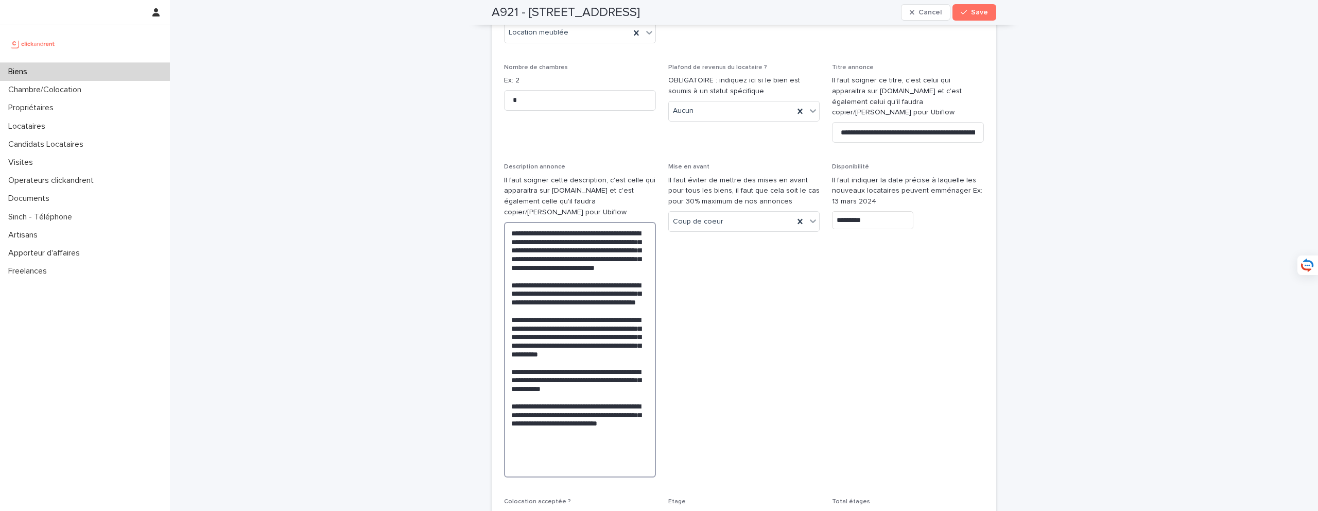
click at [601, 419] on textarea "**********" at bounding box center [580, 349] width 152 height 255
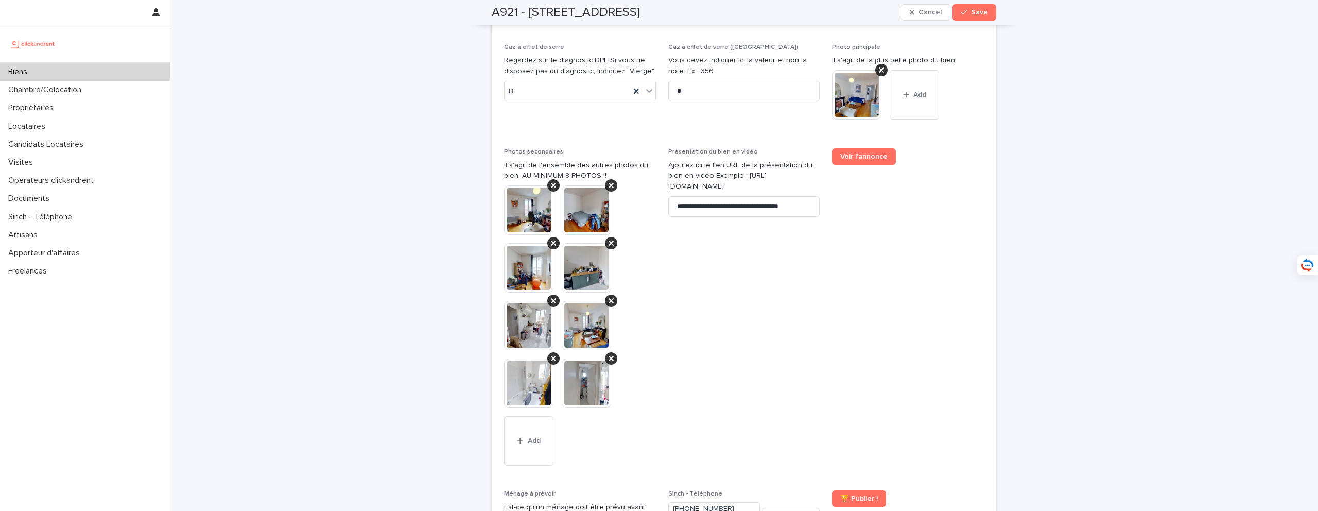
scroll to position [4121, 0]
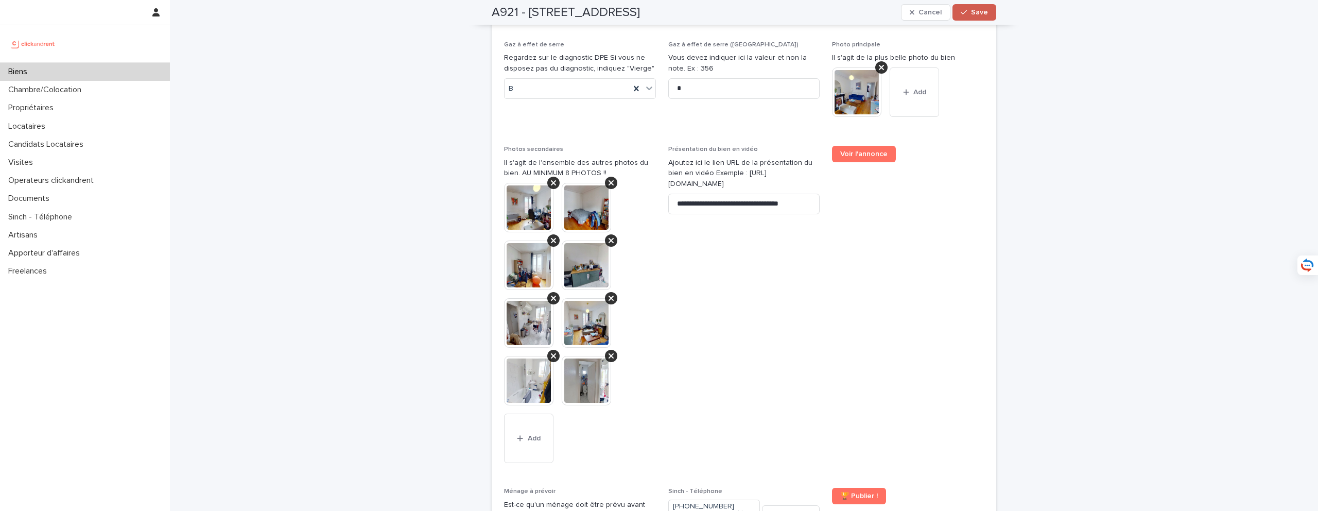
type textarea "**********"
click at [974, 17] on button "Save" at bounding box center [974, 12] width 44 height 16
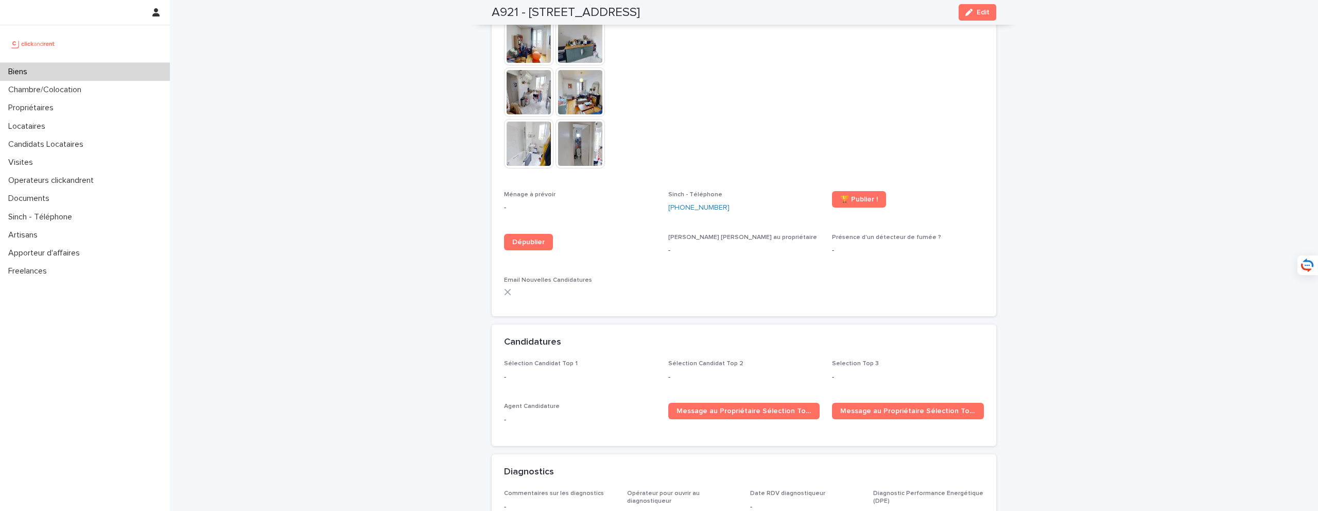
scroll to position [2552, 0]
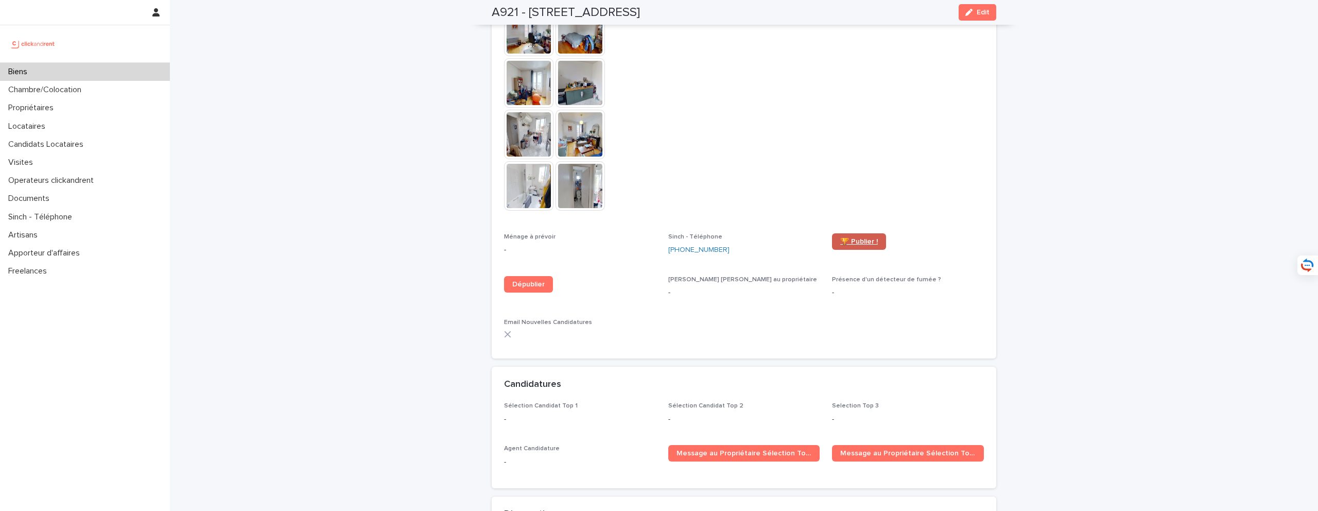
click at [865, 248] on link "🏆 Publier !" at bounding box center [859, 241] width 54 height 16
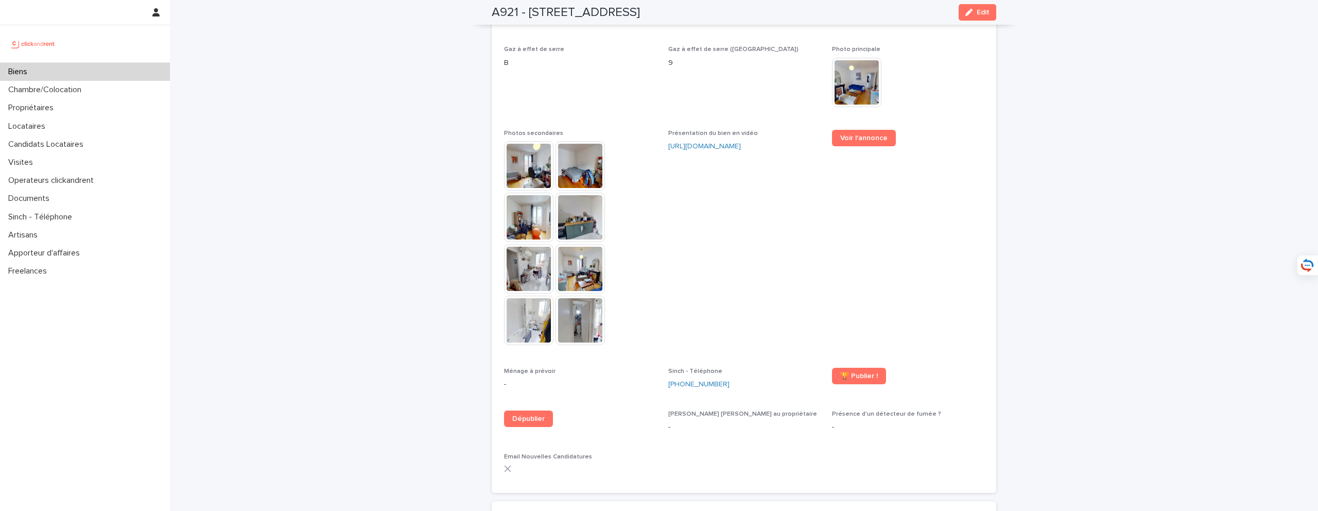
scroll to position [2405, 0]
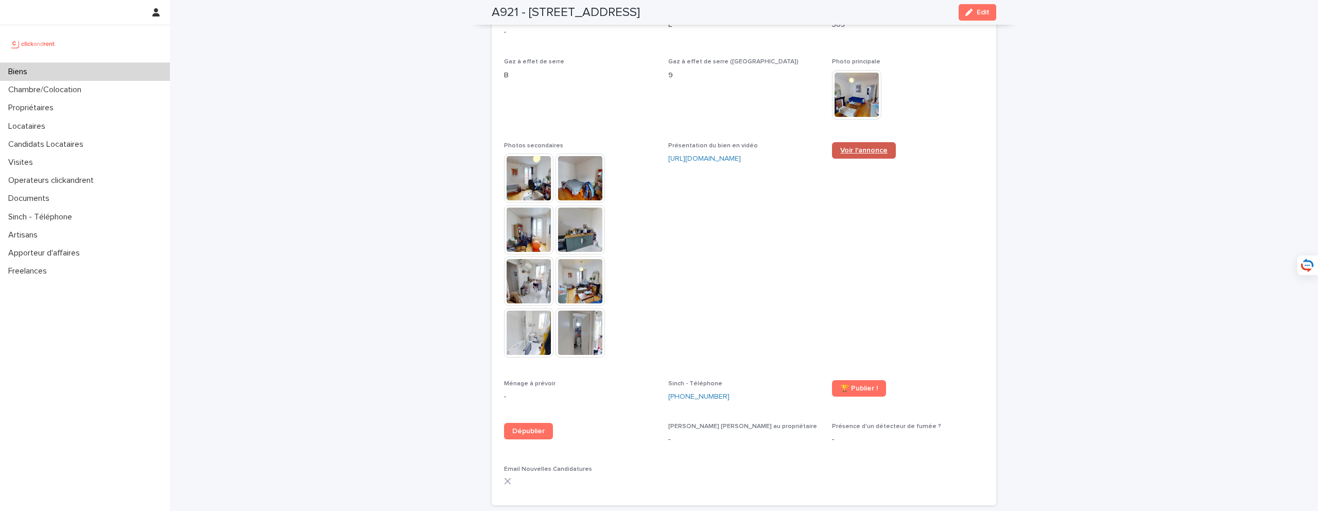
click at [860, 147] on span "Voir l'annonce" at bounding box center [863, 150] width 47 height 7
click at [80, 75] on div "Biens" at bounding box center [85, 72] width 170 height 18
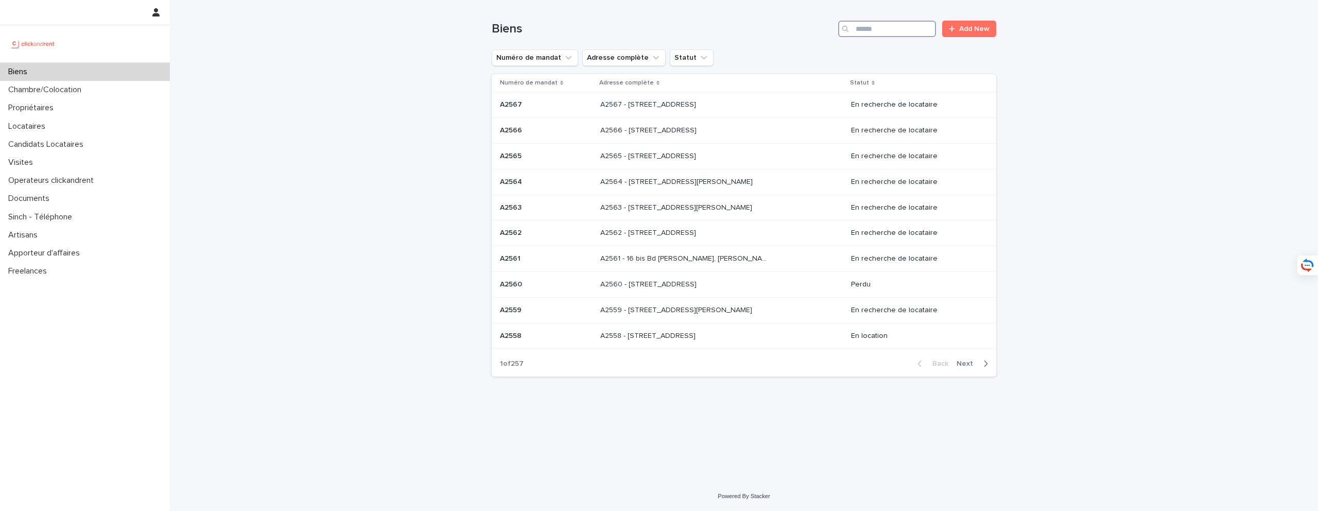
click at [919, 32] on input "Search" at bounding box center [887, 29] width 98 height 16
type input "****"
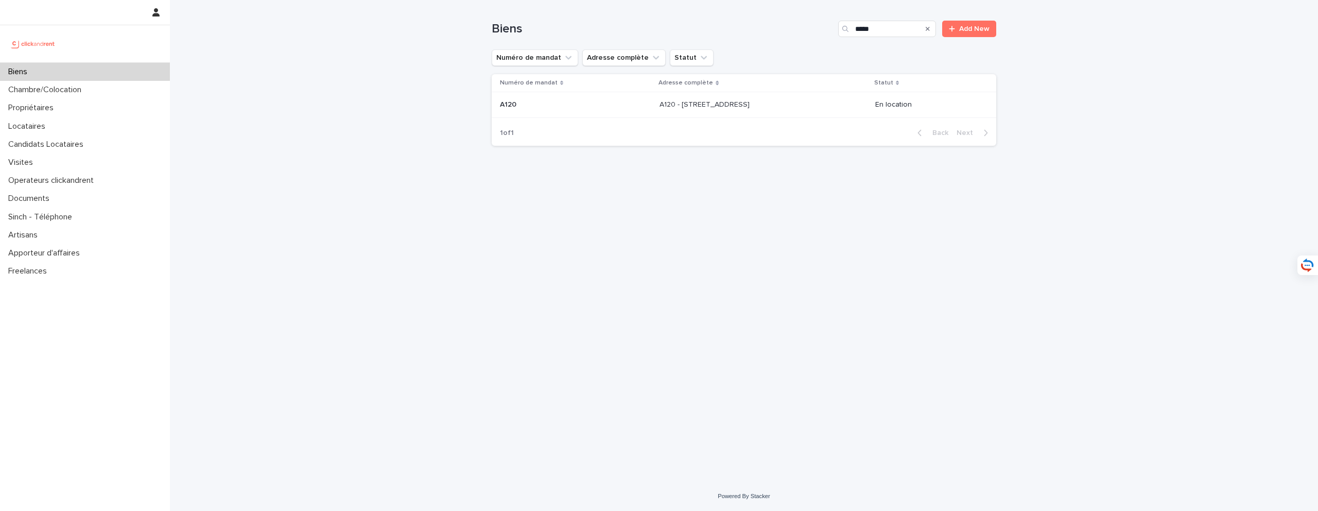
click at [751, 101] on p "A120 - [STREET_ADDRESS]" at bounding box center [705, 103] width 92 height 11
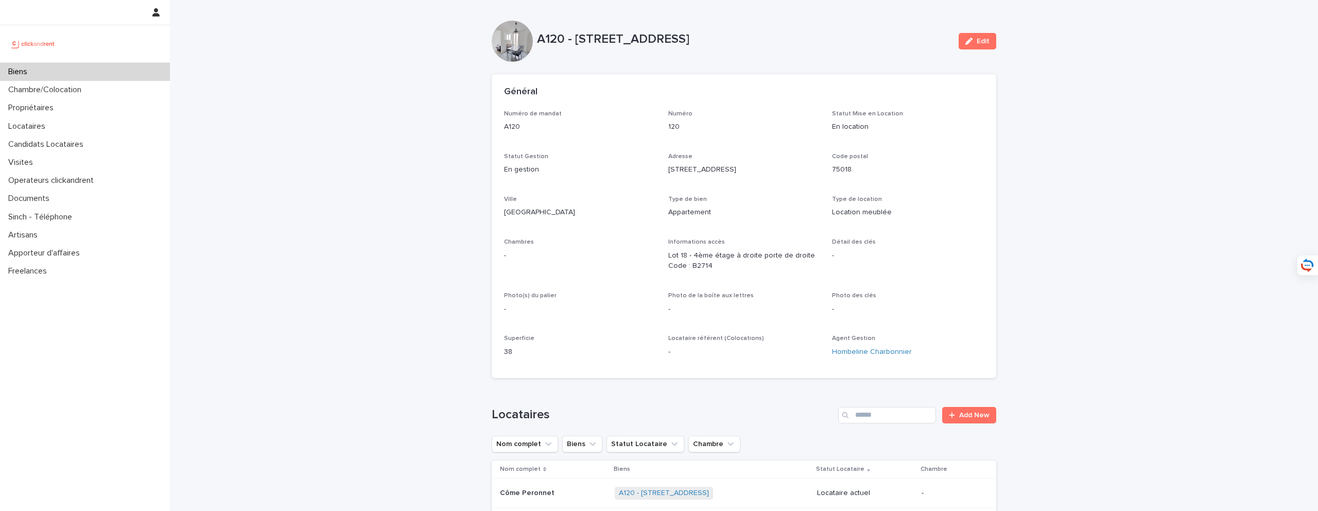
scroll to position [197, 0]
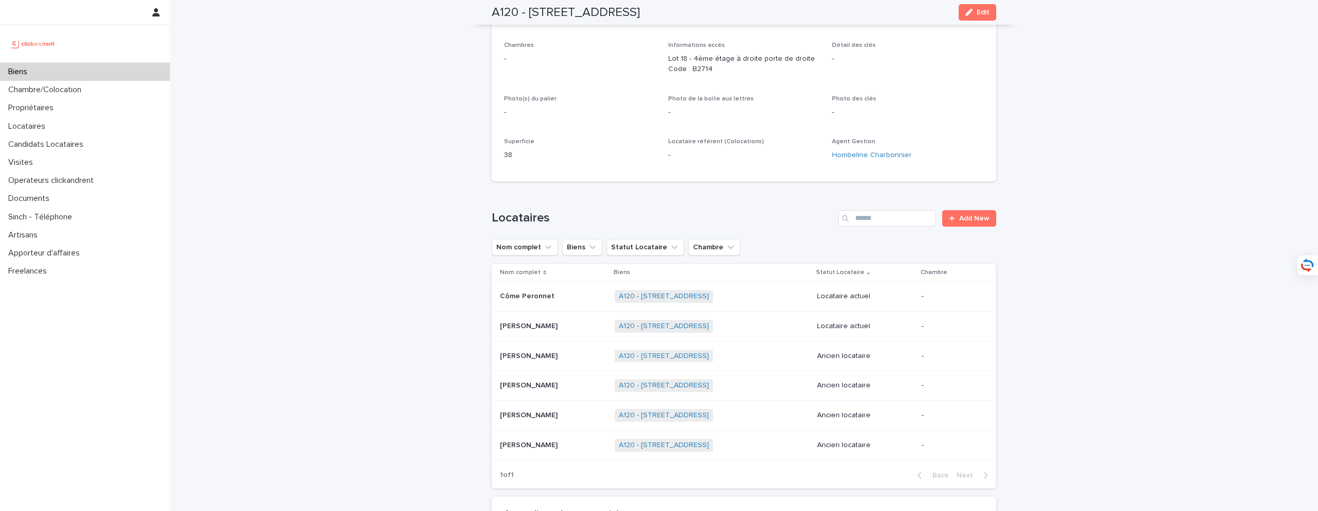
click at [554, 296] on p at bounding box center [553, 296] width 107 height 9
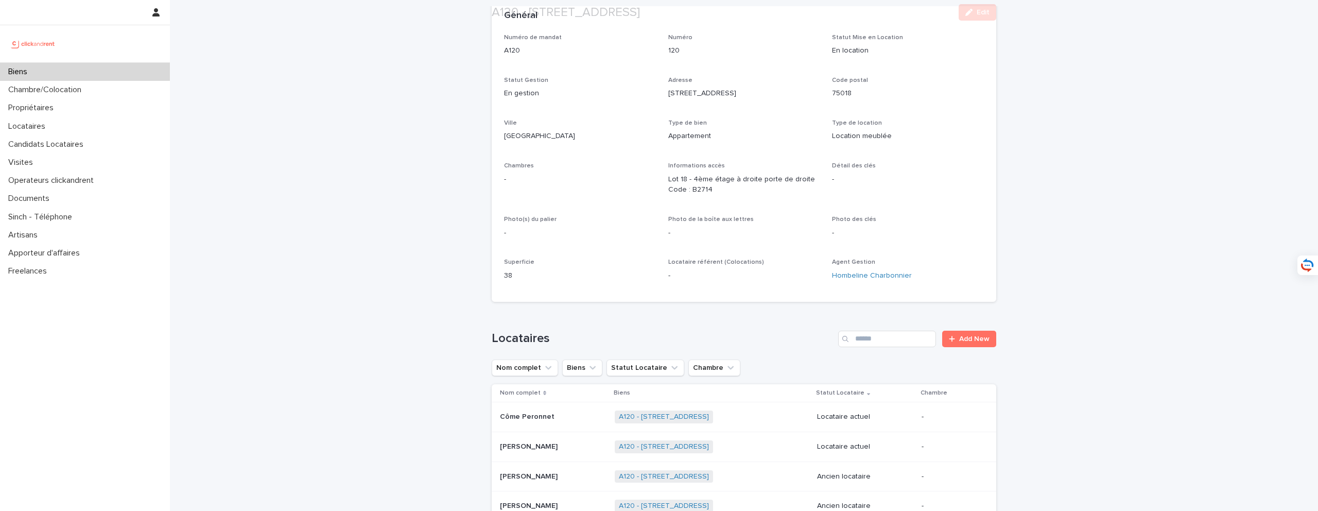
scroll to position [287, 0]
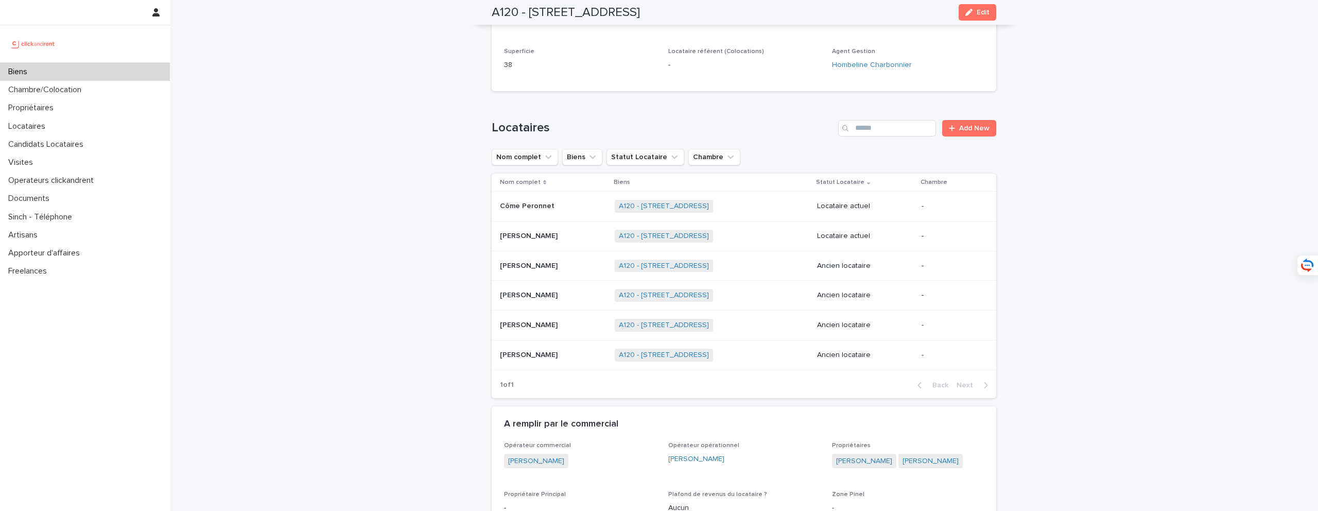
click at [580, 353] on p at bounding box center [553, 355] width 107 height 9
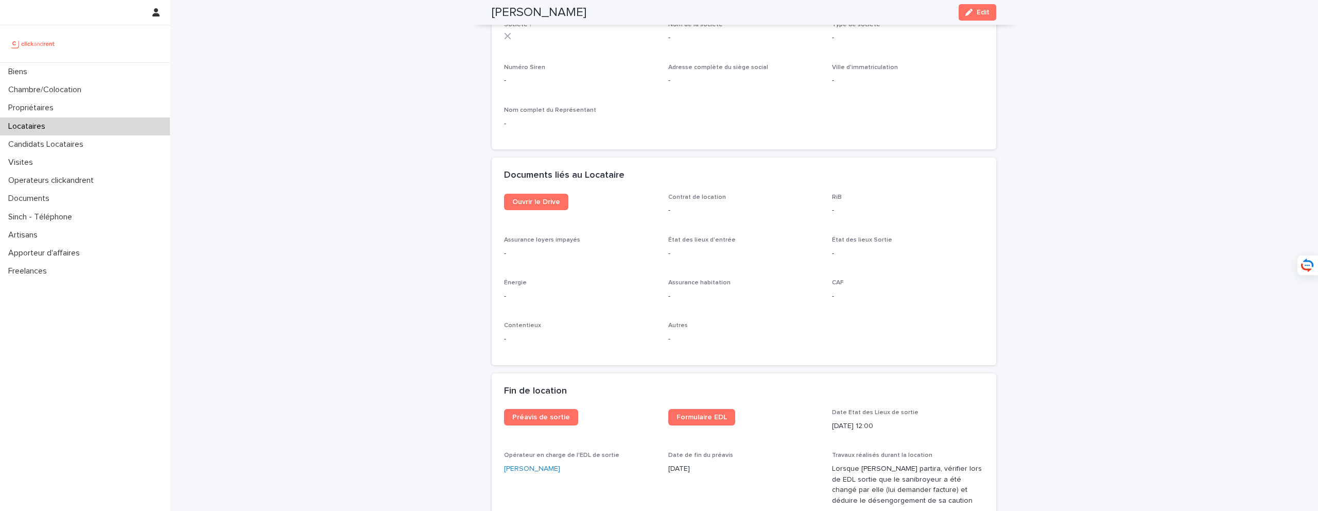
scroll to position [1005, 0]
click at [549, 190] on div "Ouvrir le Drive" at bounding box center [580, 202] width 152 height 25
click at [550, 190] on link "Ouvrir le Drive" at bounding box center [536, 198] width 64 height 16
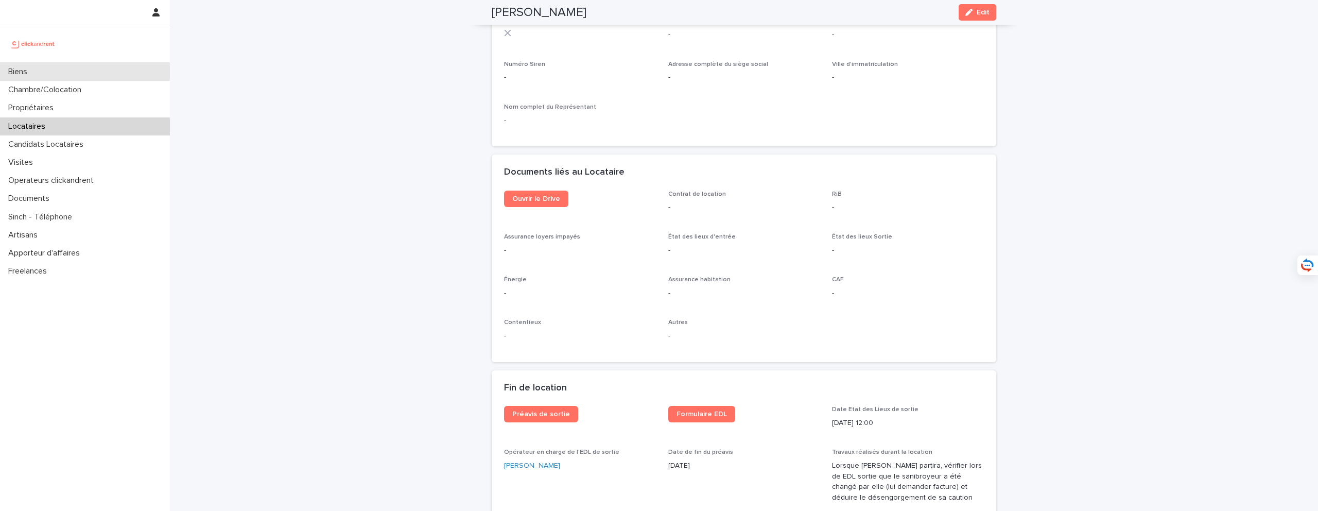
click at [83, 76] on div "Biens" at bounding box center [85, 72] width 170 height 18
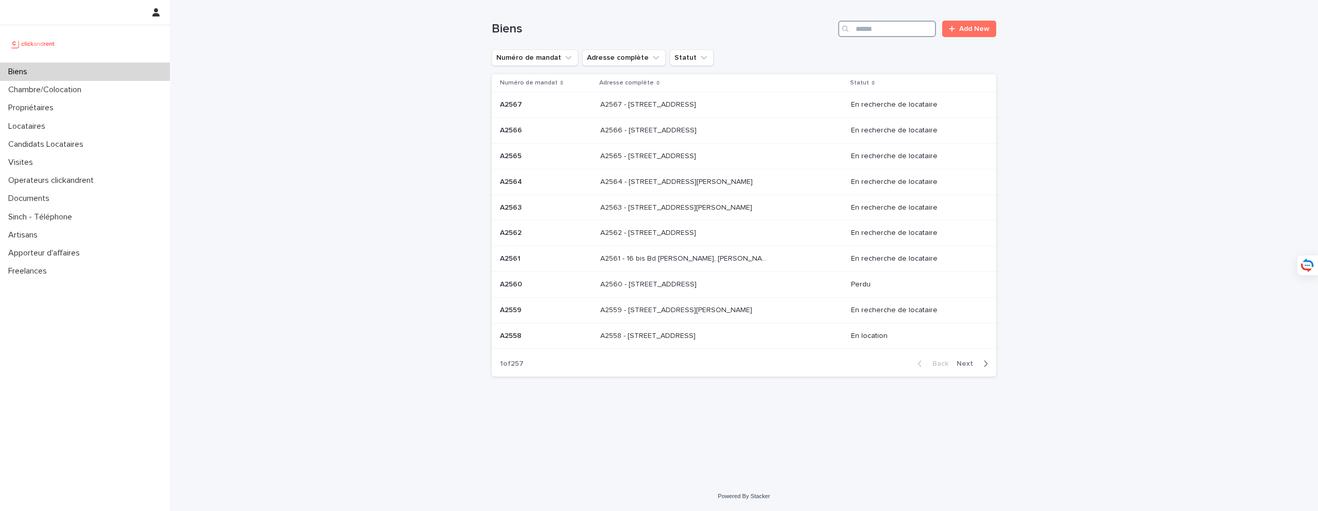
click at [906, 30] on input "Search" at bounding box center [887, 29] width 98 height 16
type input "***"
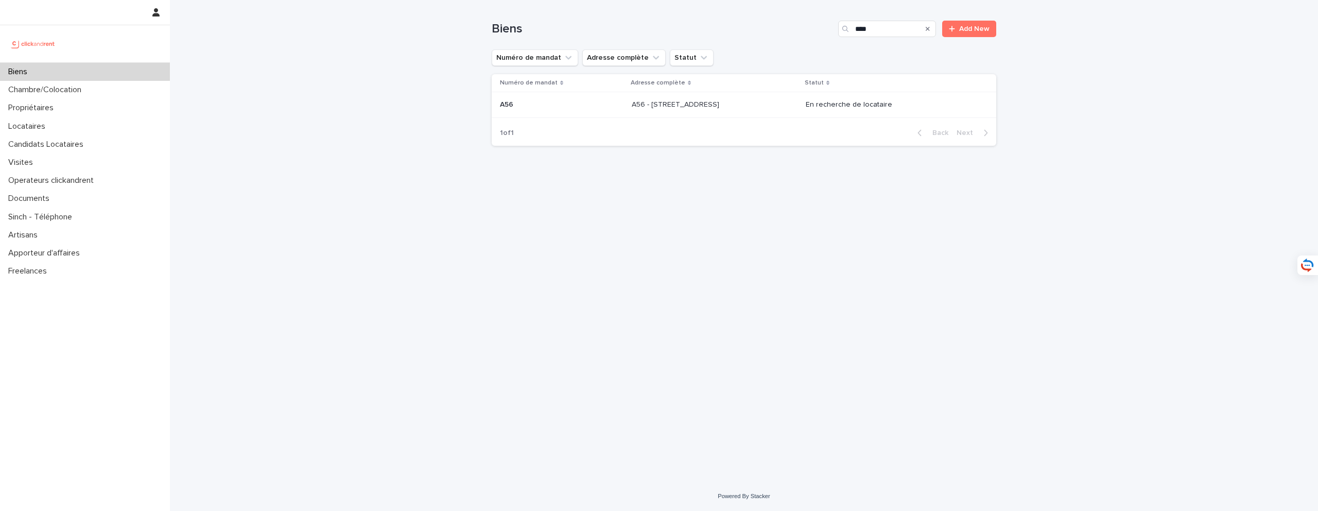
click at [756, 103] on p at bounding box center [715, 104] width 166 height 9
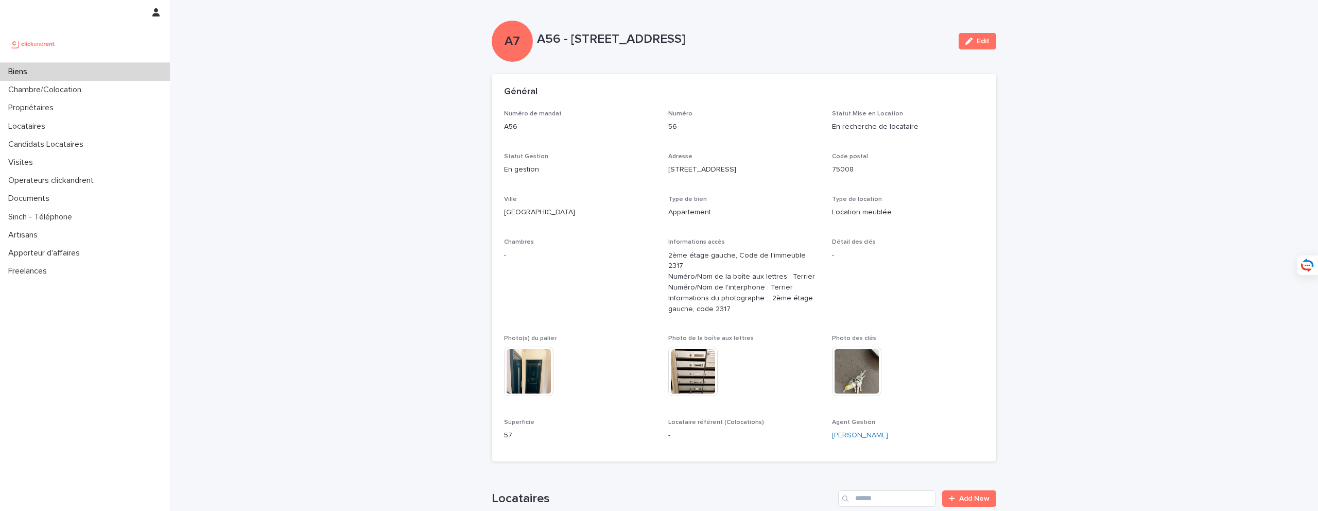
click at [595, 51] on div "A7 A56 - [STREET_ADDRESS] Edit" at bounding box center [744, 41] width 504 height 41
drag, startPoint x: 537, startPoint y: 38, endPoint x: 815, endPoint y: 42, distance: 278.0
click at [815, 42] on p "A56 - [STREET_ADDRESS]" at bounding box center [743, 39] width 413 height 15
copy p "A56 - [STREET_ADDRESS]"
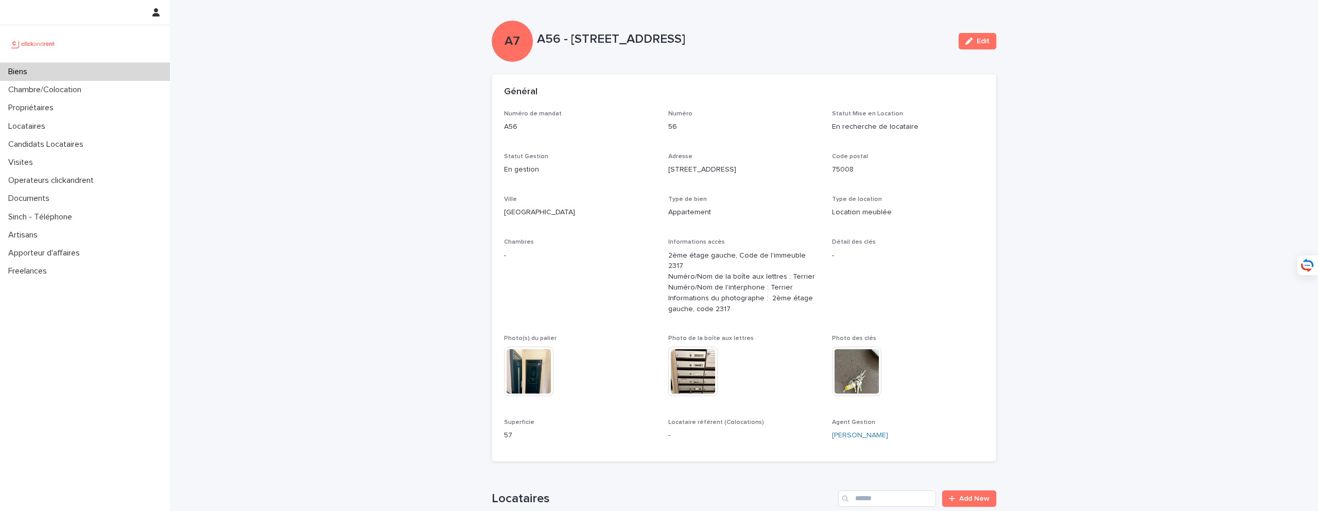
drag, startPoint x: 537, startPoint y: 40, endPoint x: 854, endPoint y: 44, distance: 316.6
click at [854, 44] on p "A56 - [STREET_ADDRESS]" at bounding box center [743, 39] width 413 height 15
copy p "A56 - [STREET_ADDRESS]"
click at [150, 71] on div "Biens" at bounding box center [85, 72] width 170 height 18
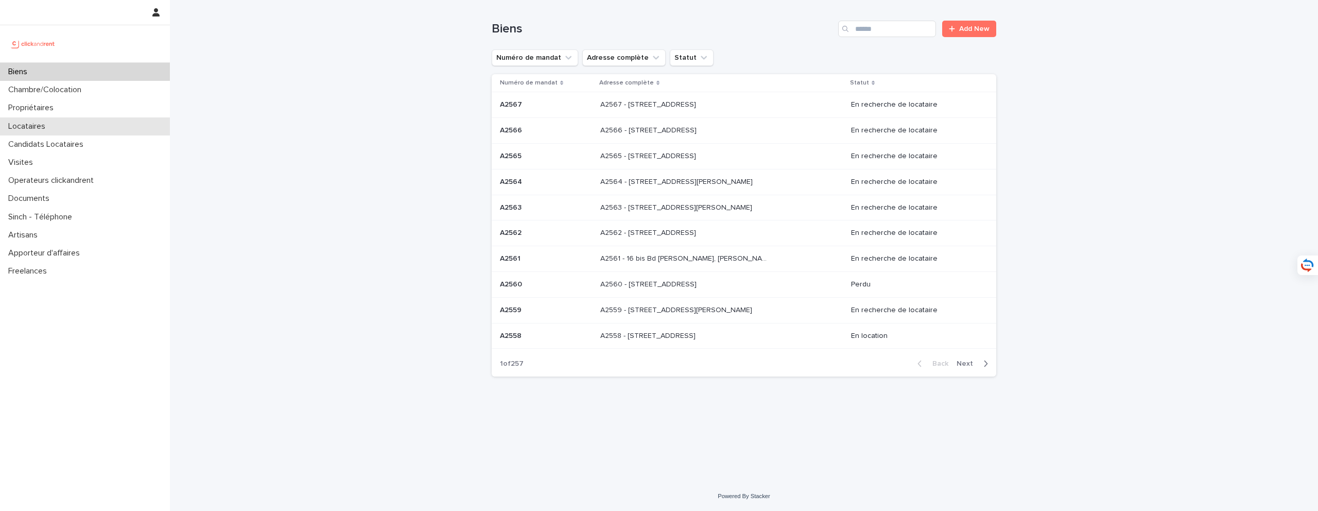
click at [52, 127] on p "Locataires" at bounding box center [28, 126] width 49 height 10
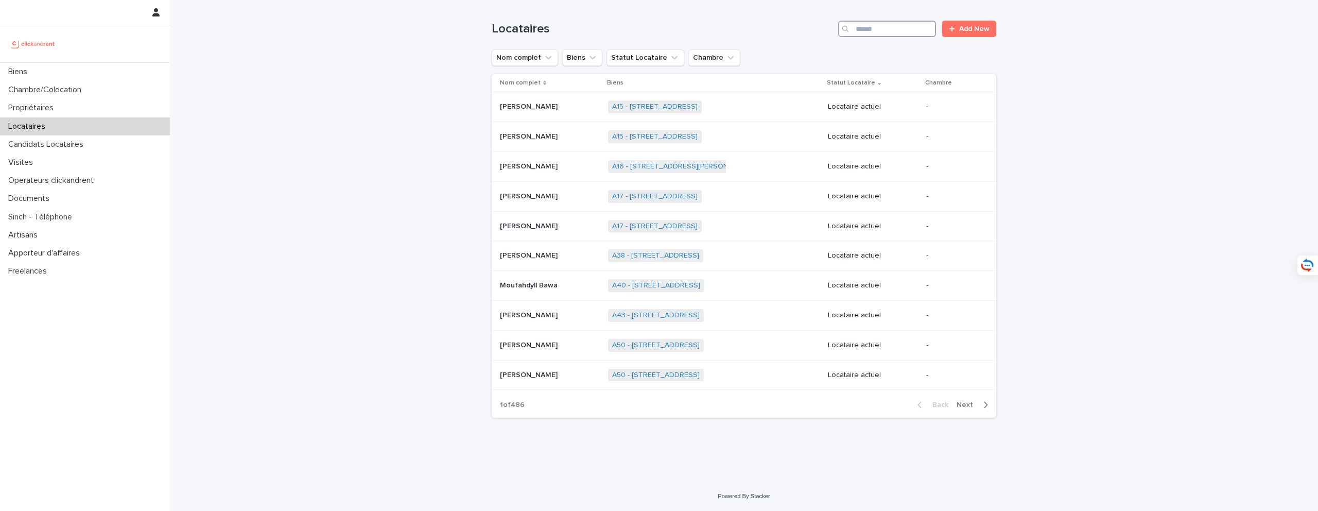
click at [873, 33] on input "Search" at bounding box center [887, 29] width 98 height 16
drag, startPoint x: 879, startPoint y: 32, endPoint x: 401, endPoint y: 49, distance: 477.4
click at [401, 49] on div "Loading... Saving… Loading... Saving… Locataires ** Add New Nom complet Biens S…" at bounding box center [744, 240] width 1148 height 481
type input "**"
click at [155, 73] on div "Biens" at bounding box center [85, 72] width 170 height 18
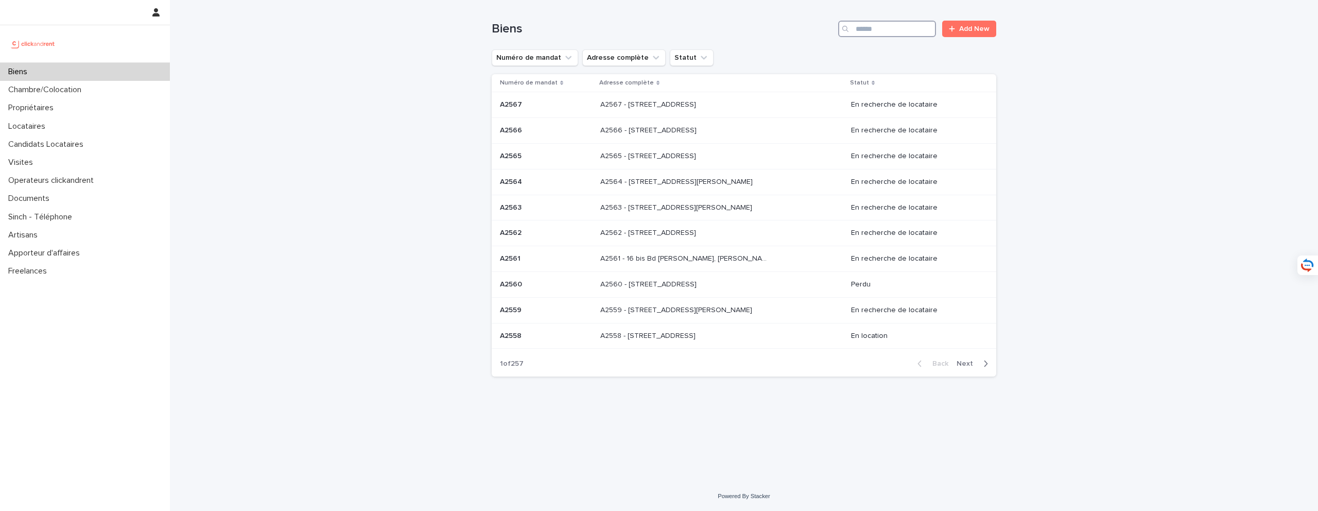
click at [879, 33] on input "Search" at bounding box center [887, 29] width 98 height 16
type input "****"
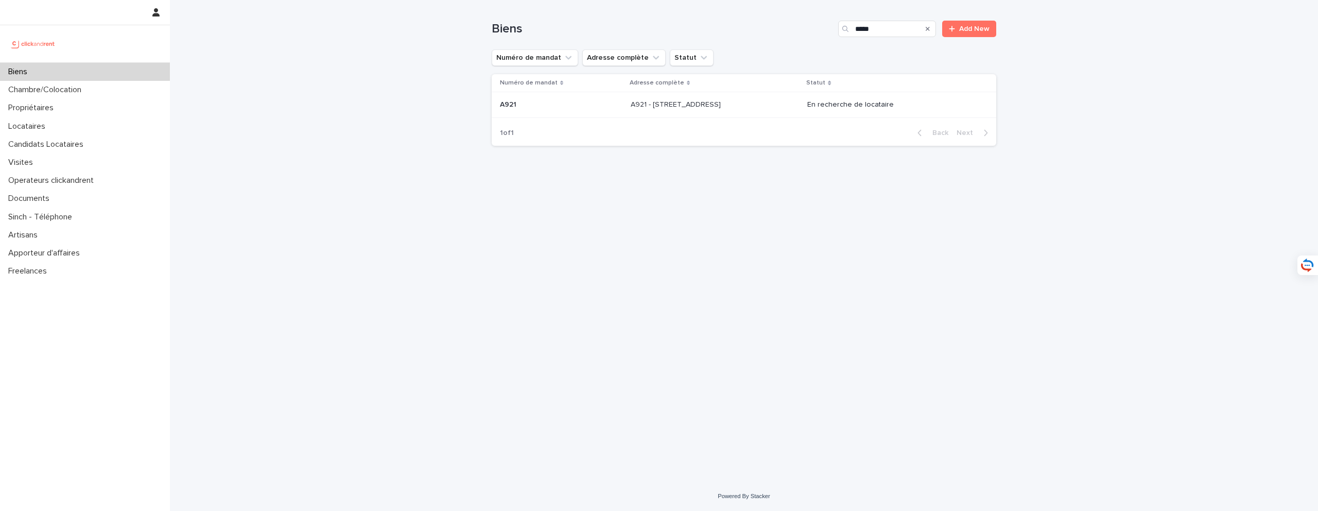
click at [717, 103] on p "A921 - [STREET_ADDRESS]" at bounding box center [676, 103] width 92 height 11
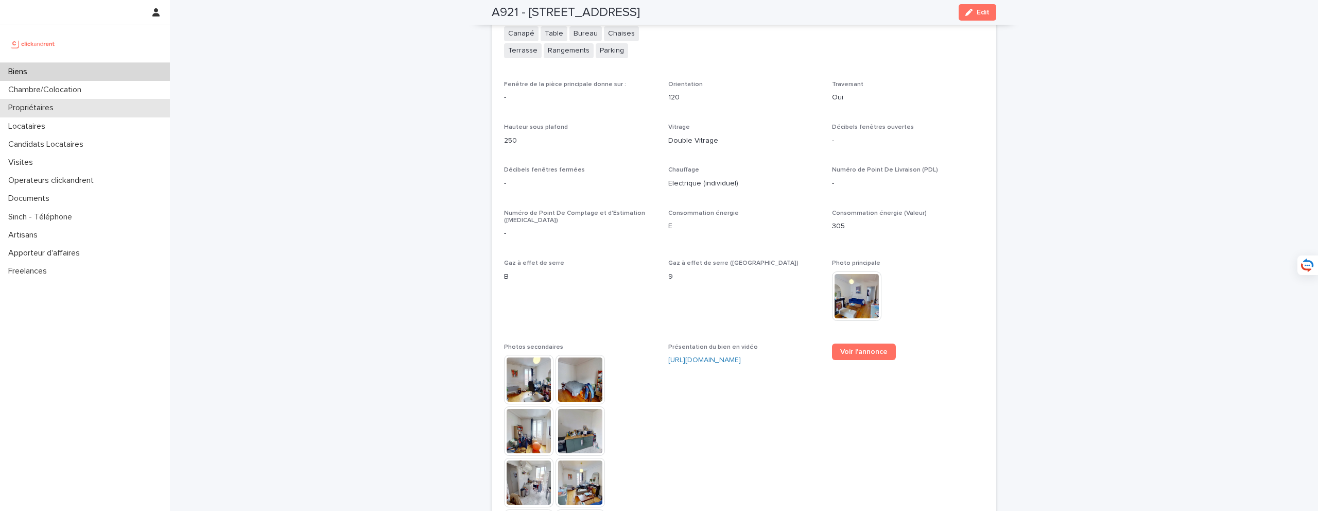
scroll to position [2273, 0]
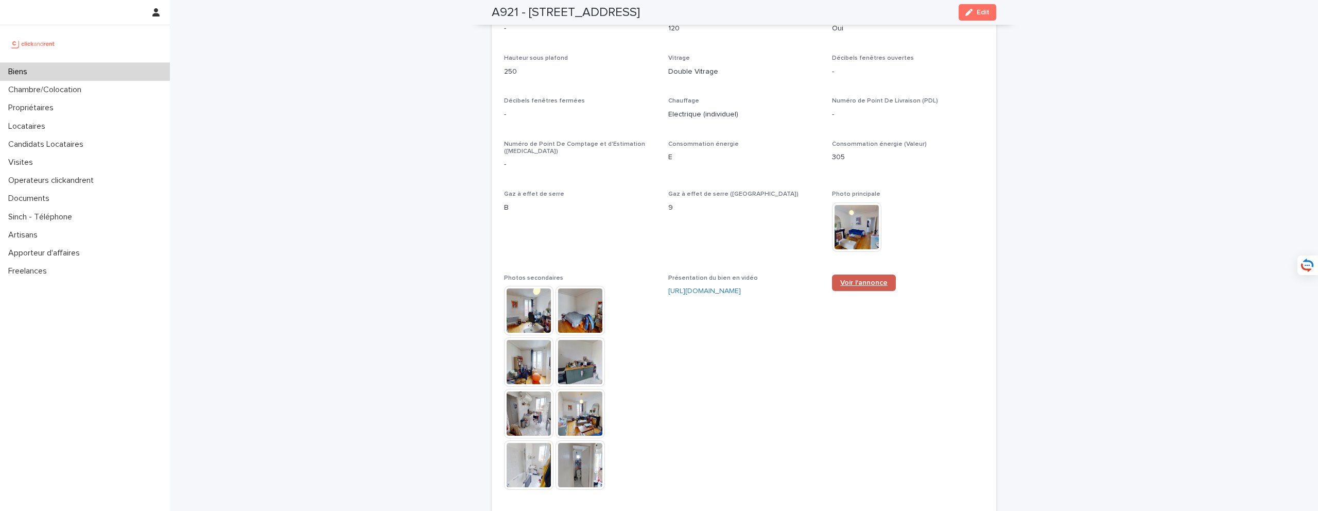
click at [870, 284] on span "Voir l'annonce" at bounding box center [863, 282] width 47 height 7
click at [111, 69] on div "Biens" at bounding box center [85, 72] width 170 height 18
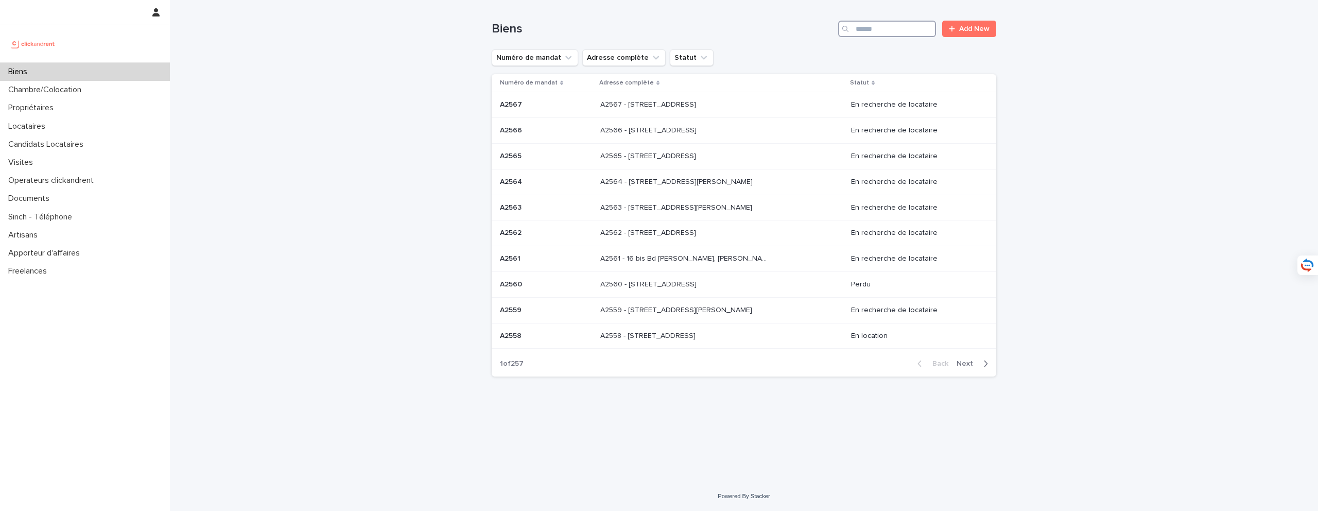
click at [869, 30] on input "Search" at bounding box center [887, 29] width 98 height 16
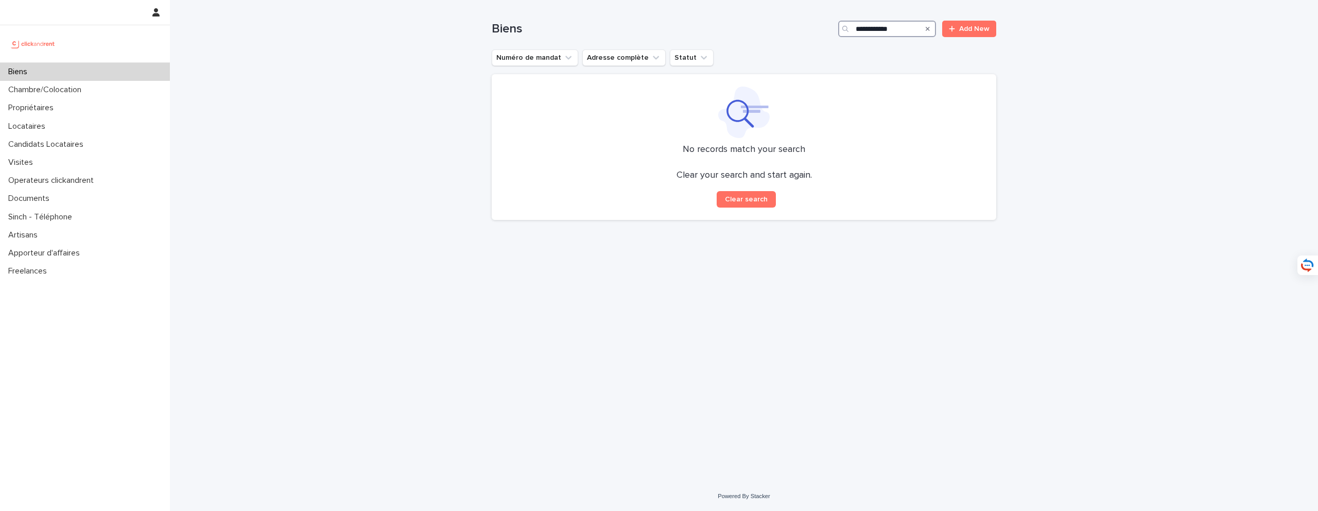
drag, startPoint x: 912, startPoint y: 28, endPoint x: 822, endPoint y: 28, distance: 89.6
click at [822, 28] on div "**********" at bounding box center [744, 29] width 504 height 16
type input "**********"
click at [96, 106] on div "Propriétaires" at bounding box center [85, 108] width 170 height 18
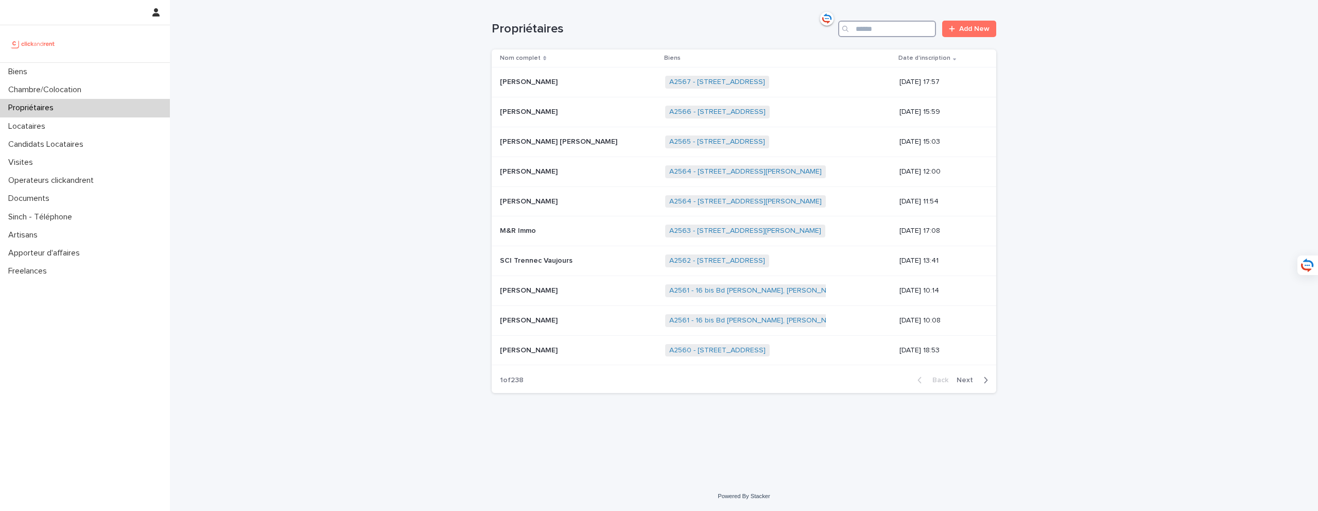
click at [889, 32] on input "Search" at bounding box center [887, 29] width 98 height 16
paste input "**********"
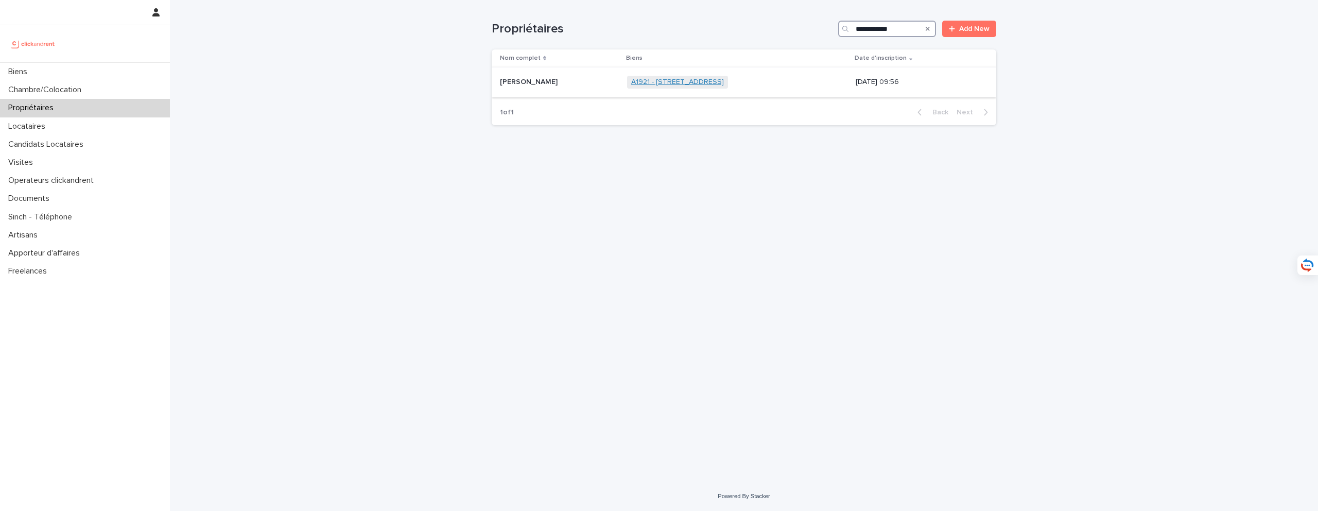
type input "**********"
click at [694, 81] on link "A1921 - [STREET_ADDRESS]" at bounding box center [677, 82] width 93 height 9
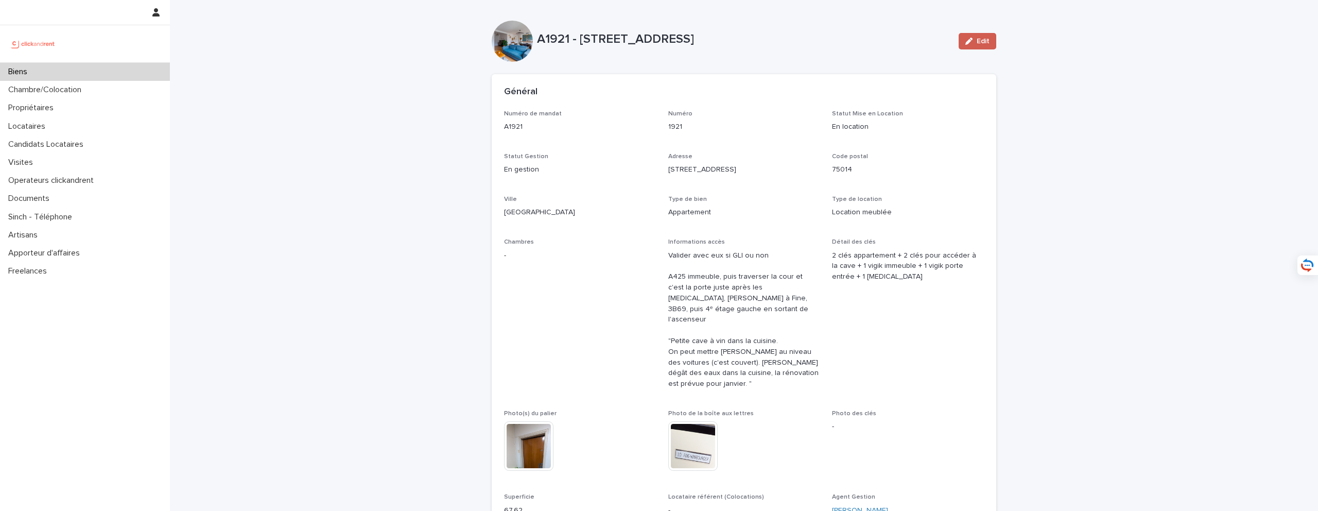
click at [979, 40] on span "Edit" at bounding box center [982, 41] width 13 height 7
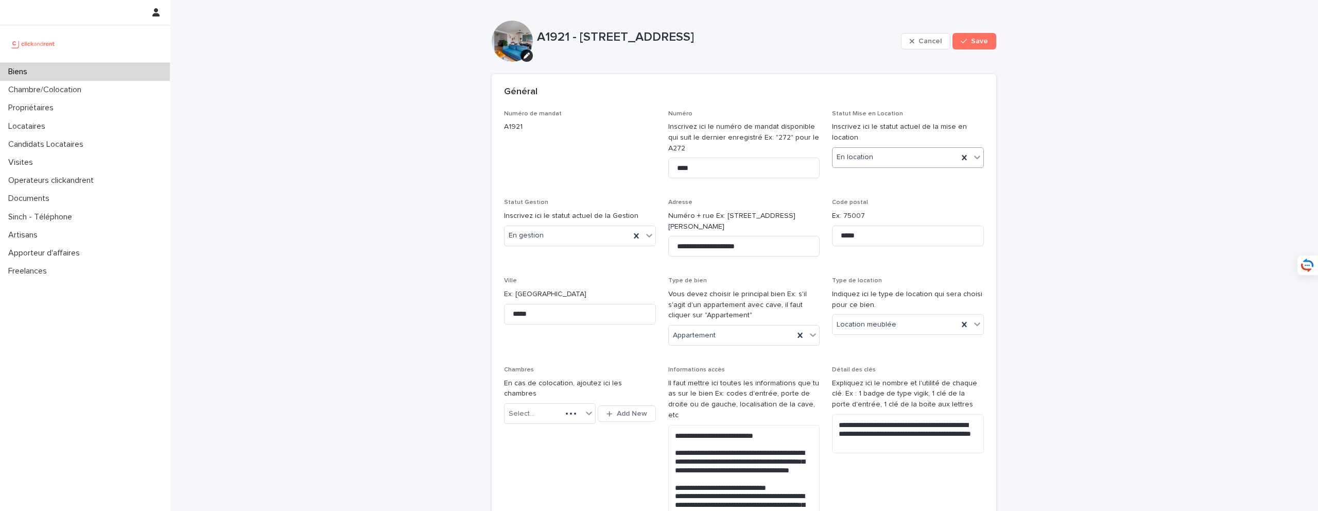
click at [881, 159] on div "En location" at bounding box center [895, 157] width 126 height 17
click at [891, 196] on div "En recherche de locataire" at bounding box center [907, 195] width 151 height 18
click at [971, 43] on div "button" at bounding box center [965, 41] width 10 height 7
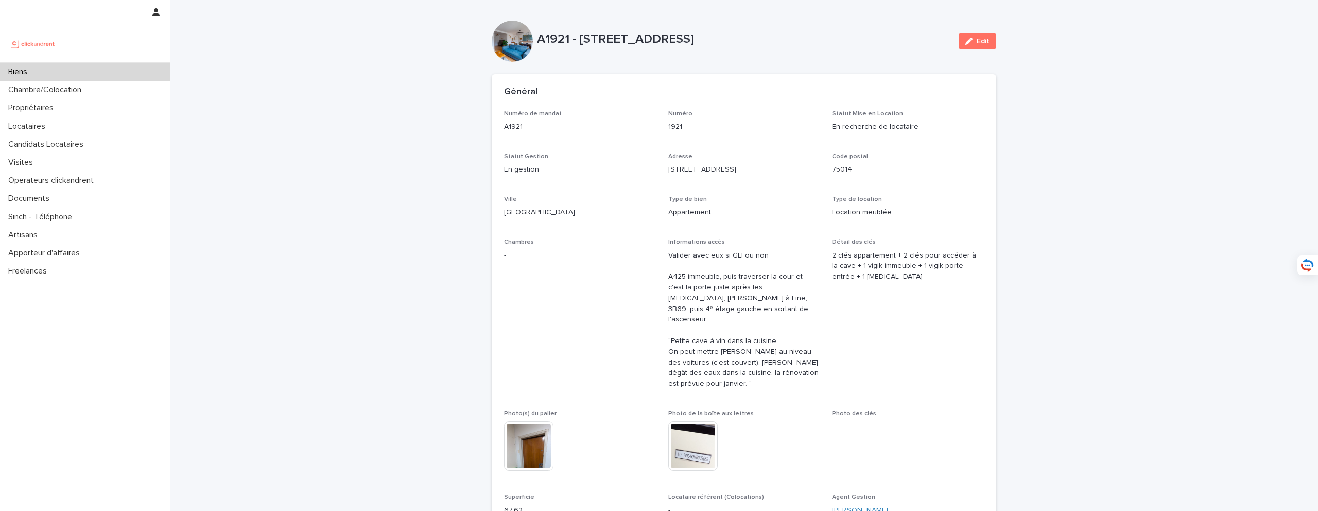
click at [128, 67] on div "Biens" at bounding box center [85, 72] width 170 height 18
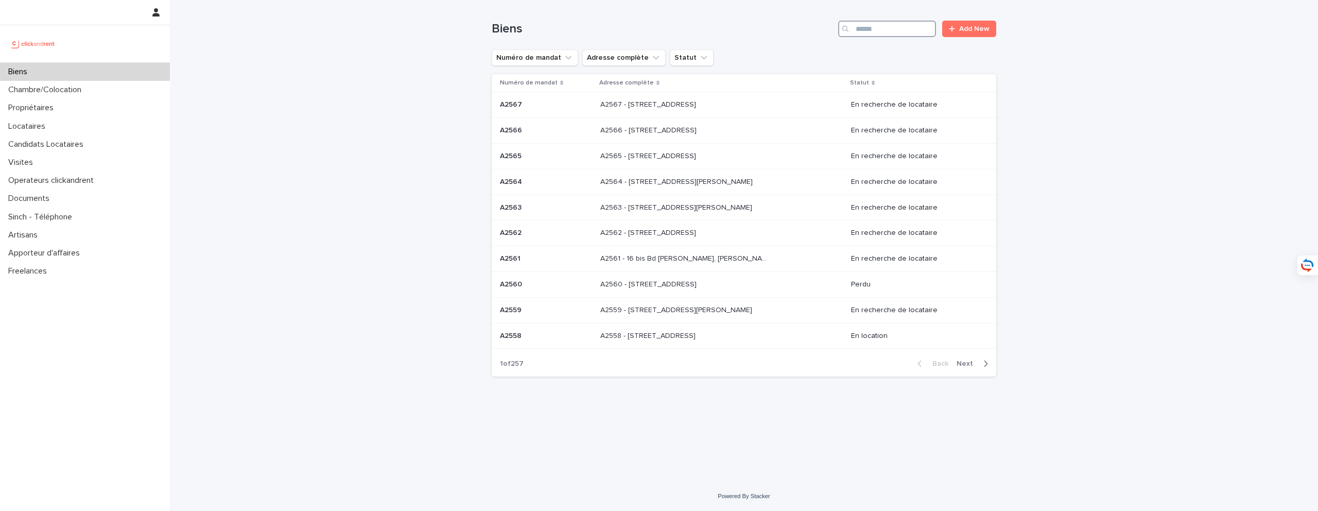
click at [868, 32] on input "Search" at bounding box center [887, 29] width 98 height 16
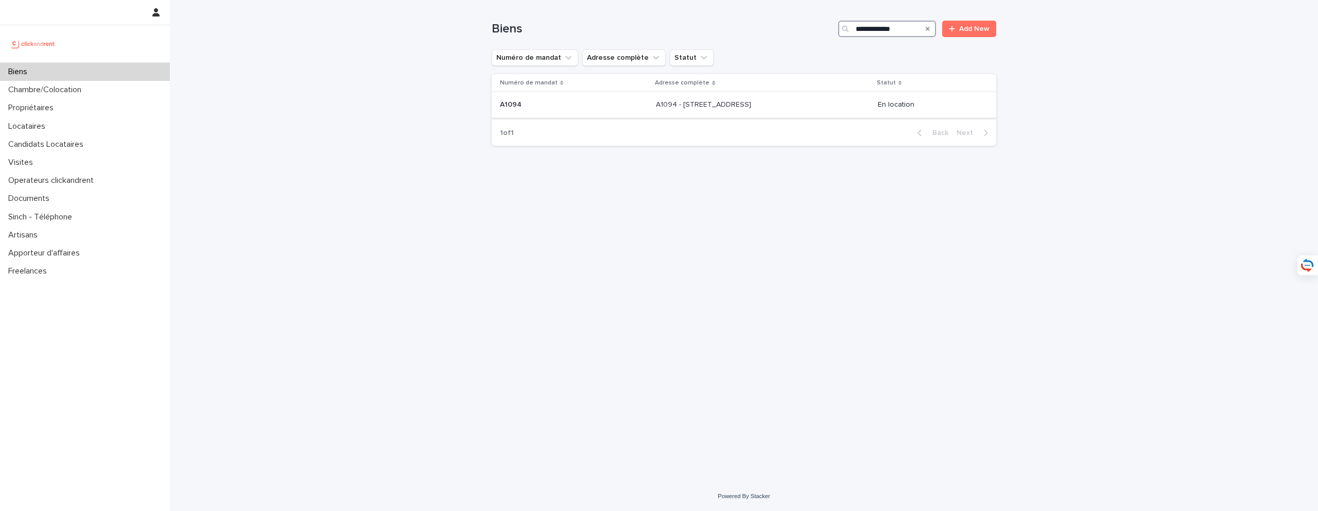
type input "**********"
click at [737, 104] on p "A1094 - 17 rue Dunois, Paris 75013" at bounding box center [704, 103] width 97 height 11
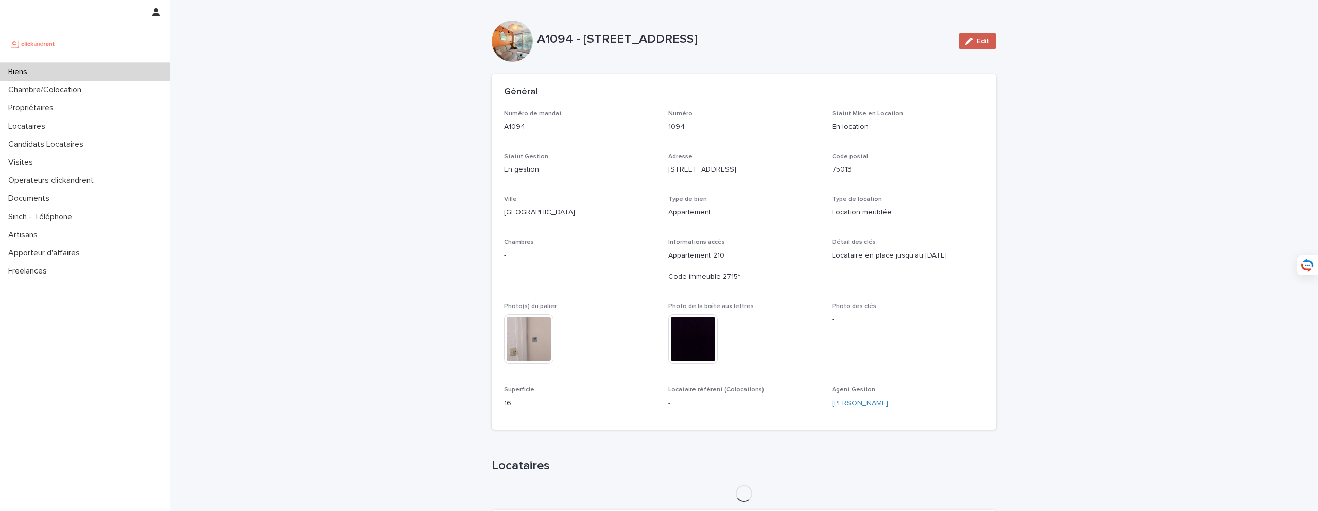
click at [982, 36] on button "Edit" at bounding box center [977, 41] width 38 height 16
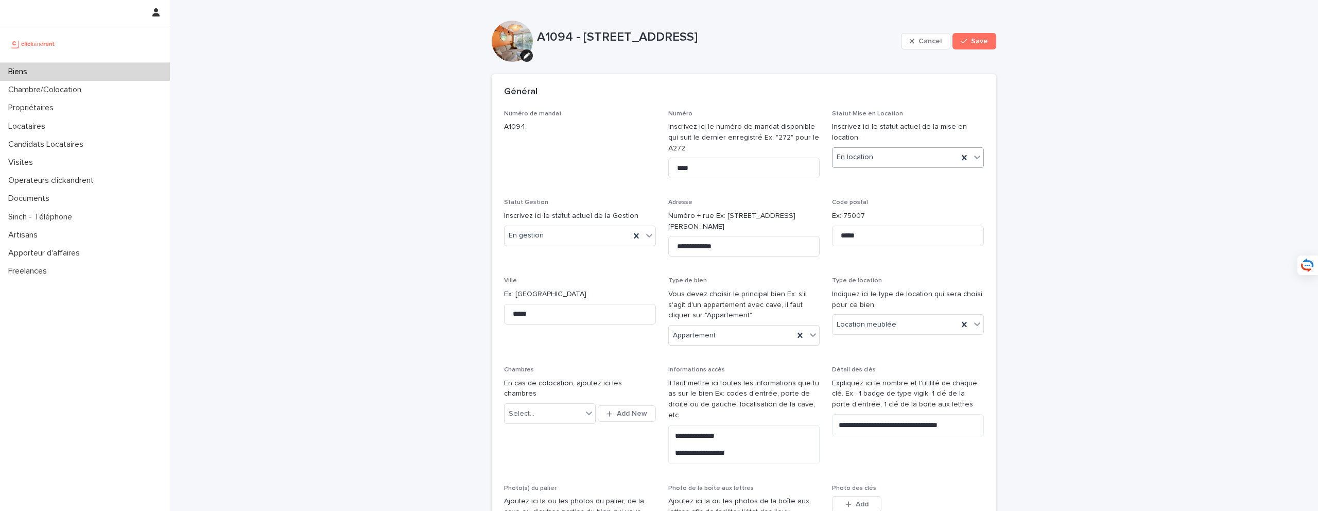
click at [880, 165] on div "En location" at bounding box center [895, 157] width 126 height 17
click at [880, 199] on div "En recherche de locataire" at bounding box center [907, 195] width 151 height 18
click at [978, 38] on span "Save" at bounding box center [979, 41] width 17 height 7
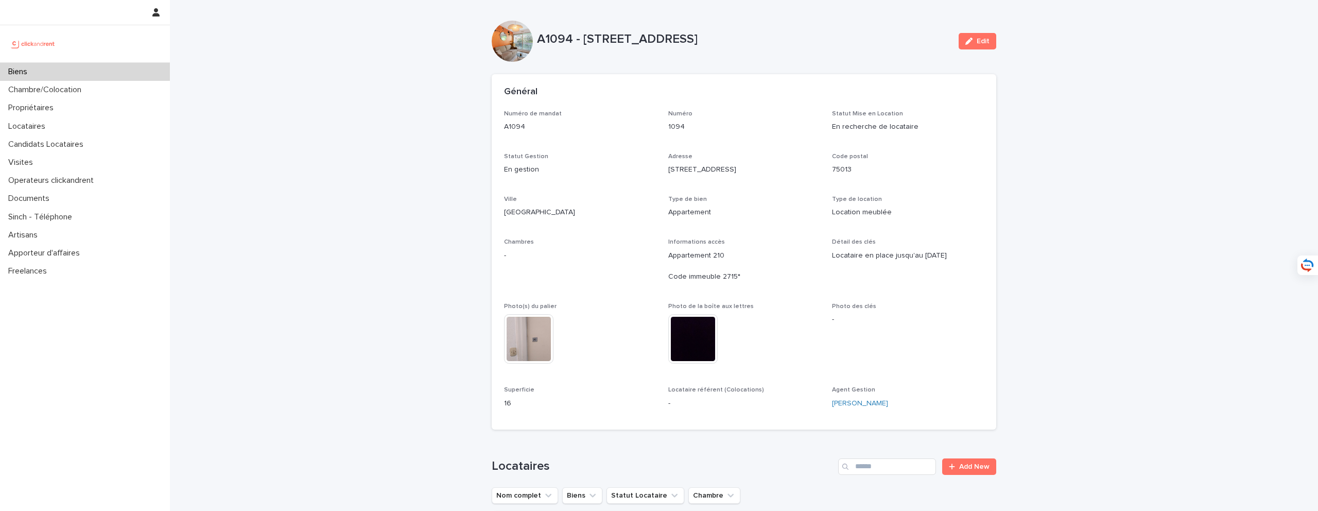
click at [102, 64] on div "Biens" at bounding box center [85, 72] width 170 height 18
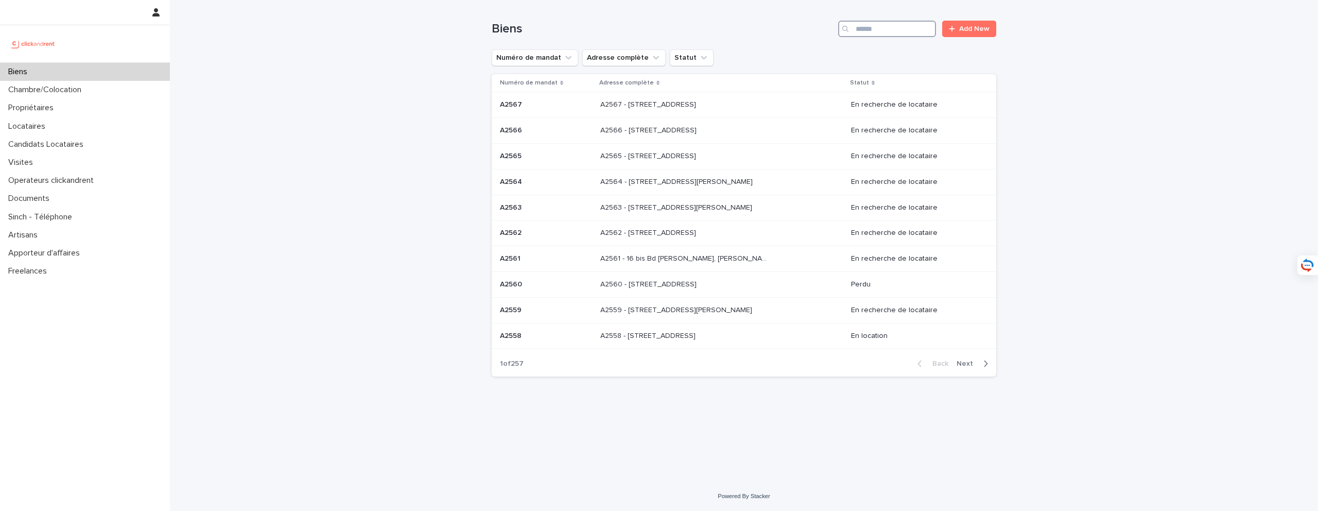
click at [899, 27] on input "Search" at bounding box center [887, 29] width 98 height 16
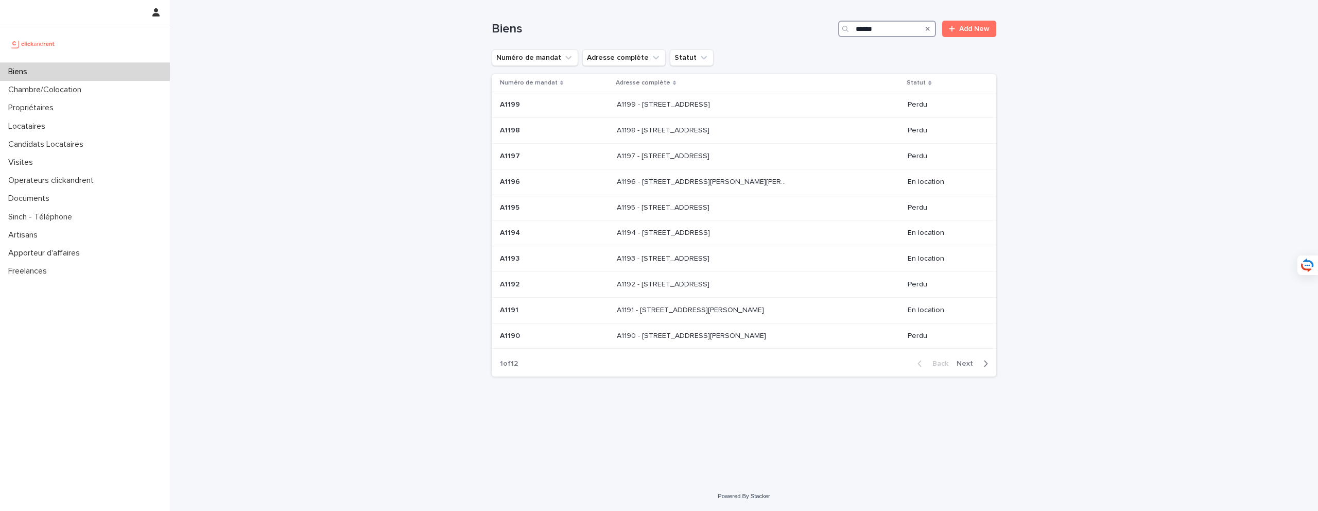
type input "*****"
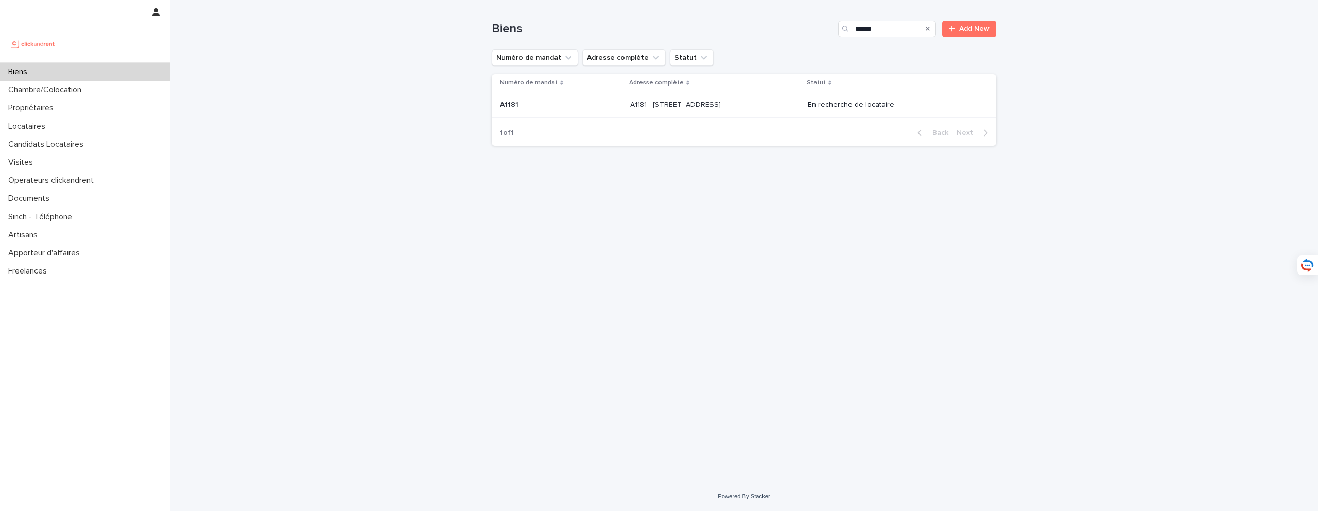
click at [675, 103] on p "A1181 - [STREET_ADDRESS]" at bounding box center [676, 103] width 93 height 11
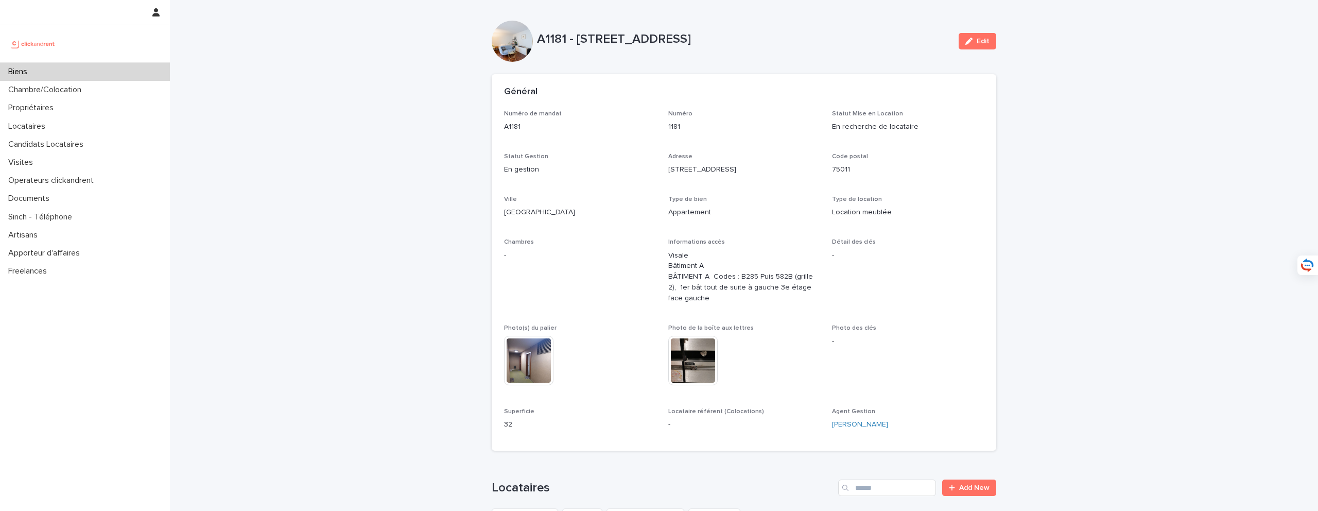
click at [514, 144] on div "Numéro de mandat A1181 Numéro 1181 Statut Mise en Location En recherche de loca…" at bounding box center [744, 274] width 480 height 328
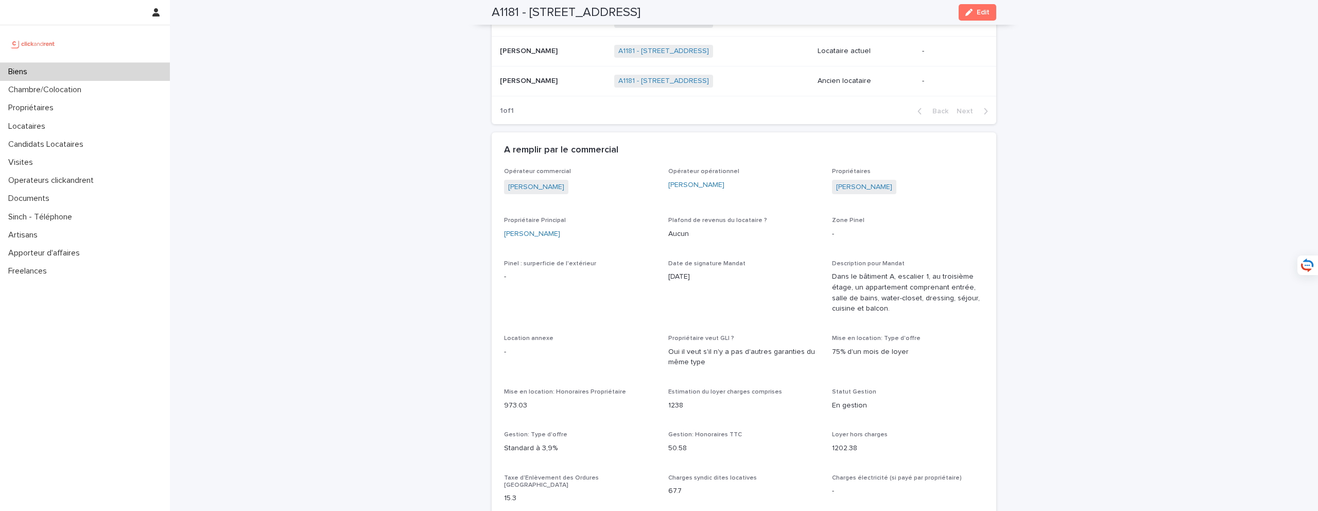
scroll to position [423, 0]
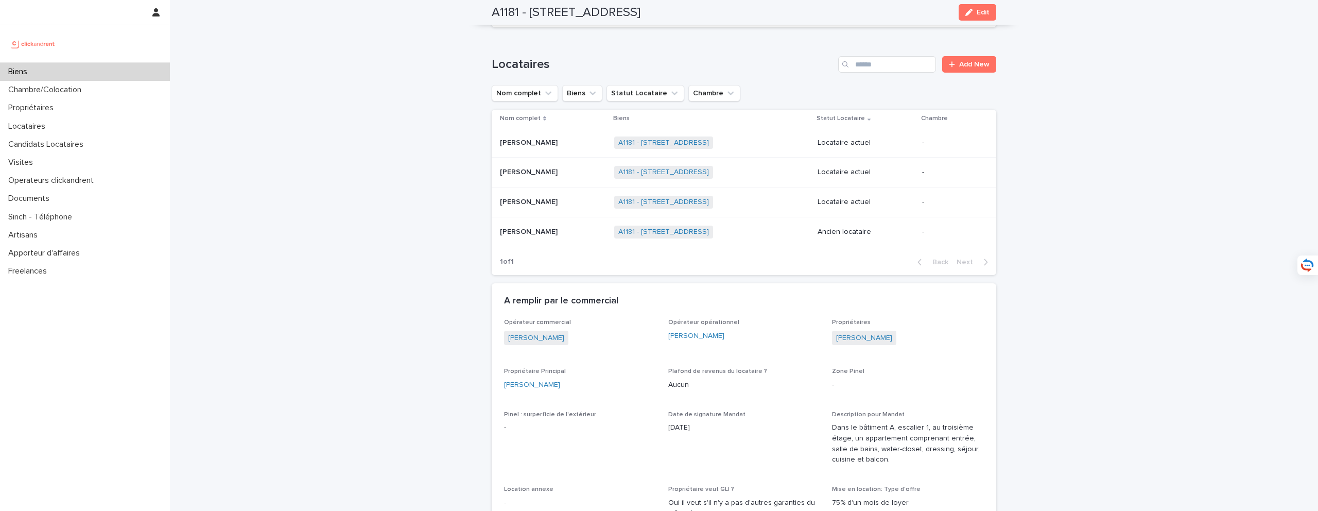
click at [565, 144] on p at bounding box center [553, 142] width 106 height 9
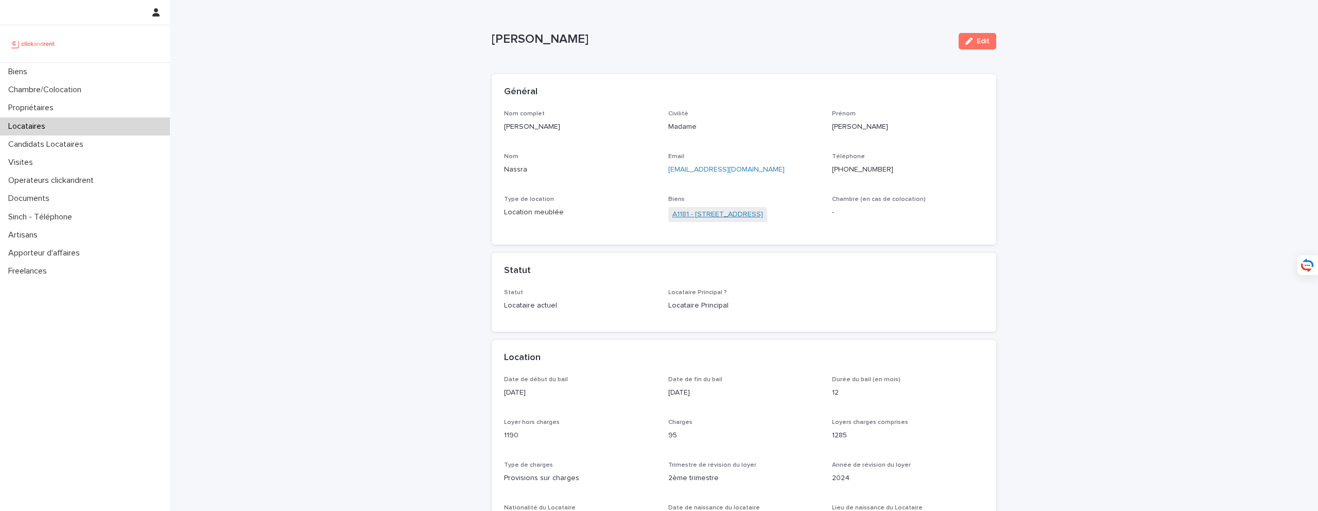
click at [710, 215] on link "A1181 - [STREET_ADDRESS]" at bounding box center [717, 214] width 91 height 11
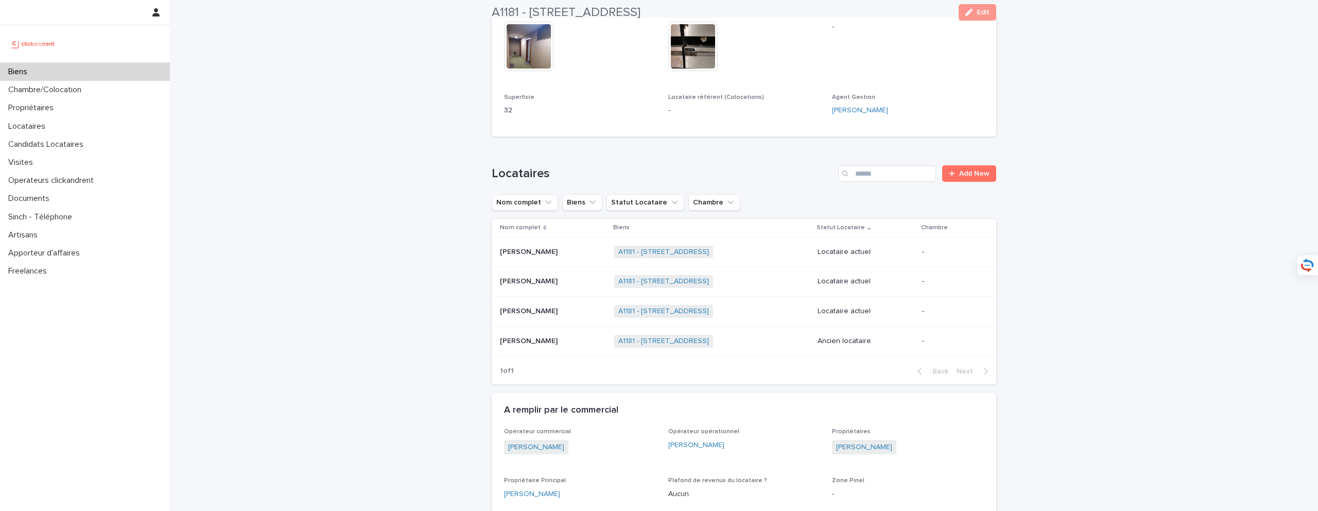
scroll to position [326, 0]
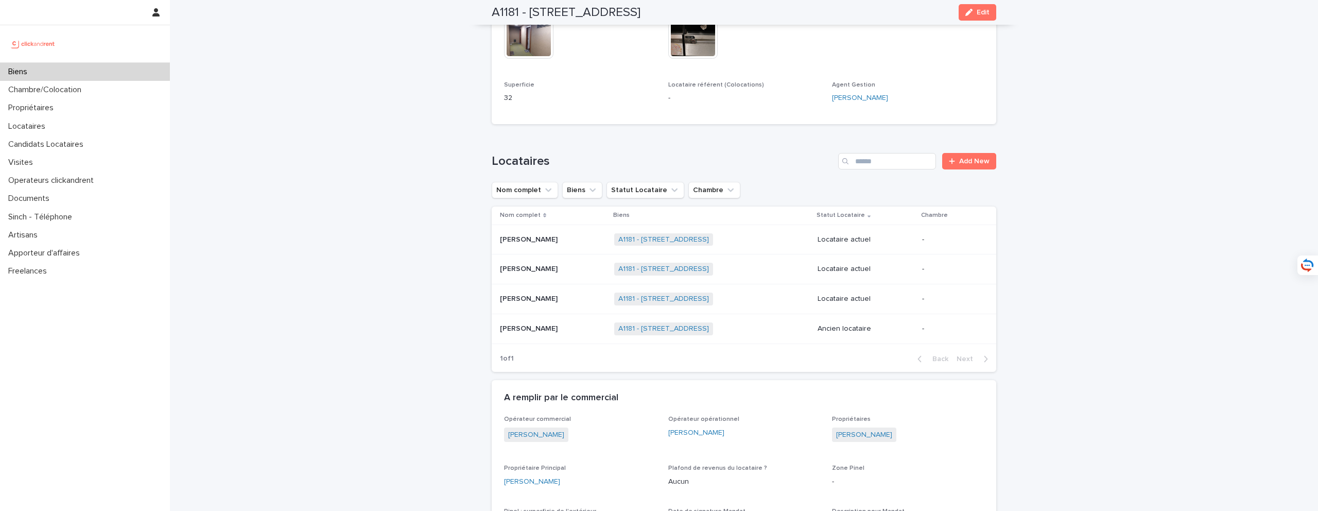
click at [554, 267] on p at bounding box center [553, 269] width 106 height 9
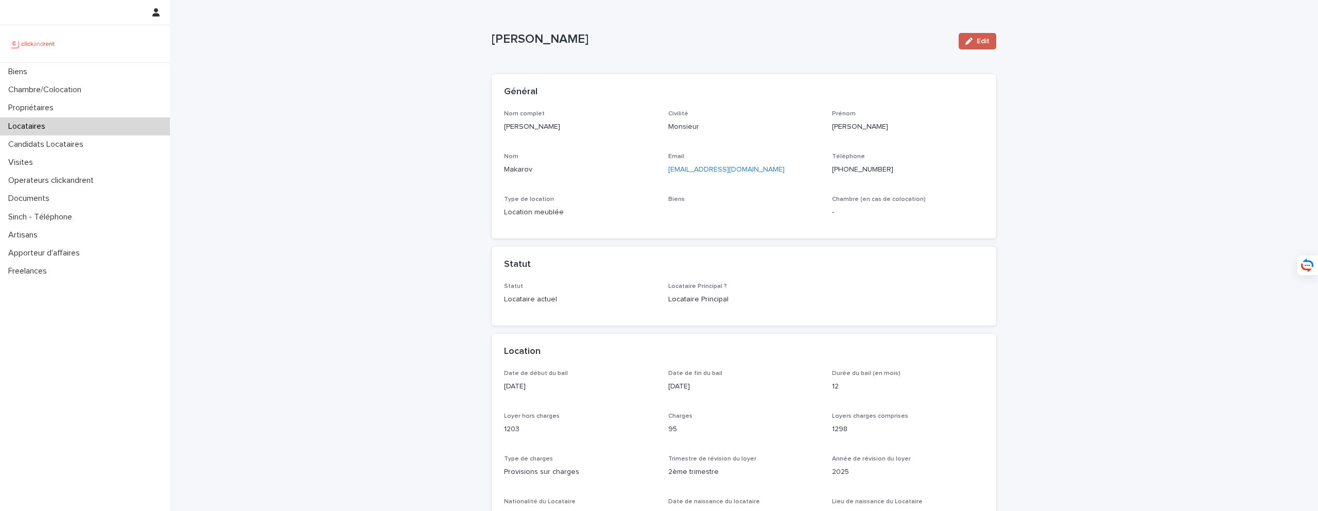
click at [992, 41] on button "Edit" at bounding box center [977, 41] width 38 height 16
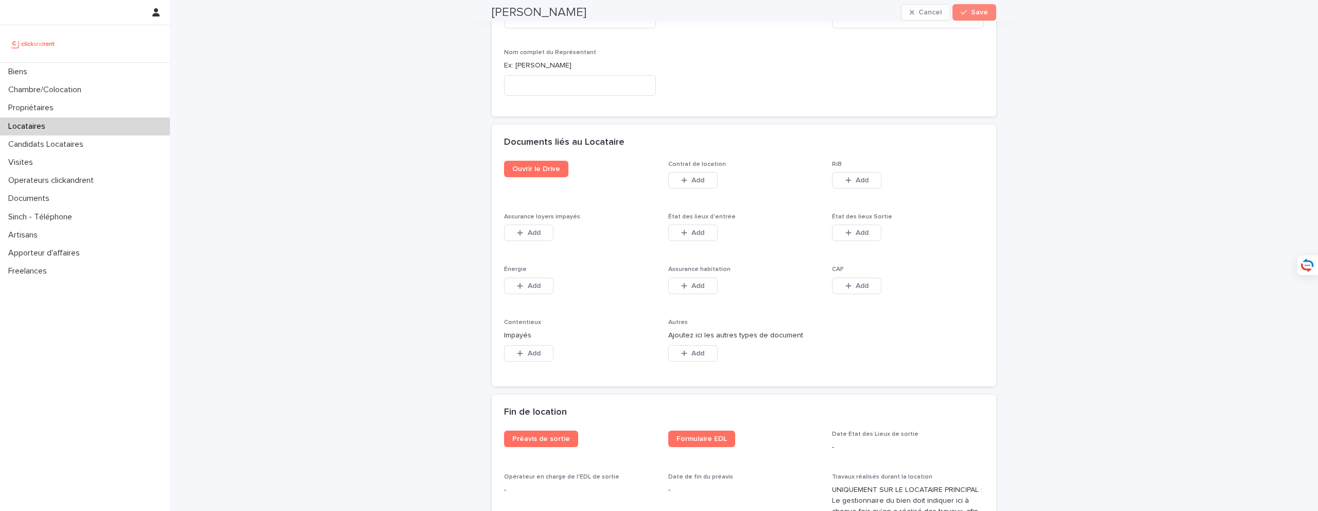
scroll to position [2038, 0]
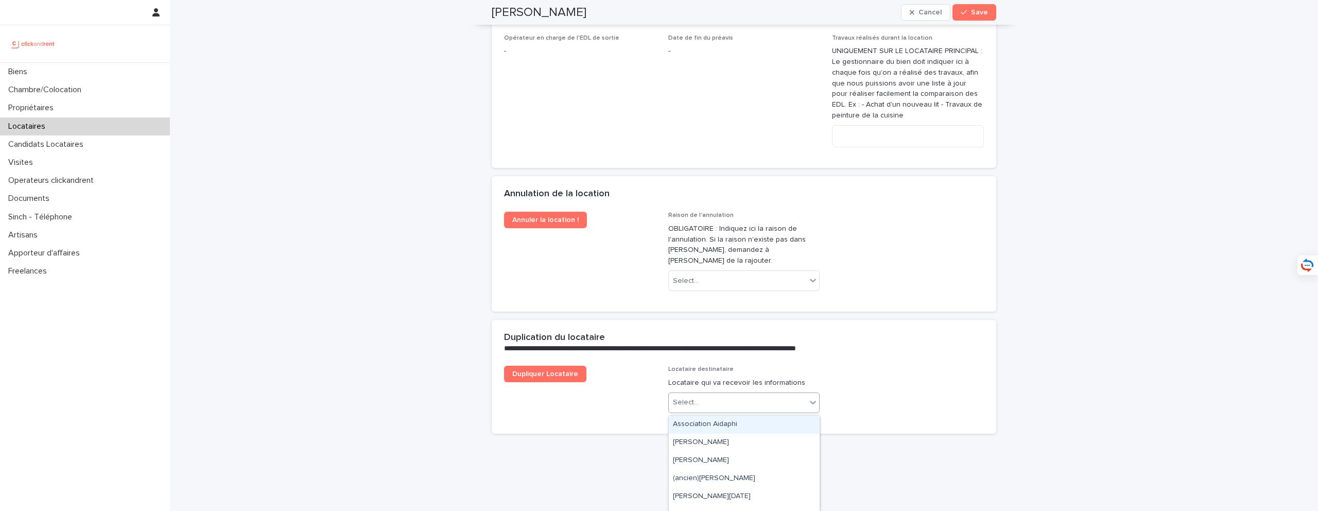
click at [733, 400] on div "Select..." at bounding box center [738, 402] width 138 height 17
paste input "**********"
type input "**********"
click at [739, 426] on div "[PERSON_NAME]" at bounding box center [744, 424] width 151 height 18
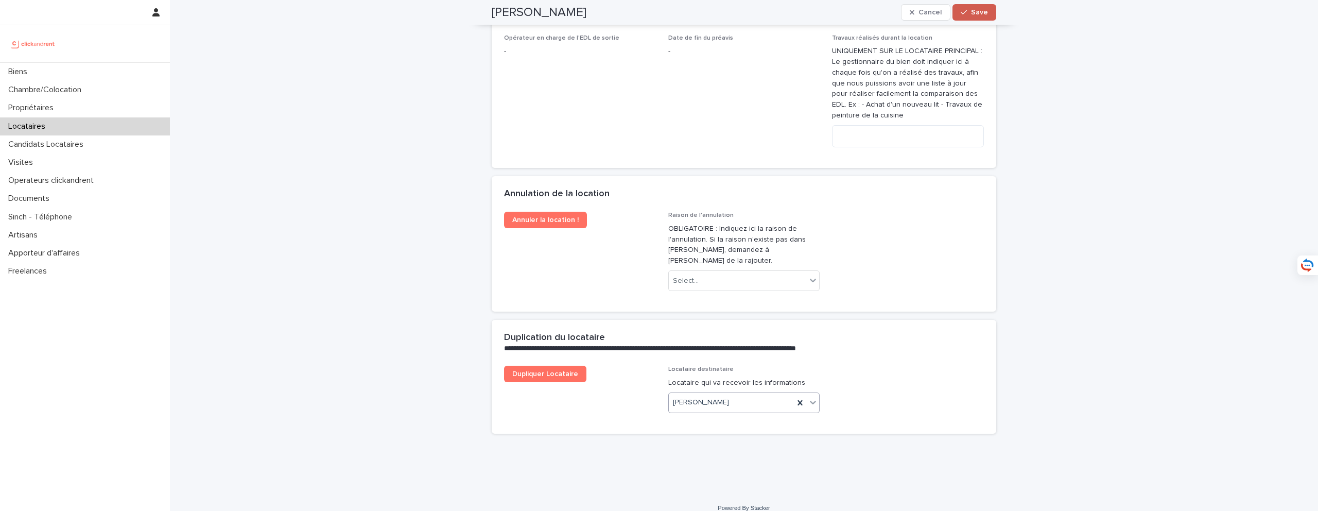
click at [986, 17] on button "Save" at bounding box center [974, 12] width 44 height 16
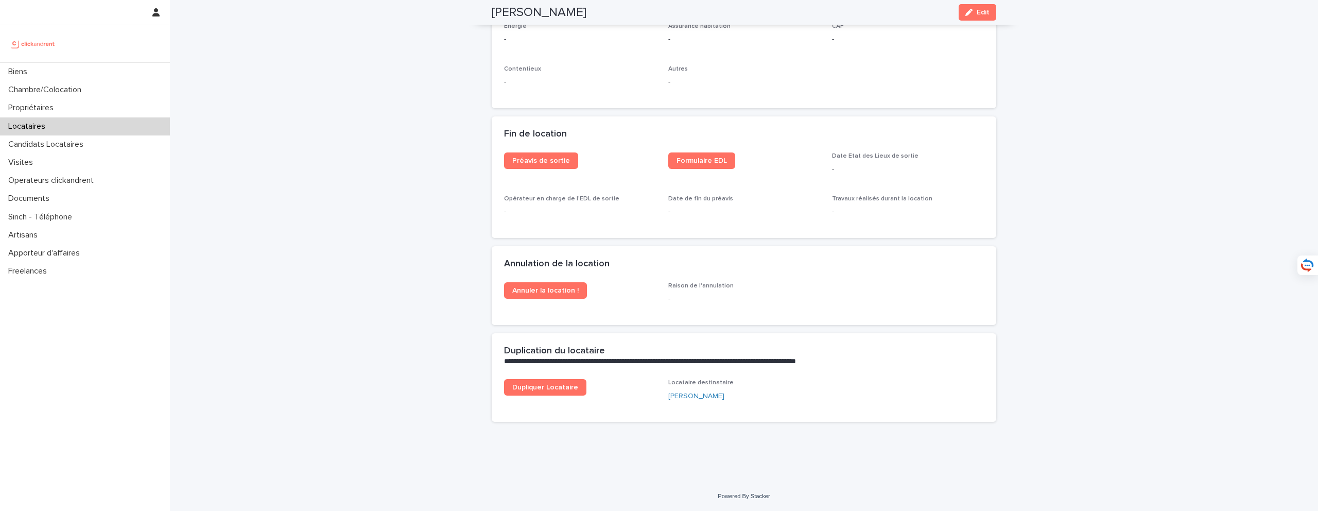
scroll to position [1237, 0]
click at [560, 391] on link "Dupliquer Locataire" at bounding box center [545, 387] width 82 height 16
click at [116, 69] on div "Biens" at bounding box center [85, 72] width 170 height 18
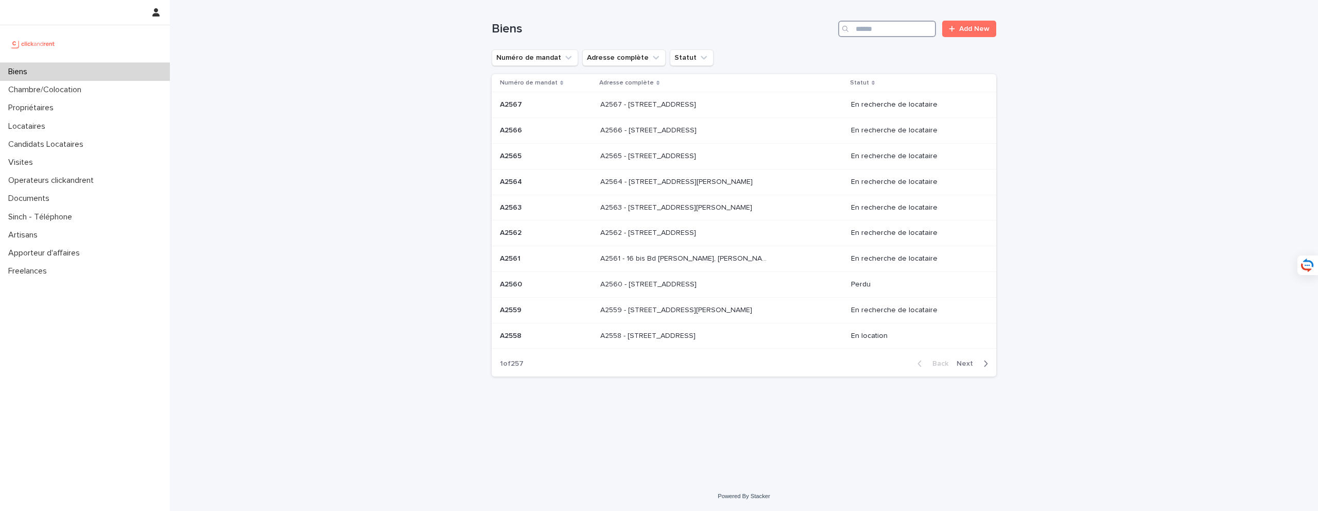
click at [879, 33] on input "Search" at bounding box center [887, 29] width 98 height 16
type input "*****"
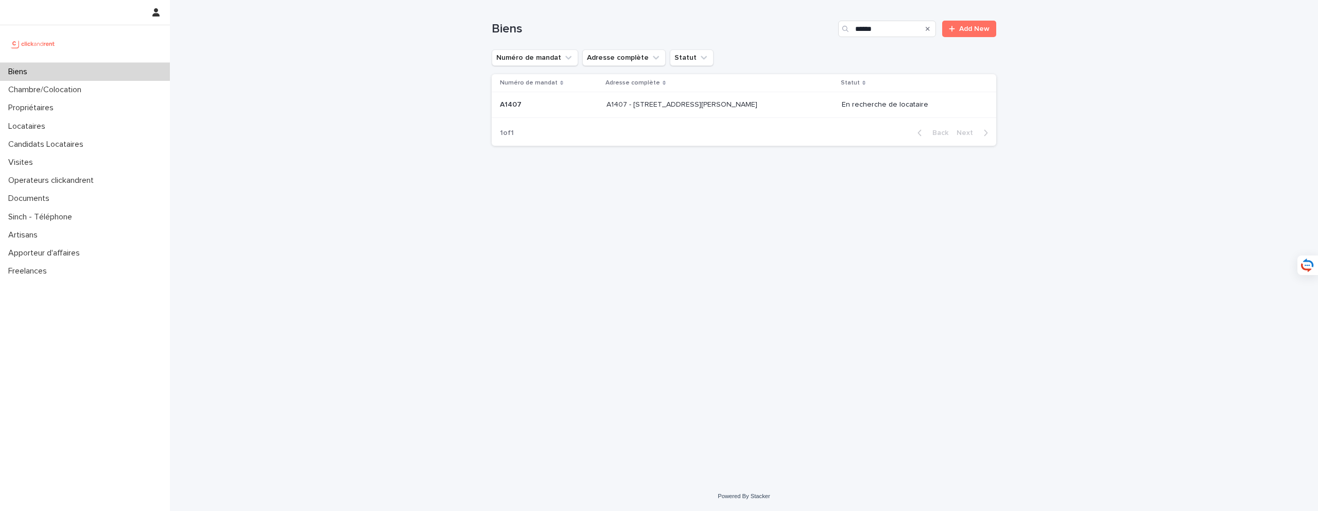
click at [779, 107] on div "A1407 - 15 Rue du Docteur Fillioux, Villiers-sur-Marne 94350 A1407 - 15 Rue du …" at bounding box center [719, 104] width 227 height 17
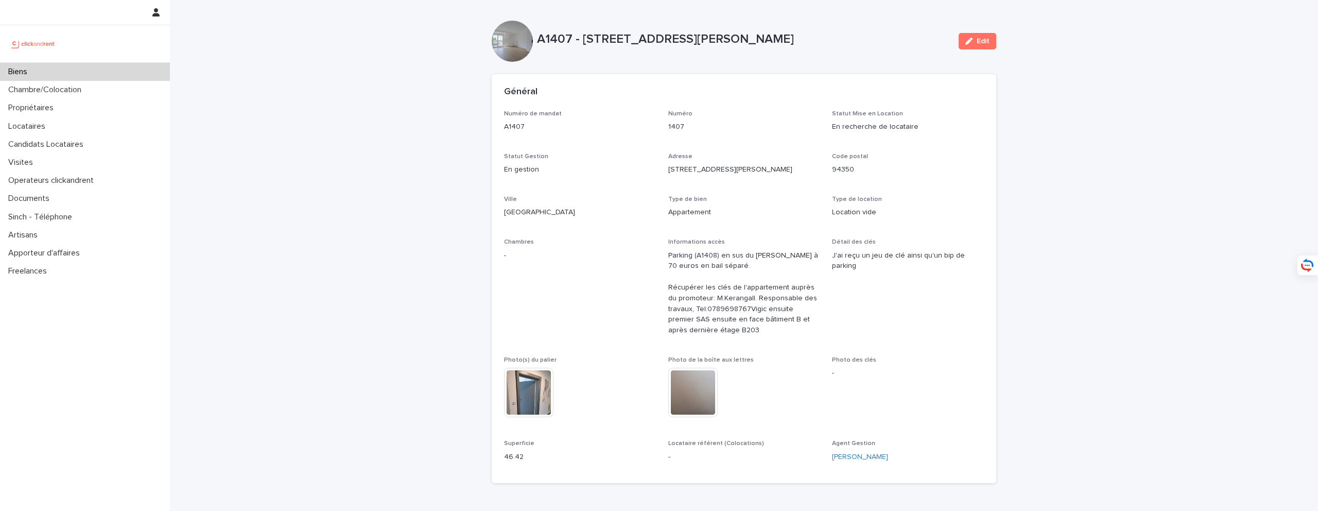
click at [119, 73] on div "Biens" at bounding box center [85, 72] width 170 height 18
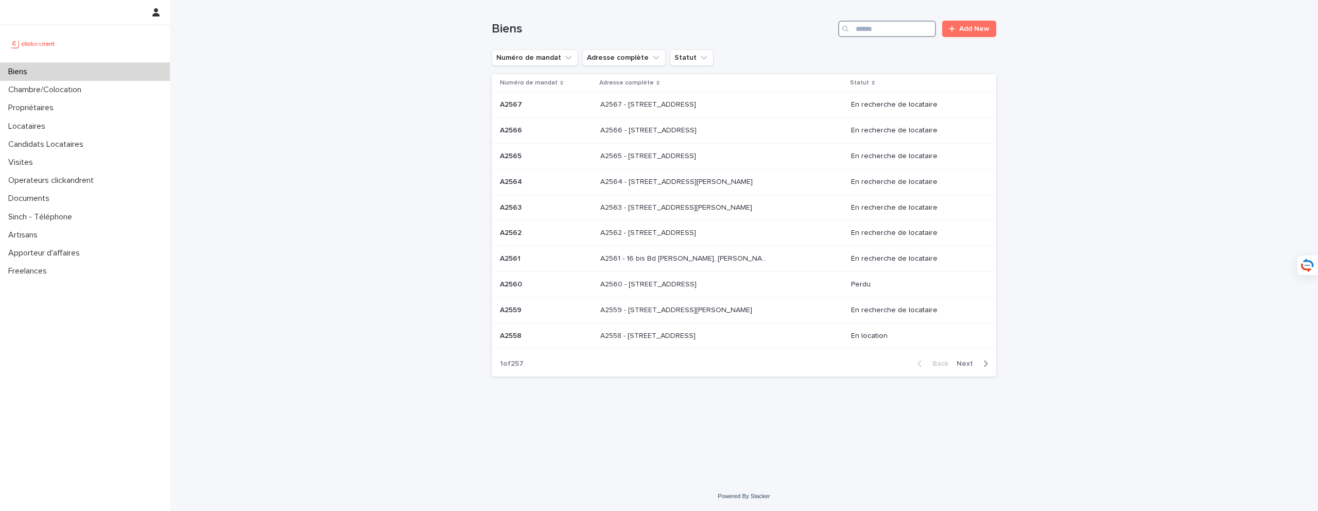
click at [899, 32] on input "Search" at bounding box center [887, 29] width 98 height 16
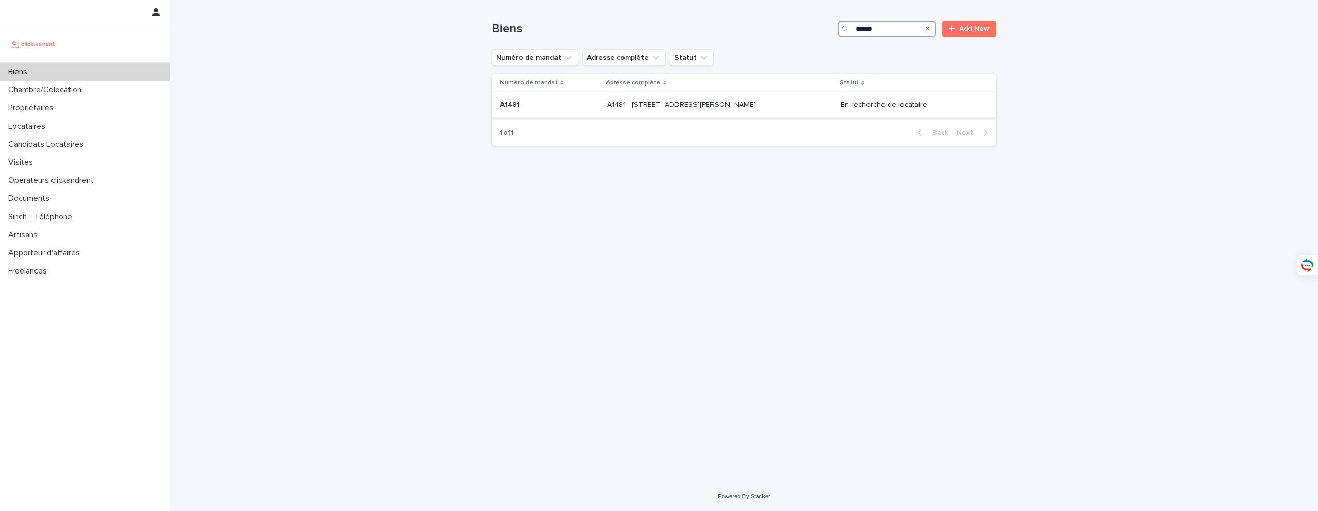
type input "*****"
click at [661, 112] on div "A1181 - 108 rue Saint-Maur, Paris 75011 A1181 - 108 rue Saint-Maur, Paris 75011" at bounding box center [714, 104] width 169 height 17
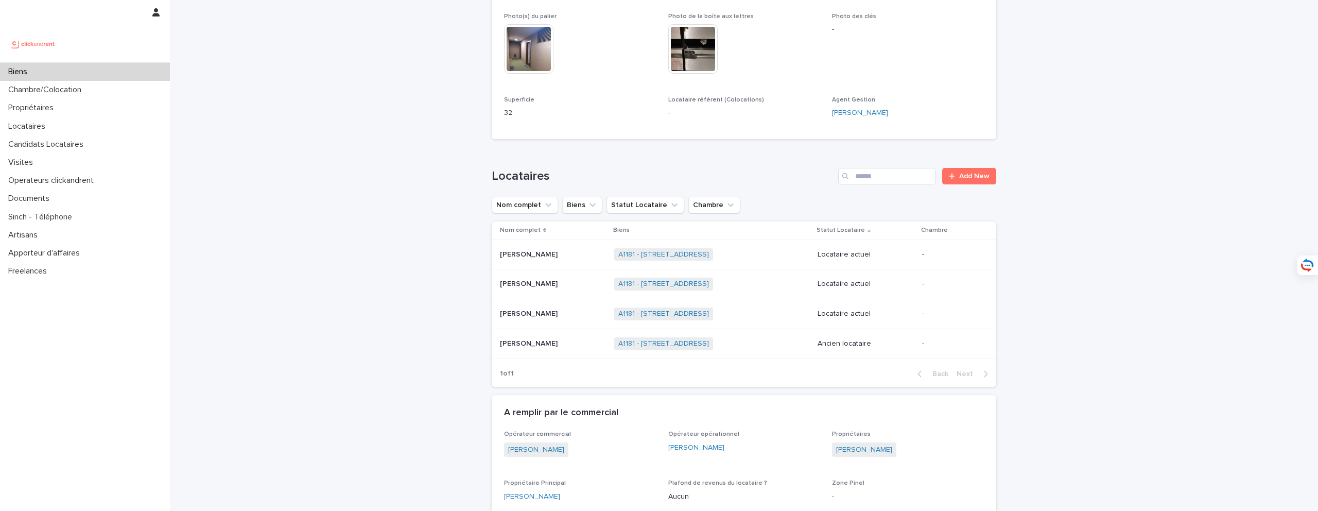
scroll to position [493, 0]
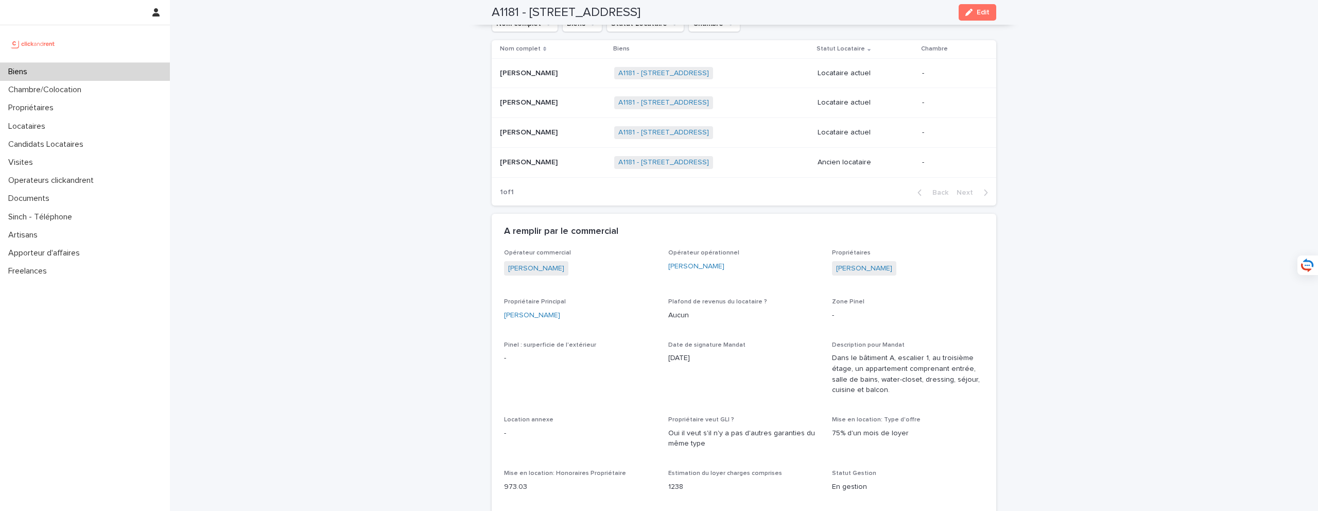
click at [570, 71] on p at bounding box center [553, 73] width 106 height 9
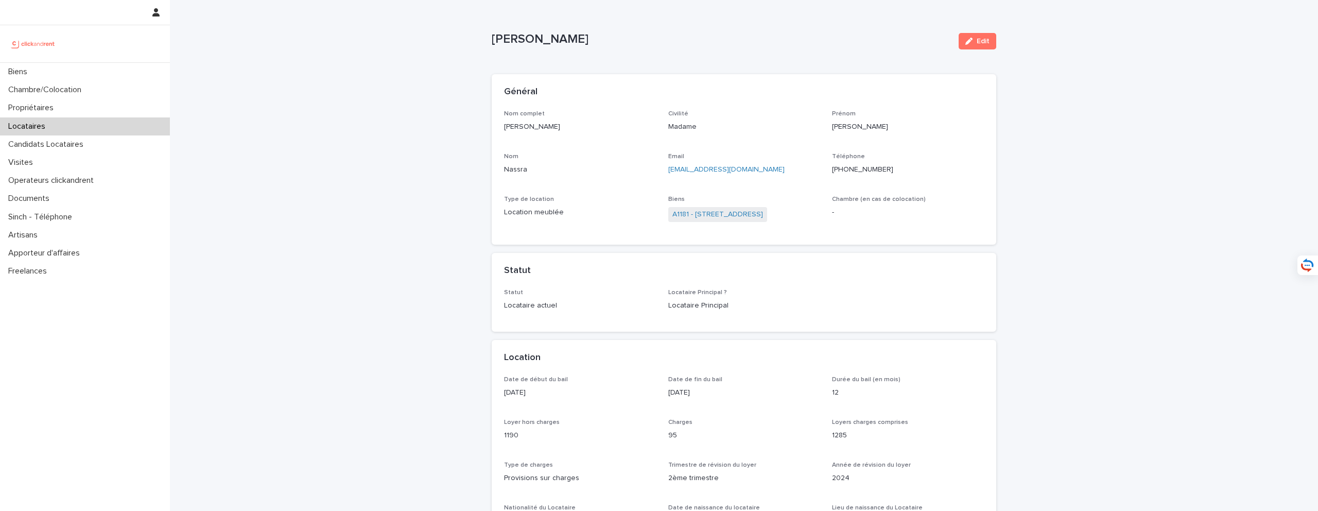
click at [717, 229] on div "Biens A1181 - 108 rue Saint-Maur, Paris 75011" at bounding box center [744, 214] width 152 height 37
click at [718, 210] on link "A1181 - [STREET_ADDRESS]" at bounding box center [717, 214] width 91 height 11
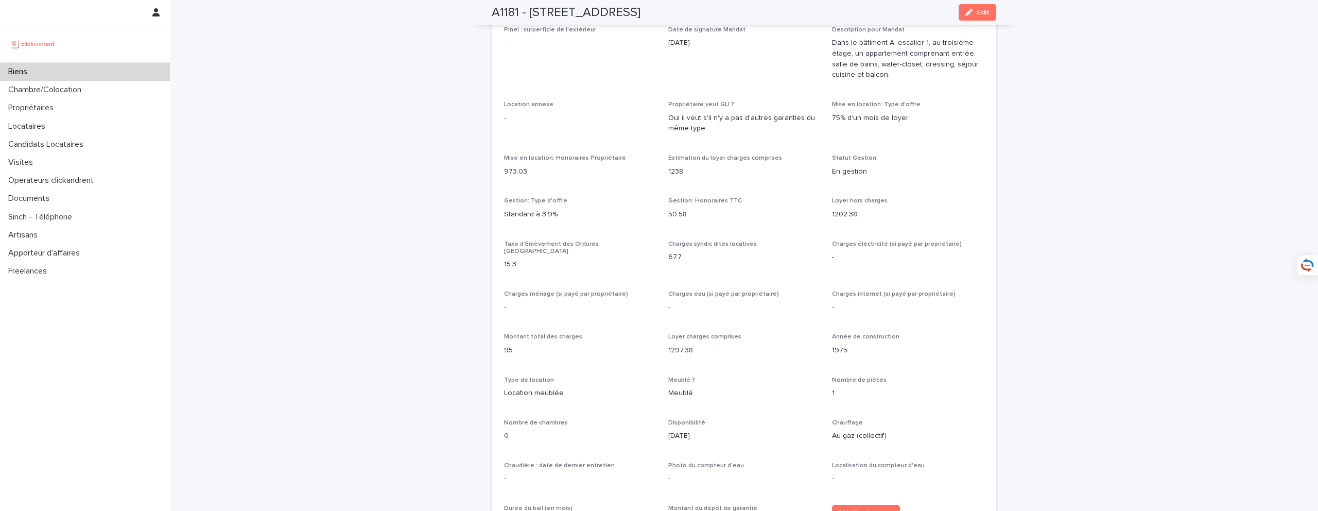
scroll to position [808, 0]
click at [117, 69] on div "Biens" at bounding box center [85, 72] width 170 height 18
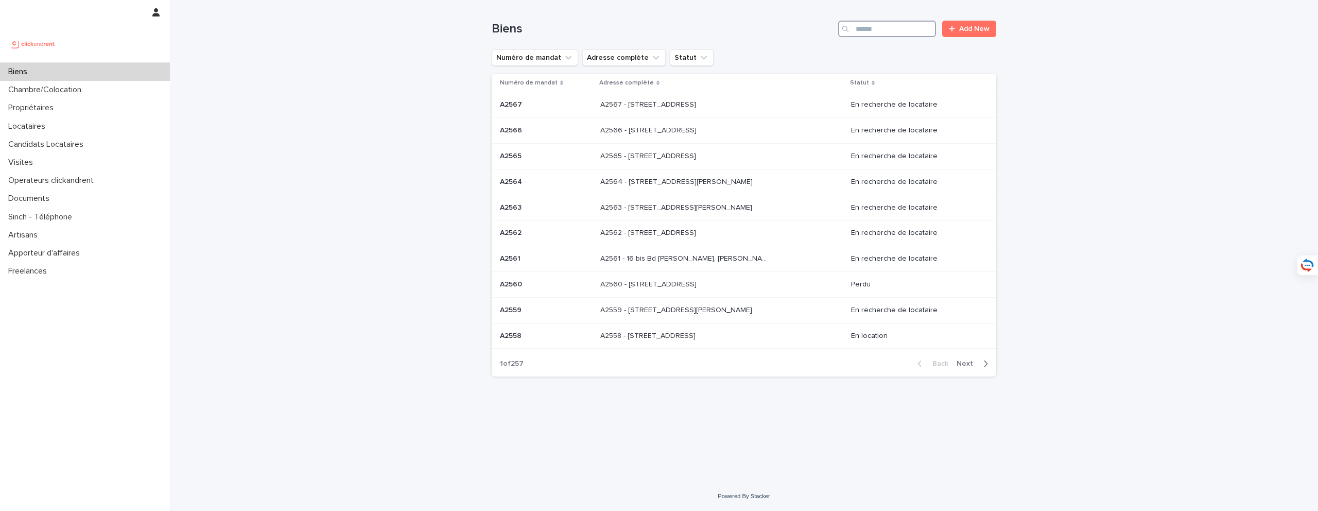
click at [869, 34] on input "Search" at bounding box center [887, 29] width 98 height 16
type input "*****"
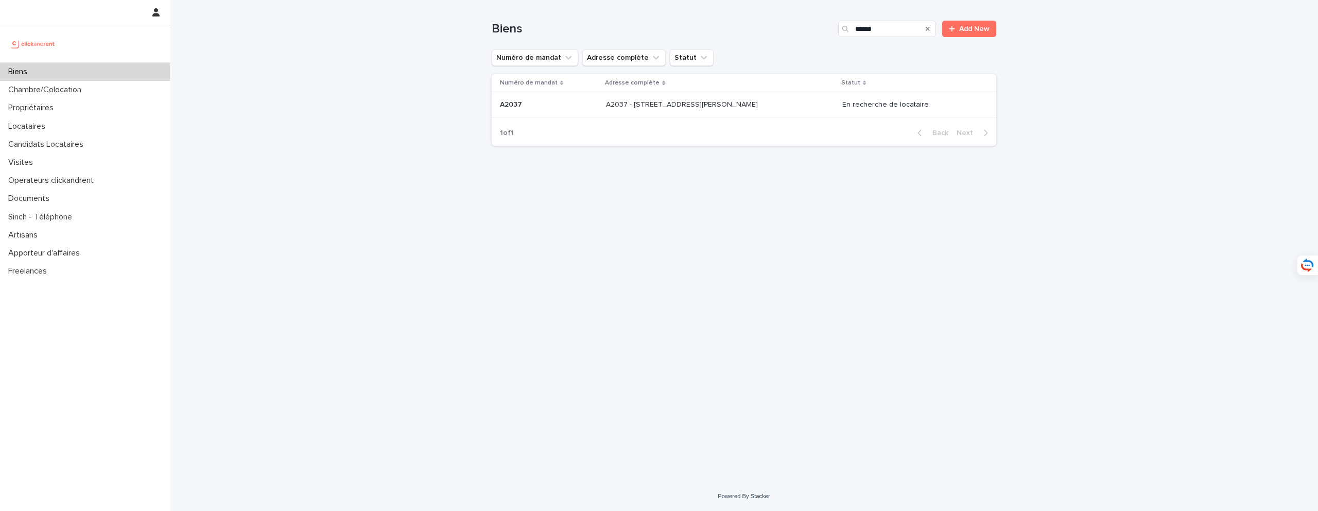
click at [739, 108] on p "A2037 - 43 Grande Rue Du Petit Saint Jean, Amiens 80000" at bounding box center [683, 103] width 154 height 11
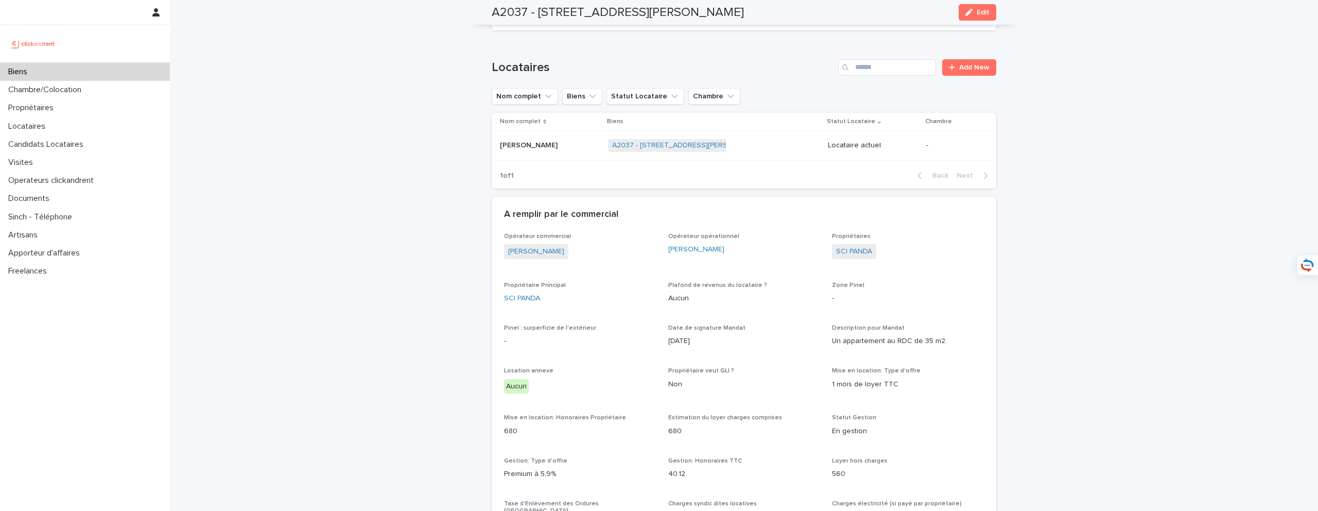
scroll to position [165, 0]
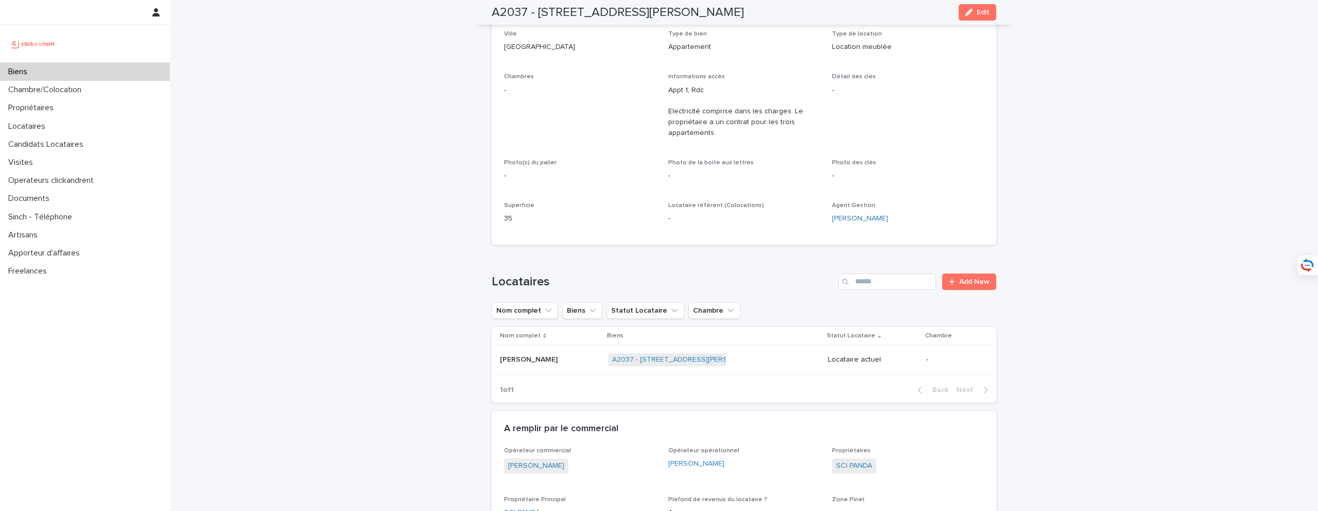
click at [565, 357] on p at bounding box center [550, 359] width 100 height 9
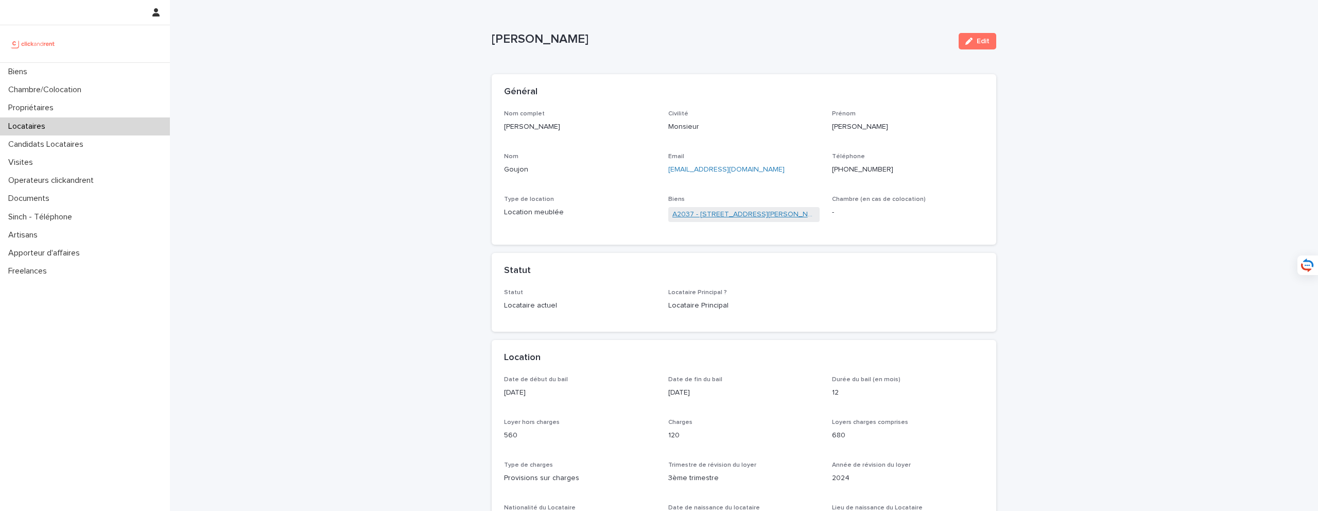
click at [735, 215] on link "A2037 - 43 Grande Rue Du Petit Saint Jean, Amiens 80000" at bounding box center [744, 214] width 144 height 11
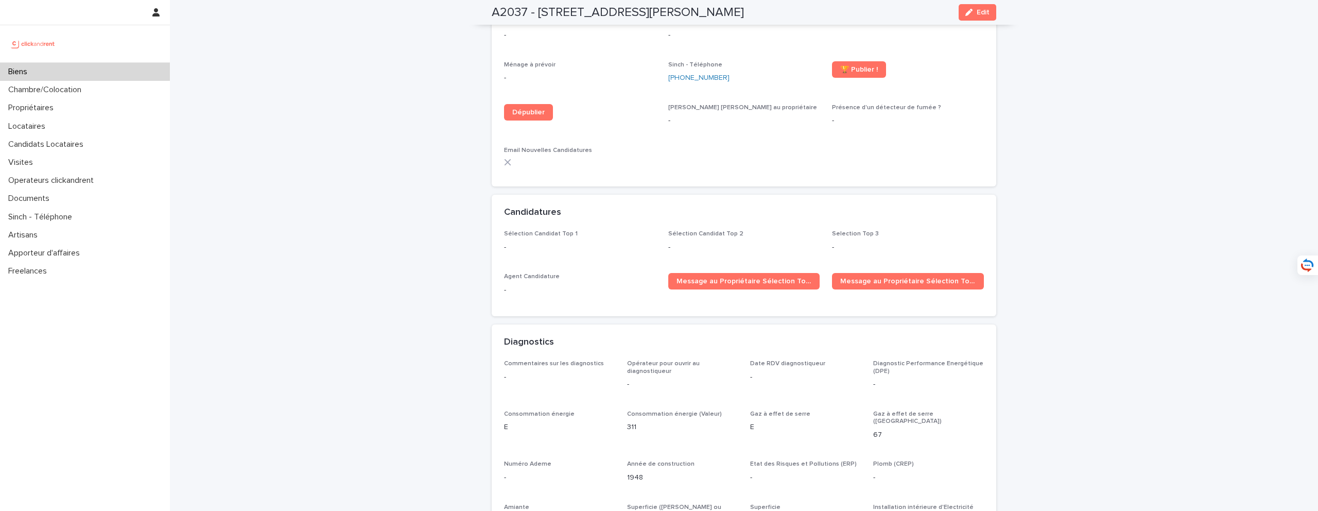
scroll to position [2034, 0]
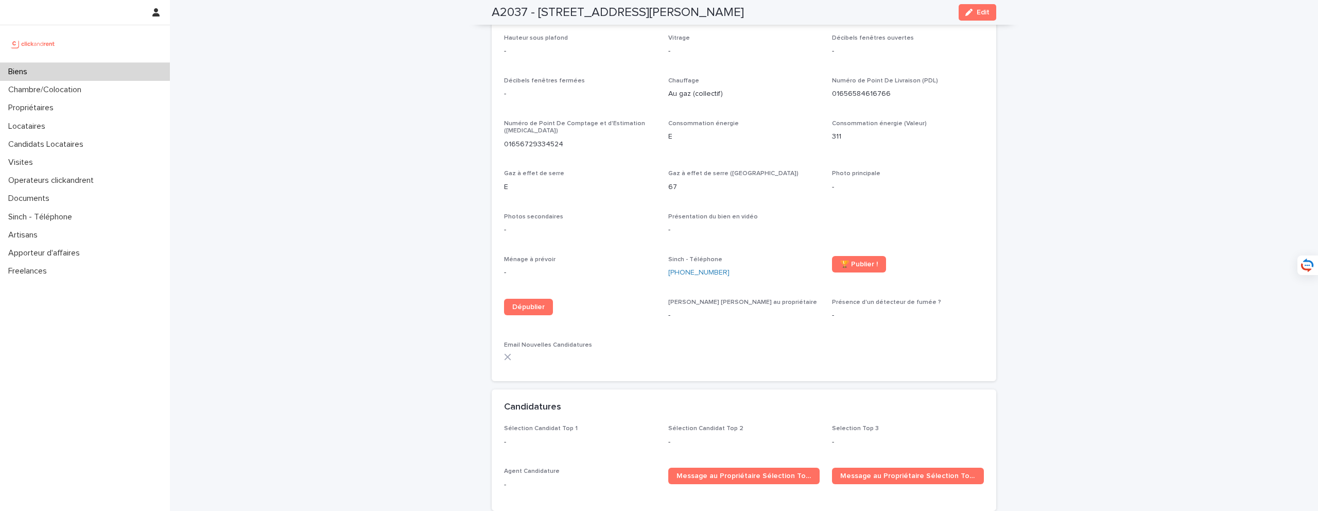
click at [94, 73] on div "Biens" at bounding box center [85, 72] width 170 height 18
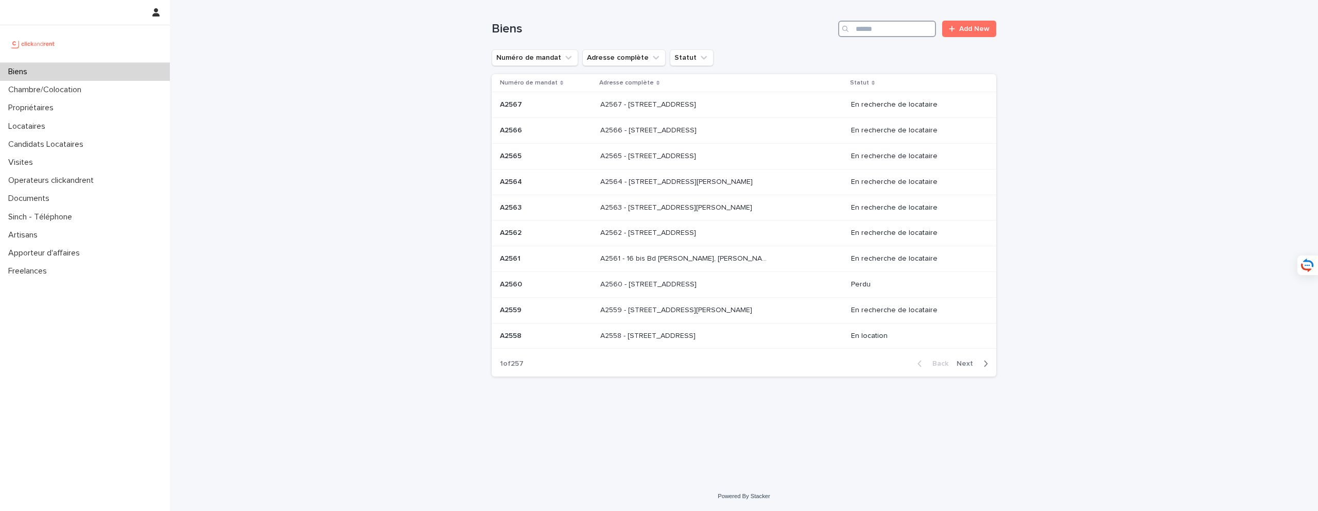
click at [875, 26] on input "Search" at bounding box center [887, 29] width 98 height 16
type input "*****"
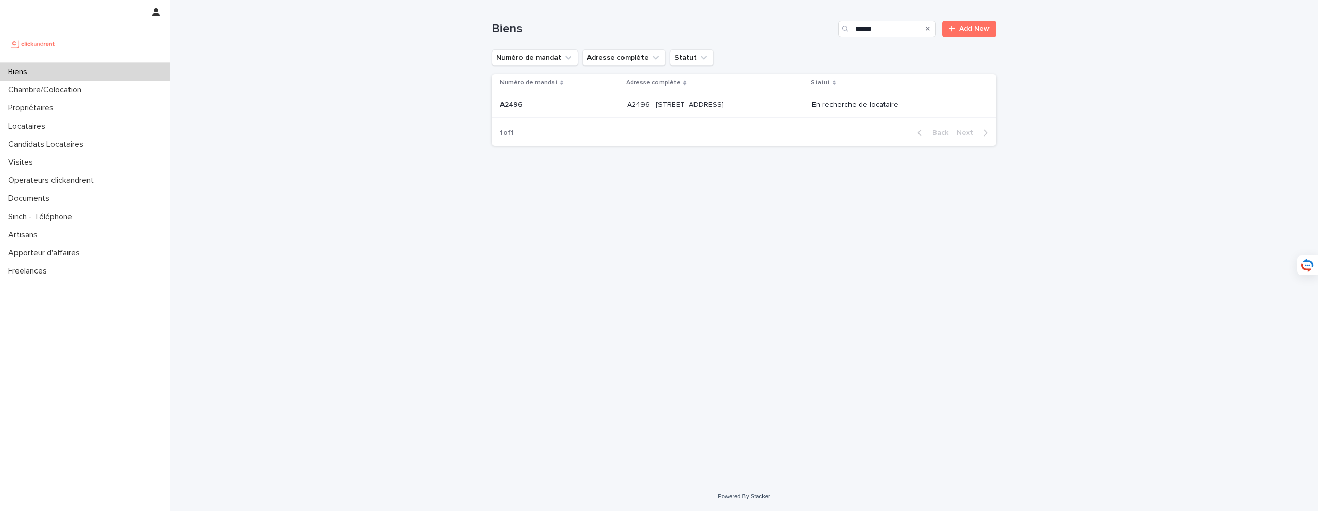
click at [714, 112] on div "A2496 - 85 rue de l'Ourcq, Paris 75019 A2496 - 85 rue de l'Ourcq, Paris 75019" at bounding box center [715, 104] width 177 height 17
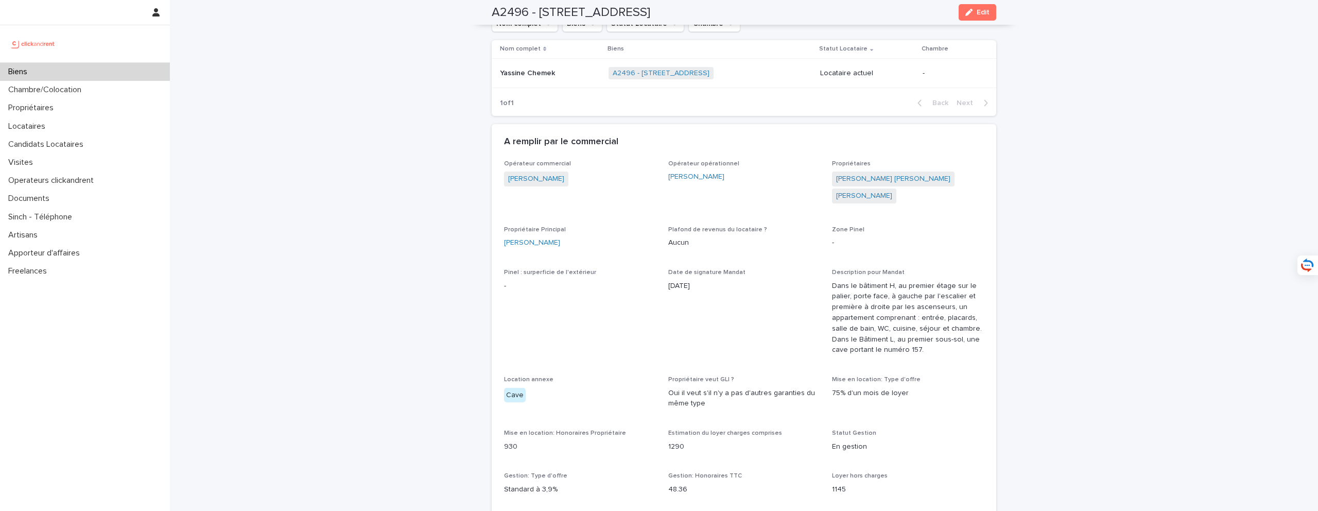
scroll to position [706, 0]
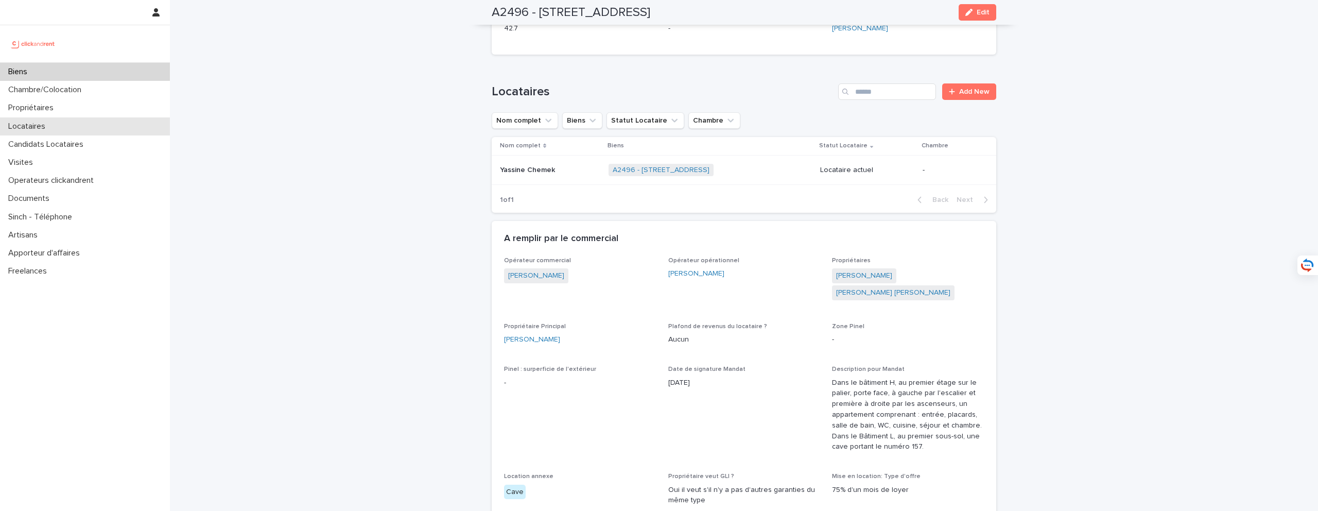
click at [80, 125] on div "Locataires" at bounding box center [85, 126] width 170 height 18
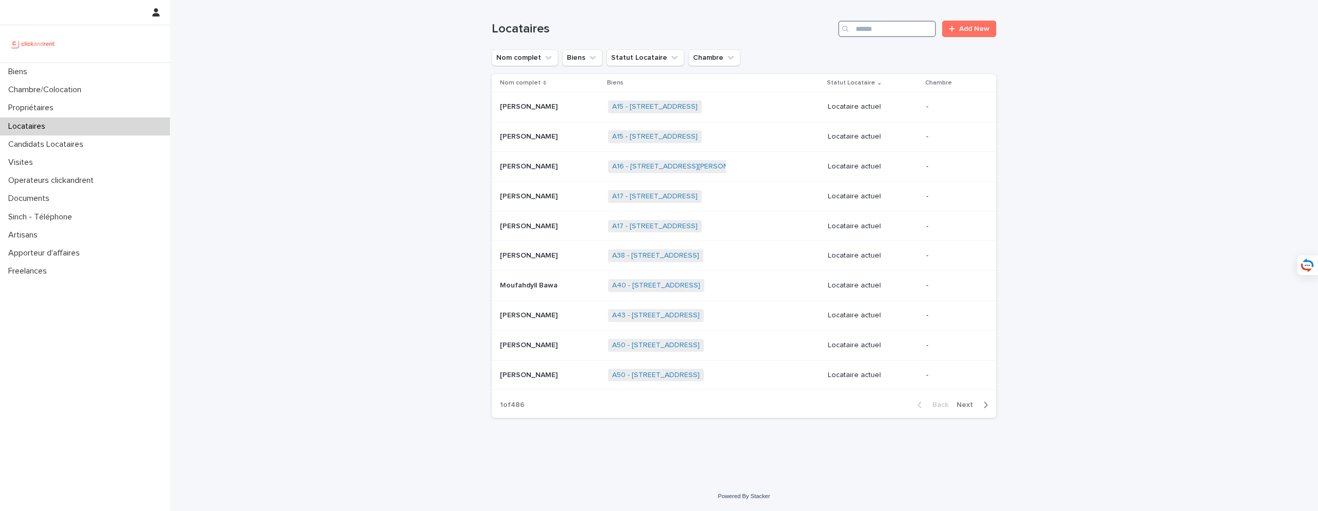
click at [909, 30] on input "Search" at bounding box center [887, 29] width 98 height 16
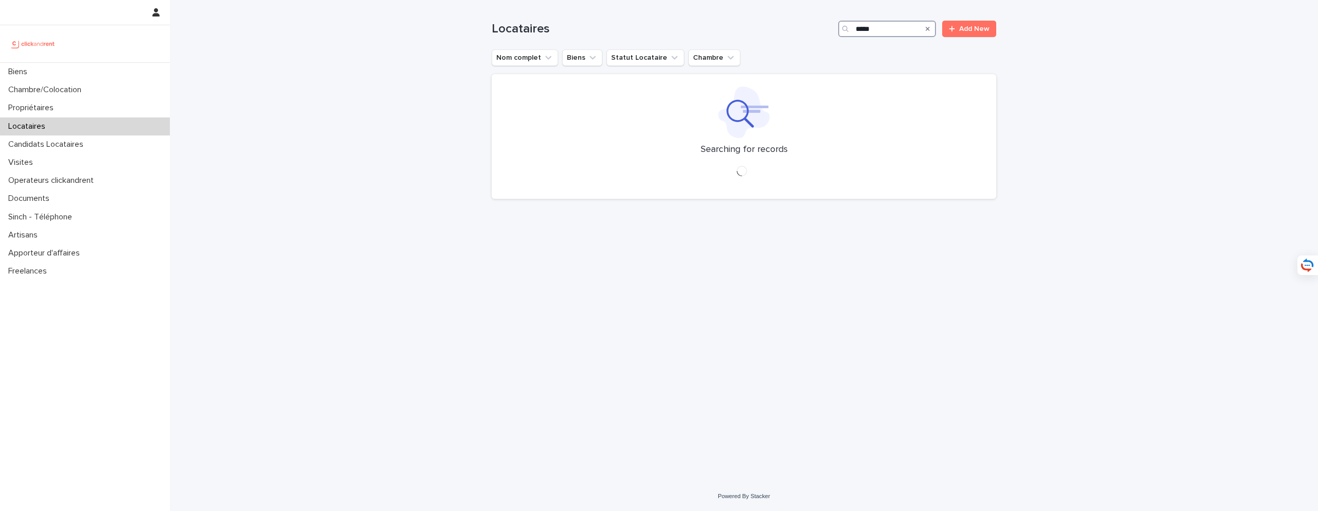
type input "******"
drag, startPoint x: 891, startPoint y: 28, endPoint x: 823, endPoint y: 30, distance: 68.5
click at [823, 30] on div "Locataires ****** Add New" at bounding box center [744, 29] width 504 height 16
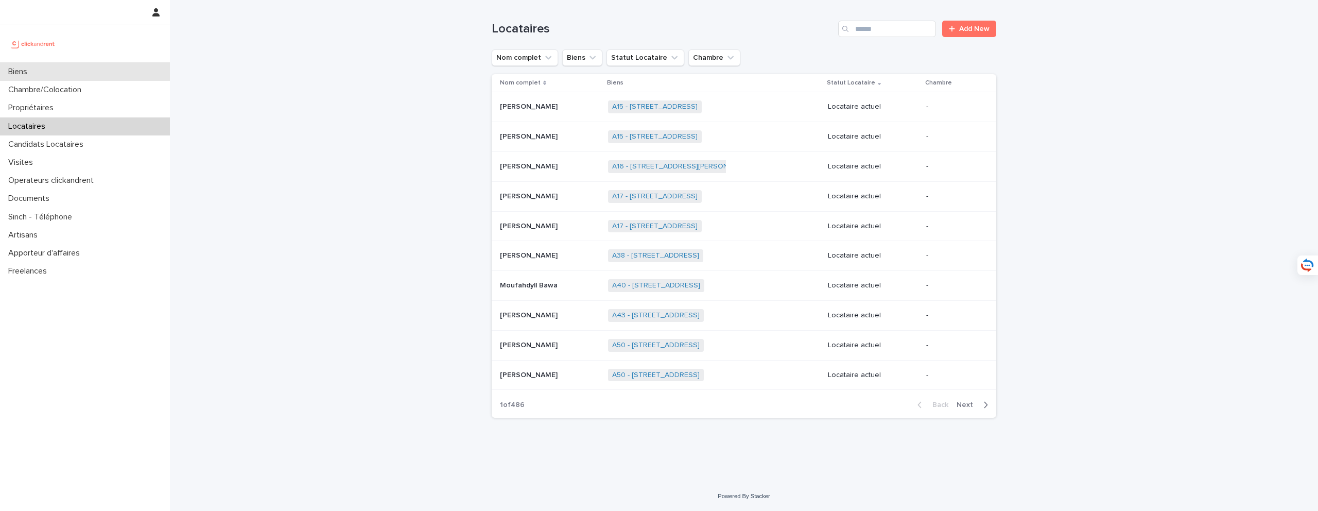
click at [83, 79] on div "Biens" at bounding box center [85, 72] width 170 height 18
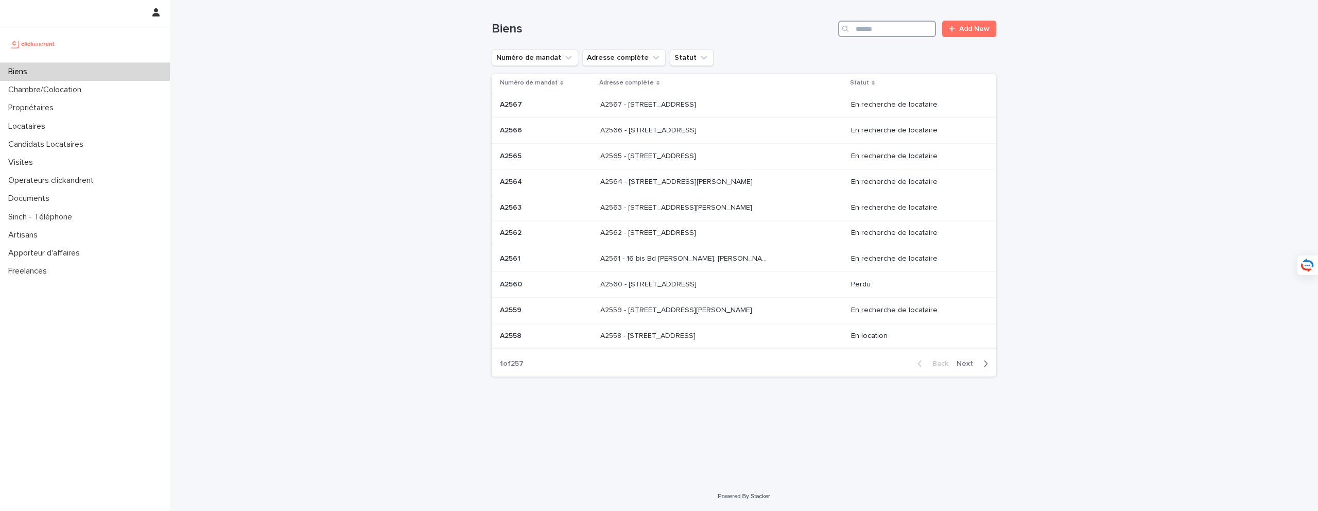
click at [890, 34] on input "Search" at bounding box center [887, 29] width 98 height 16
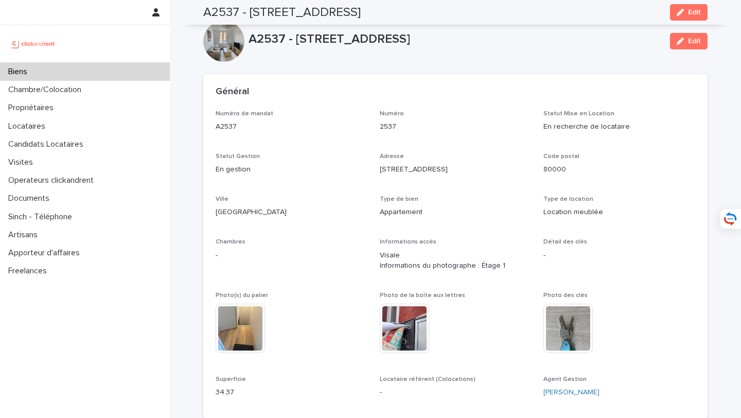
scroll to position [2016, 0]
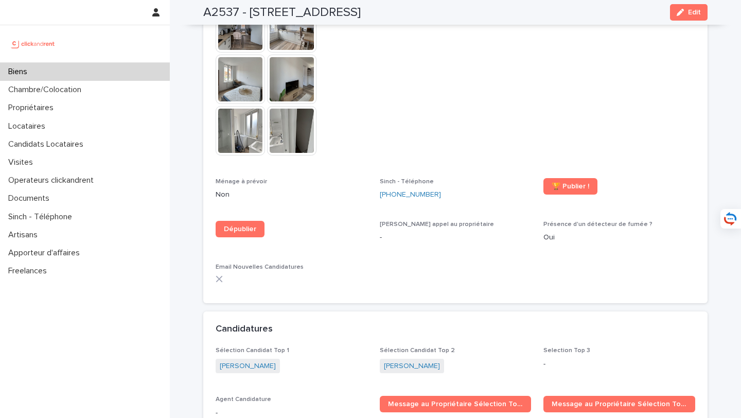
click at [125, 74] on div "Biens" at bounding box center [85, 72] width 170 height 18
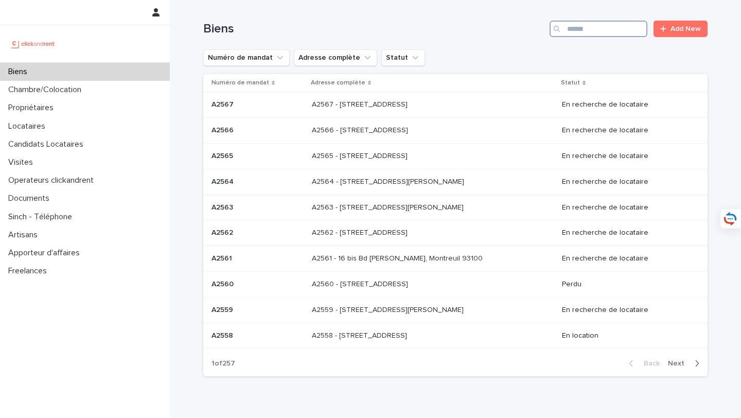
click at [592, 36] on input "Search" at bounding box center [599, 29] width 98 height 16
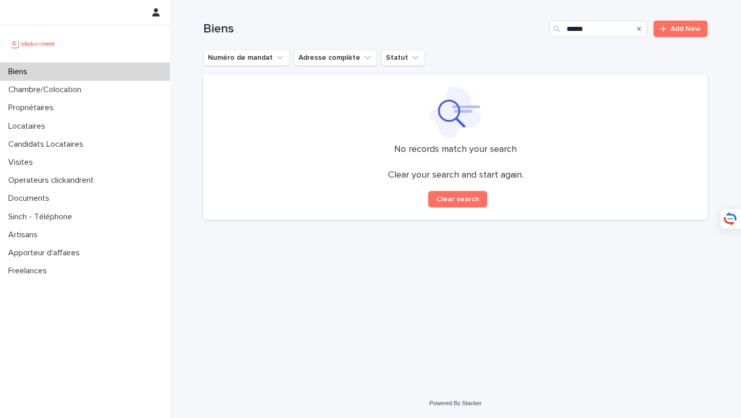
click at [410, 111] on div at bounding box center [456, 111] width 480 height 51
click at [589, 28] on input "******" at bounding box center [599, 29] width 98 height 16
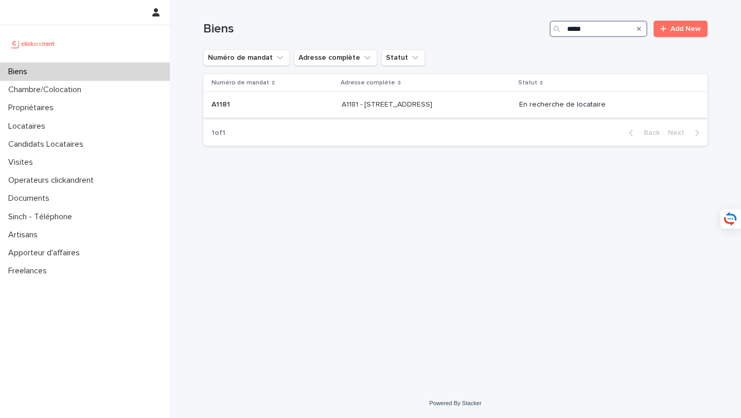
type input "*****"
click at [434, 102] on p "A1181 - [STREET_ADDRESS]" at bounding box center [388, 103] width 93 height 11
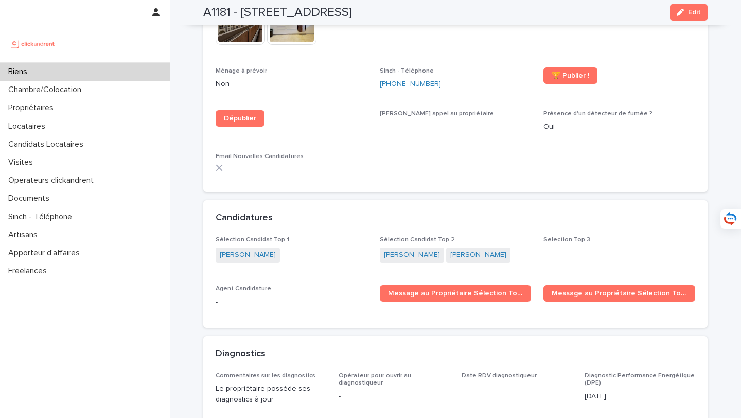
scroll to position [2906, 0]
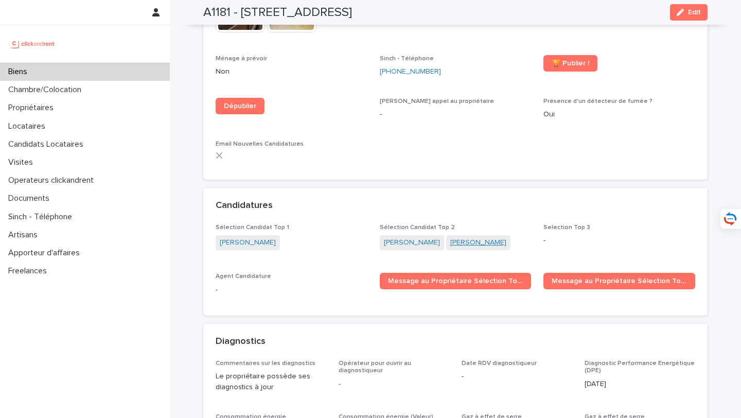
click at [471, 237] on link "[PERSON_NAME]" at bounding box center [478, 242] width 56 height 11
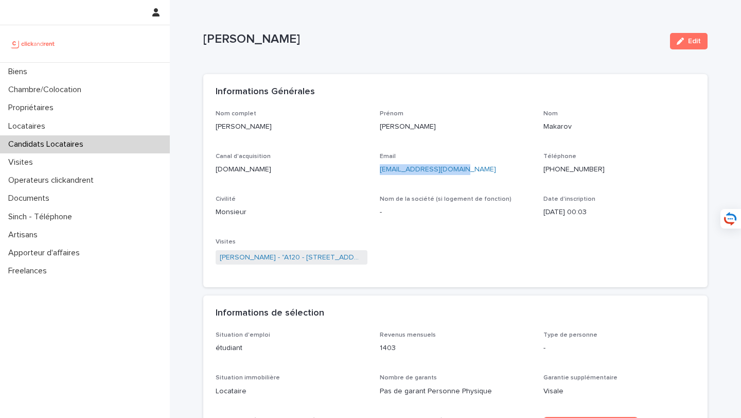
drag, startPoint x: 487, startPoint y: 175, endPoint x: 377, endPoint y: 172, distance: 110.7
click at [377, 172] on div "Nom complet [PERSON_NAME] Prénom [PERSON_NAME] Canal d'acquisition [DOMAIN_NAME…" at bounding box center [456, 192] width 480 height 165
copy link "[EMAIL_ADDRESS][DOMAIN_NAME]"
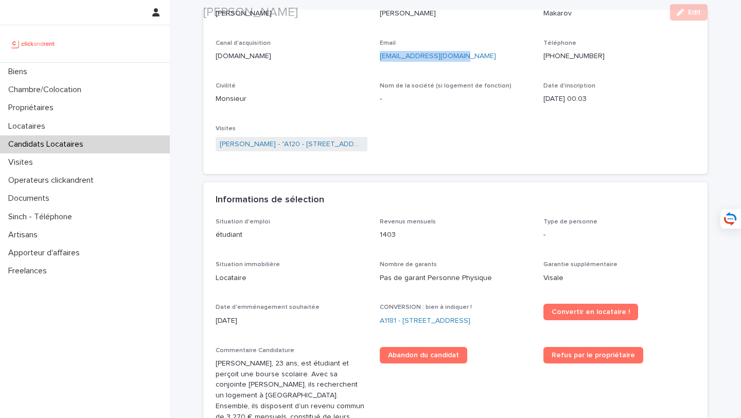
scroll to position [117, 0]
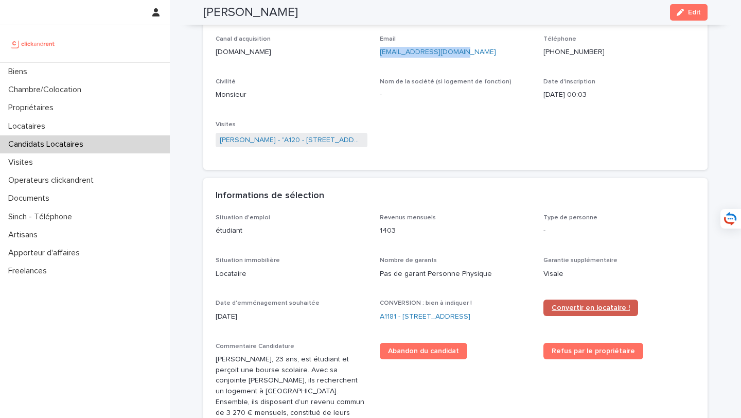
click at [603, 309] on span "Convertir en locataire !" at bounding box center [591, 307] width 78 height 7
click at [449, 318] on link "A1181 - [STREET_ADDRESS]" at bounding box center [425, 316] width 91 height 11
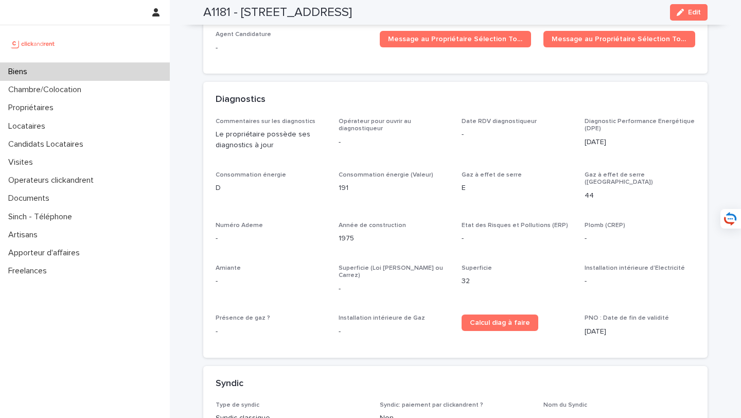
scroll to position [2921, 0]
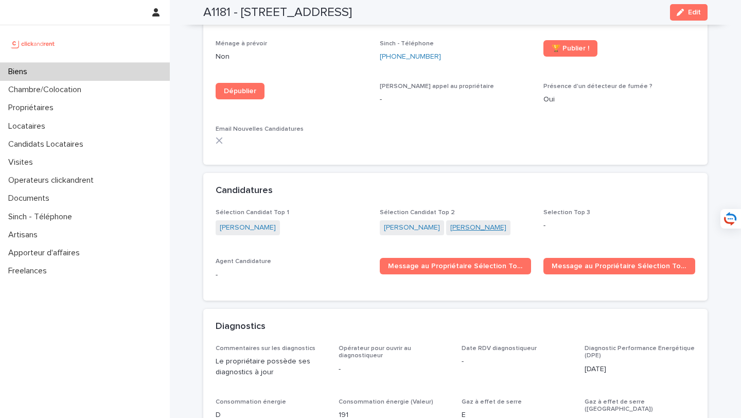
click at [471, 222] on link "[PERSON_NAME]" at bounding box center [478, 227] width 56 height 11
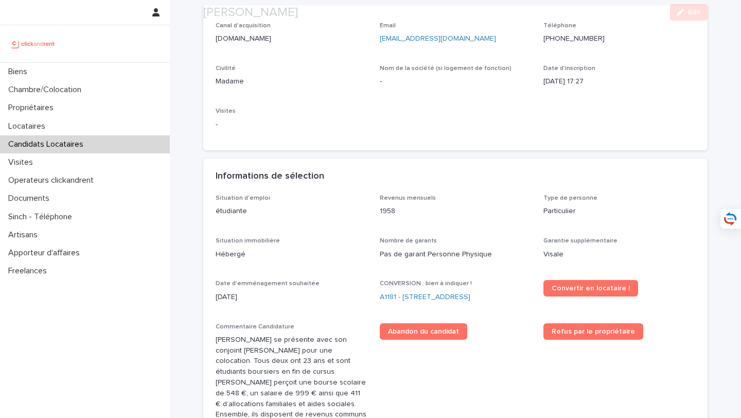
scroll to position [168, 0]
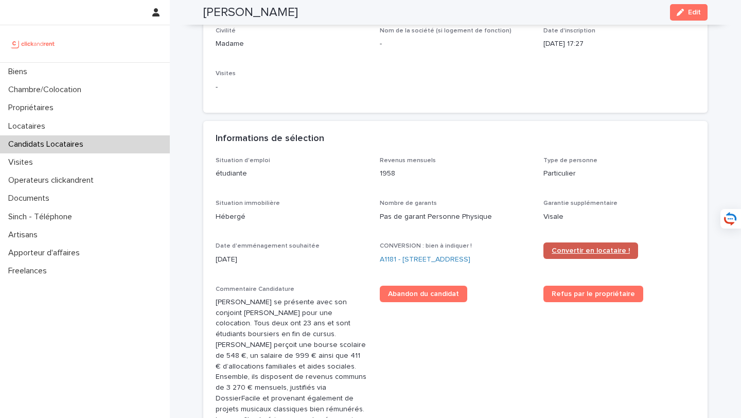
click at [592, 248] on span "Convertir en locataire !" at bounding box center [591, 250] width 78 height 7
click at [444, 254] on div "CONVERSION : bien à indiquer ! A1181 - [STREET_ADDRESS]" at bounding box center [456, 257] width 152 height 30
click at [444, 254] on link "A1181 - [STREET_ADDRESS]" at bounding box center [425, 259] width 91 height 11
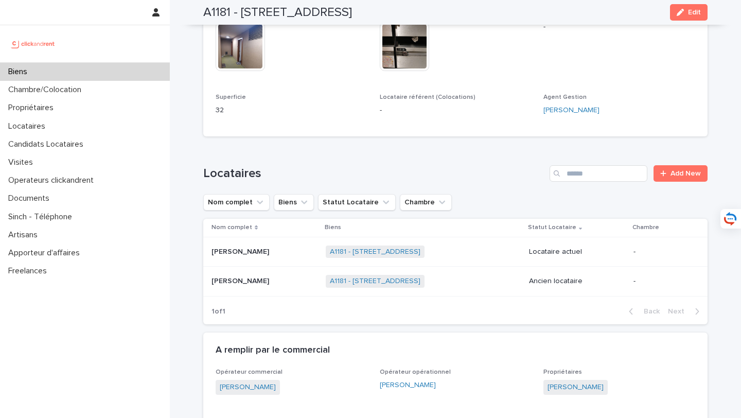
scroll to position [316, 0]
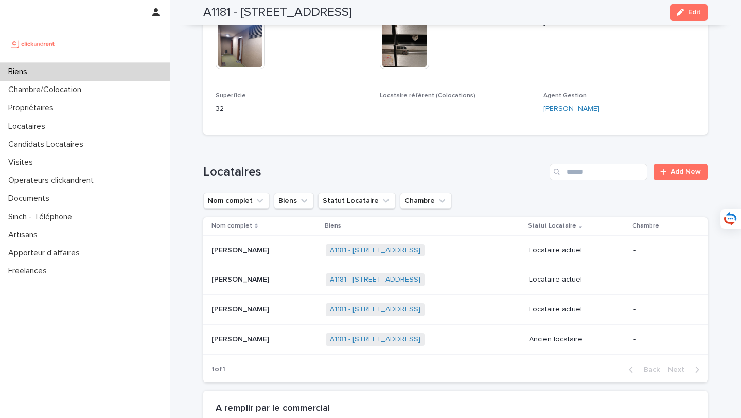
click at [270, 281] on p at bounding box center [265, 279] width 106 height 9
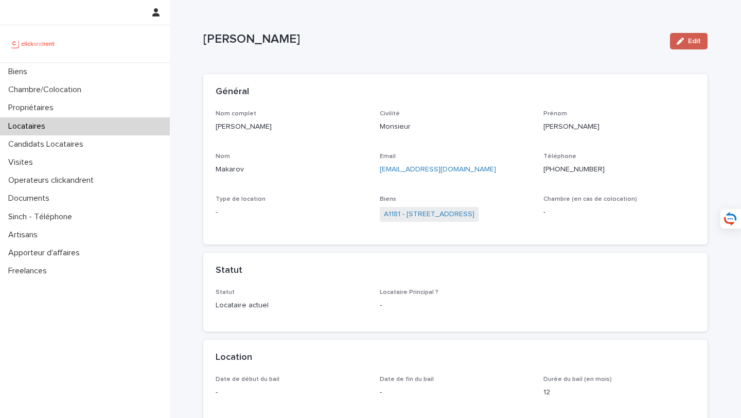
click at [685, 39] on div "button" at bounding box center [682, 41] width 11 height 7
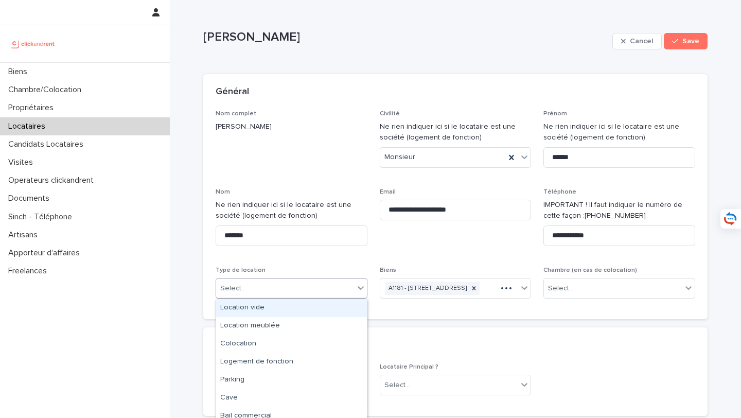
click at [329, 295] on div "Select..." at bounding box center [285, 288] width 138 height 17
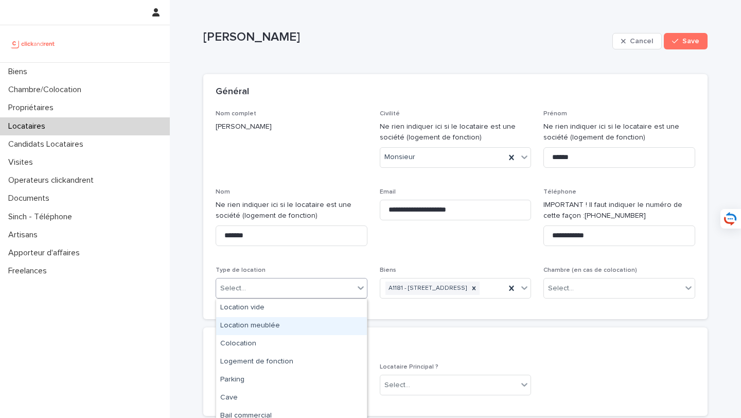
click at [318, 322] on div "Location meublée" at bounding box center [291, 326] width 151 height 18
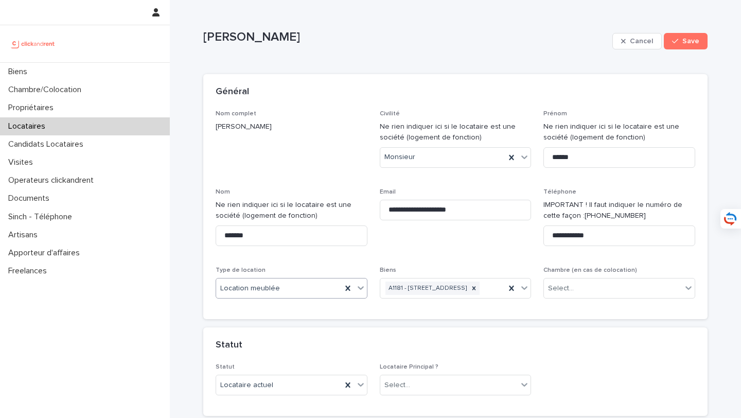
scroll to position [160, 0]
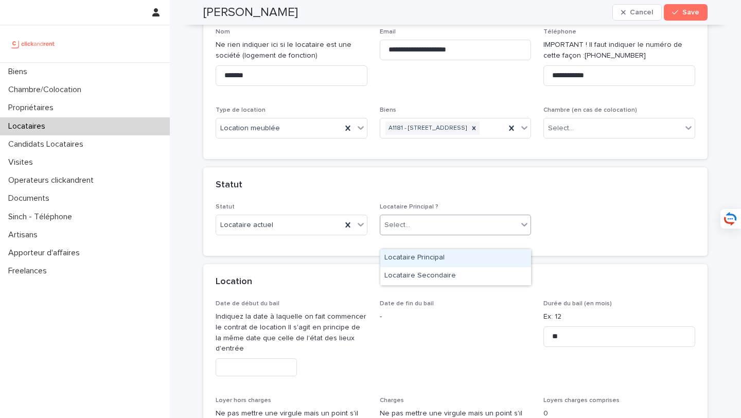
click at [423, 234] on div "Select..." at bounding box center [449, 225] width 138 height 17
click at [423, 258] on div "Locataire Principal" at bounding box center [455, 258] width 151 height 18
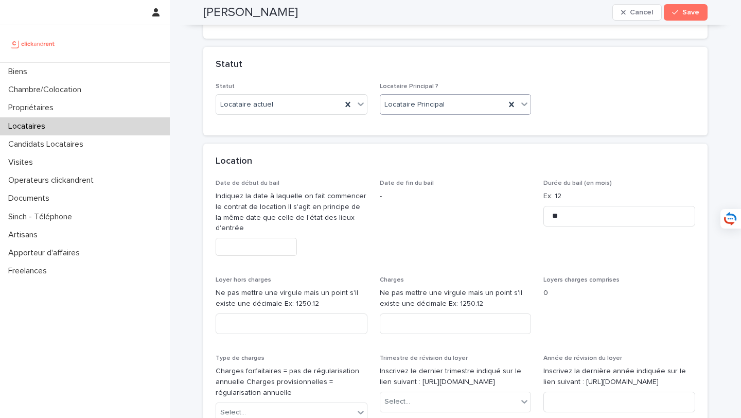
scroll to position [313, 0]
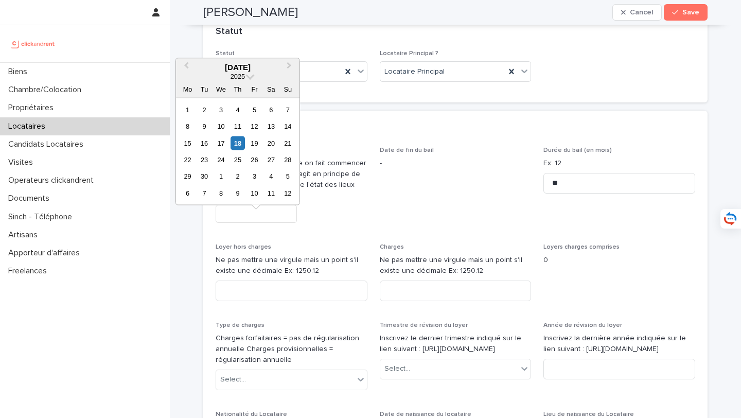
click at [250, 223] on input "text" at bounding box center [256, 214] width 81 height 18
click at [222, 188] on div "8" at bounding box center [221, 193] width 14 height 14
type input "*********"
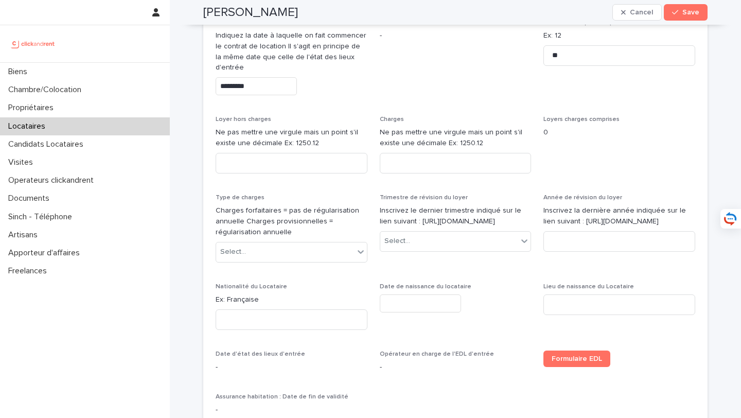
scroll to position [462, 0]
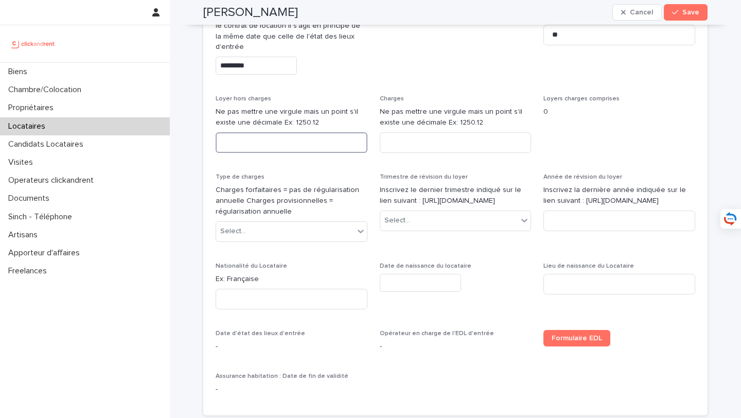
click at [314, 153] on input at bounding box center [292, 142] width 152 height 21
type input "****"
click at [485, 153] on input at bounding box center [456, 142] width 152 height 21
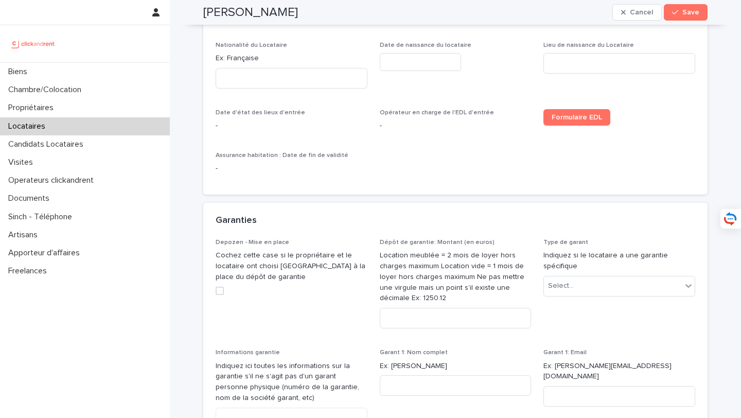
scroll to position [694, 0]
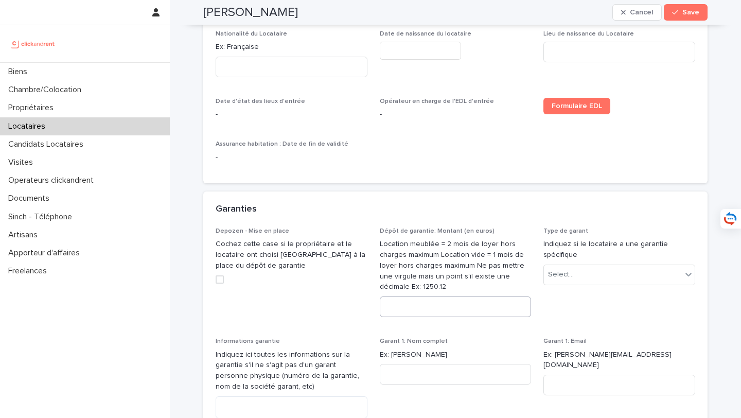
type input "**"
click at [431, 317] on input at bounding box center [456, 306] width 152 height 21
type input "****"
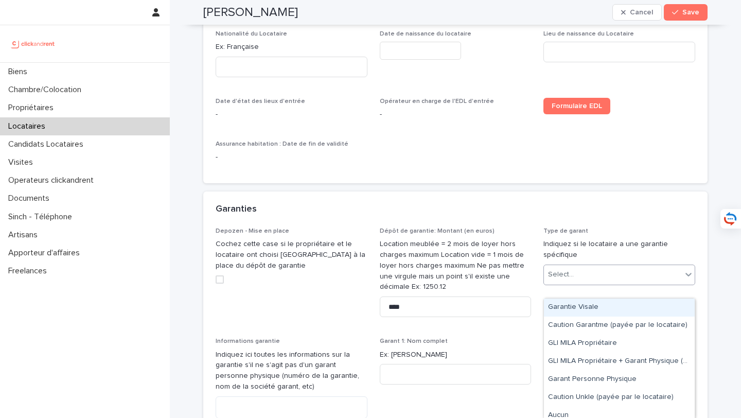
click at [657, 283] on div "Select..." at bounding box center [613, 274] width 138 height 17
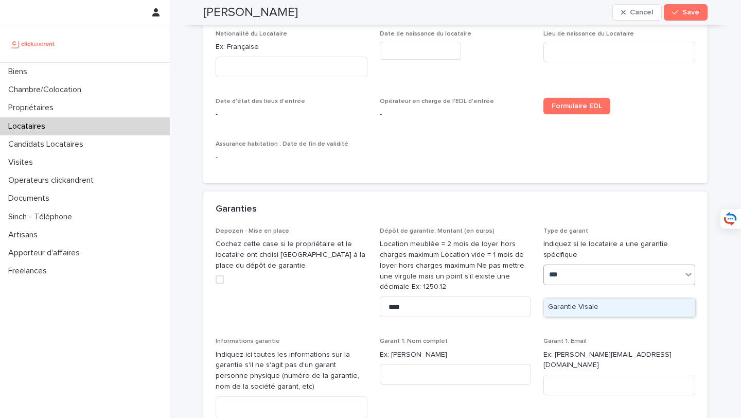
type input "****"
click at [618, 306] on div "Garantie Visale" at bounding box center [619, 308] width 151 height 18
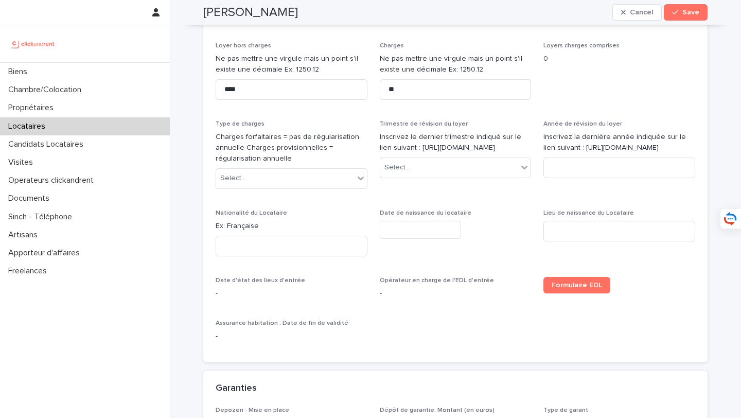
scroll to position [480, 0]
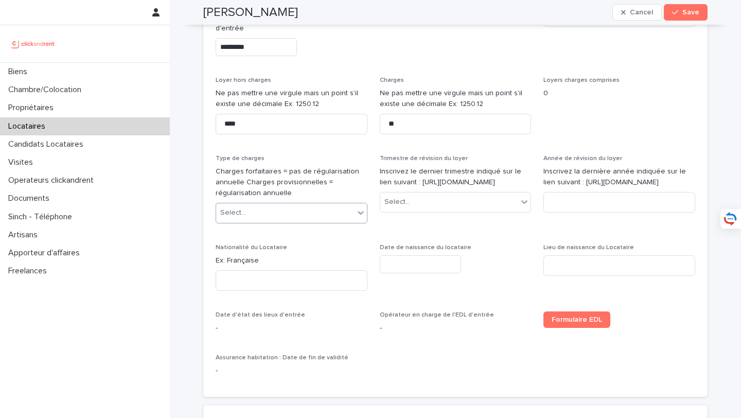
click at [317, 221] on div "Select..." at bounding box center [285, 212] width 138 height 17
click at [322, 261] on div "Provisions sur charges" at bounding box center [291, 264] width 151 height 18
click at [447, 211] on div "Select..." at bounding box center [449, 202] width 138 height 17
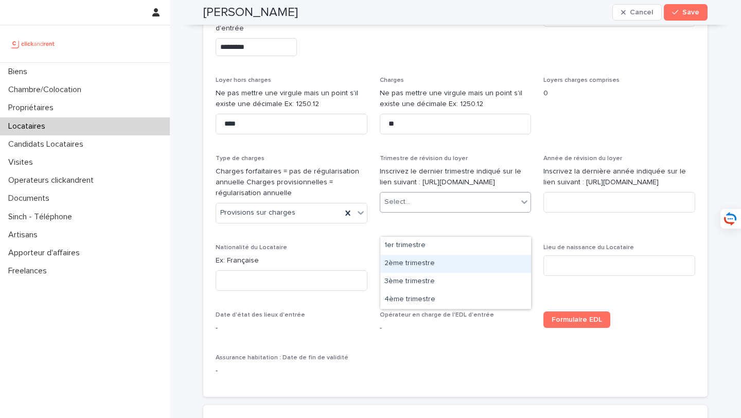
click at [454, 266] on div "2ème trimestre" at bounding box center [455, 264] width 151 height 18
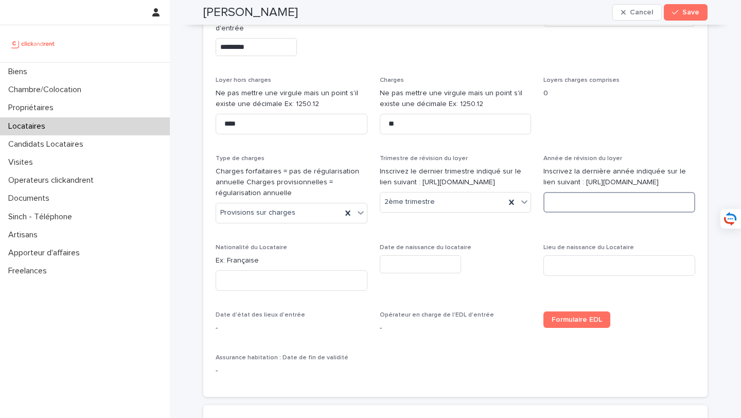
click at [577, 213] on input at bounding box center [620, 202] width 152 height 21
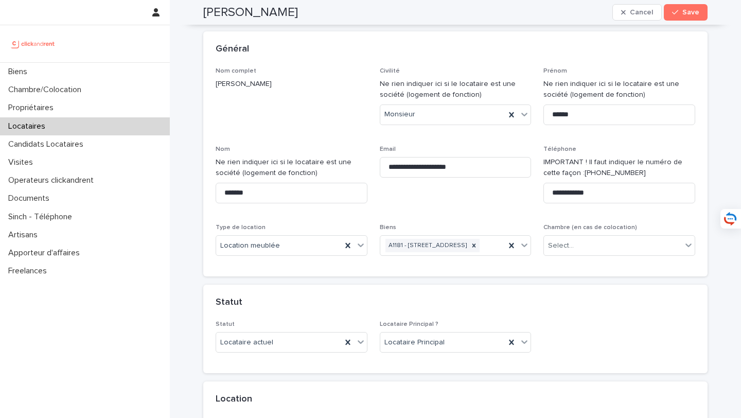
scroll to position [16, 0]
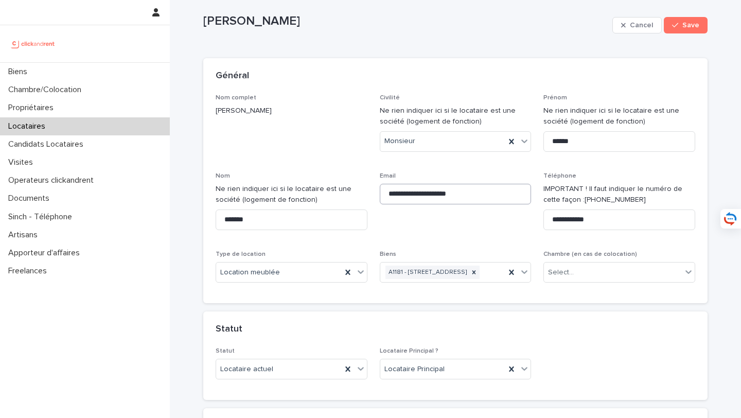
type input "****"
drag, startPoint x: 485, startPoint y: 197, endPoint x: 375, endPoint y: 196, distance: 110.1
click at [375, 196] on div "**********" at bounding box center [456, 192] width 480 height 197
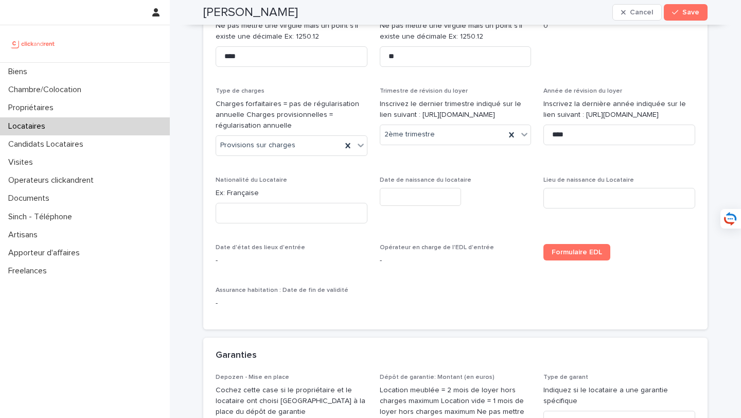
scroll to position [549, 0]
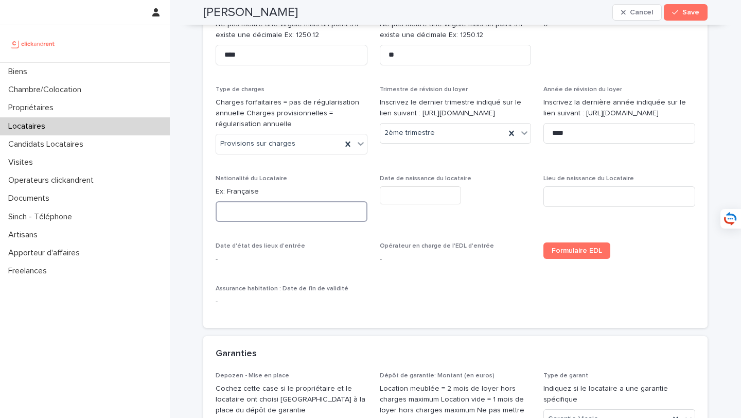
click at [267, 216] on input at bounding box center [292, 211] width 152 height 21
paste input "**********"
click at [226, 222] on input "**********" at bounding box center [292, 211] width 152 height 21
type input "**********"
click at [446, 204] on input "text" at bounding box center [420, 195] width 81 height 18
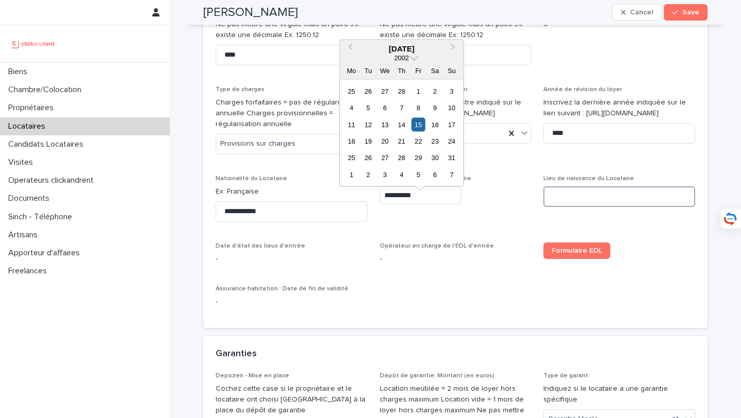
type input "*********"
click at [645, 207] on input at bounding box center [620, 196] width 152 height 21
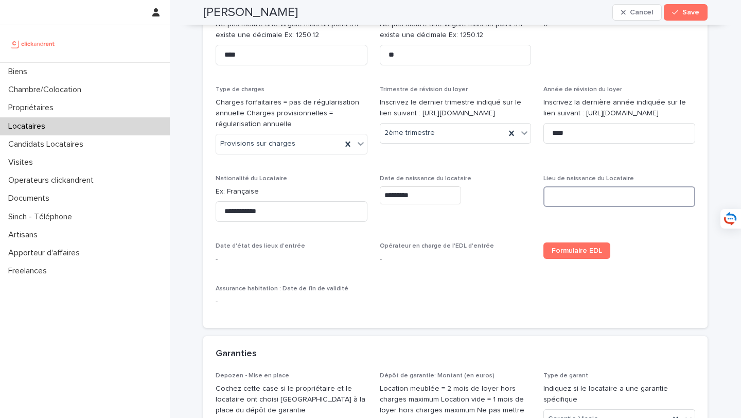
click at [591, 207] on input at bounding box center [620, 196] width 152 height 21
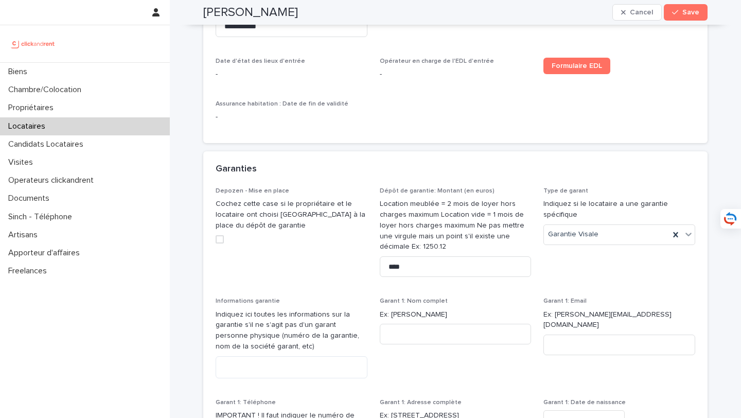
type input "*********"
click at [298, 377] on textarea at bounding box center [292, 367] width 152 height 22
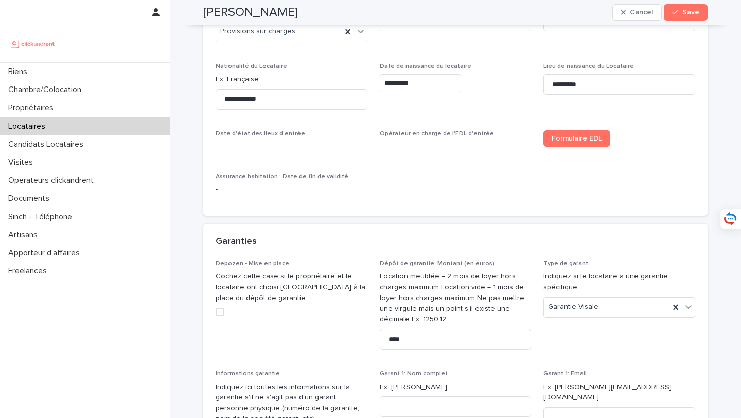
scroll to position [589, 0]
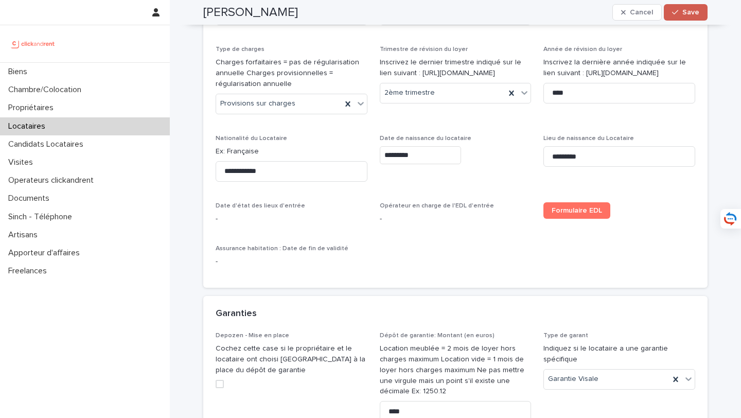
type textarea "**********"
click at [686, 8] on button "Save" at bounding box center [686, 12] width 44 height 16
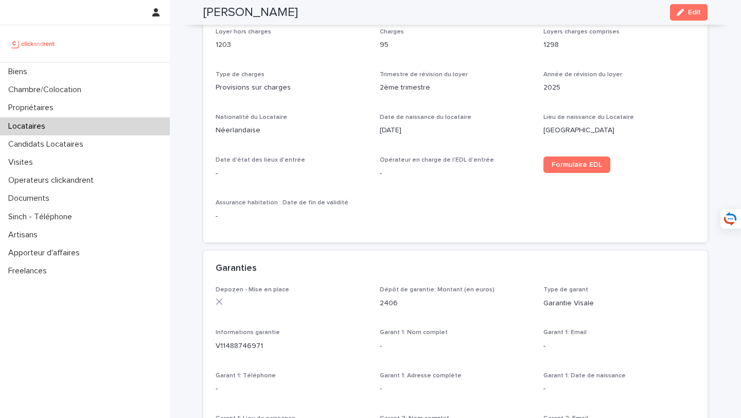
scroll to position [333, 0]
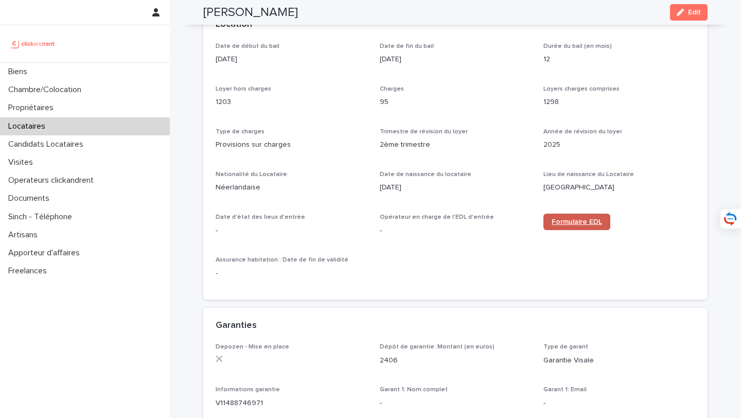
click at [583, 222] on span "Formulaire EDL" at bounding box center [577, 221] width 50 height 7
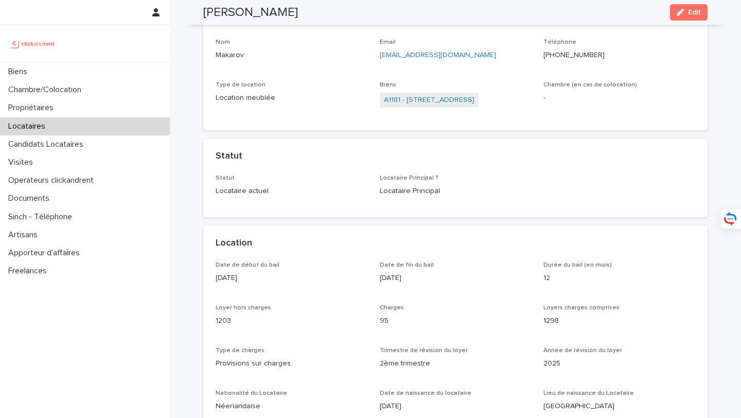
scroll to position [108, 0]
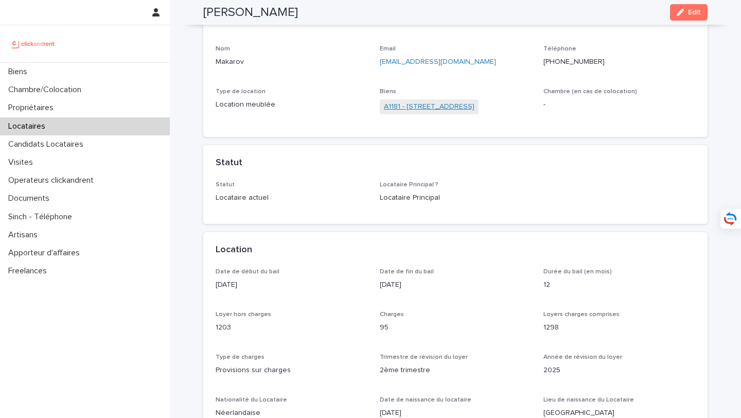
click at [453, 107] on link "A1181 - [STREET_ADDRESS]" at bounding box center [429, 106] width 91 height 11
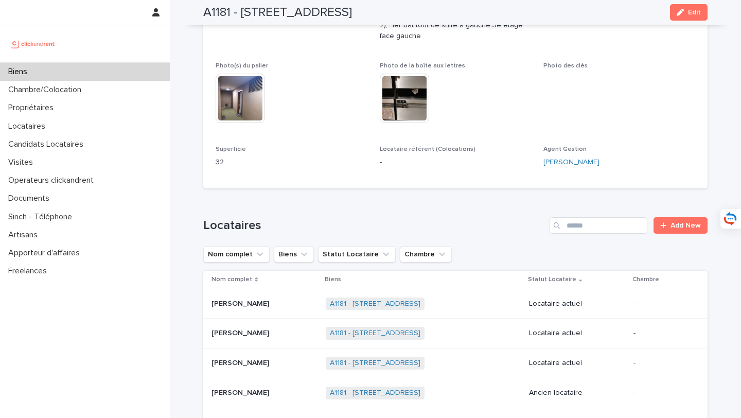
scroll to position [466, 0]
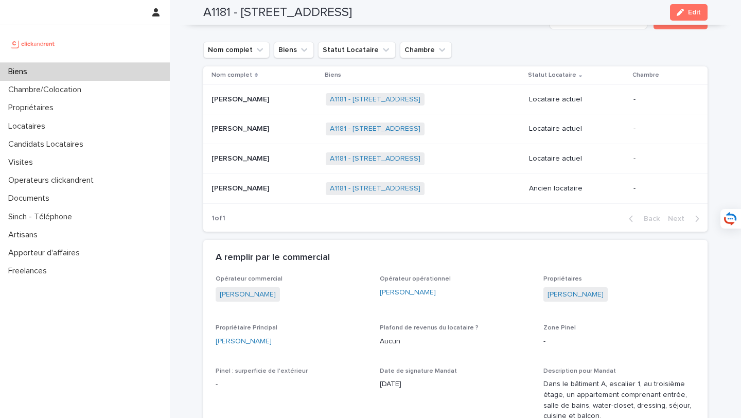
click at [261, 166] on div "[PERSON_NAME] [PERSON_NAME]" at bounding box center [265, 158] width 106 height 17
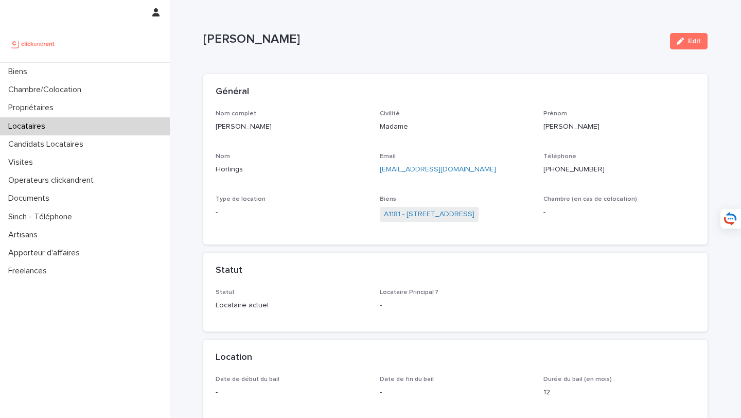
drag, startPoint x: 296, startPoint y: 133, endPoint x: 214, endPoint y: 127, distance: 83.1
click at [214, 127] on div "Nom complet [PERSON_NAME] Civilité Madame [PERSON_NAME] Nom Horlings Email [EMA…" at bounding box center [455, 177] width 504 height 135
copy p "[PERSON_NAME]"
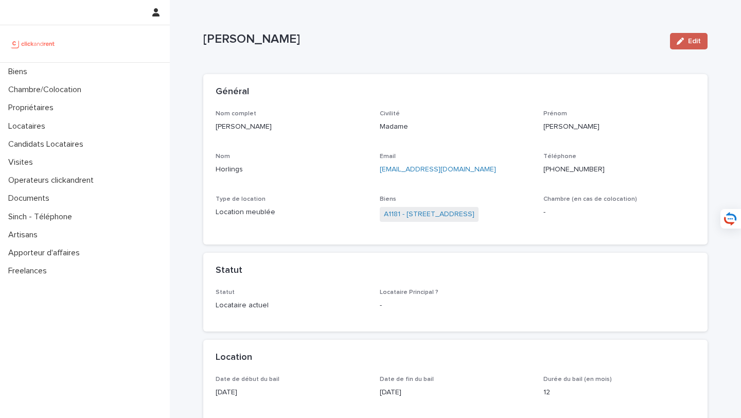
click at [691, 41] on span "Edit" at bounding box center [694, 41] width 13 height 7
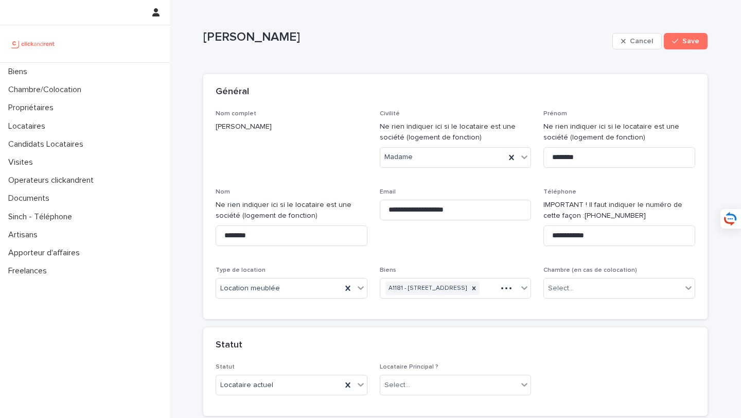
click at [431, 371] on p "Locataire Principal ?" at bounding box center [456, 366] width 152 height 7
click at [434, 394] on div "Select..." at bounding box center [449, 385] width 138 height 17
click at [435, 377] on div "Locataire Secondaire" at bounding box center [455, 379] width 151 height 18
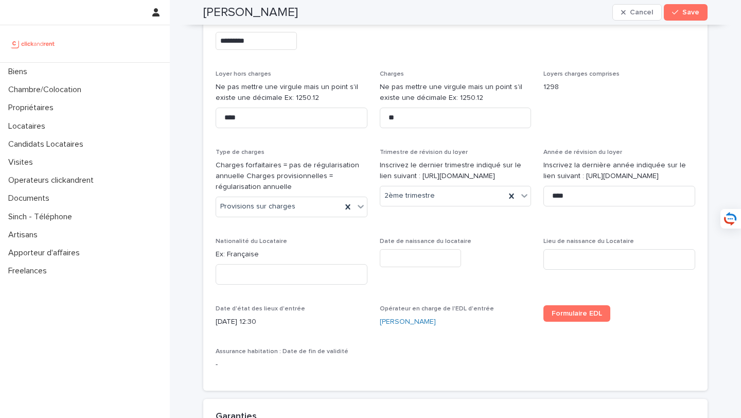
scroll to position [561, 0]
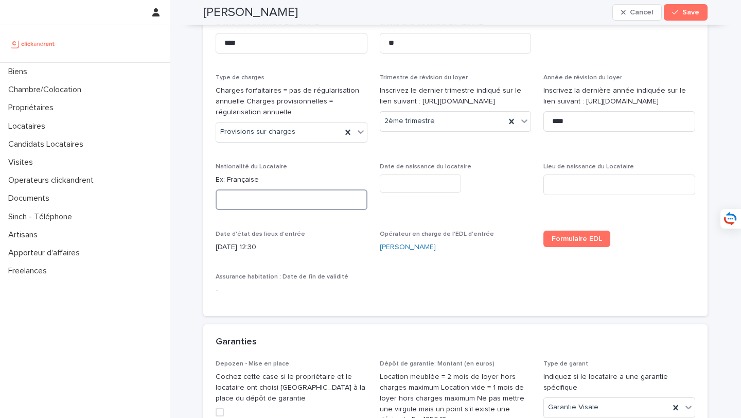
click at [244, 210] on input at bounding box center [292, 199] width 152 height 21
paste input "**********"
click at [226, 210] on input "**********" at bounding box center [292, 199] width 152 height 21
type input "**********"
click at [435, 192] on input "text" at bounding box center [420, 183] width 81 height 18
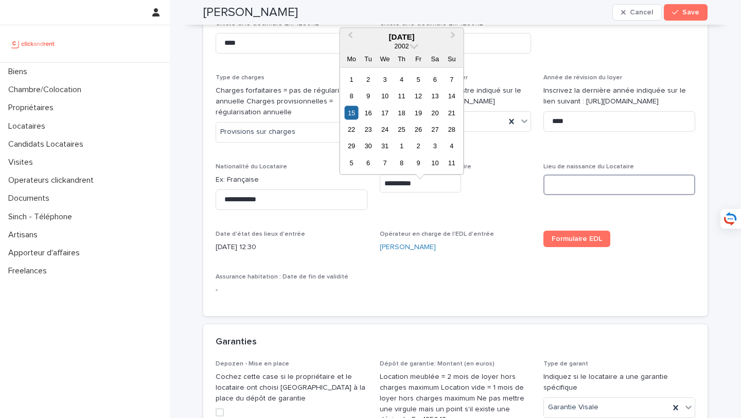
type input "*********"
click at [577, 194] on input at bounding box center [620, 184] width 152 height 21
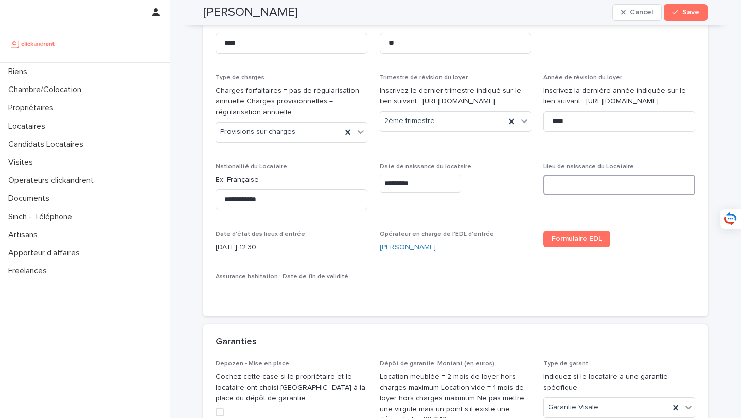
click at [583, 190] on input at bounding box center [620, 184] width 152 height 21
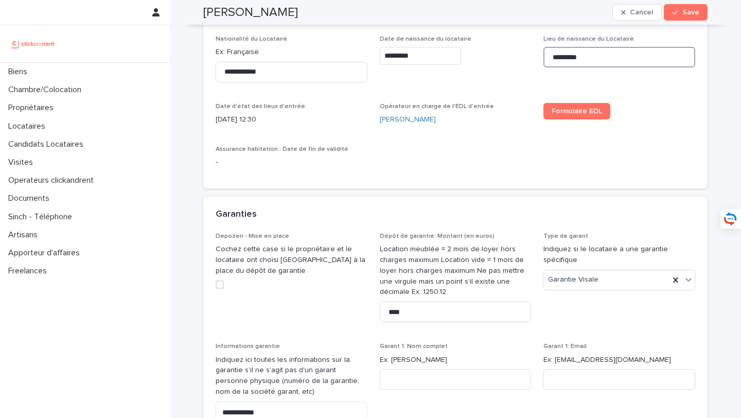
scroll to position [692, 0]
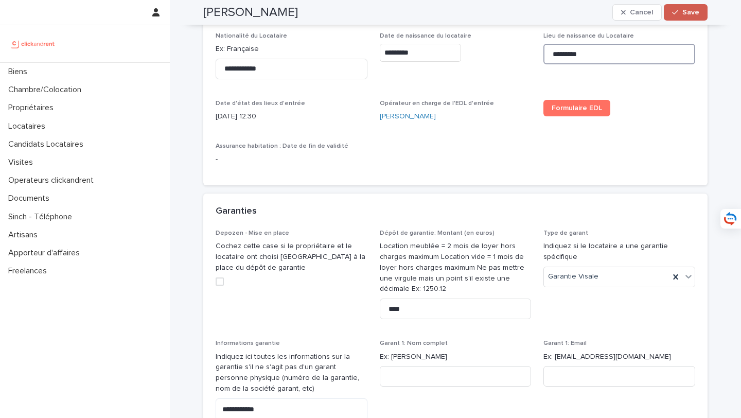
type input "*********"
click at [688, 15] on span "Save" at bounding box center [690, 12] width 17 height 7
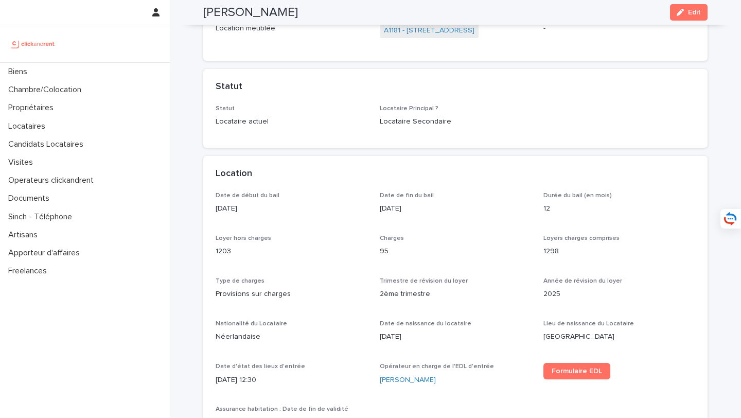
scroll to position [0, 0]
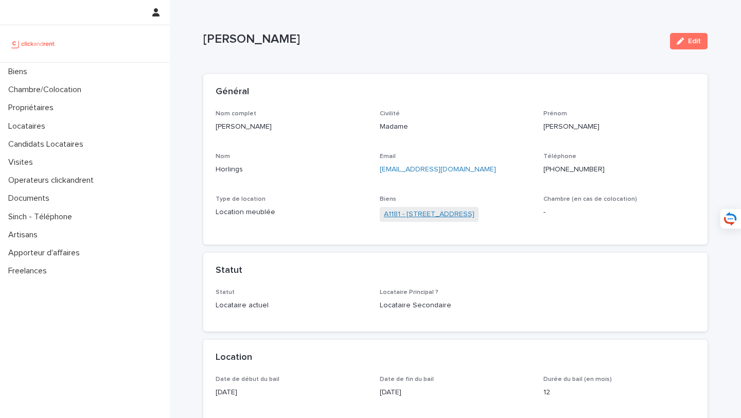
click at [431, 214] on link "A1181 - [STREET_ADDRESS]" at bounding box center [429, 214] width 91 height 11
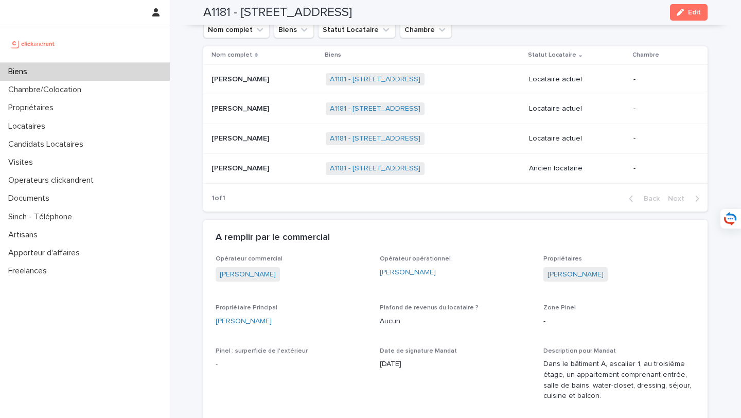
scroll to position [484, 0]
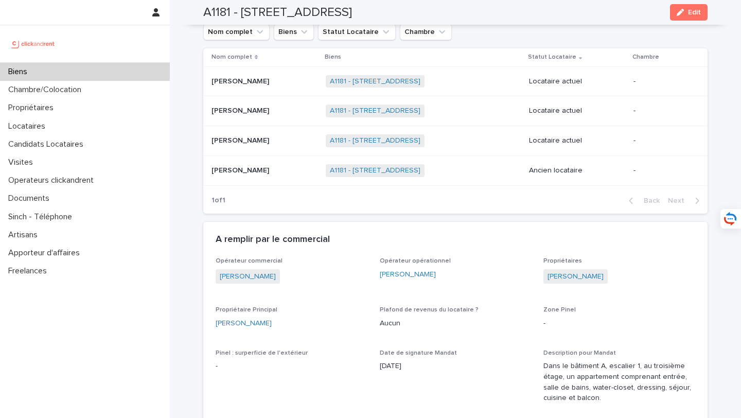
click at [85, 69] on div "Biens" at bounding box center [85, 72] width 170 height 18
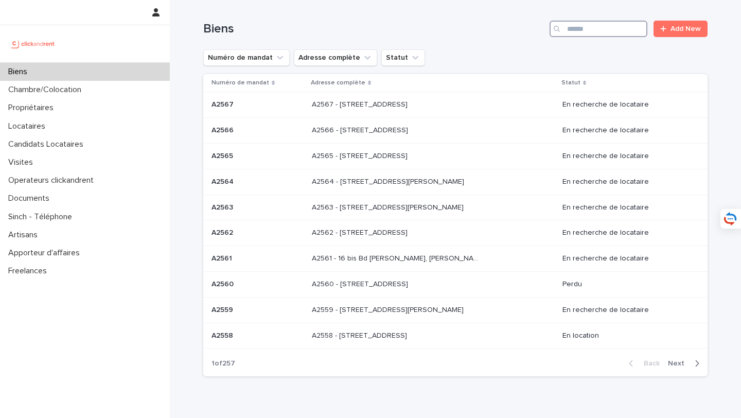
click at [606, 29] on input "Search" at bounding box center [599, 29] width 98 height 16
type input "*****"
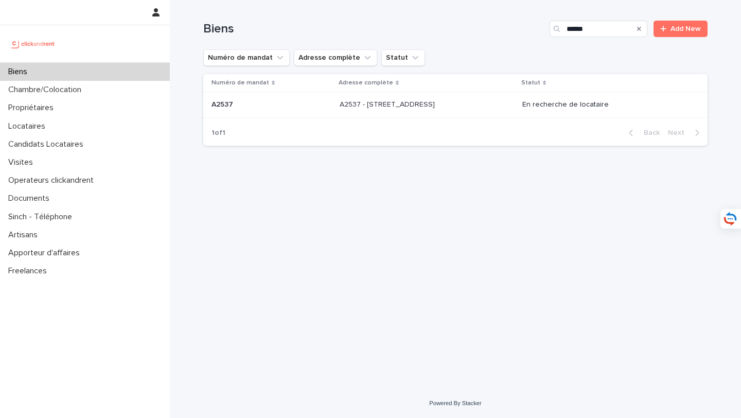
click at [479, 101] on p at bounding box center [425, 104] width 171 height 9
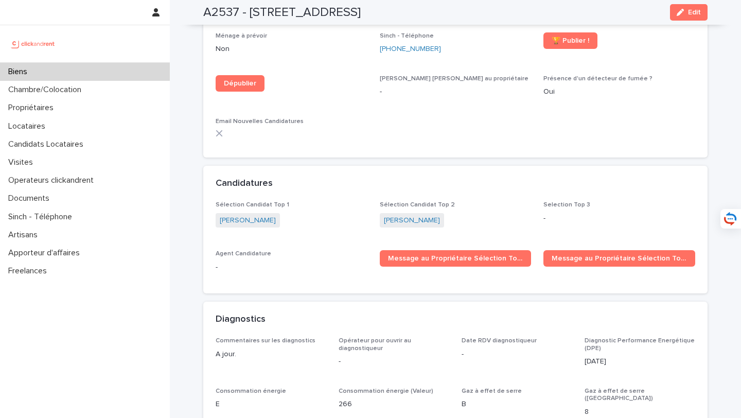
scroll to position [2922, 0]
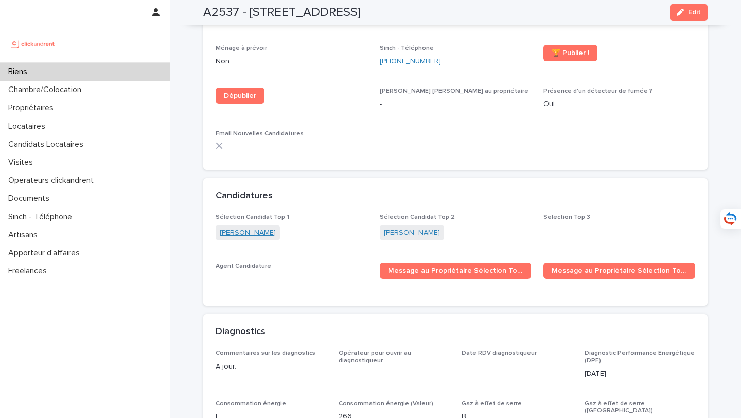
click at [256, 227] on link "[PERSON_NAME]" at bounding box center [248, 232] width 56 height 11
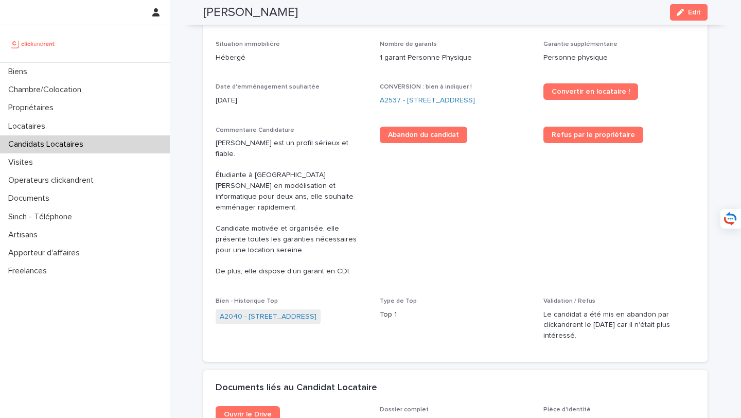
scroll to position [328, 0]
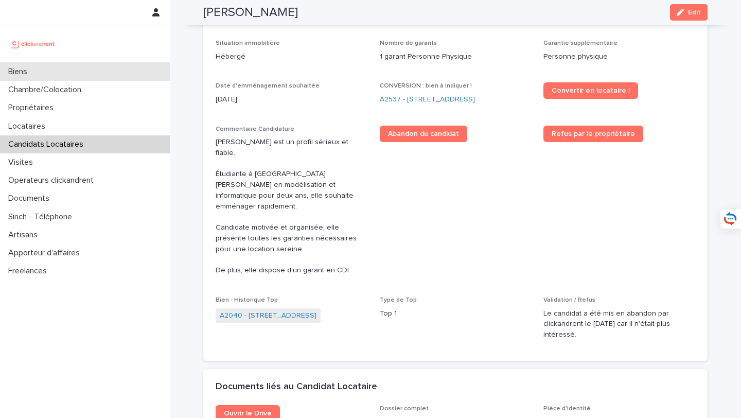
click at [83, 72] on div "Biens" at bounding box center [85, 72] width 170 height 18
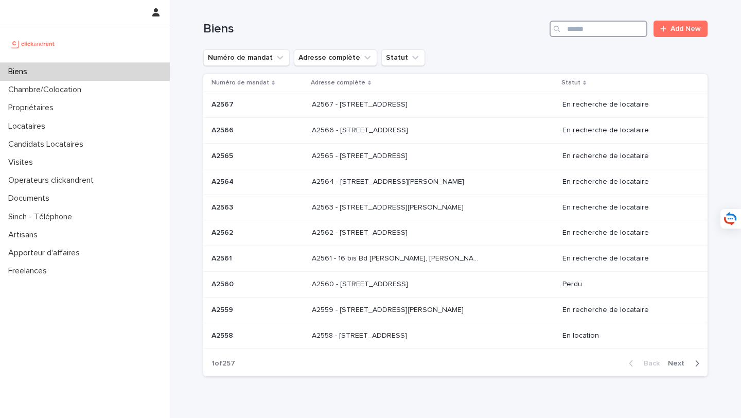
click at [590, 25] on input "Search" at bounding box center [599, 29] width 98 height 16
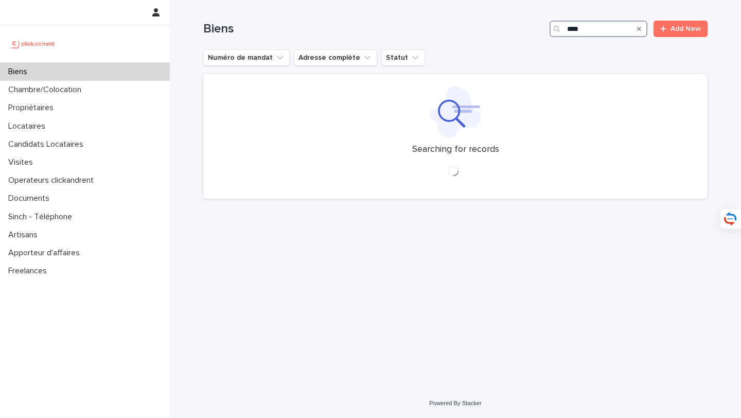
type input "***"
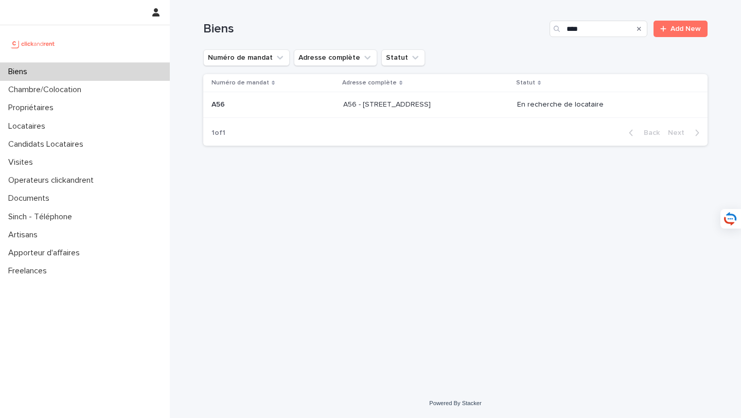
click at [433, 103] on p "A56 - [STREET_ADDRESS]" at bounding box center [388, 103] width 90 height 11
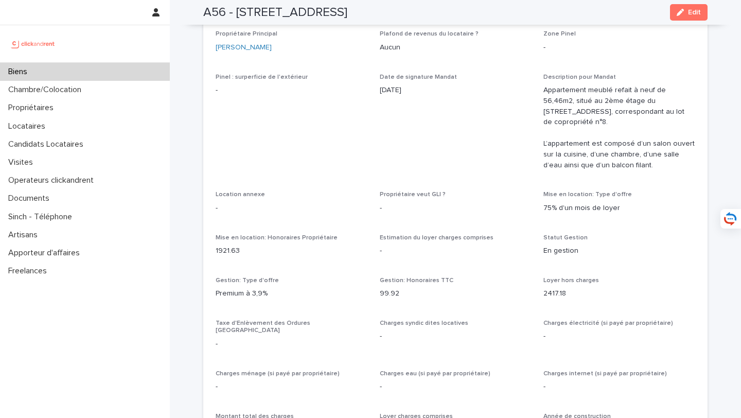
scroll to position [424, 0]
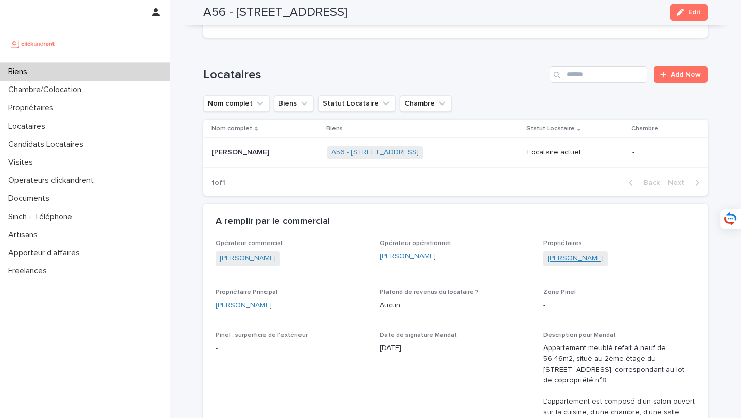
click at [572, 253] on link "[PERSON_NAME]" at bounding box center [576, 258] width 56 height 11
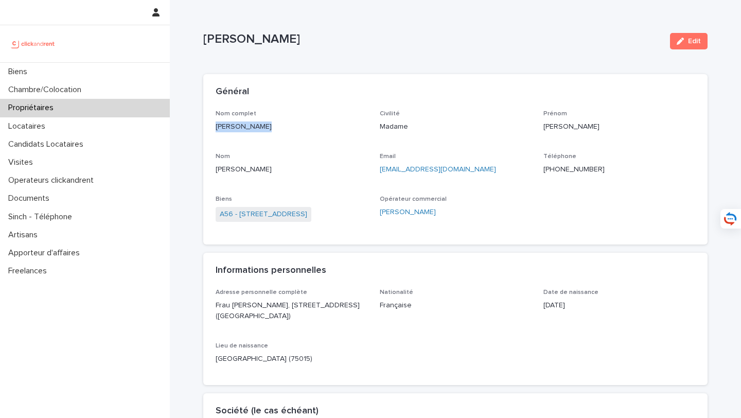
drag, startPoint x: 305, startPoint y: 131, endPoint x: 209, endPoint y: 130, distance: 95.2
click at [209, 130] on div "Nom complet [PERSON_NAME] Civilité Madame Prénom [PERSON_NAME] Email [EMAIL_ADD…" at bounding box center [455, 177] width 504 height 135
copy p "[PERSON_NAME]"
drag, startPoint x: 500, startPoint y: 169, endPoint x: 378, endPoint y: 169, distance: 121.5
click at [378, 169] on div "Nom complet [PERSON_NAME] Civilité Madame Prénom [PERSON_NAME] Email [EMAIL_ADD…" at bounding box center [456, 171] width 480 height 122
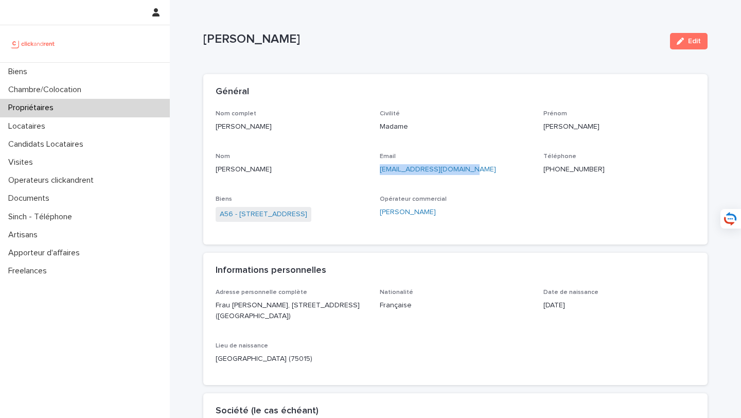
copy link "[EMAIL_ADDRESS][DOMAIN_NAME]"
drag, startPoint x: 621, startPoint y: 175, endPoint x: 549, endPoint y: 170, distance: 71.7
click at [549, 170] on div "Téléphone [PHONE_NUMBER]" at bounding box center [620, 168] width 152 height 30
copy ringoverc2c-84e06f14122c "[PHONE_NUMBER]"
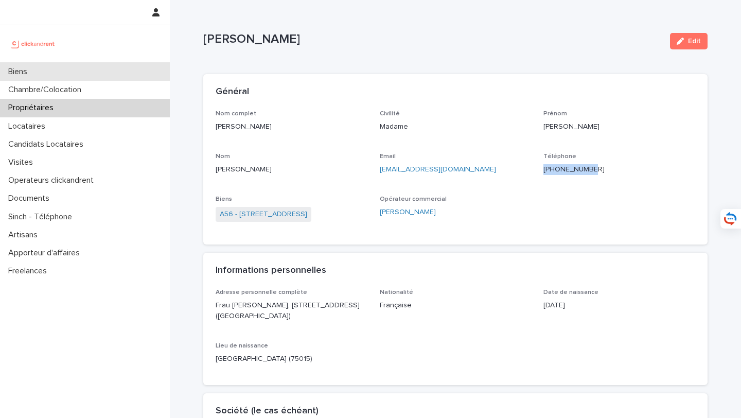
click at [136, 67] on div "Biens" at bounding box center [85, 72] width 170 height 18
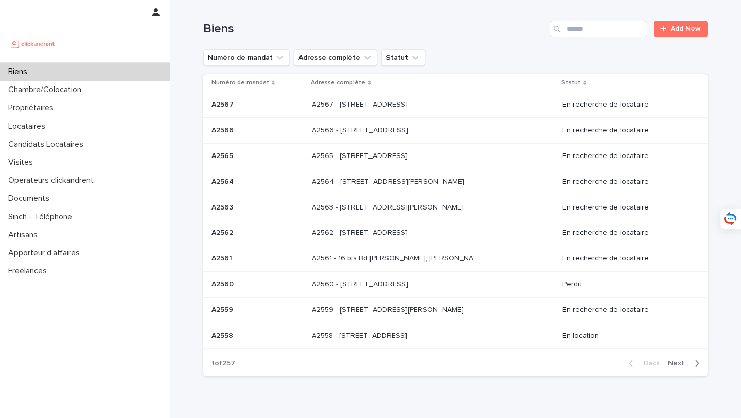
click at [607, 38] on div "Biens Add New" at bounding box center [455, 24] width 504 height 49
click at [605, 34] on input "Search" at bounding box center [599, 29] width 98 height 16
type input "*****"
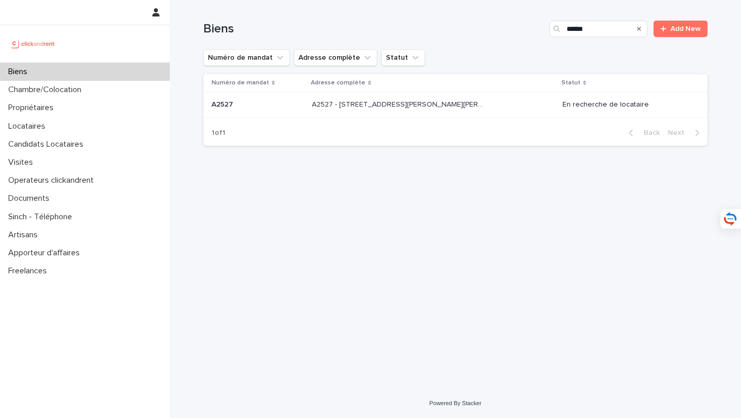
click at [480, 113] on div "A2527 - [STREET_ADDRESS][PERSON_NAME][PERSON_NAME] - [STREET_ADDRESS][PERSON_NA…" at bounding box center [433, 104] width 242 height 17
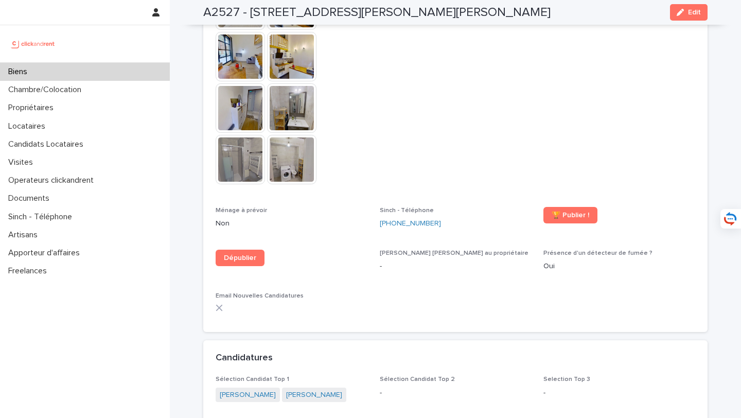
scroll to position [2965, 0]
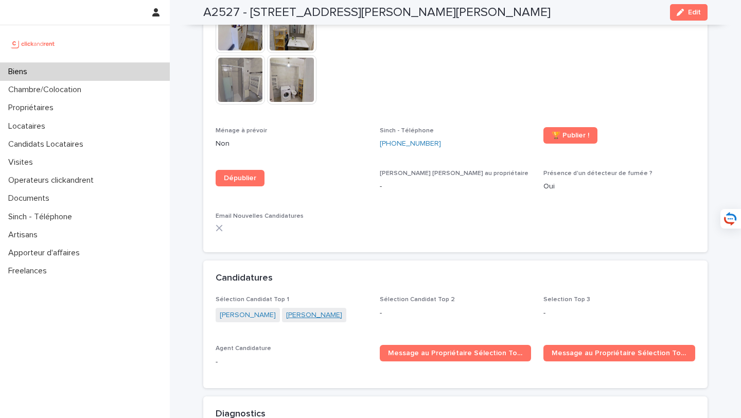
click at [294, 310] on link "[PERSON_NAME]" at bounding box center [314, 315] width 56 height 11
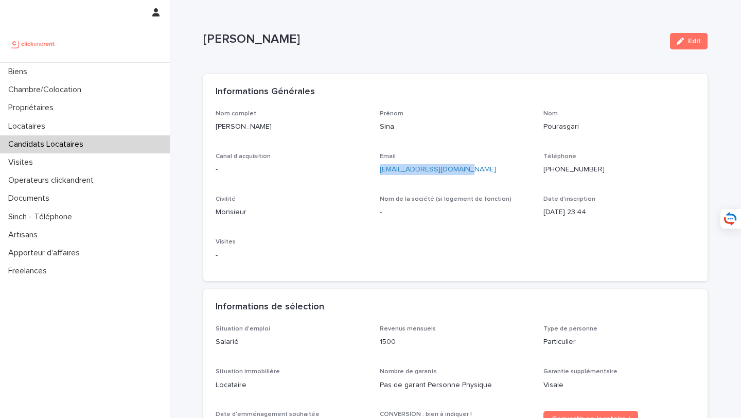
drag, startPoint x: 473, startPoint y: 170, endPoint x: 378, endPoint y: 172, distance: 95.2
click at [378, 172] on div "Nom complet [PERSON_NAME] Prénom Sina Nom Pourasgari Canal d'acquisition - Emai…" at bounding box center [456, 189] width 480 height 159
copy link "[EMAIL_ADDRESS][DOMAIN_NAME]"
click at [133, 70] on div "Biens" at bounding box center [85, 72] width 170 height 18
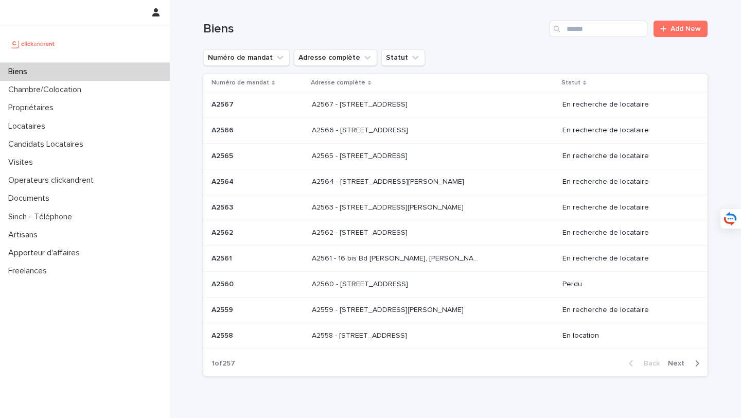
click at [595, 37] on div "Biens Add New" at bounding box center [455, 24] width 504 height 49
click at [595, 33] on input "Search" at bounding box center [599, 29] width 98 height 16
type input "*****"
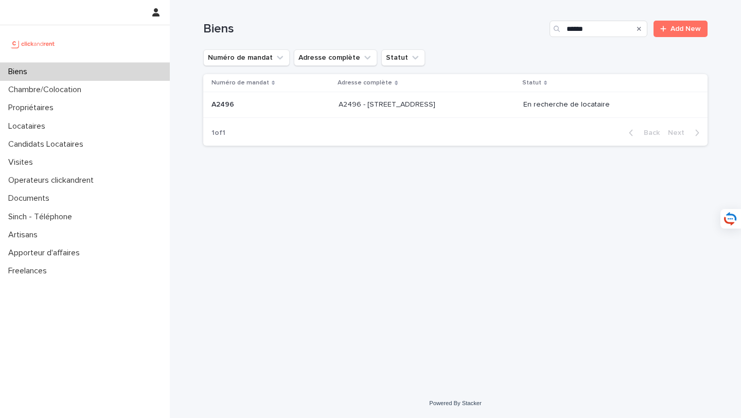
click at [472, 102] on p at bounding box center [424, 104] width 171 height 9
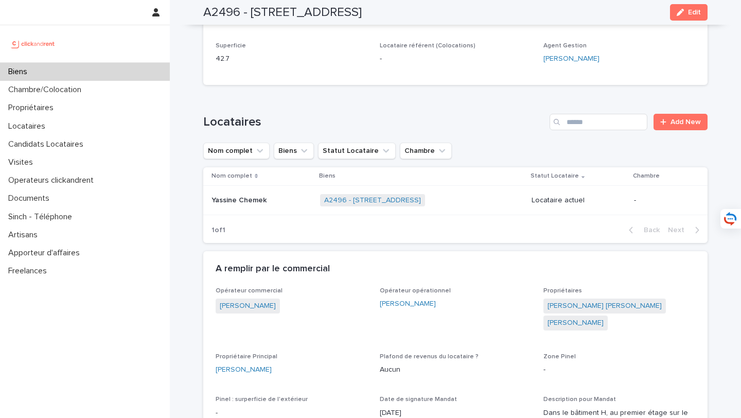
scroll to position [677, 0]
click at [265, 192] on p "Yassine Chemek" at bounding box center [240, 197] width 57 height 11
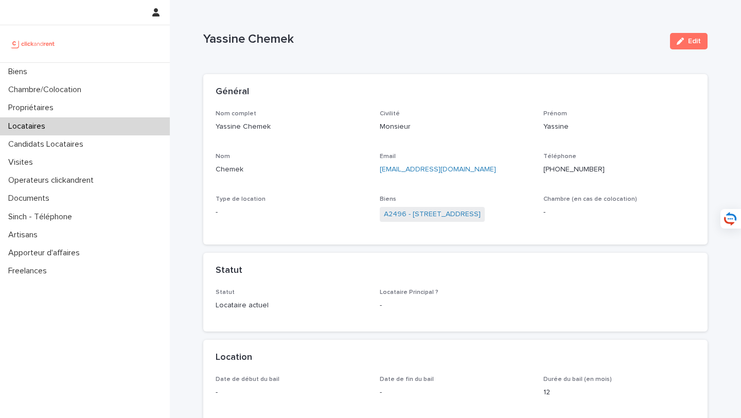
click at [641, 137] on div "[PERSON_NAME]" at bounding box center [620, 125] width 152 height 30
click at [689, 49] on button "Edit" at bounding box center [689, 41] width 38 height 16
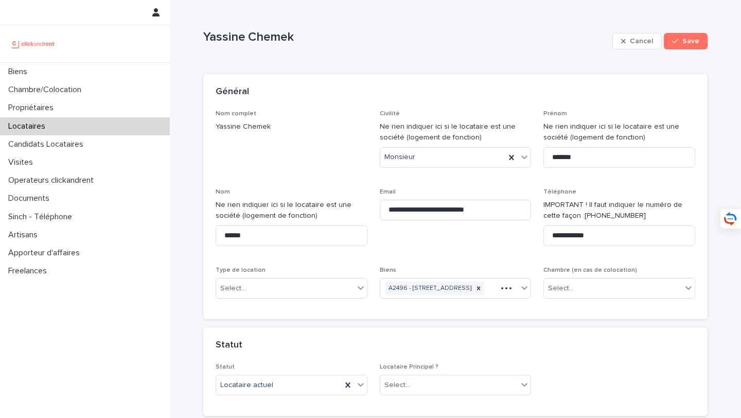
click at [280, 303] on div "Type de location Select..." at bounding box center [292, 287] width 152 height 40
click at [285, 290] on div "Select..." at bounding box center [285, 288] width 138 height 17
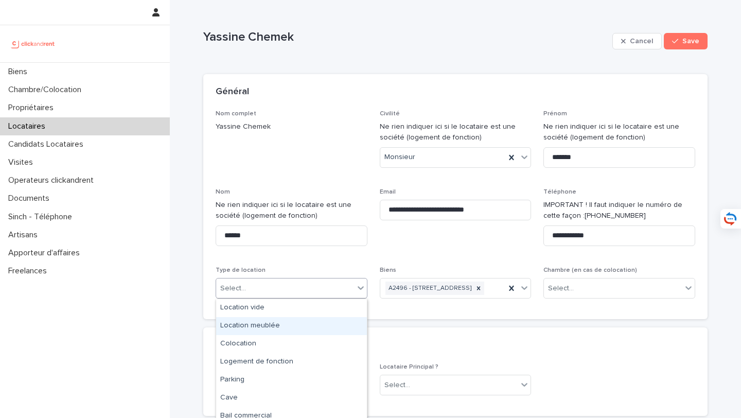
click at [303, 324] on div "Location meublée" at bounding box center [291, 326] width 151 height 18
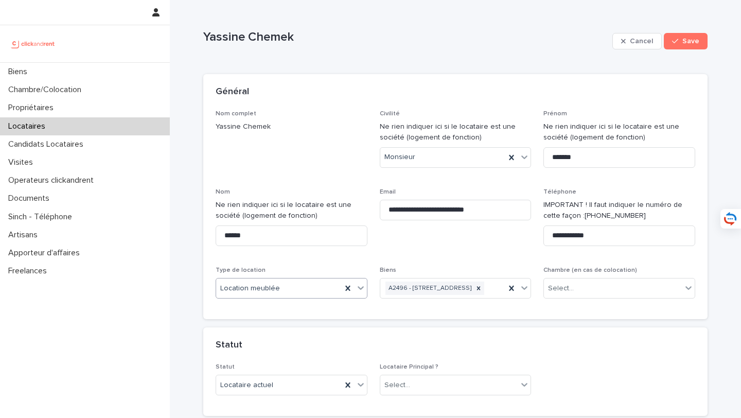
scroll to position [227, 0]
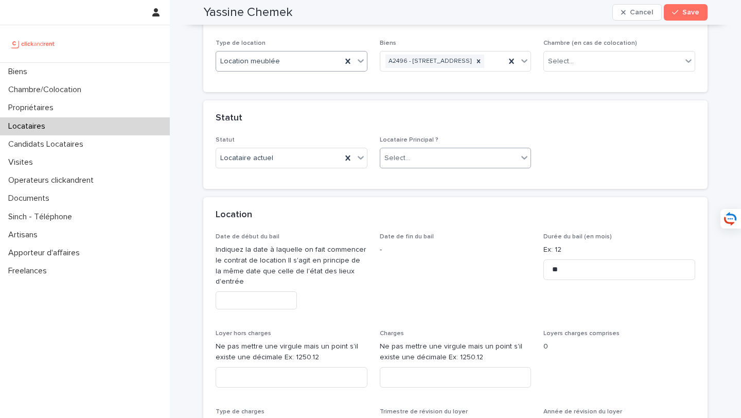
click at [433, 167] on div "Select..." at bounding box center [449, 158] width 138 height 17
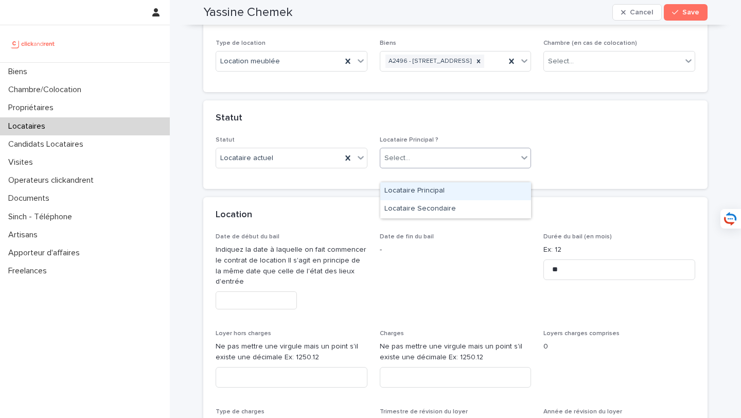
click at [442, 188] on div "Locataire Principal" at bounding box center [455, 191] width 151 height 18
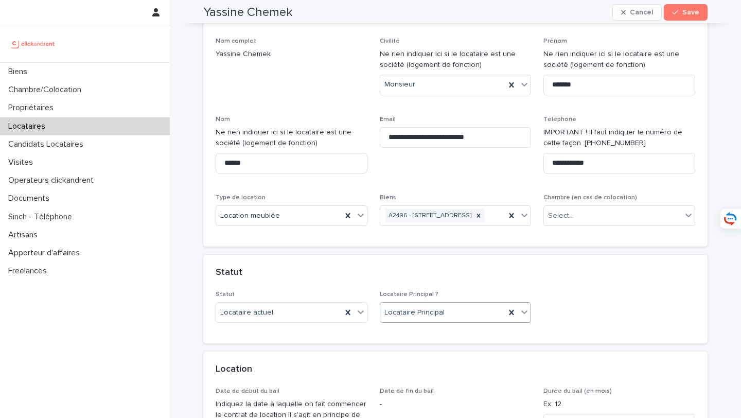
scroll to position [31, 0]
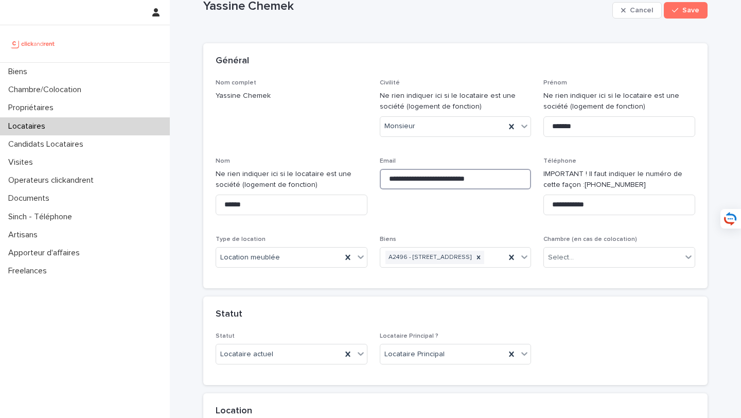
drag, startPoint x: 510, startPoint y: 181, endPoint x: 350, endPoint y: 177, distance: 160.1
click at [350, 177] on div "**********" at bounding box center [456, 177] width 480 height 197
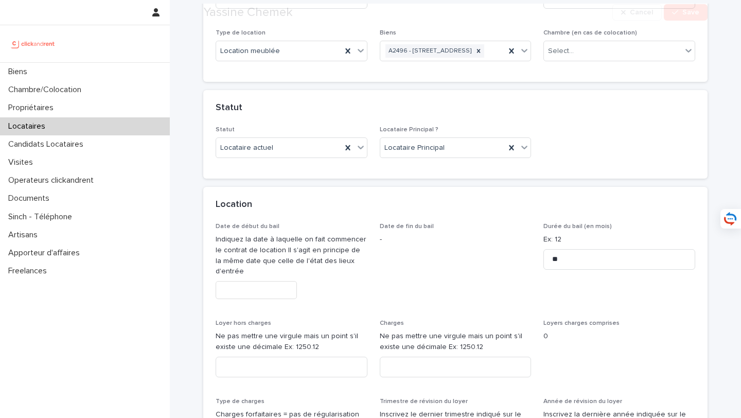
scroll to position [294, 0]
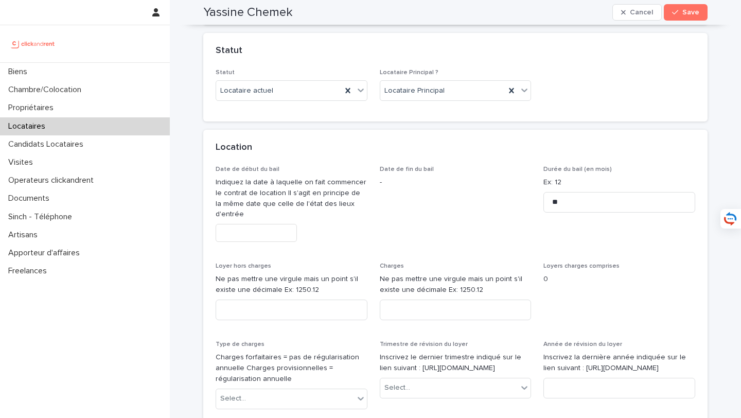
click at [259, 242] on input "text" at bounding box center [256, 233] width 81 height 18
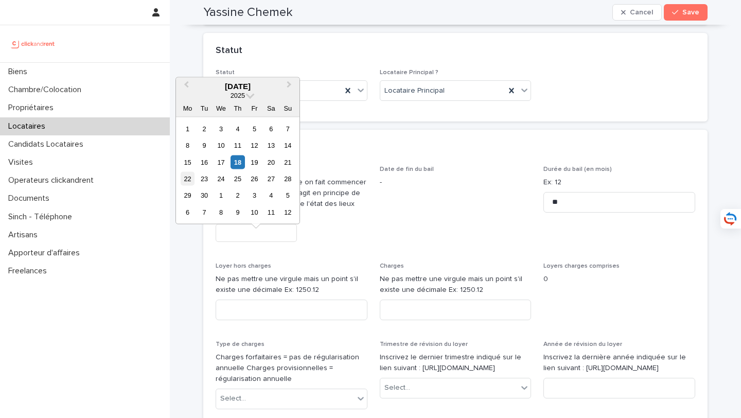
click at [187, 178] on div "22" at bounding box center [188, 179] width 14 height 14
type input "*********"
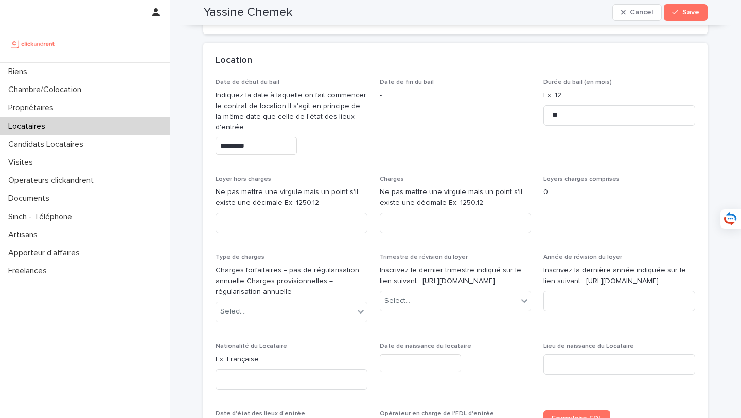
scroll to position [387, 0]
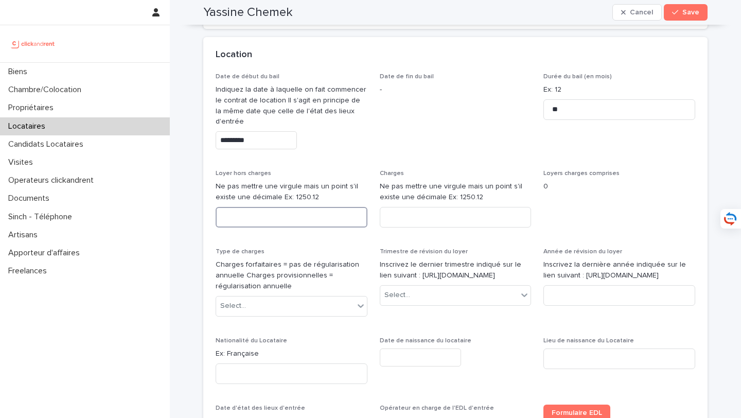
click at [323, 227] on input at bounding box center [292, 217] width 152 height 21
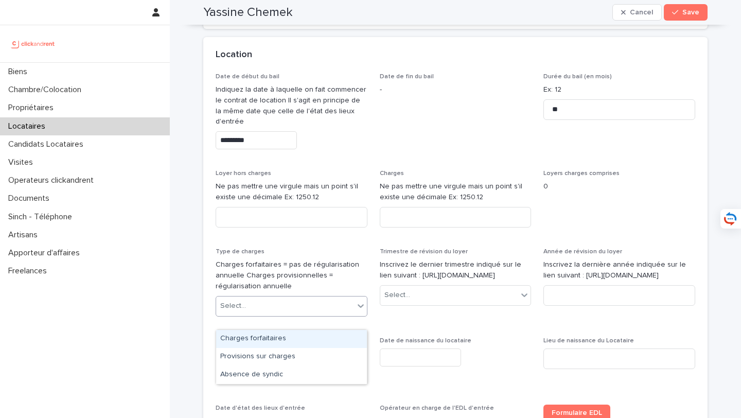
click at [301, 314] on div "Select..." at bounding box center [285, 305] width 138 height 17
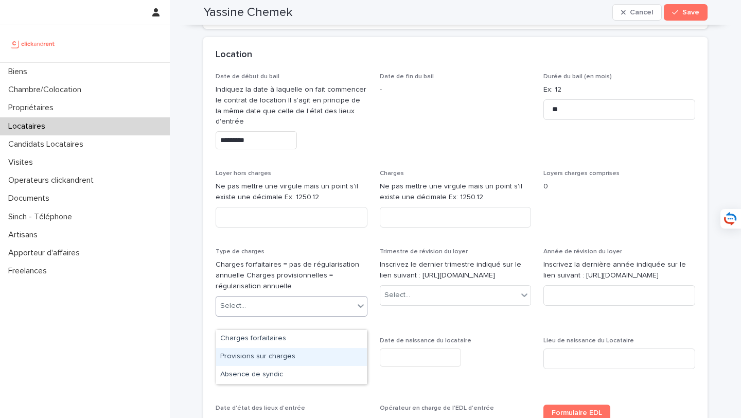
click at [310, 352] on div "Provisions sur charges" at bounding box center [291, 357] width 151 height 18
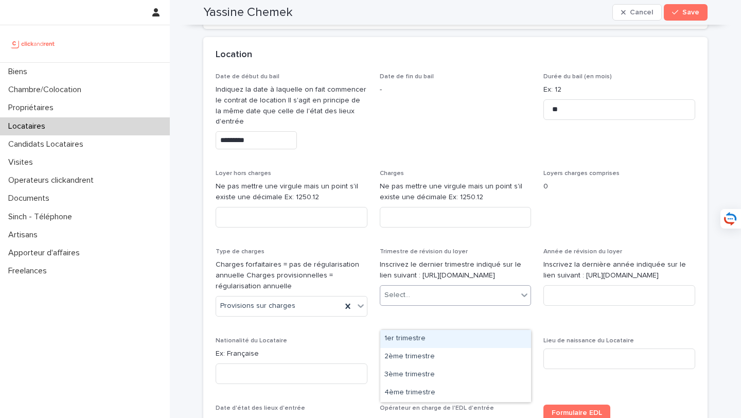
click at [412, 304] on div "Select..." at bounding box center [449, 295] width 138 height 17
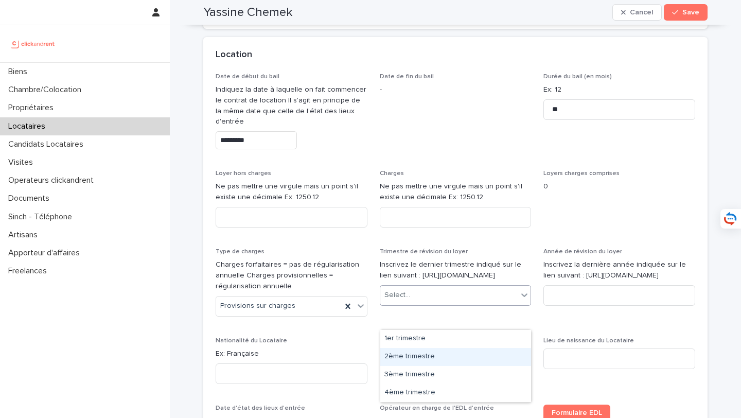
click at [430, 355] on div "2ème trimestre" at bounding box center [455, 357] width 151 height 18
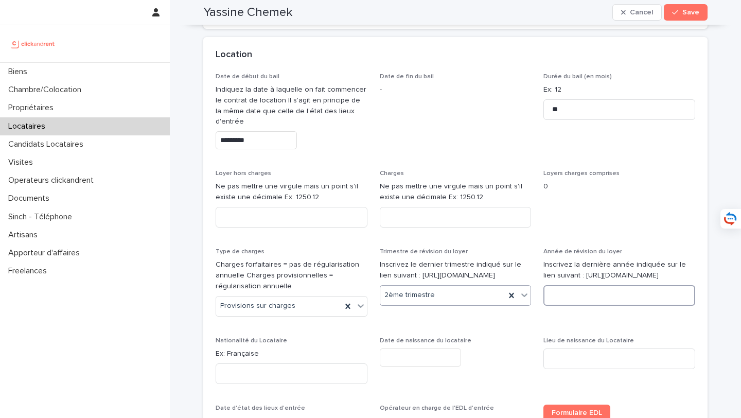
click at [575, 306] on input at bounding box center [620, 295] width 152 height 21
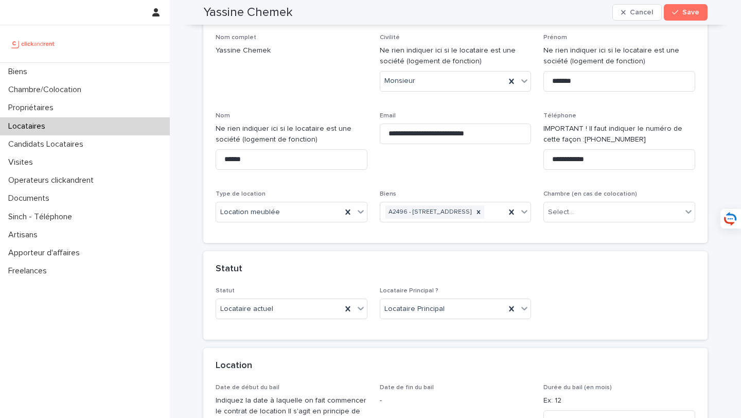
scroll to position [0, 0]
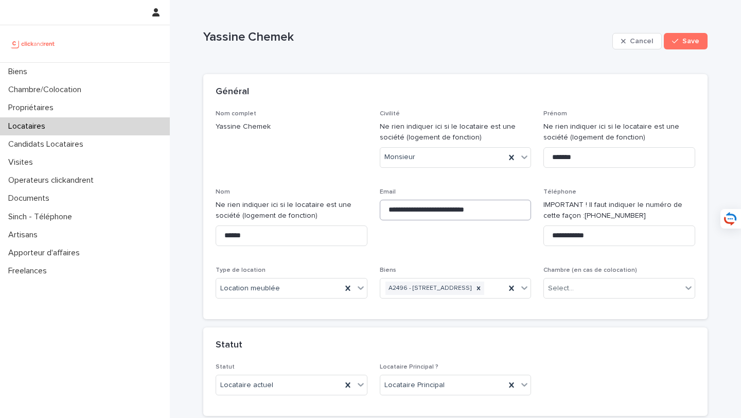
type input "****"
drag, startPoint x: 507, startPoint y: 207, endPoint x: 373, endPoint y: 207, distance: 133.8
click at [373, 207] on div "**********" at bounding box center [456, 208] width 480 height 197
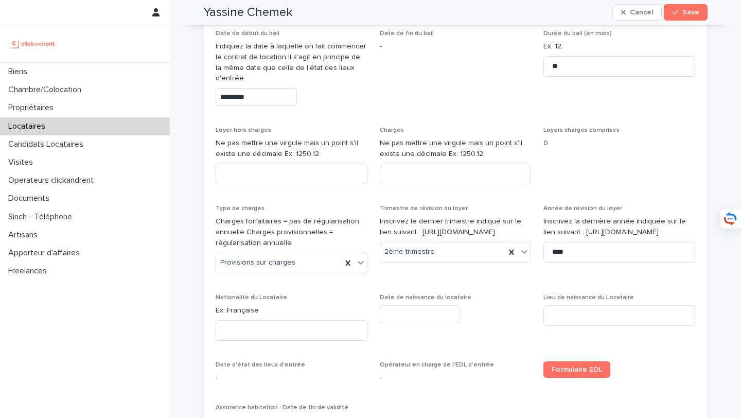
scroll to position [444, 0]
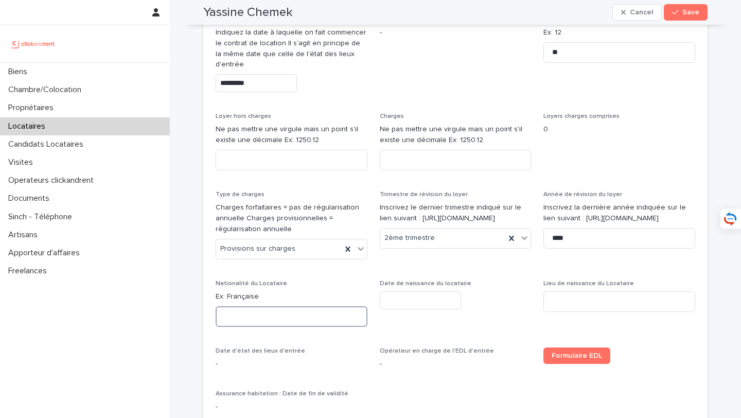
click at [297, 327] on input at bounding box center [292, 316] width 152 height 21
type input "*********"
click at [403, 309] on input "text" at bounding box center [420, 300] width 81 height 18
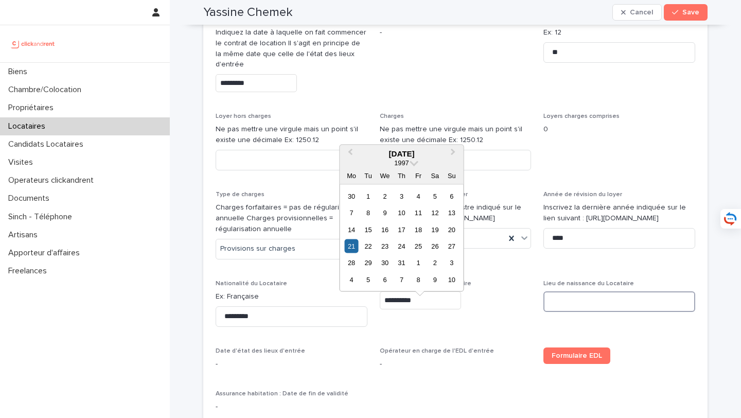
type input "*********"
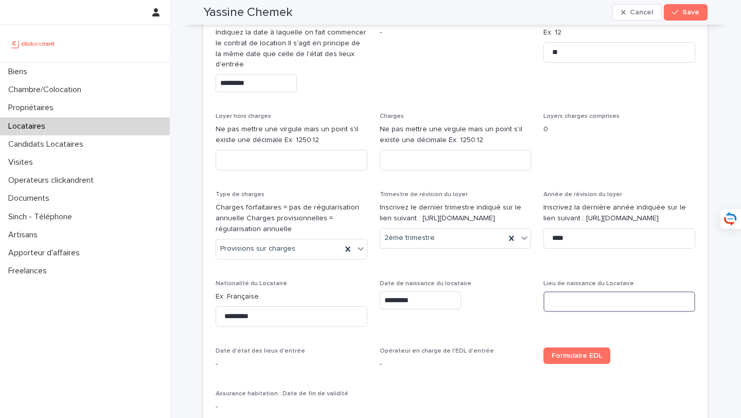
click at [558, 311] on input at bounding box center [620, 301] width 152 height 21
type input "**********"
click at [276, 170] on input at bounding box center [292, 160] width 152 height 21
type input "****"
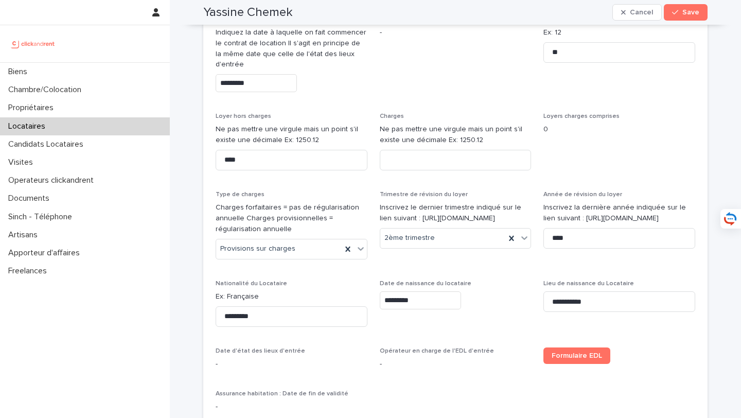
click at [436, 179] on div "Charges Ne pas mettre une virgule mais un point s'il existe une décimale Ex: 12…" at bounding box center [456, 146] width 152 height 66
click at [436, 170] on input at bounding box center [456, 160] width 152 height 21
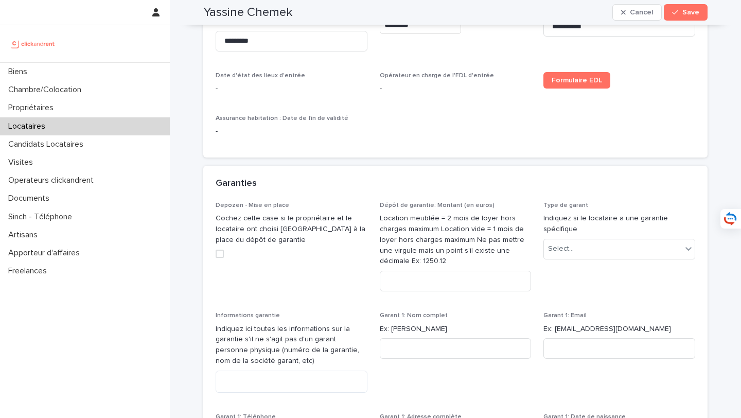
scroll to position [762, 0]
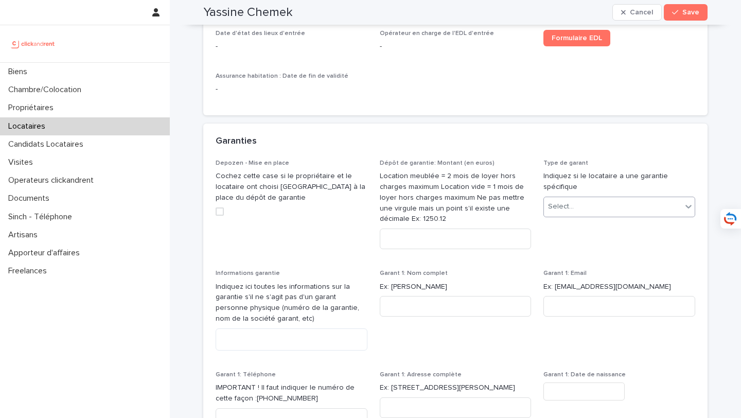
type input "**"
click at [598, 215] on div "Select..." at bounding box center [613, 206] width 138 height 17
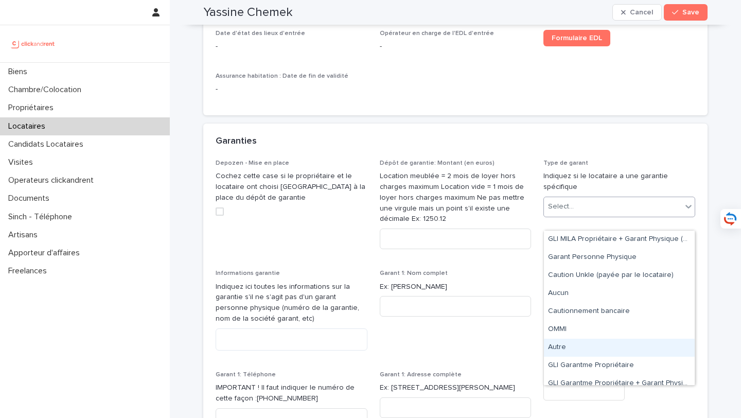
scroll to position [51, 0]
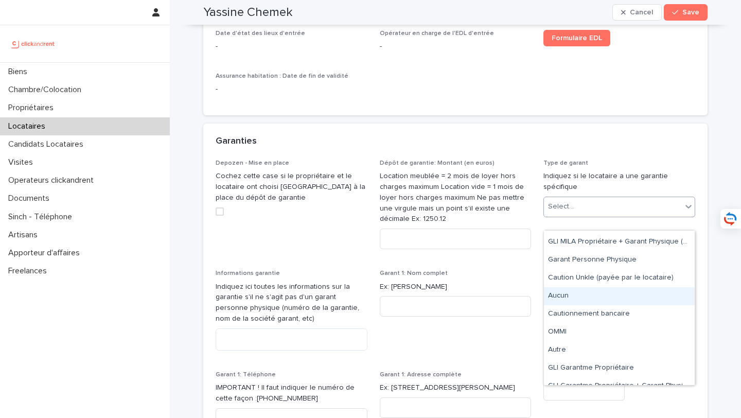
click at [601, 299] on div "Aucun" at bounding box center [619, 296] width 151 height 18
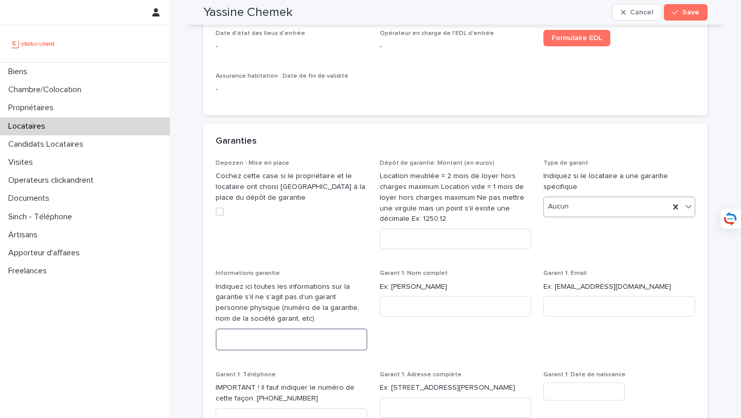
click at [300, 344] on textarea at bounding box center [292, 339] width 152 height 22
type textarea "*"
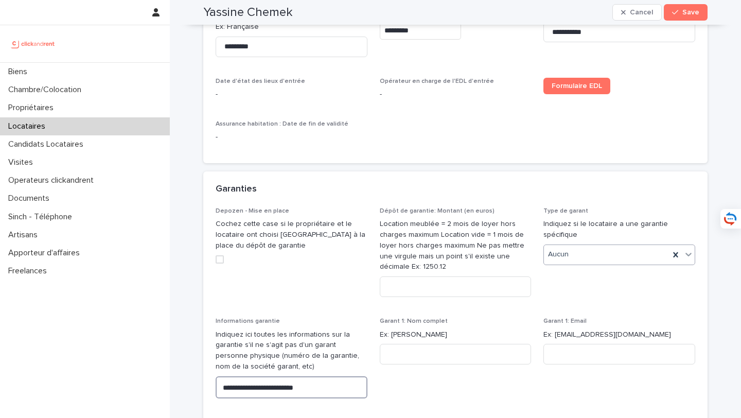
scroll to position [718, 0]
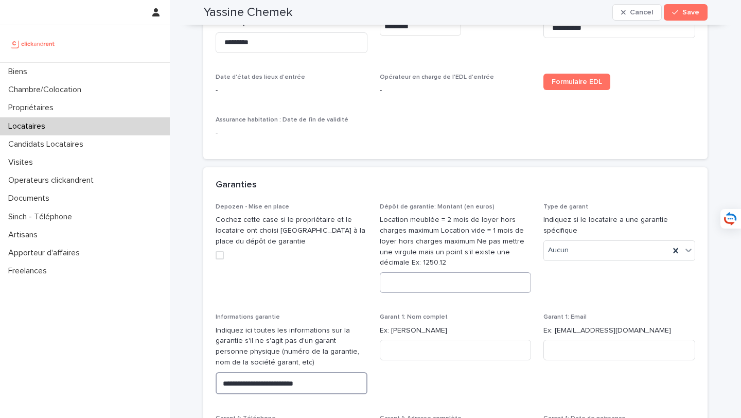
type textarea "**********"
click at [466, 293] on input at bounding box center [456, 282] width 152 height 21
type input "****"
click at [690, 10] on span "Save" at bounding box center [690, 12] width 17 height 7
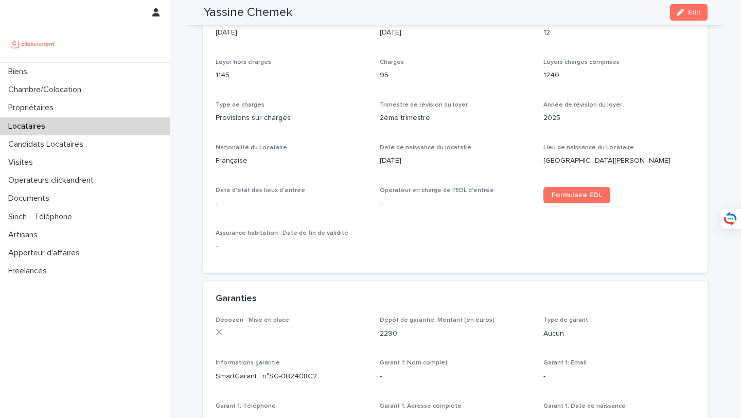
scroll to position [343, 0]
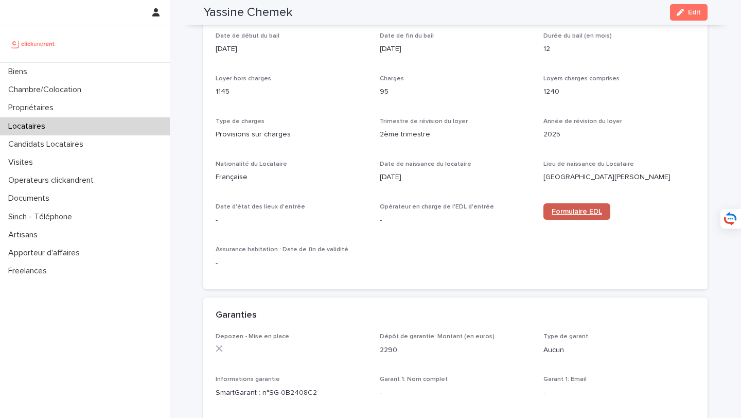
click at [571, 215] on span "Formulaire EDL" at bounding box center [577, 211] width 50 height 7
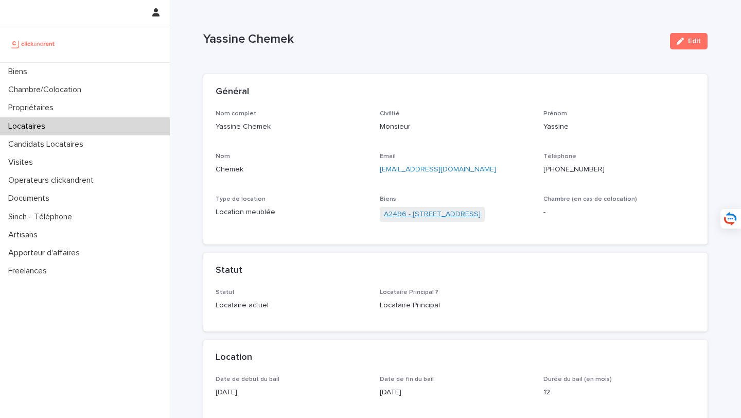
click at [481, 215] on link "A2496 - [STREET_ADDRESS]" at bounding box center [432, 214] width 97 height 11
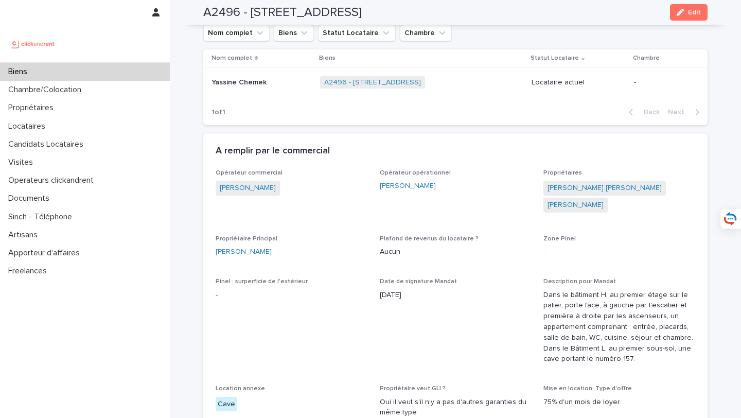
scroll to position [794, 0]
click at [151, 71] on div "Biens" at bounding box center [85, 72] width 170 height 18
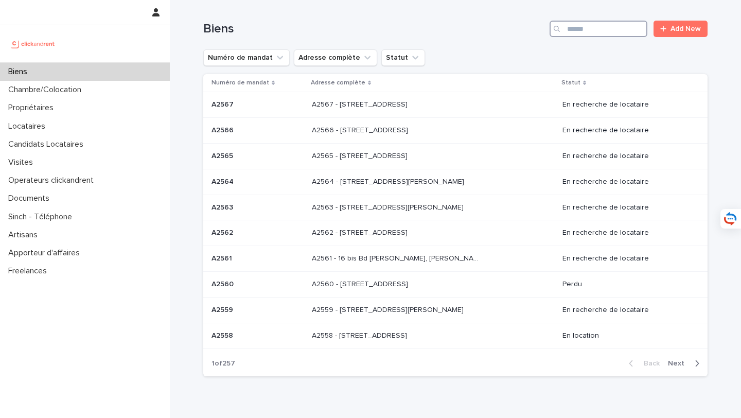
click at [620, 25] on input "Search" at bounding box center [599, 29] width 98 height 16
type input "****"
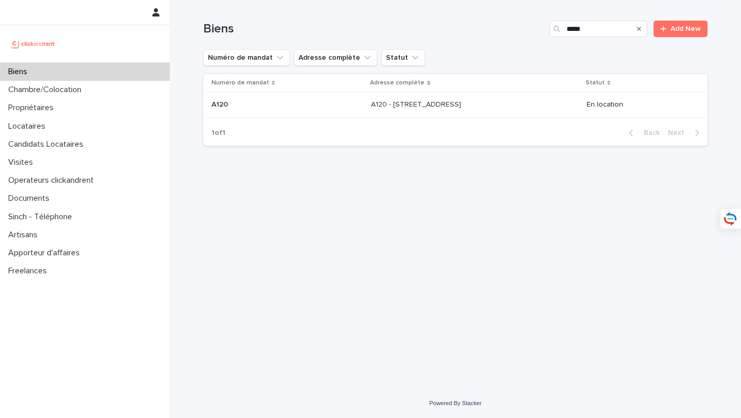
click at [457, 99] on p "A120 - [STREET_ADDRESS]" at bounding box center [417, 103] width 92 height 11
